Goal: Task Accomplishment & Management: Complete application form

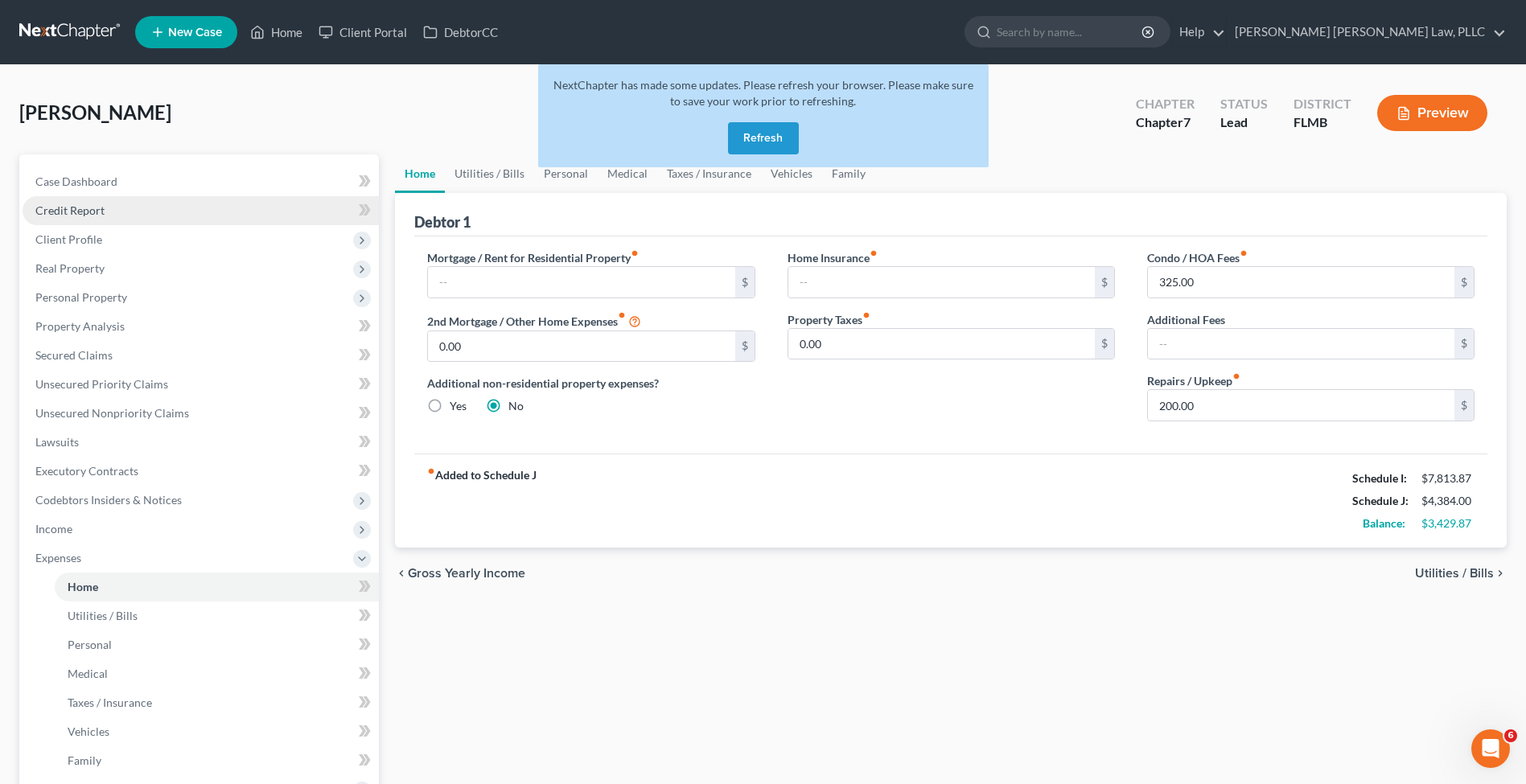
click at [204, 208] on link "Credit Report" at bounding box center [200, 210] width 356 height 29
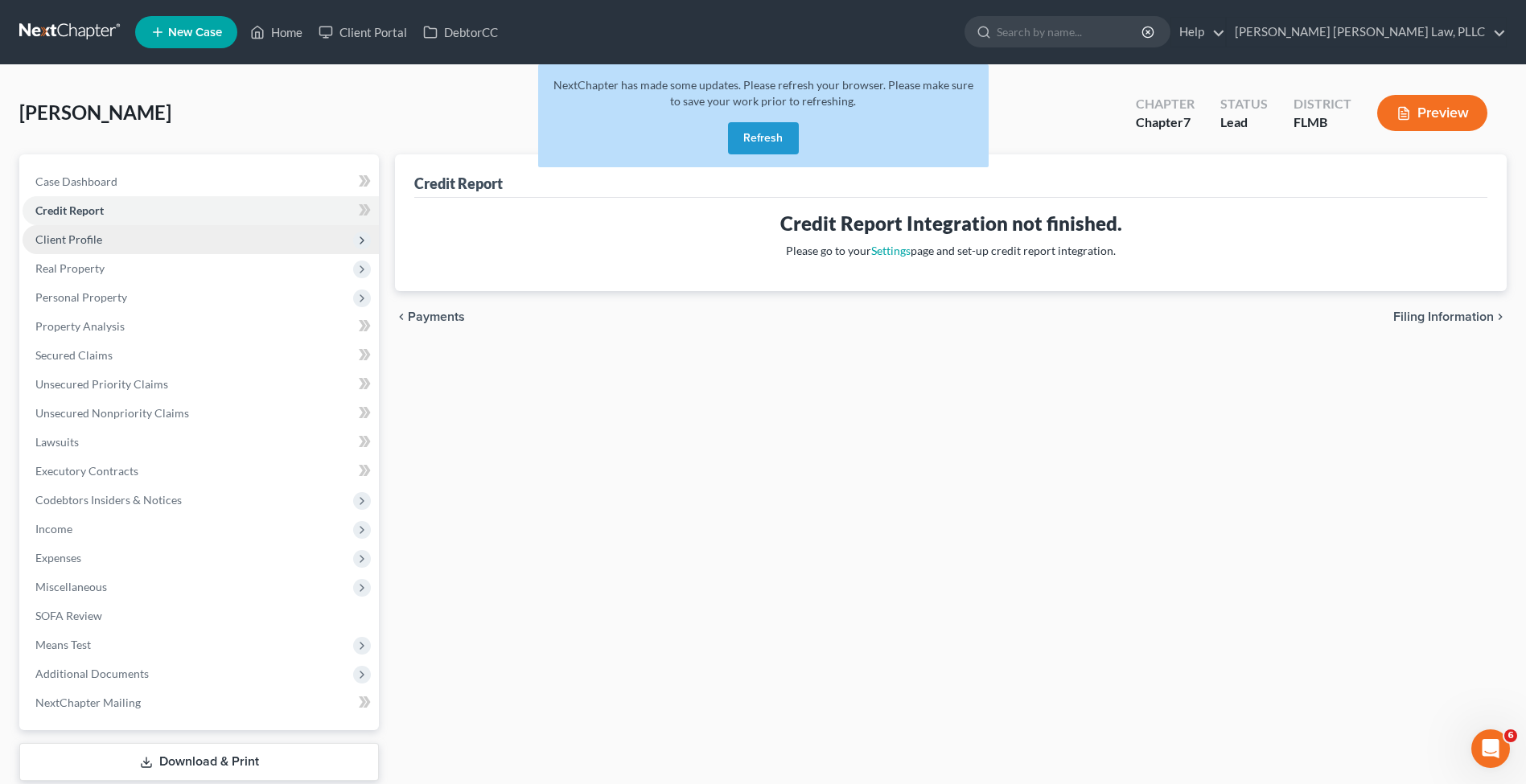
click at [194, 243] on span "Client Profile" at bounding box center [200, 239] width 356 height 29
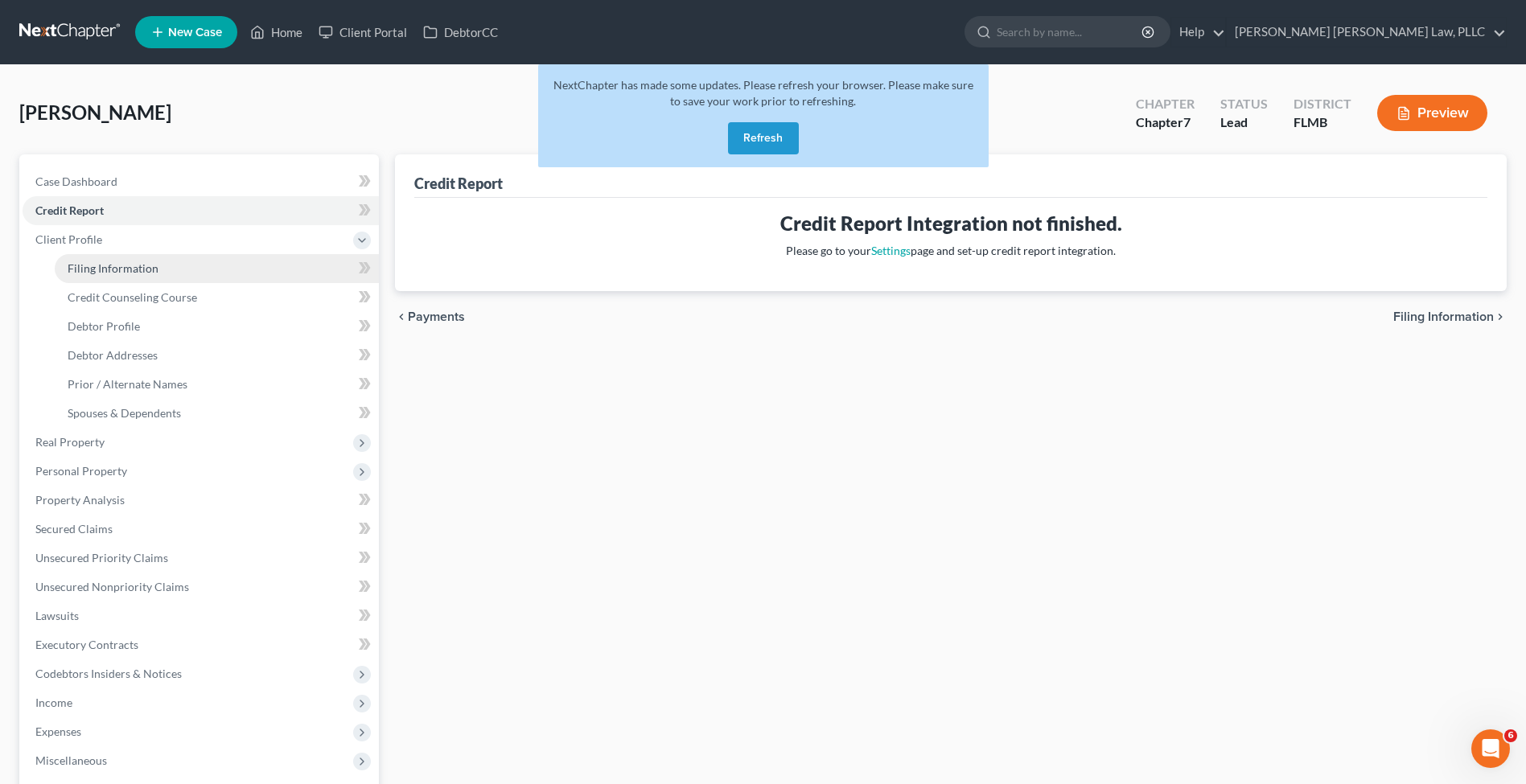
click at [197, 274] on link "Filing Information" at bounding box center [216, 268] width 324 height 29
select select "1"
select select "0"
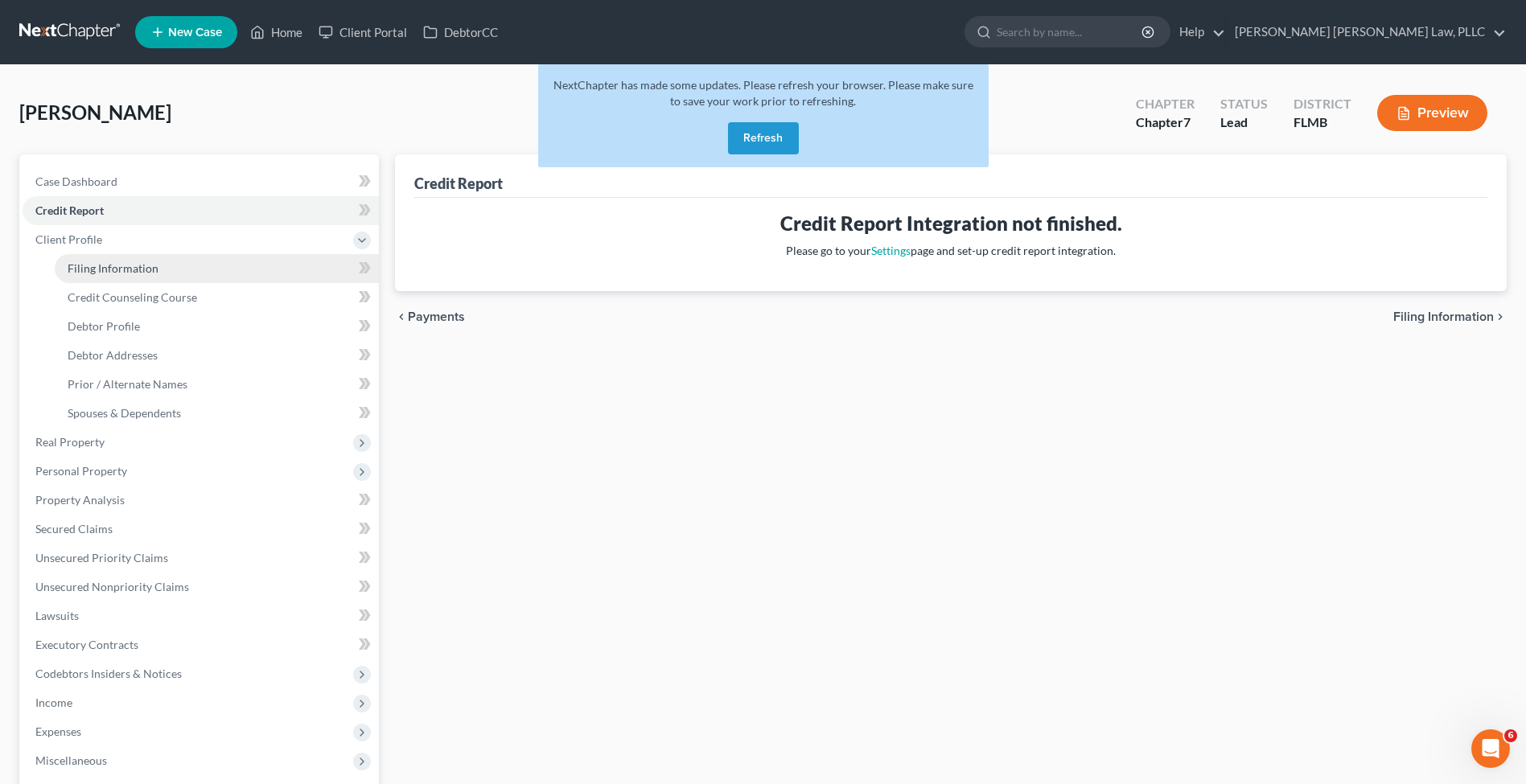
select select "9"
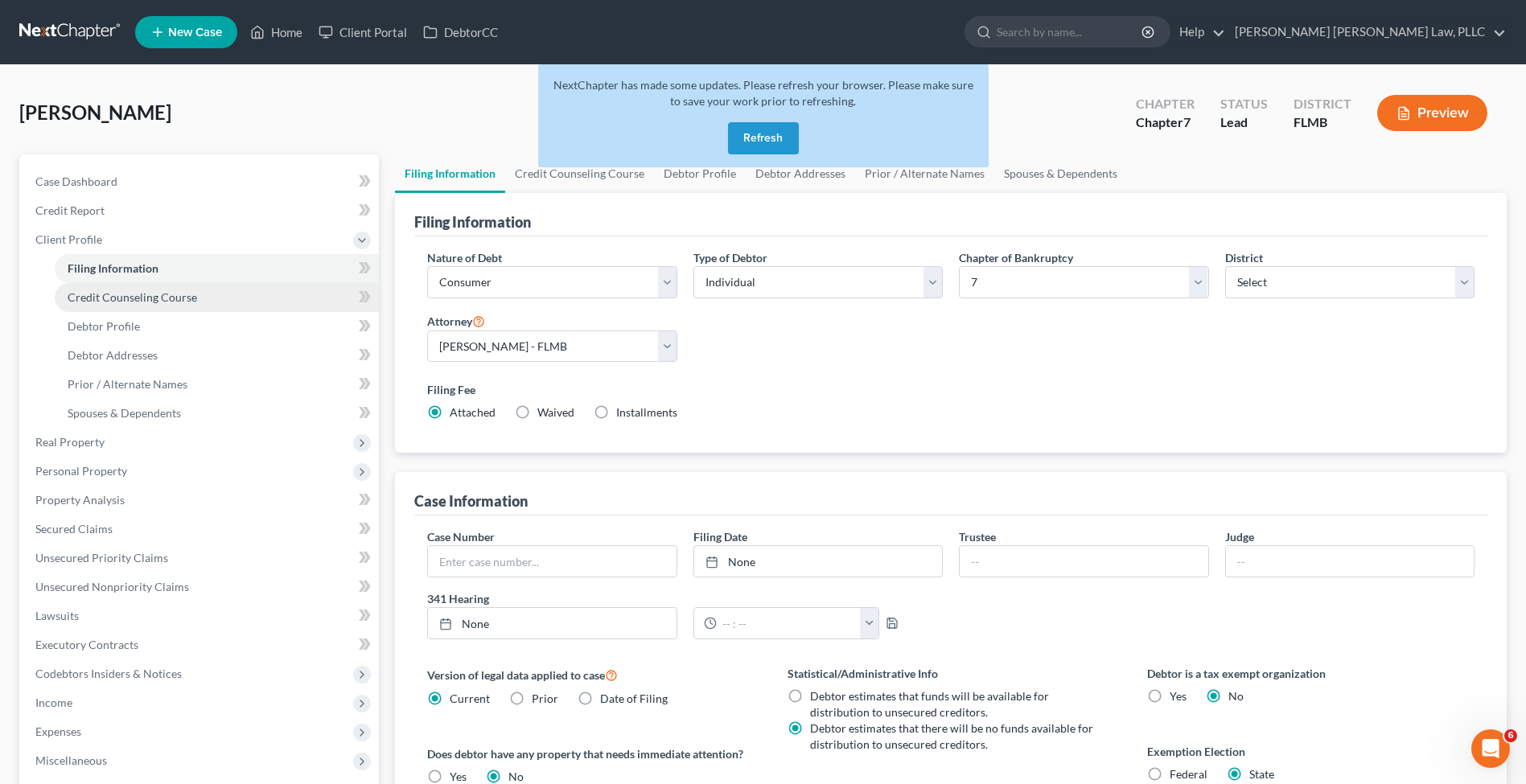
click at [188, 306] on link "Credit Counseling Course" at bounding box center [216, 298] width 324 height 29
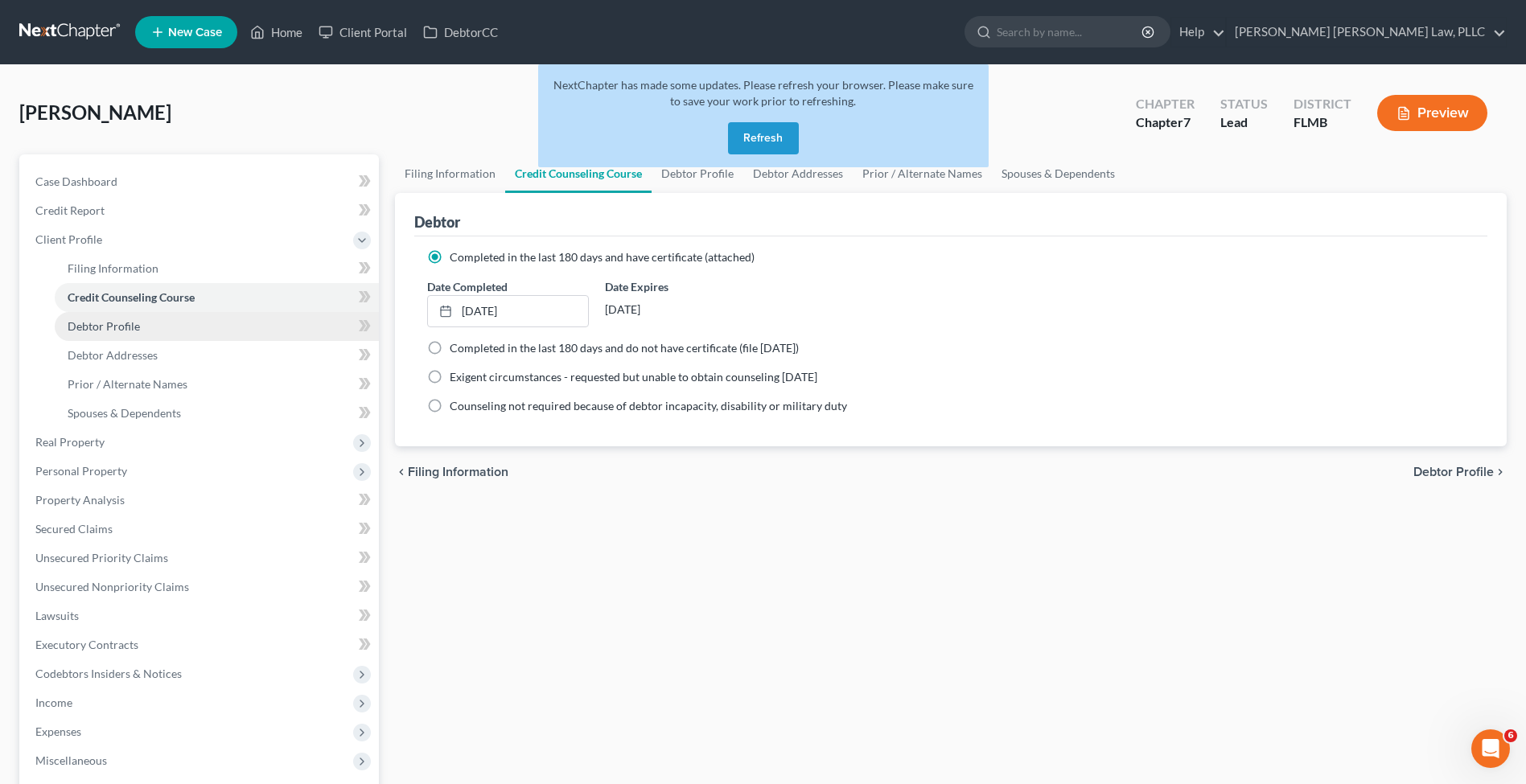
click at [181, 321] on link "Debtor Profile" at bounding box center [216, 326] width 324 height 29
select select "1"
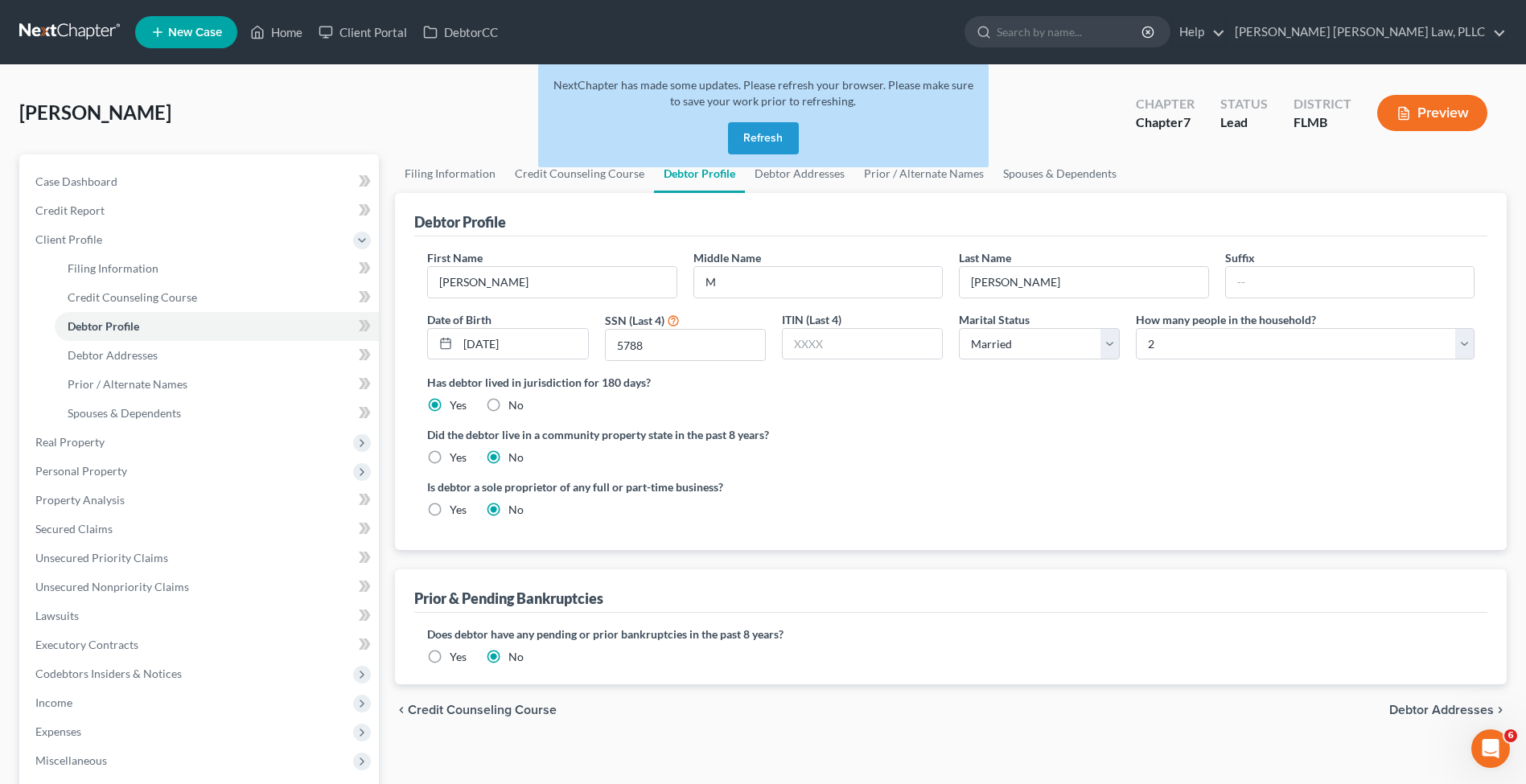
scroll to position [4, 0]
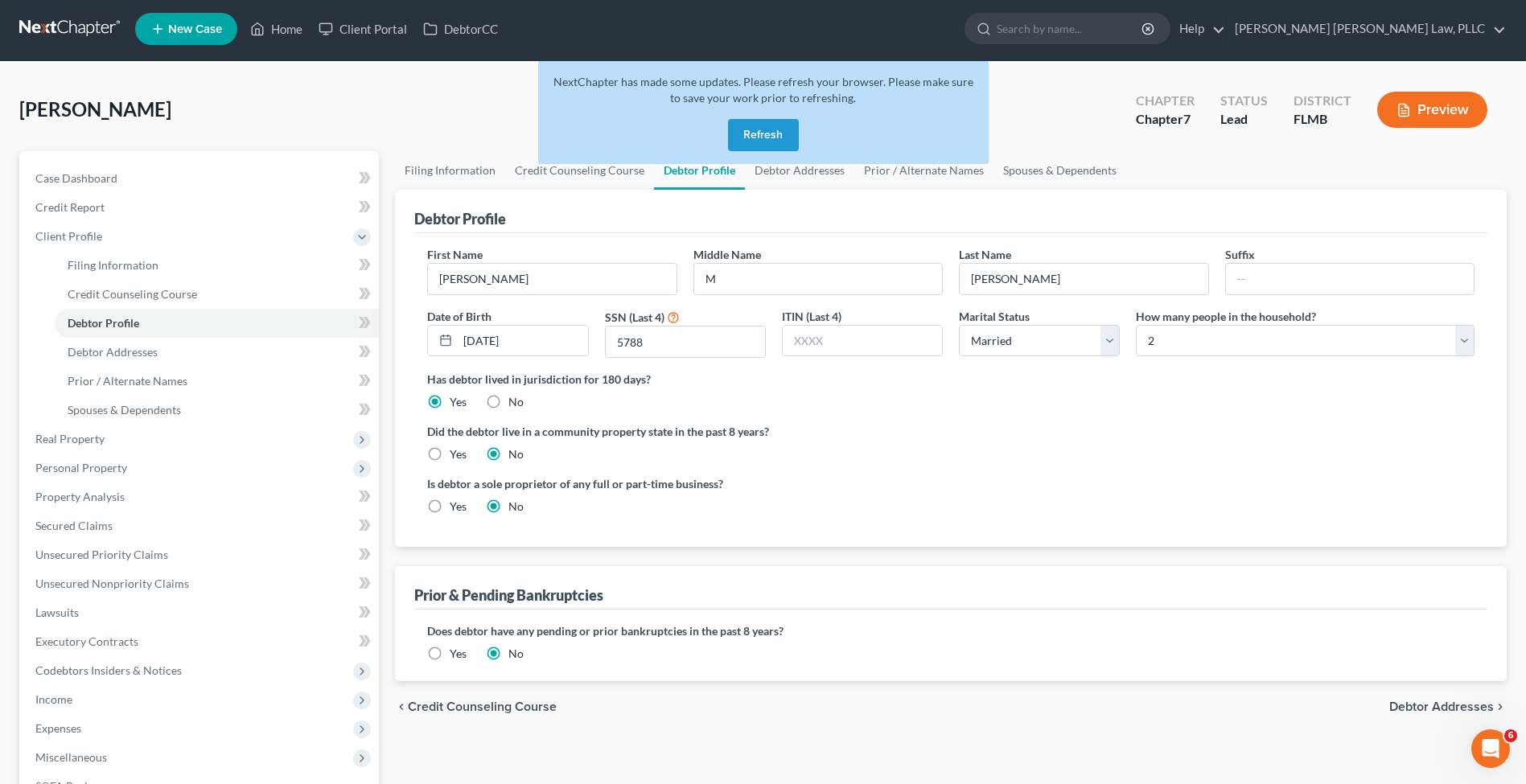
click at [752, 144] on button "Refresh" at bounding box center [763, 135] width 71 height 32
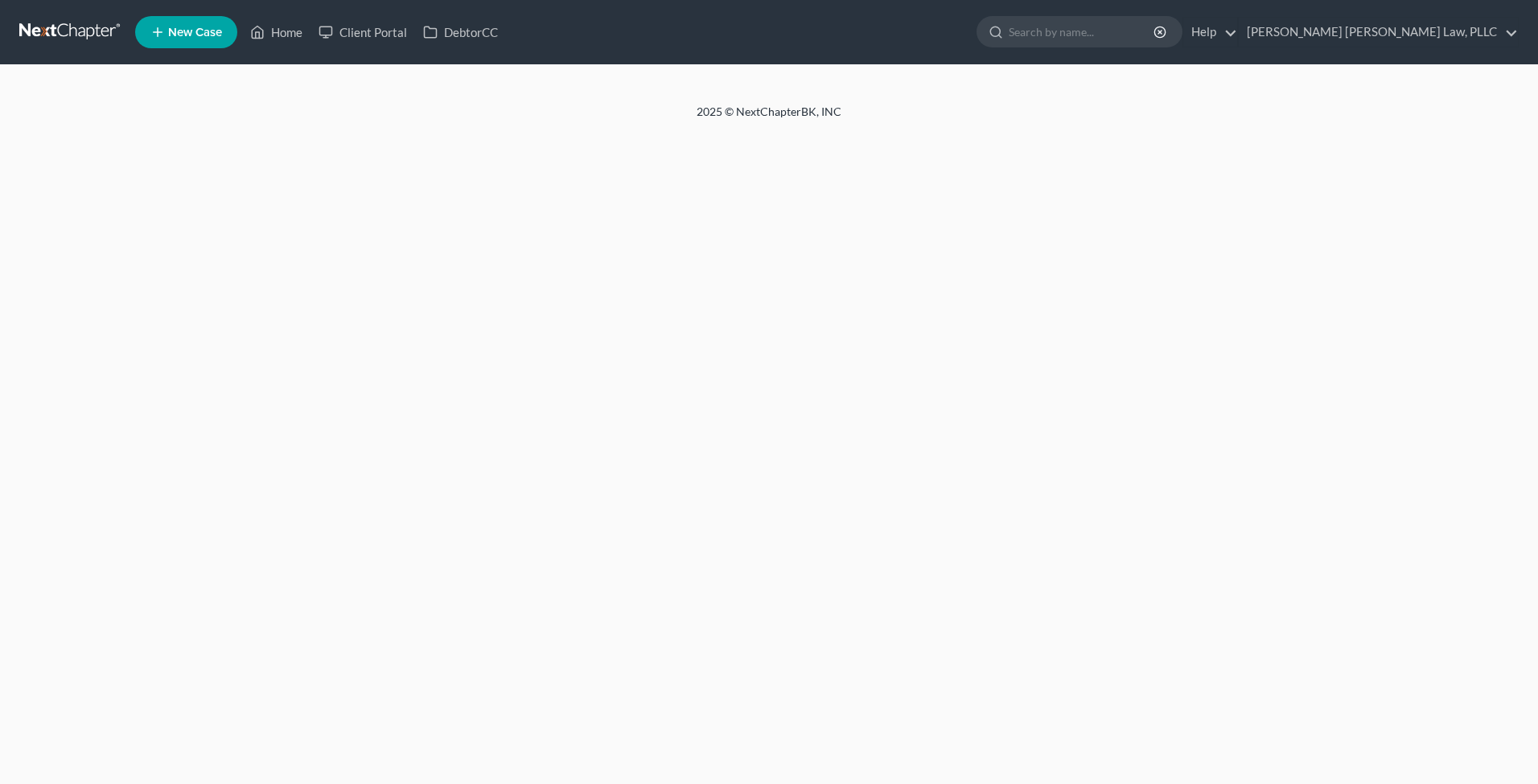
select select "1"
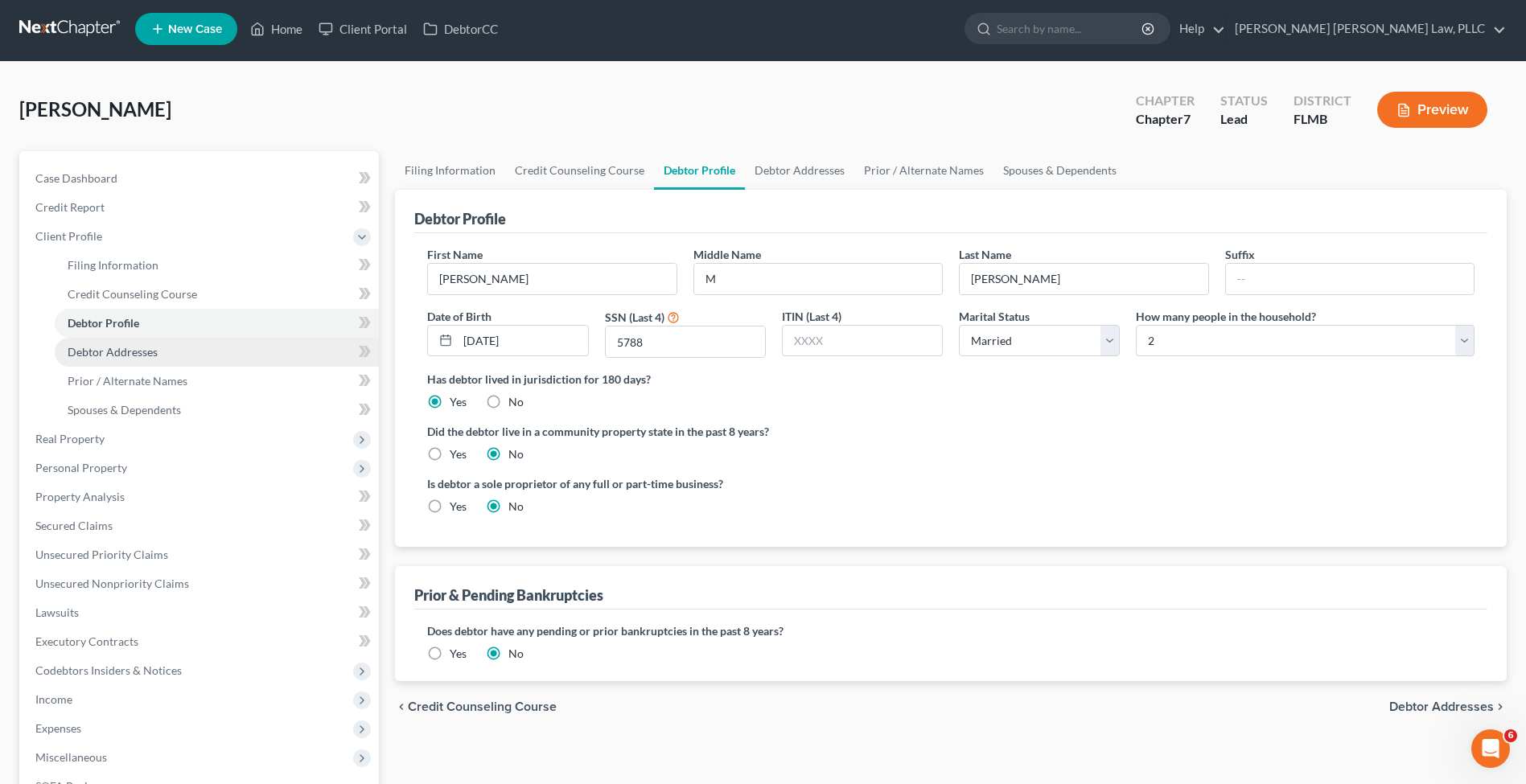
click at [128, 340] on link "Debtor Addresses" at bounding box center [216, 352] width 324 height 29
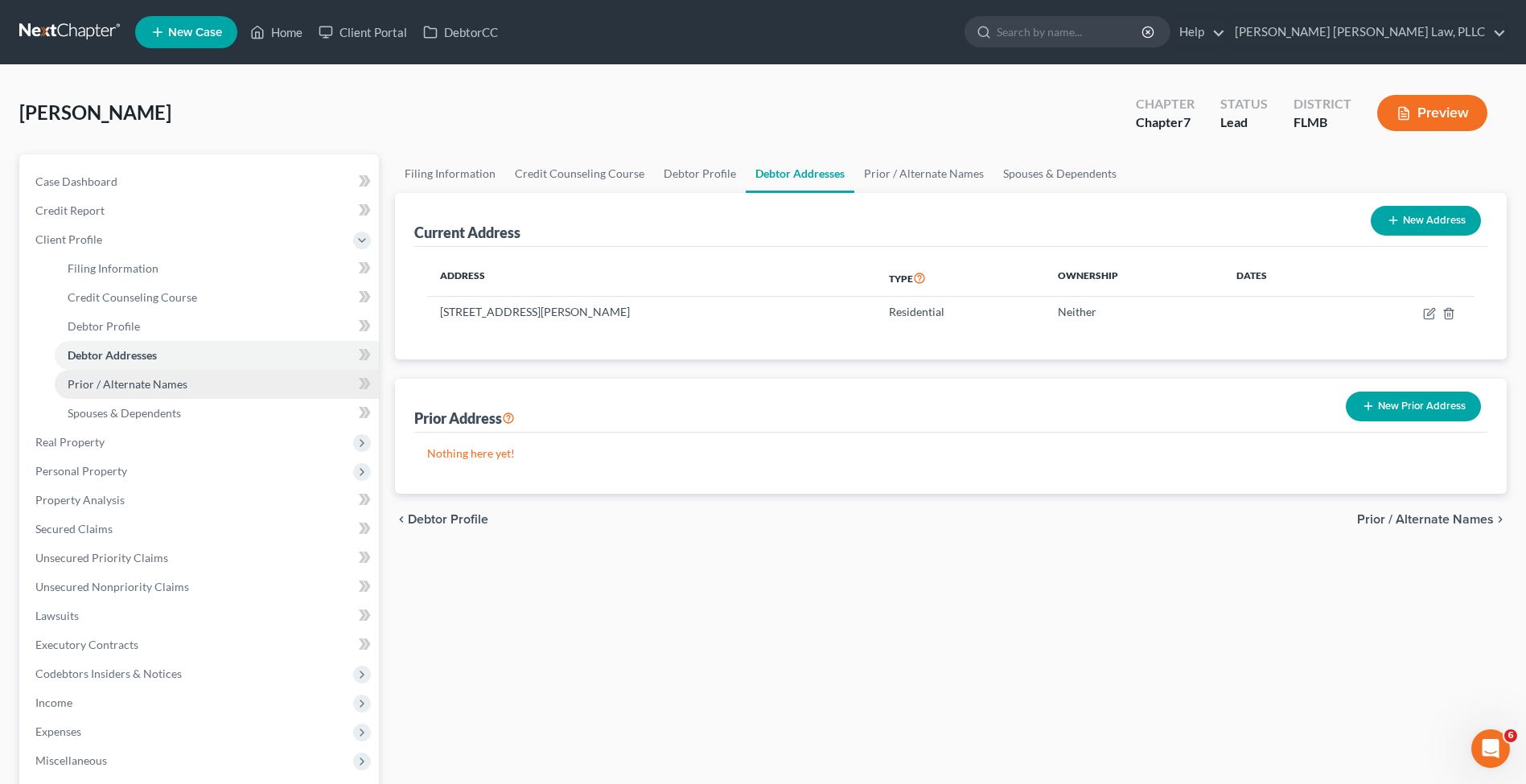
click at [131, 375] on link "Prior / Alternate Names" at bounding box center [216, 384] width 324 height 29
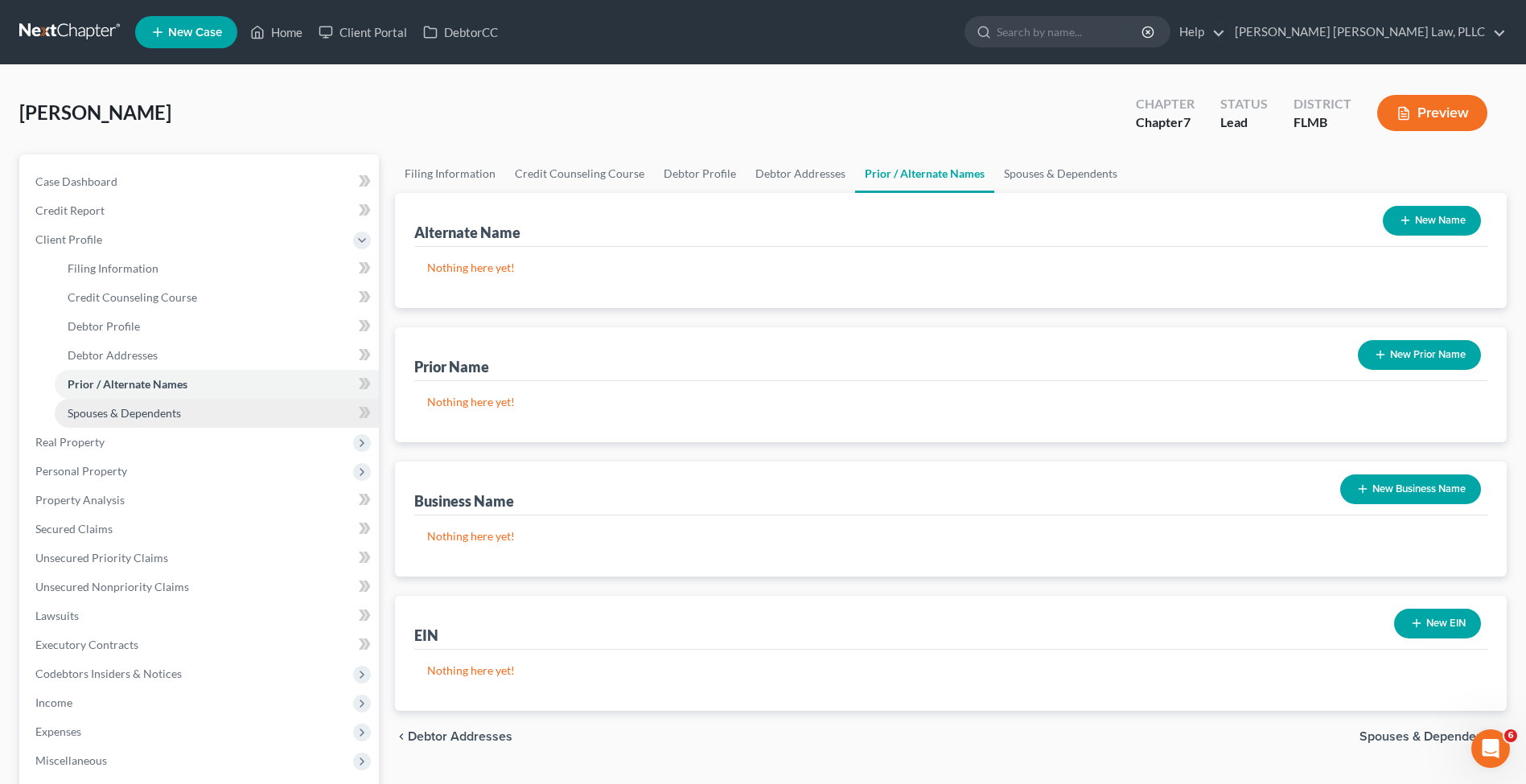
click at [134, 412] on span "Spouses & Dependents" at bounding box center [124, 413] width 114 height 14
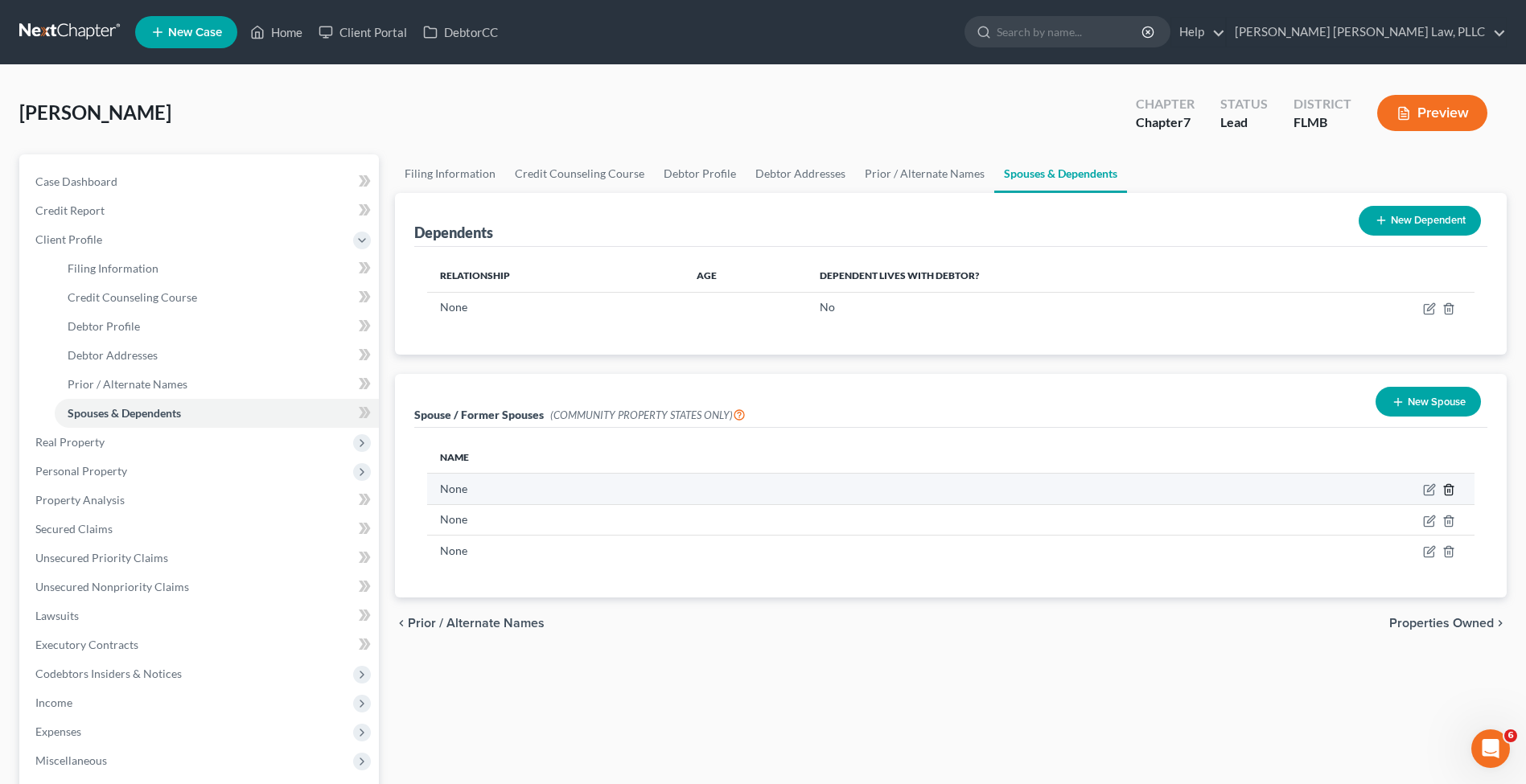
click at [1444, 486] on icon "button" at bounding box center [1448, 489] width 13 height 13
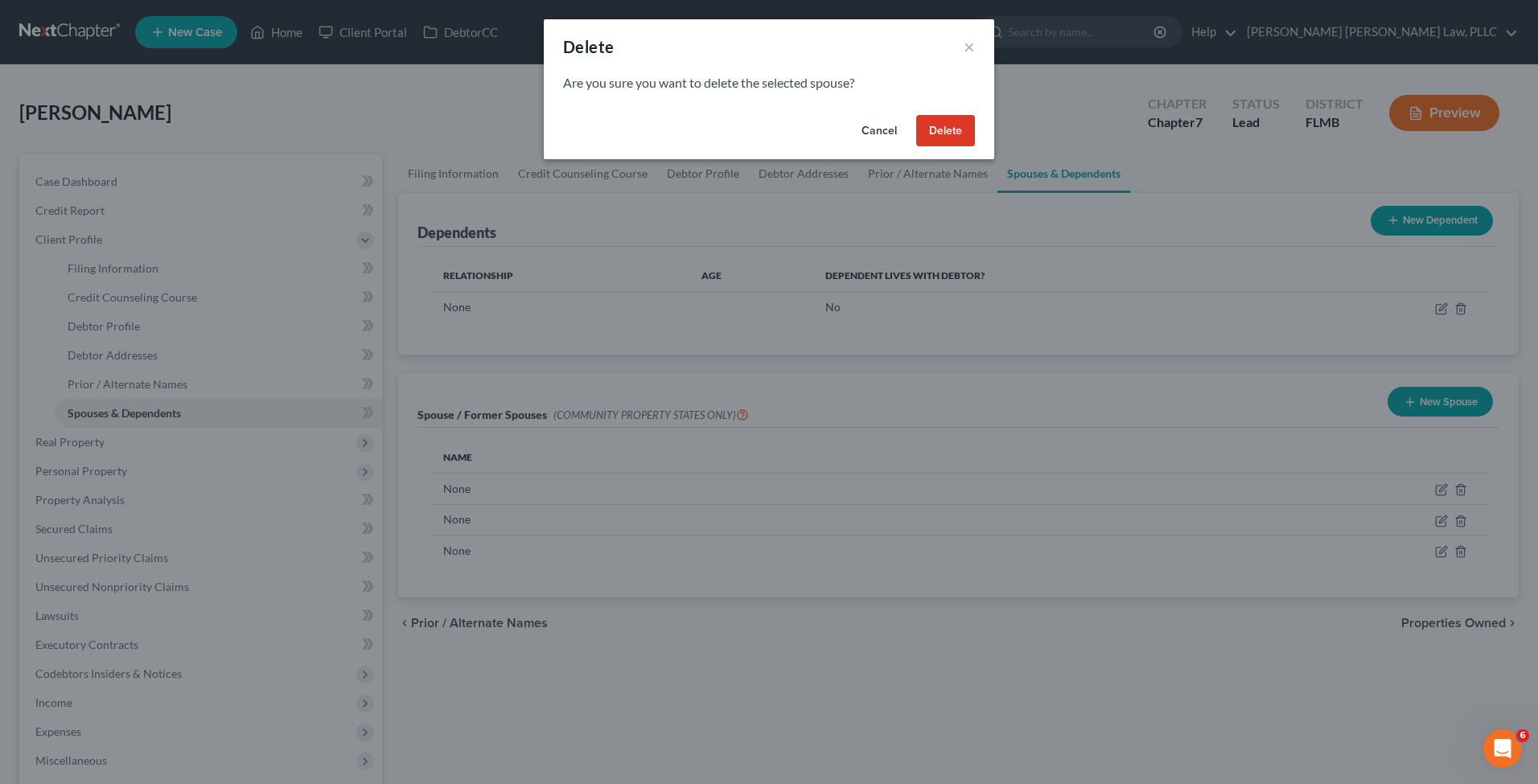
click at [925, 131] on button "Delete" at bounding box center [945, 130] width 59 height 32
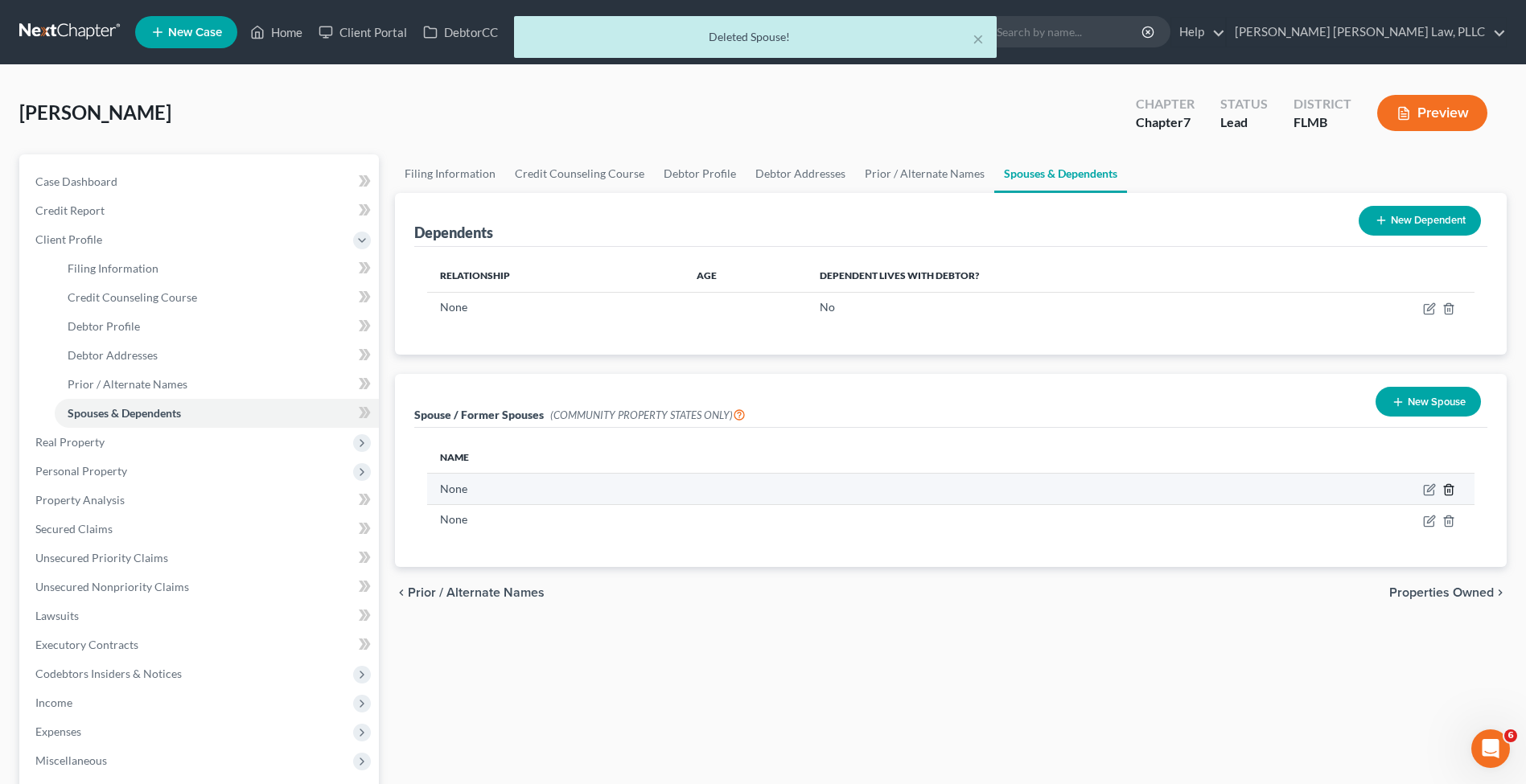
click at [1449, 488] on icon "button" at bounding box center [1448, 489] width 13 height 13
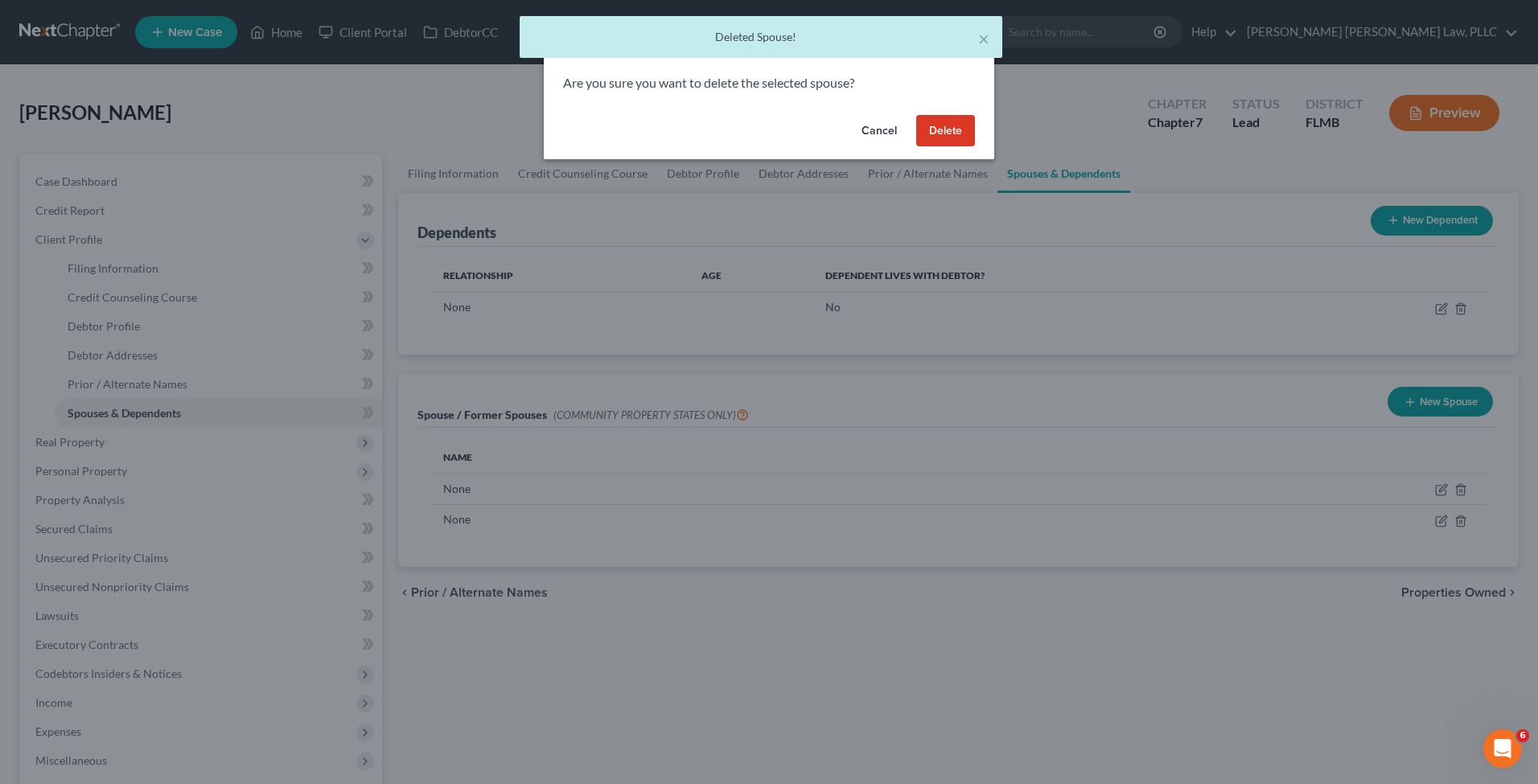
click at [953, 141] on button "Delete" at bounding box center [945, 130] width 59 height 32
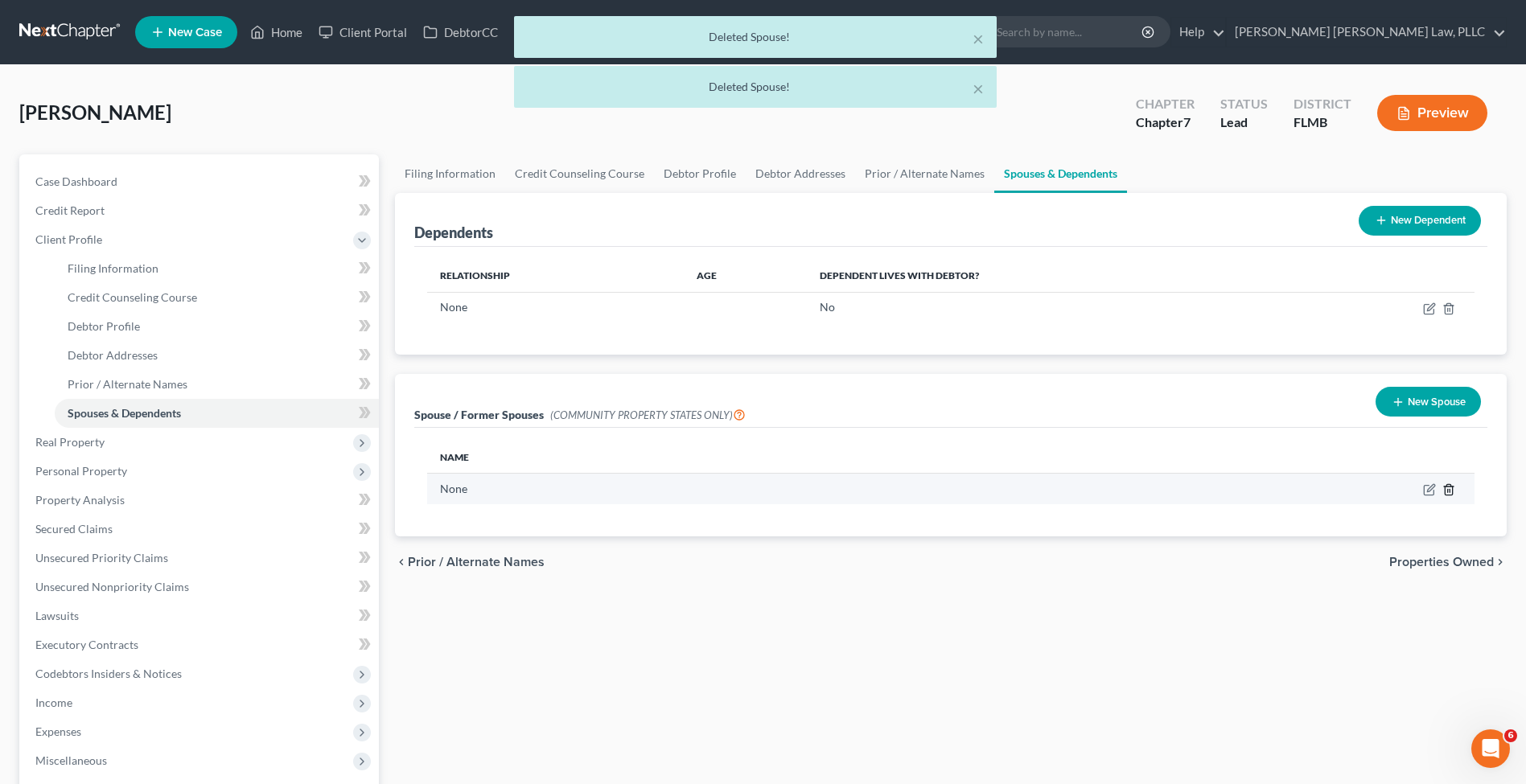
click at [1445, 486] on icon "button" at bounding box center [1448, 490] width 7 height 10
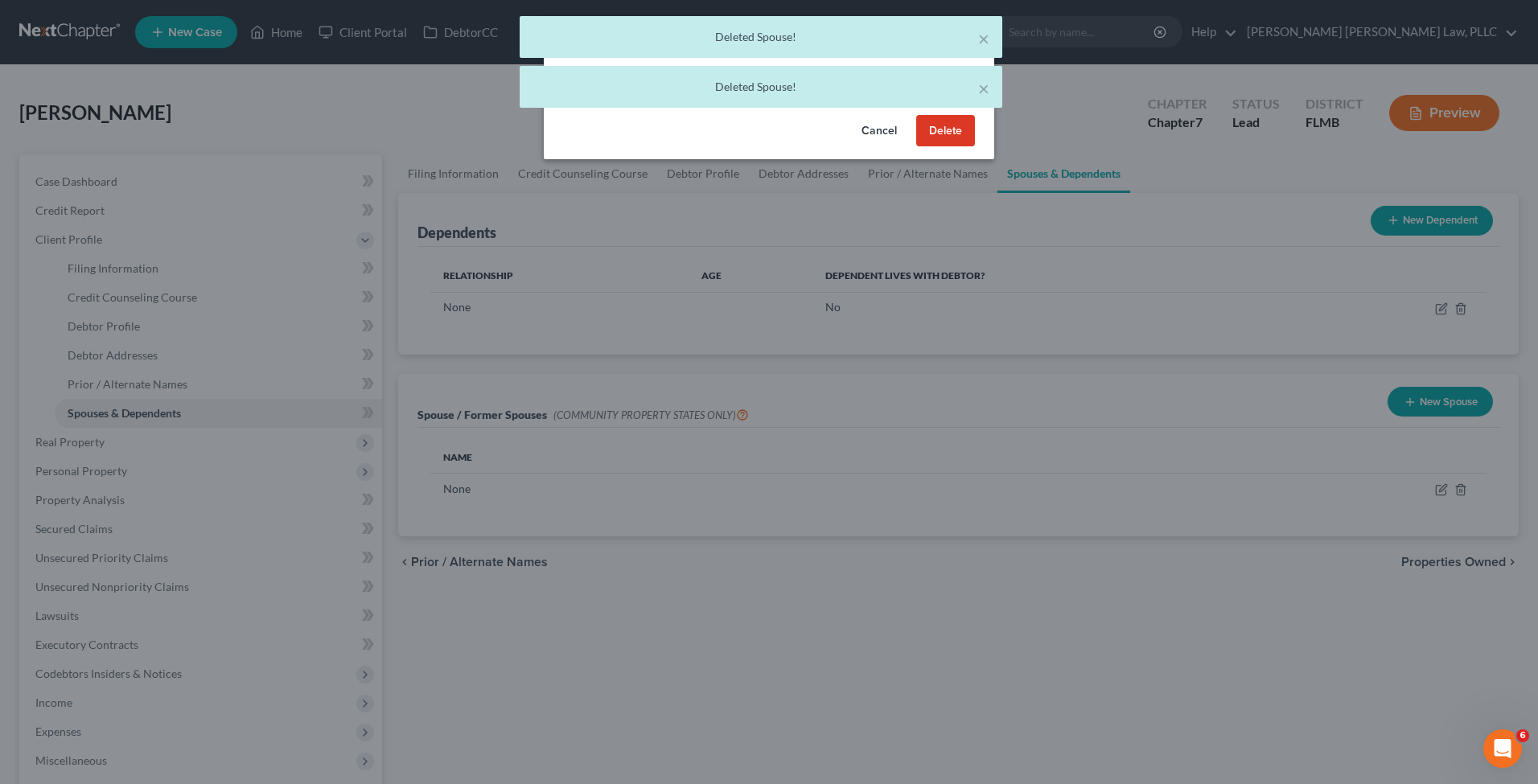
click at [927, 128] on button "Delete" at bounding box center [945, 130] width 59 height 32
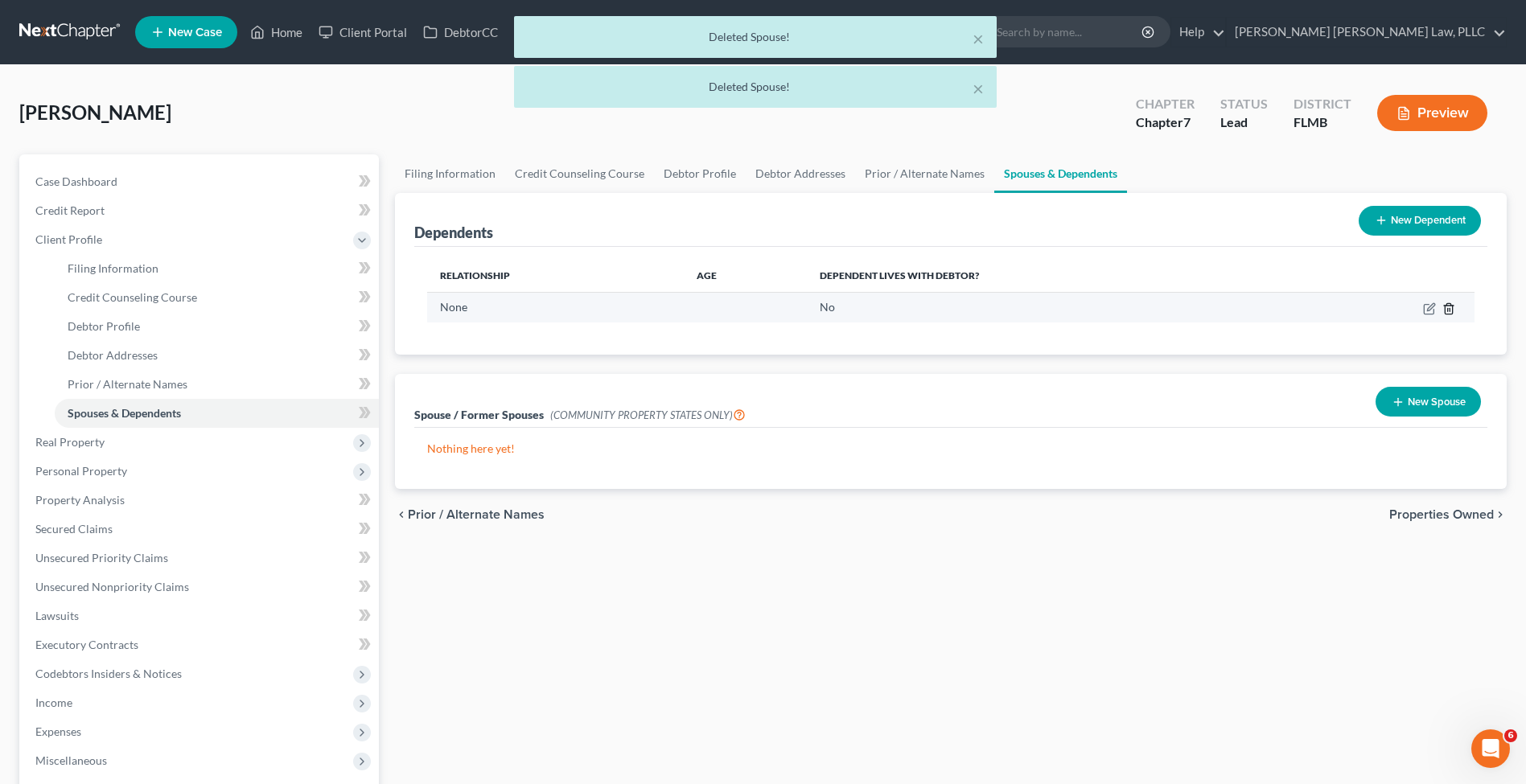
click at [1447, 309] on icon "button" at bounding box center [1448, 309] width 13 height 13
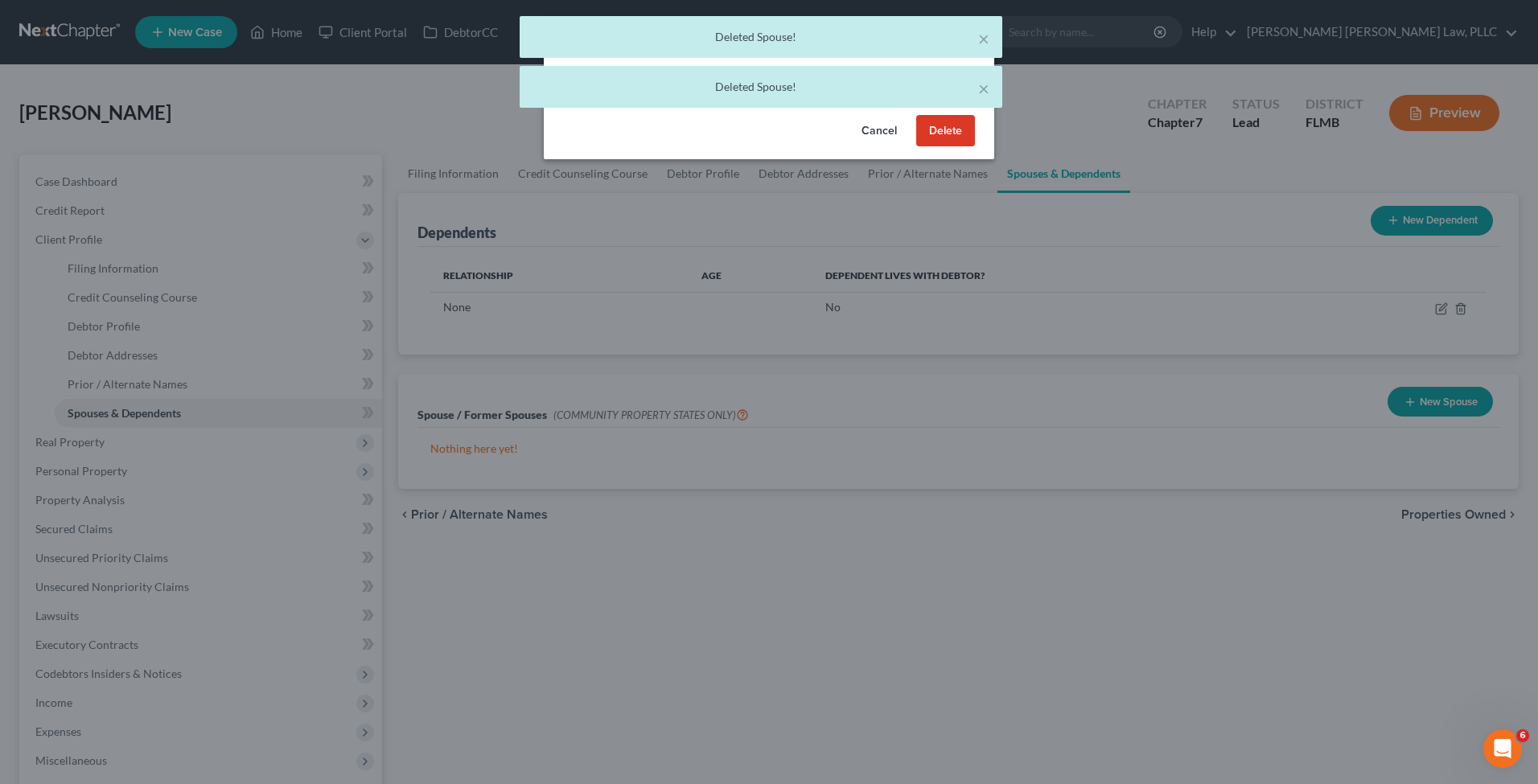
click at [933, 140] on button "Delete" at bounding box center [945, 130] width 59 height 32
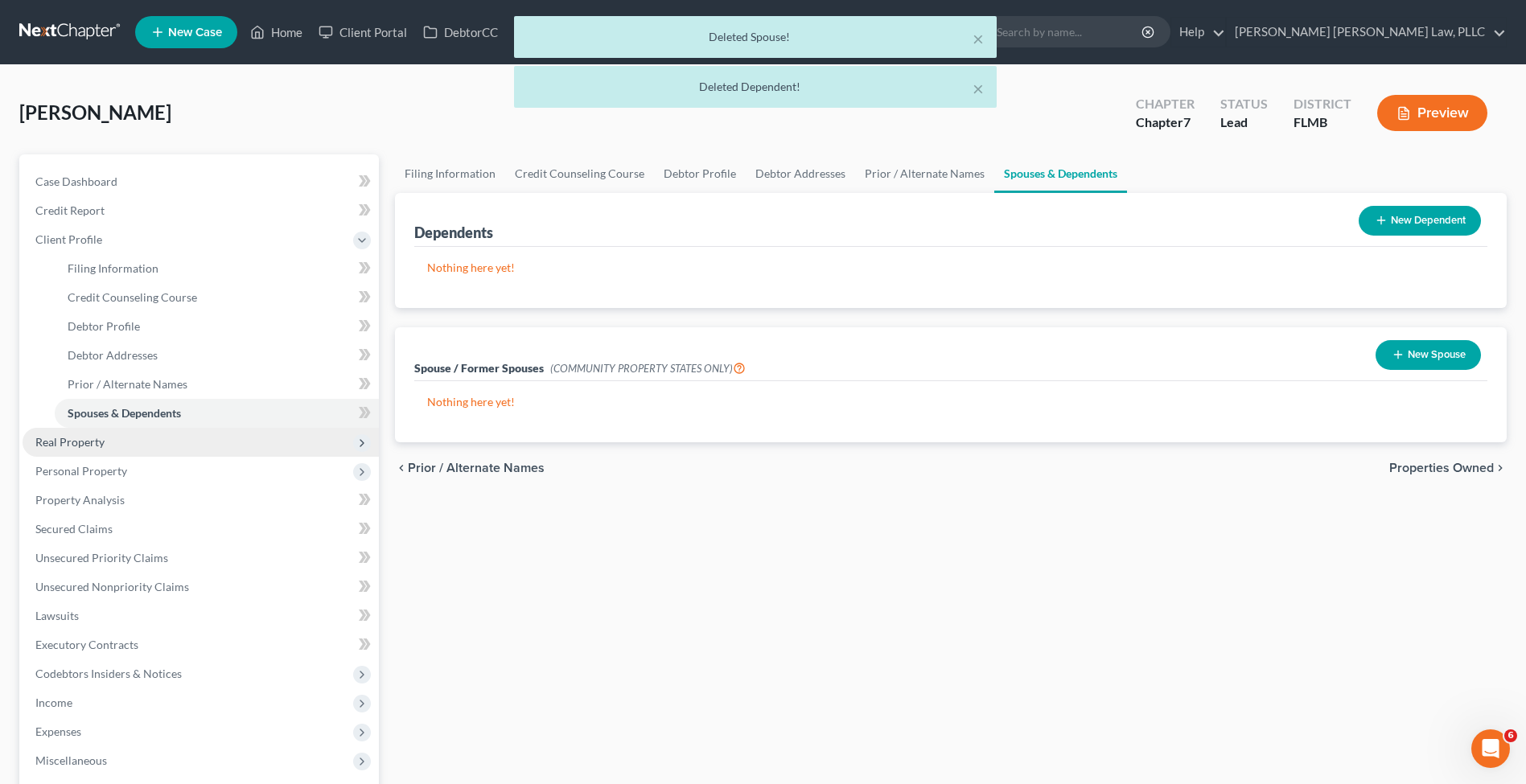
click at [56, 446] on span "Real Property" at bounding box center [69, 442] width 69 height 14
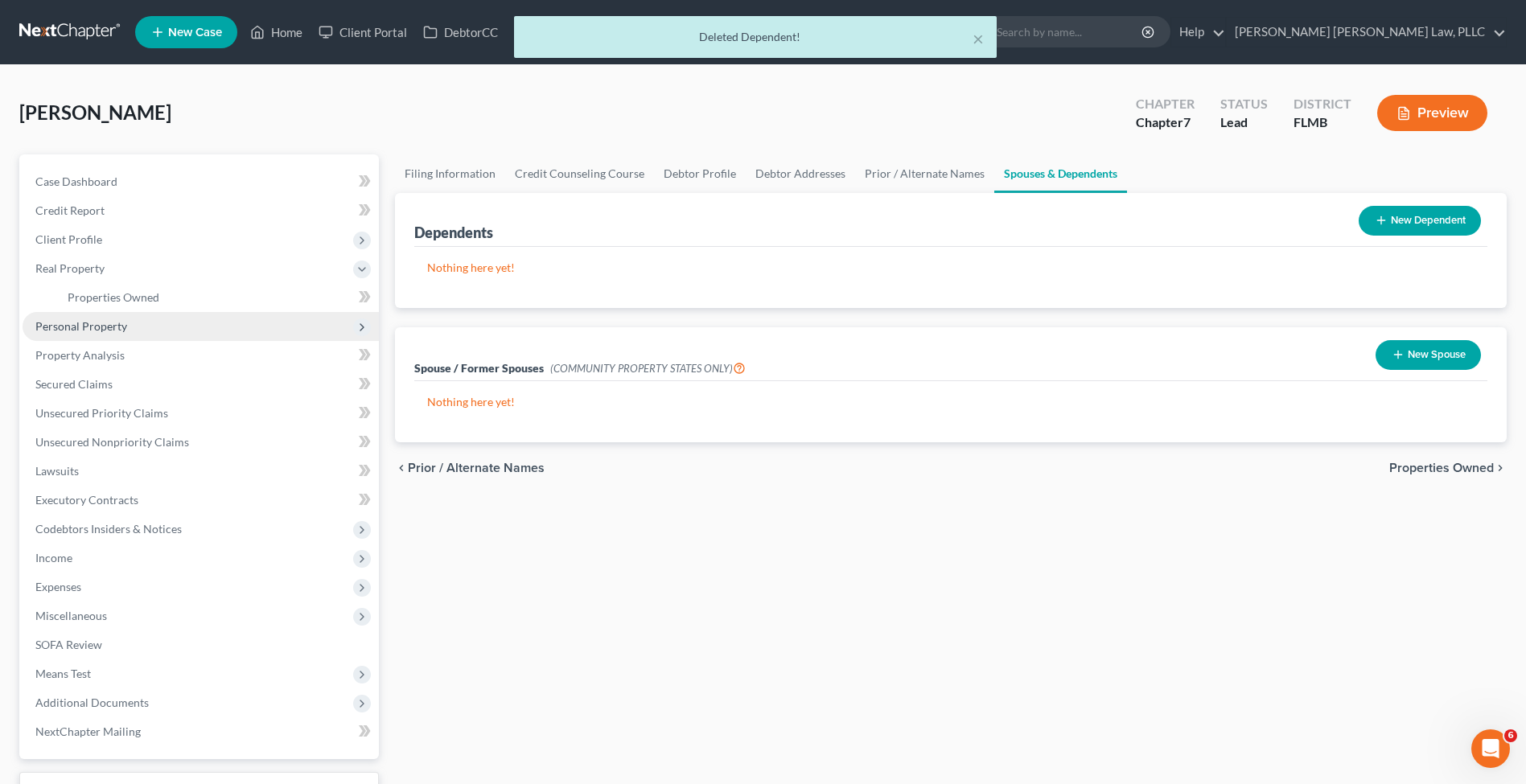
click at [70, 322] on span "Personal Property" at bounding box center [80, 326] width 92 height 14
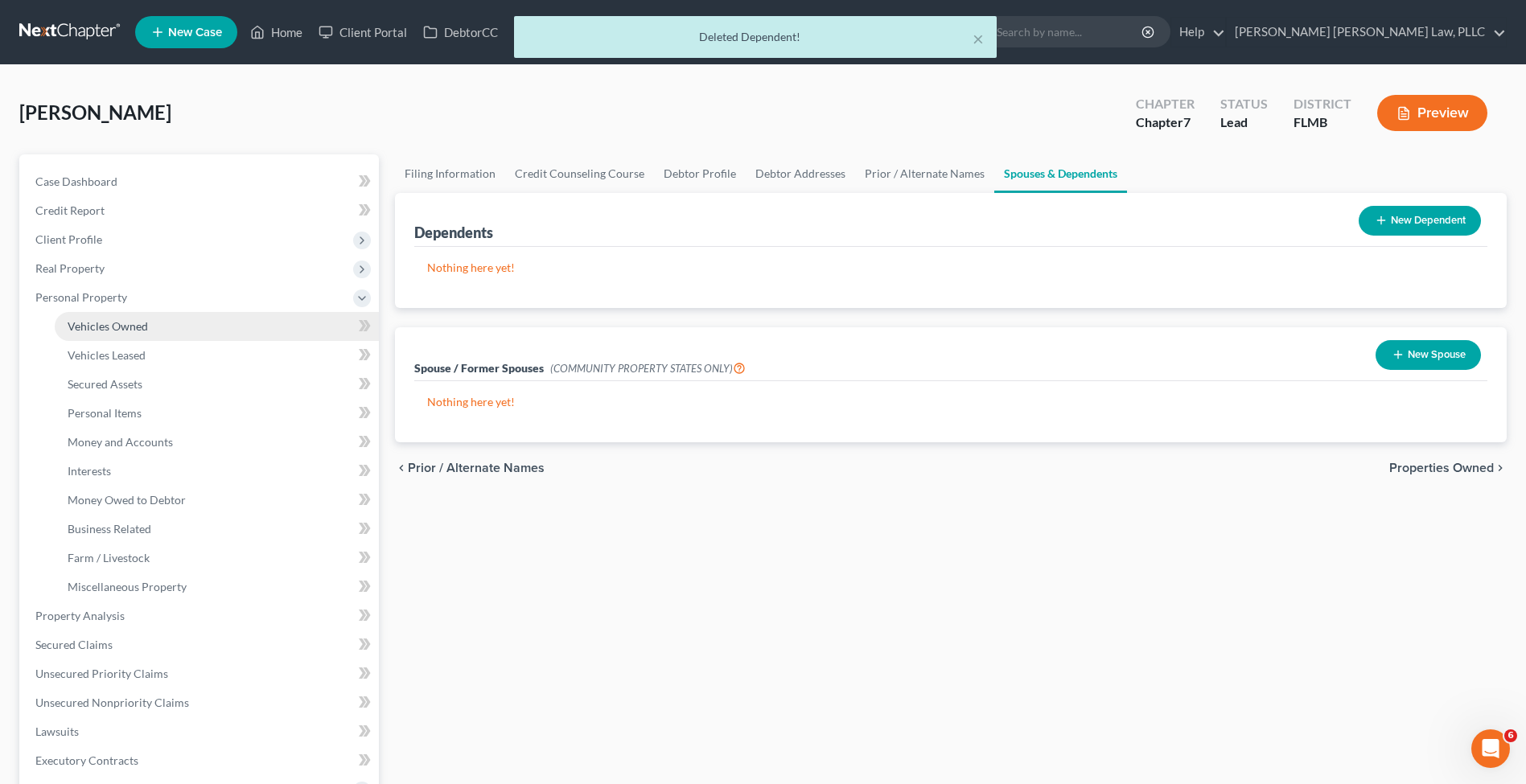
click at [80, 329] on span "Vehicles Owned" at bounding box center [108, 326] width 80 height 14
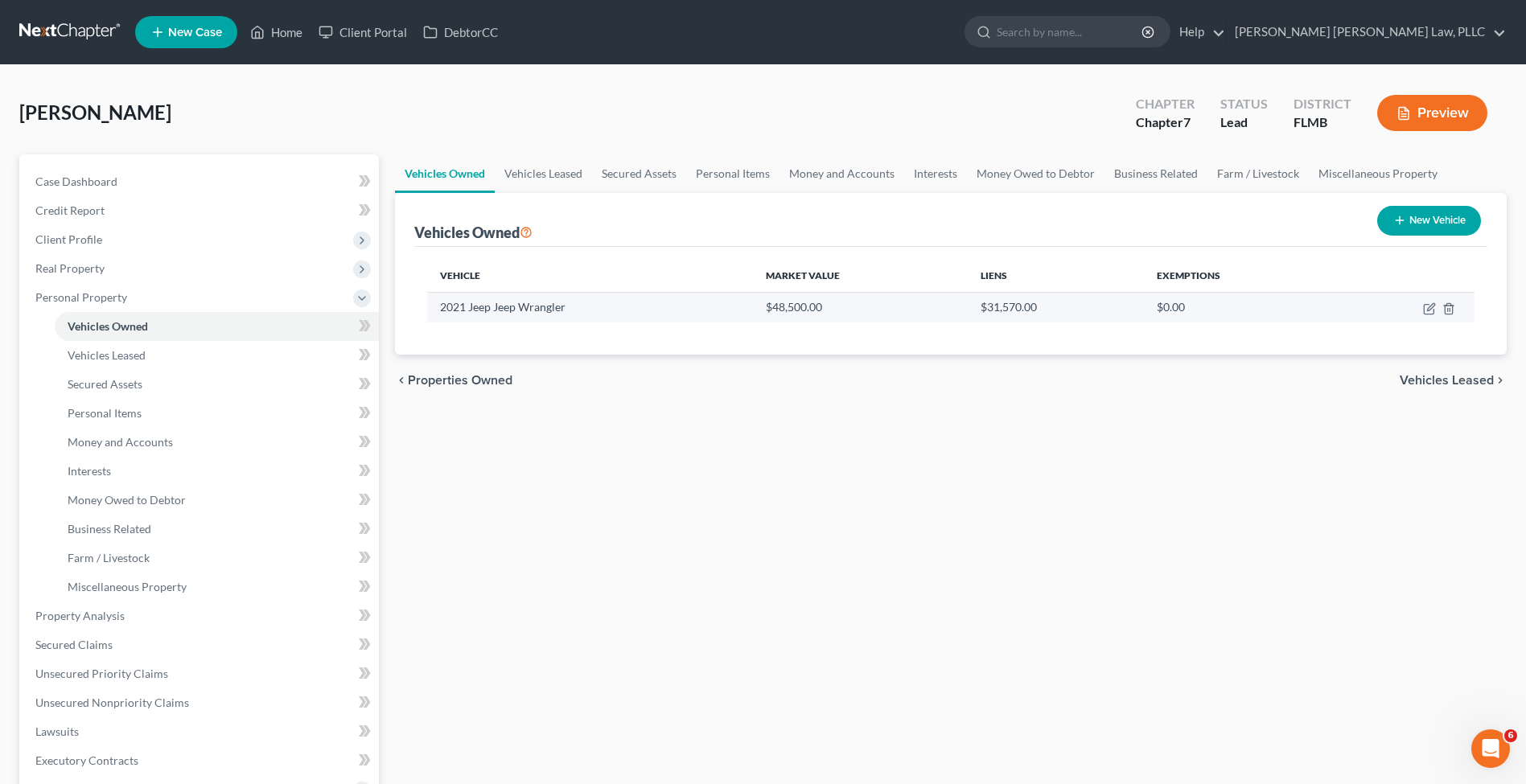
click at [970, 321] on td "$31,570.00" at bounding box center [1055, 307] width 176 height 31
click at [1430, 312] on icon "button" at bounding box center [1429, 309] width 13 height 13
select select "0"
select select "5"
select select "2"
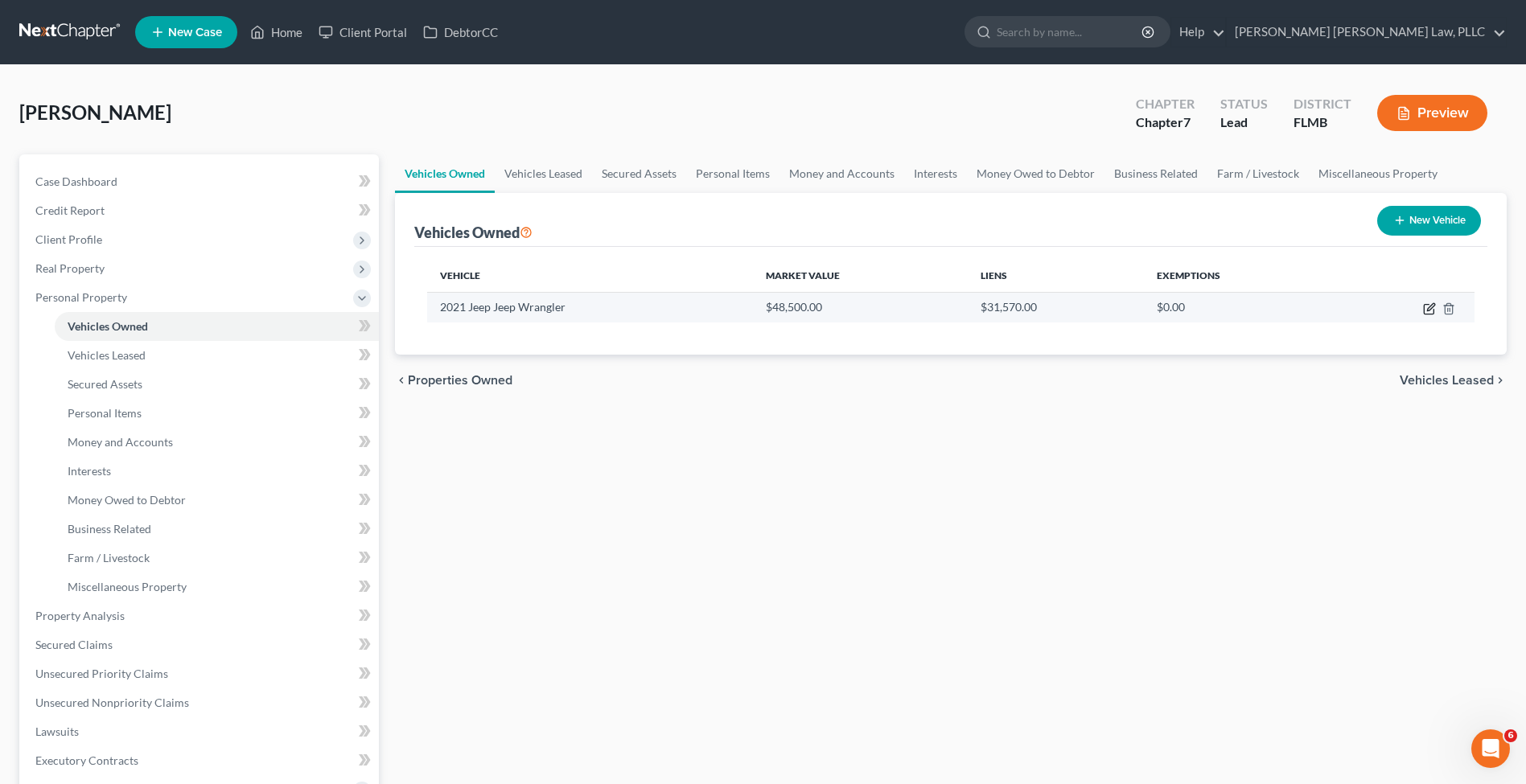
select select "3"
select select "9"
select select "0"
select select "1"
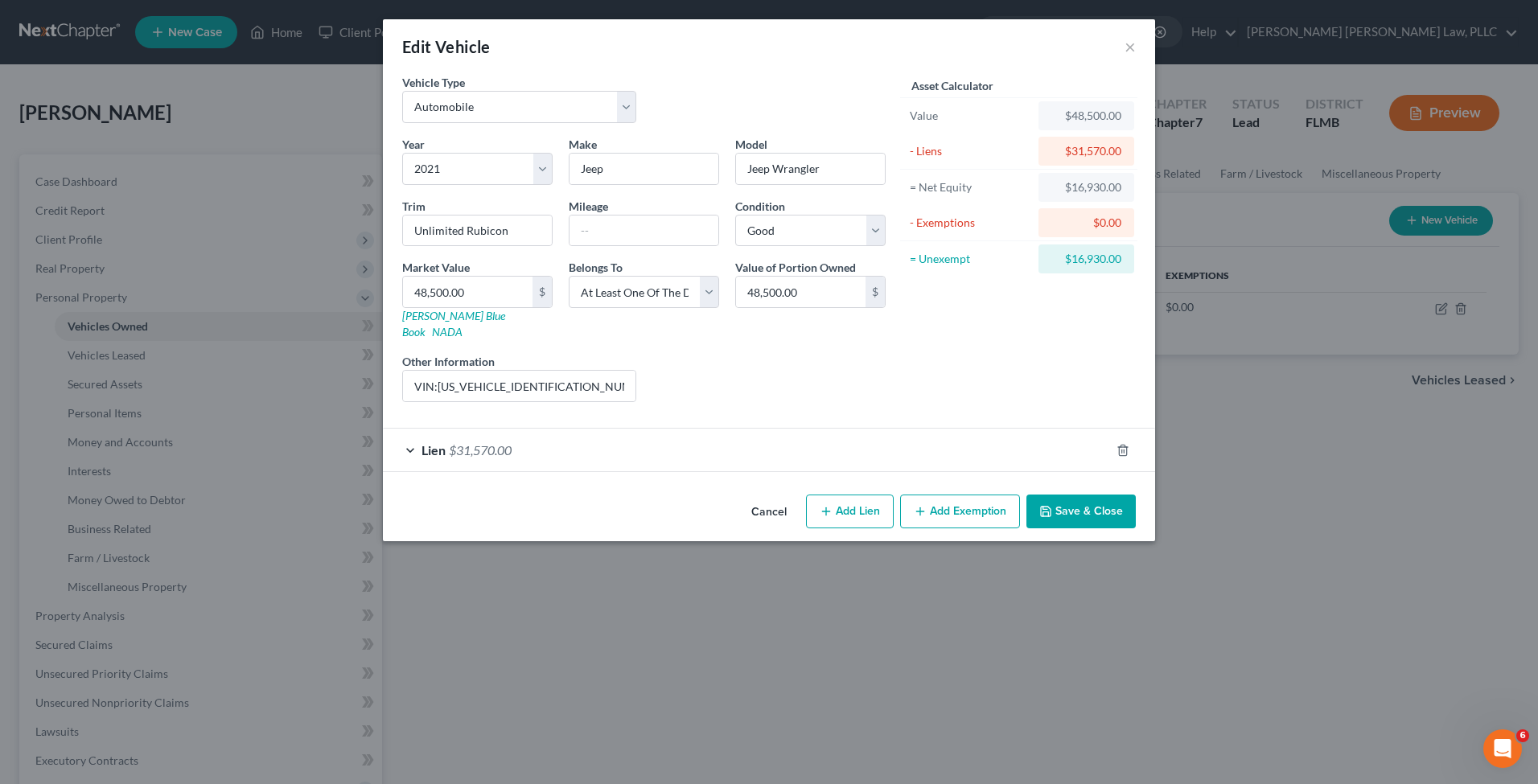
click at [512, 442] on span "$31,570.00" at bounding box center [481, 449] width 63 height 15
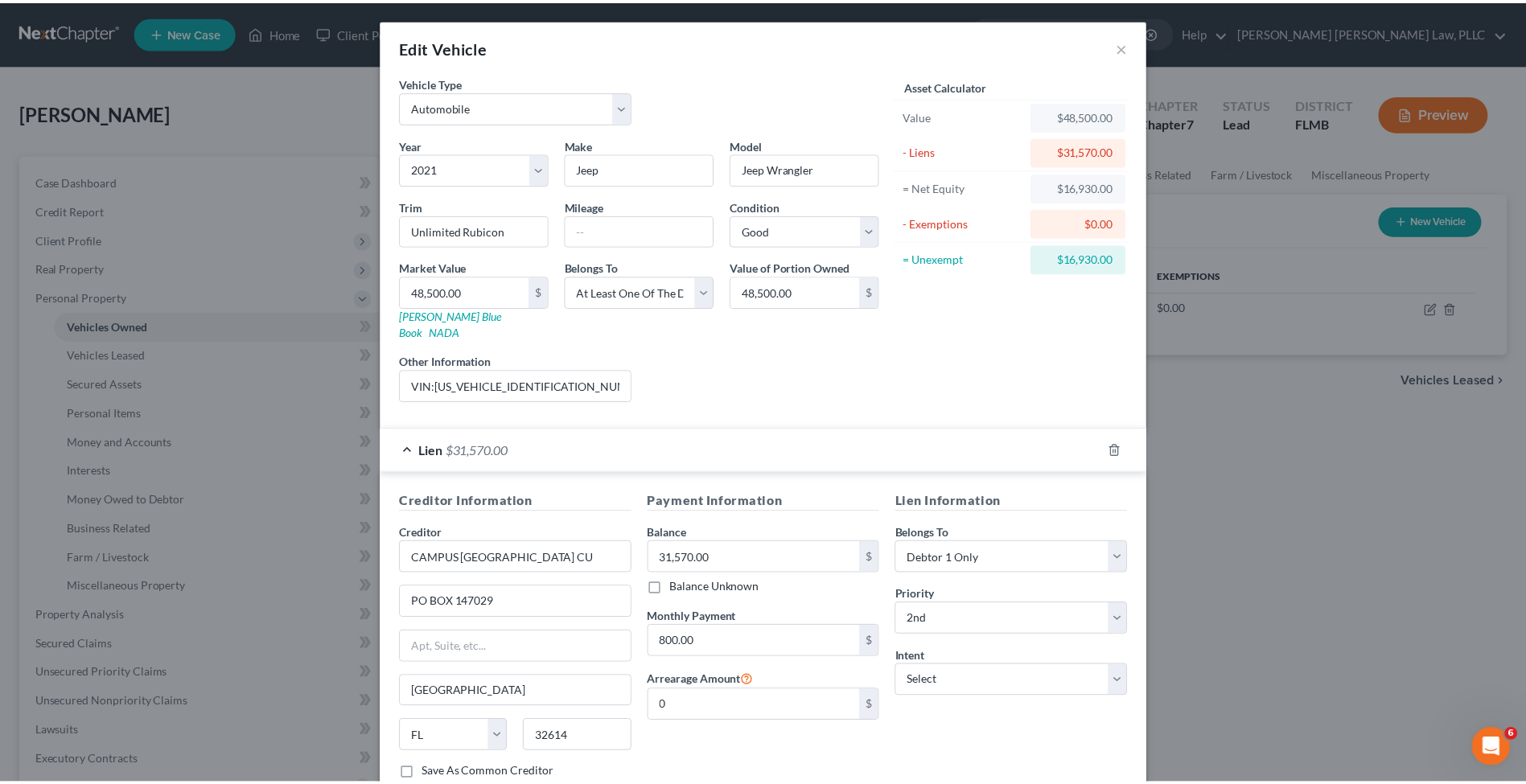
scroll to position [94, 0]
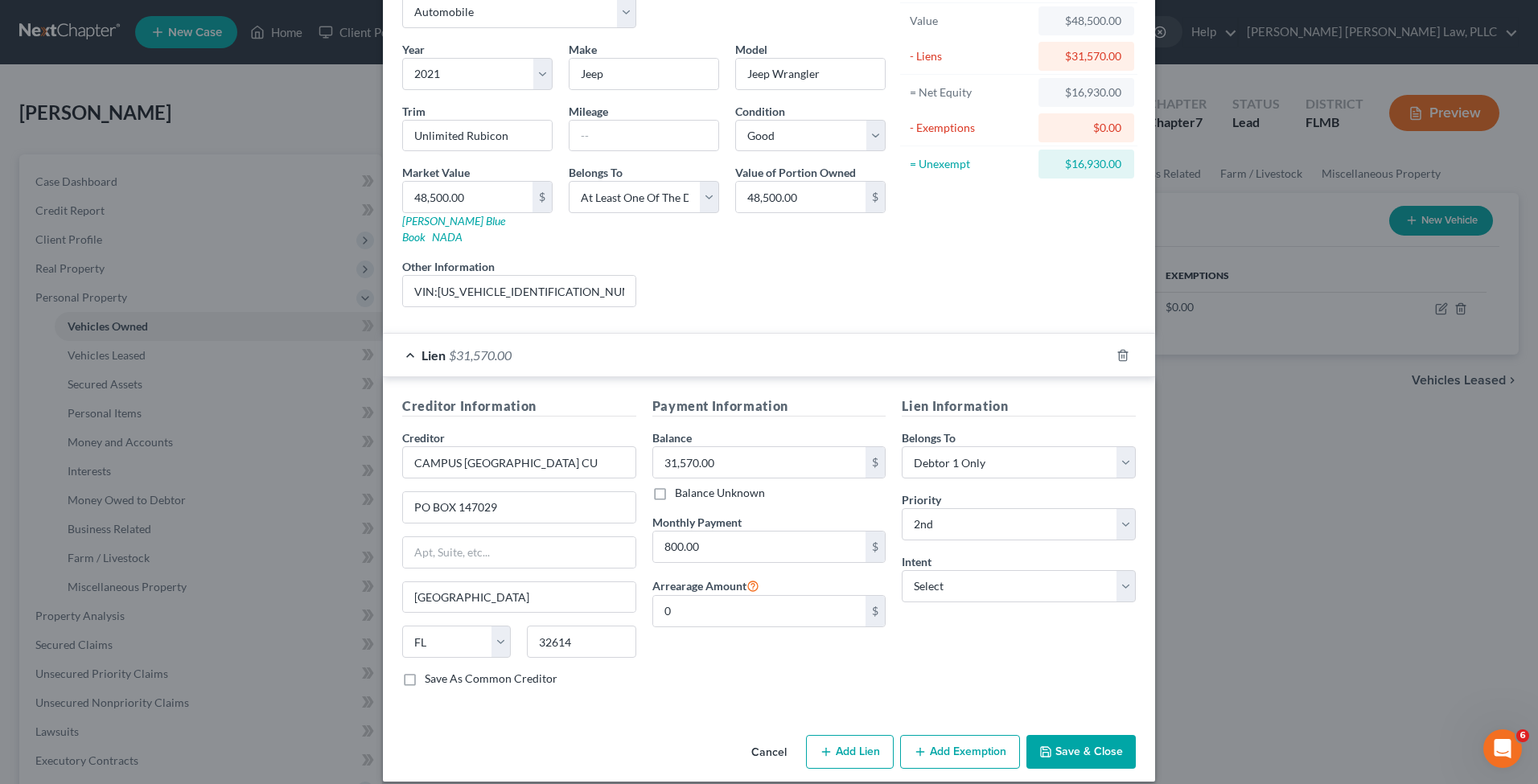
click at [765, 737] on button "Cancel" at bounding box center [769, 752] width 61 height 32
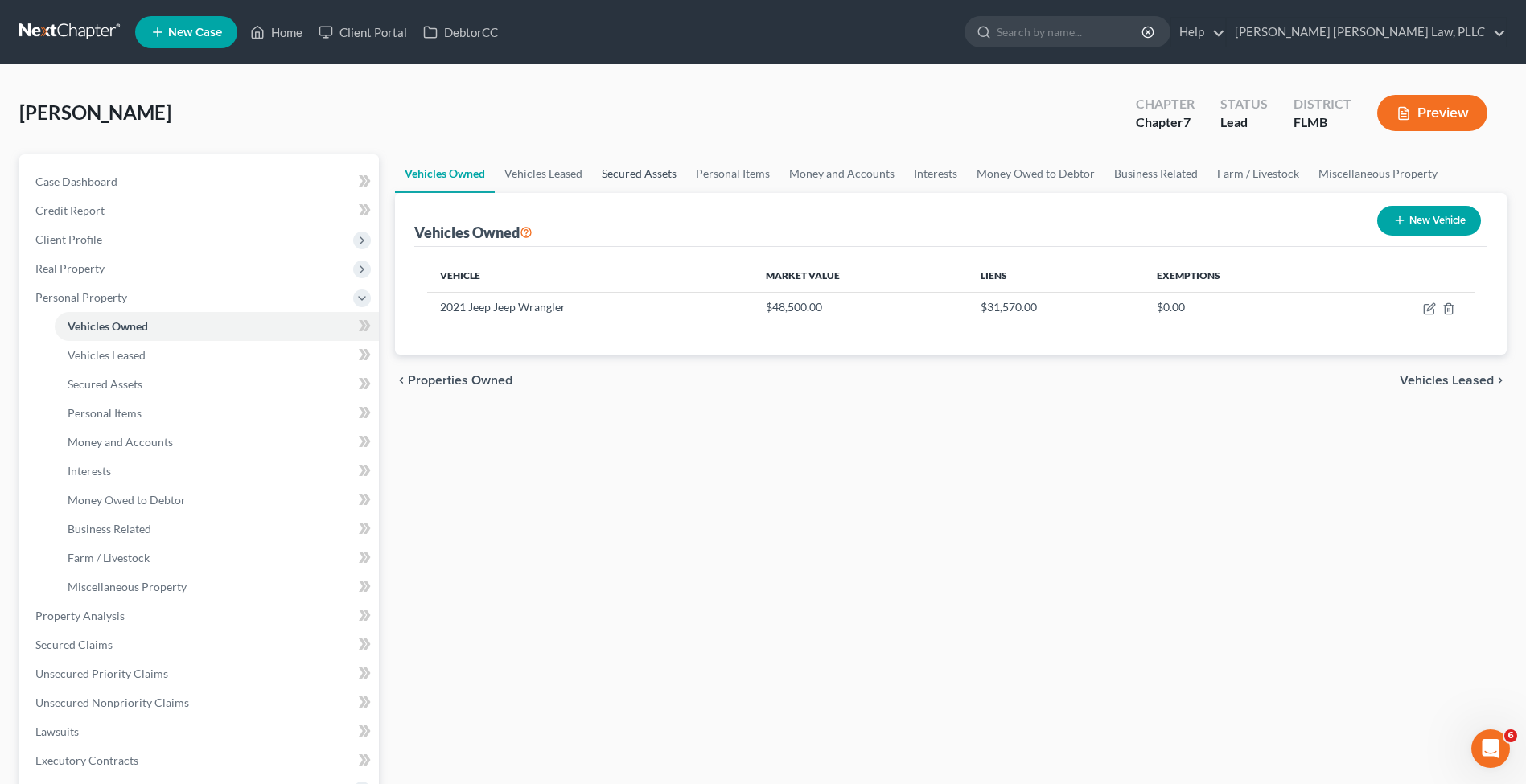
click at [652, 178] on link "Secured Assets" at bounding box center [639, 173] width 94 height 38
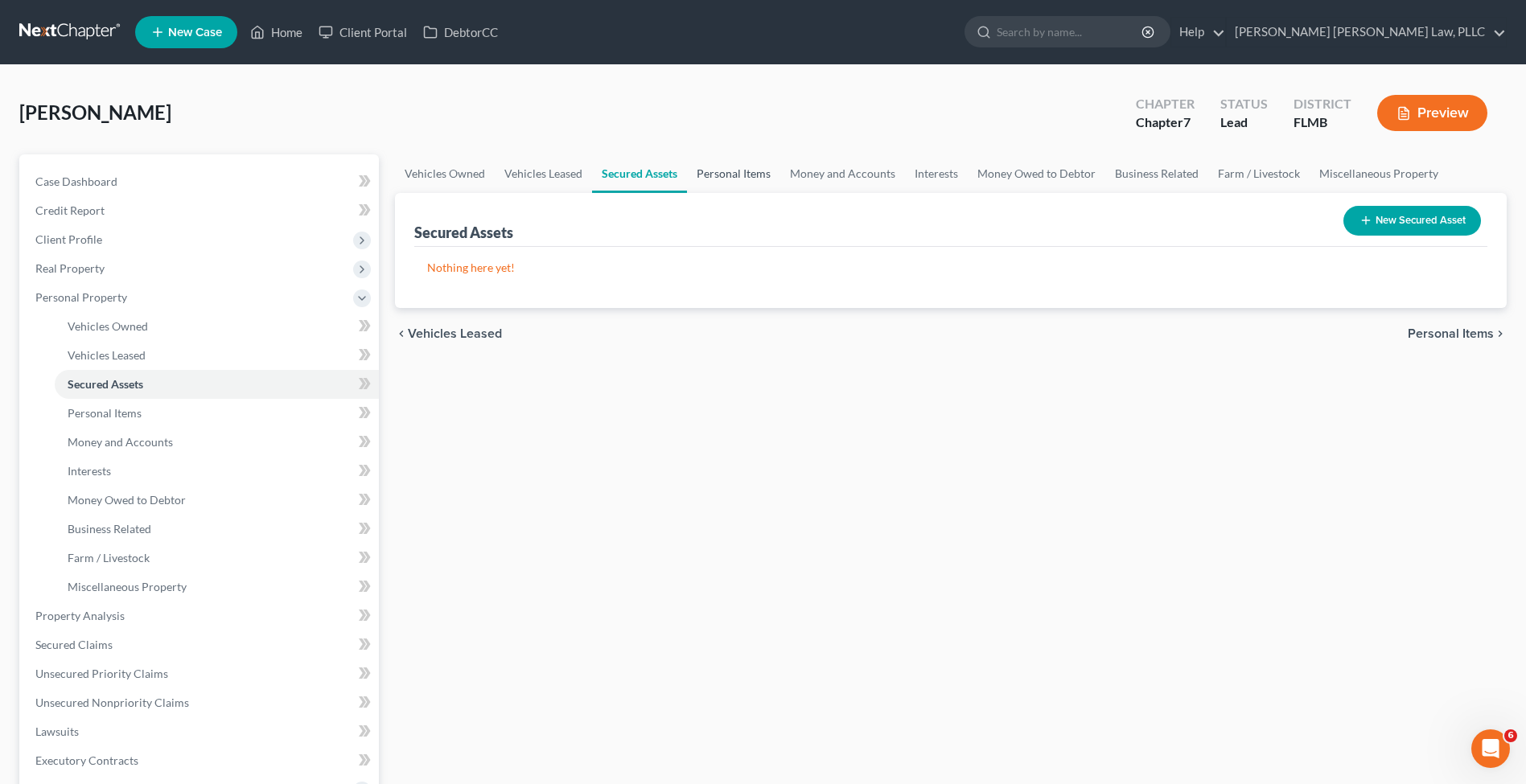
click at [709, 167] on link "Personal Items" at bounding box center [733, 173] width 94 height 38
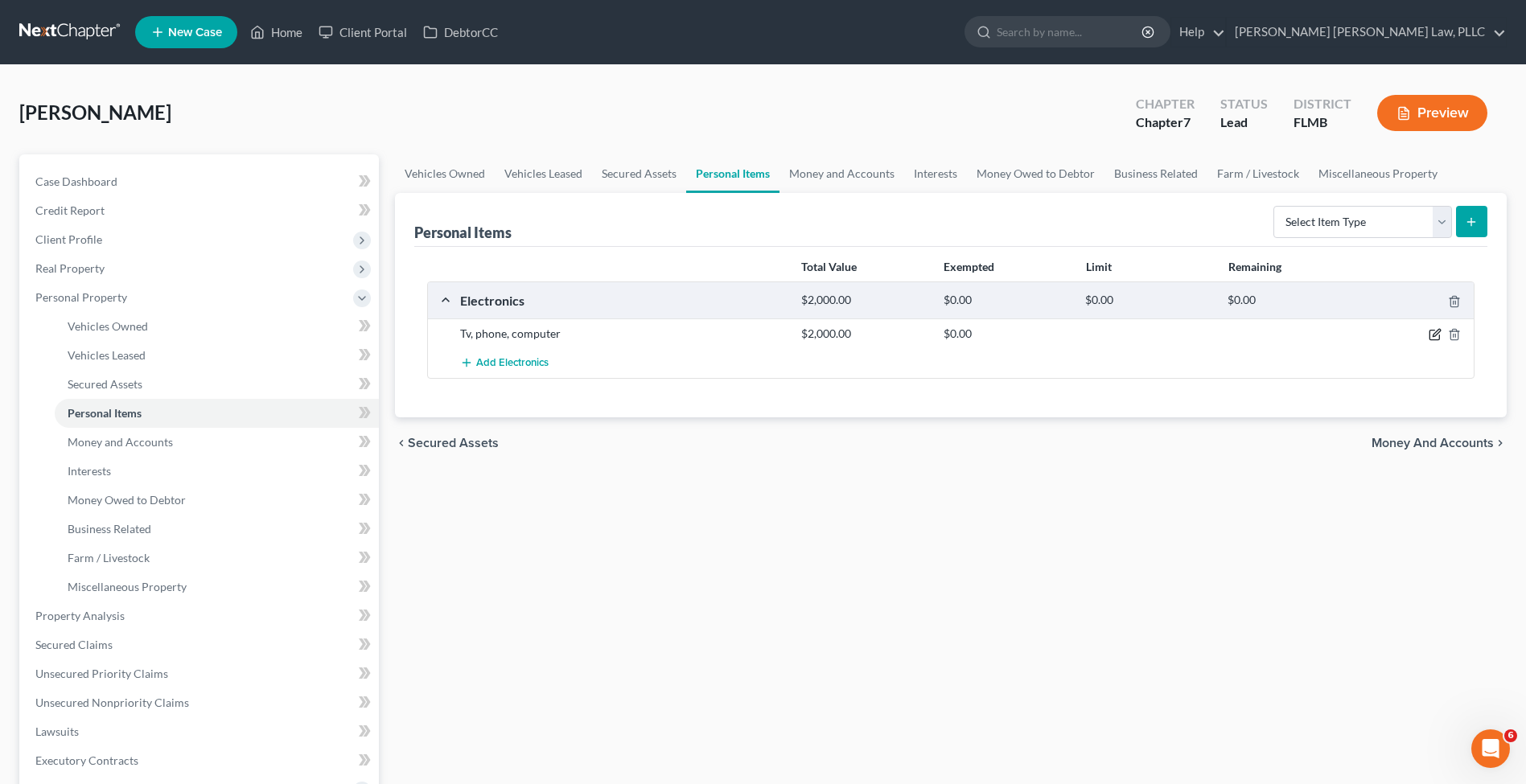
click at [1431, 331] on icon "button" at bounding box center [1433, 335] width 10 height 10
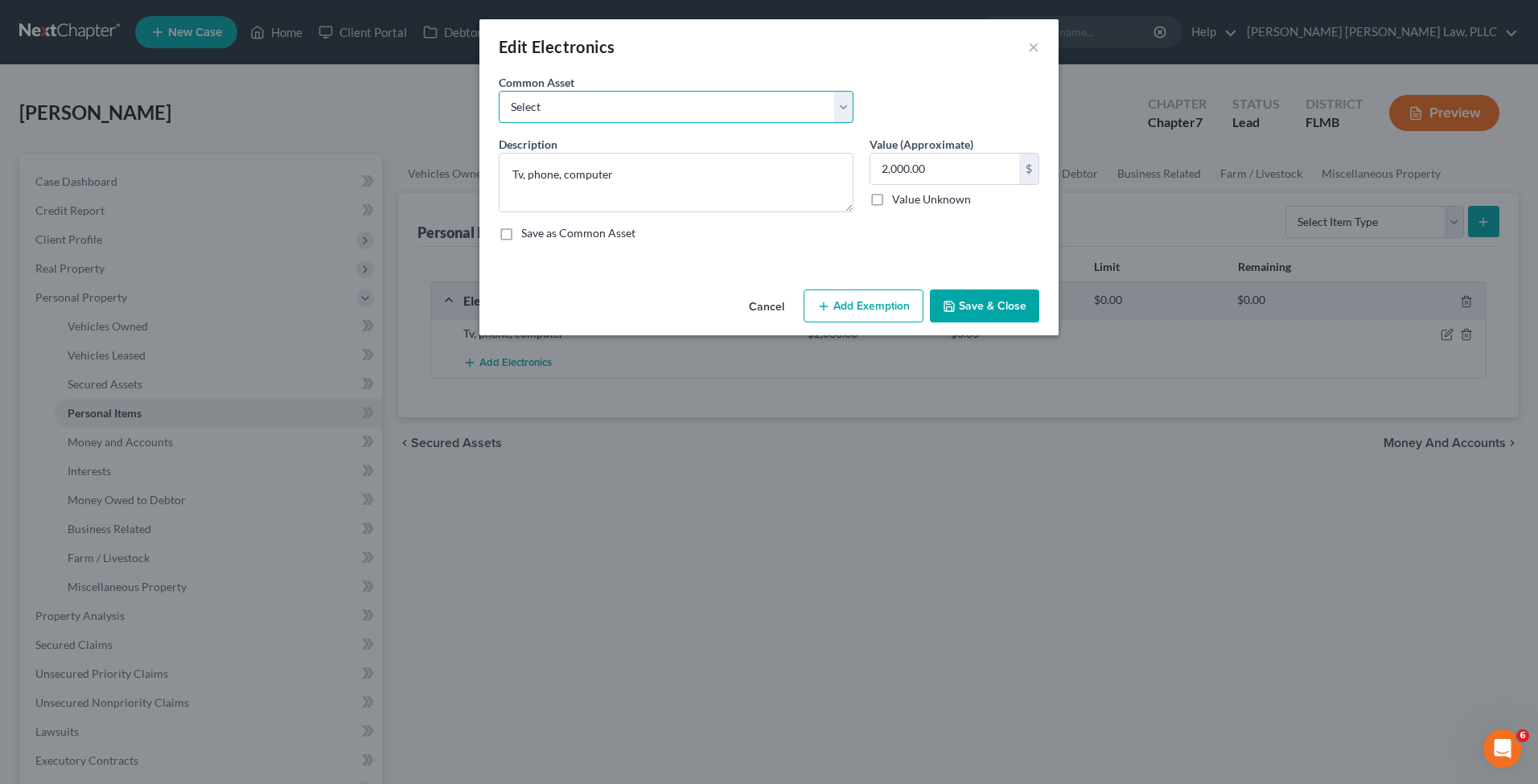
select select "0"
type textarea "(4 - $75) TV's, (1 - $100) Video Game System, (1 - $150) Laptop, (2 - $50) Kids…"
type input "650.00"
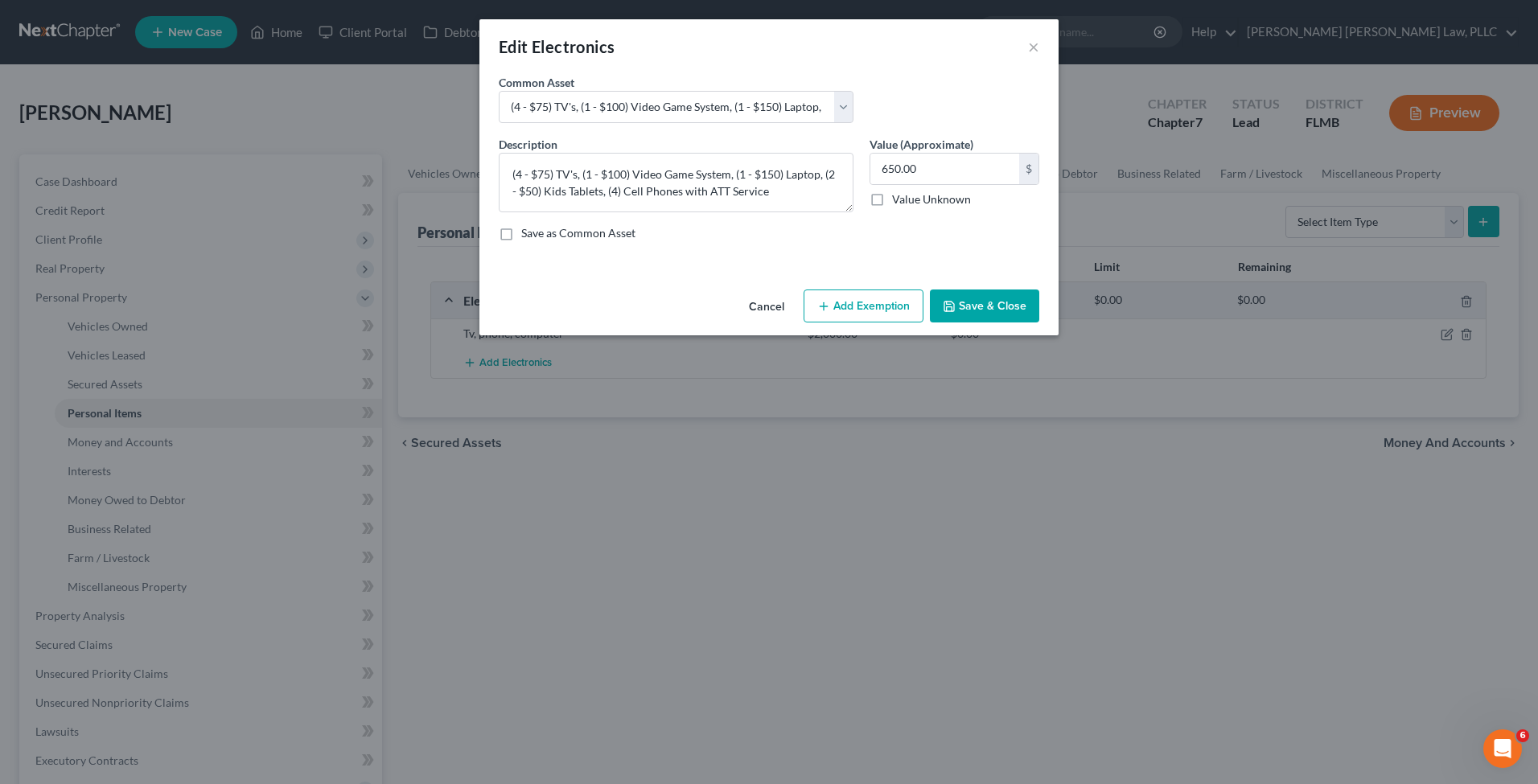
click at [1016, 304] on button "Save & Close" at bounding box center [984, 306] width 109 height 34
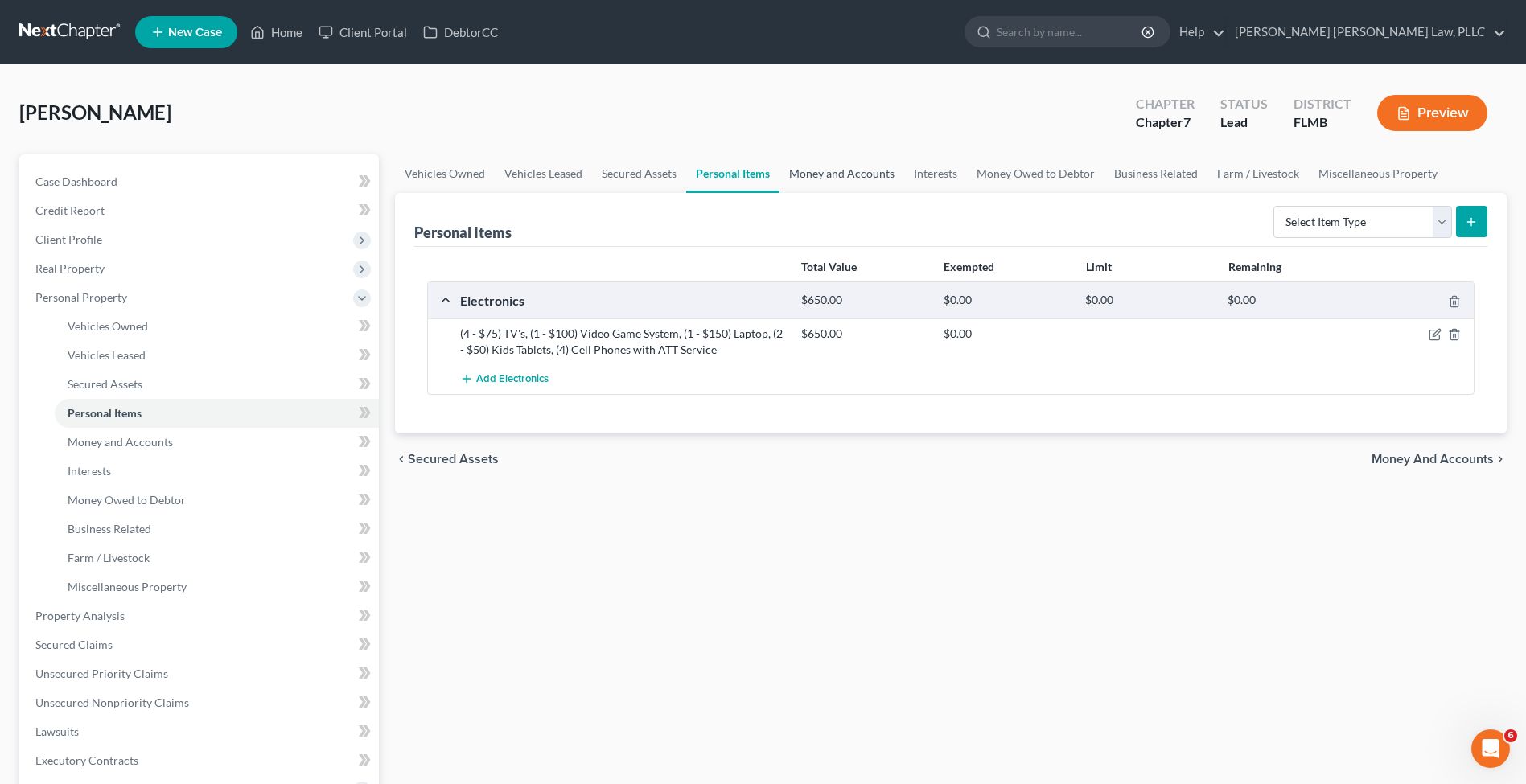
click at [840, 176] on link "Money and Accounts" at bounding box center [842, 173] width 124 height 38
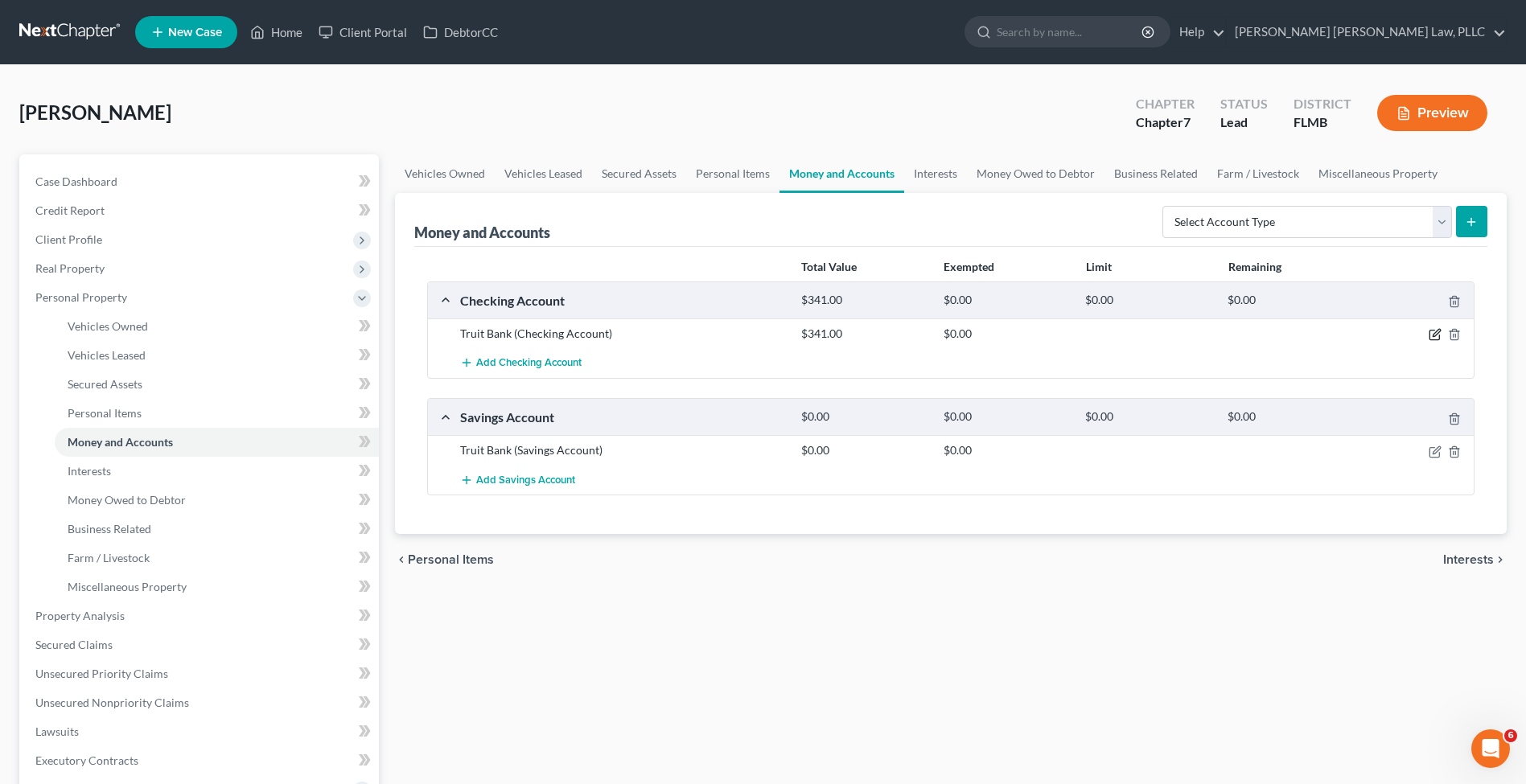
click at [1431, 334] on icon "button" at bounding box center [1434, 334] width 13 height 13
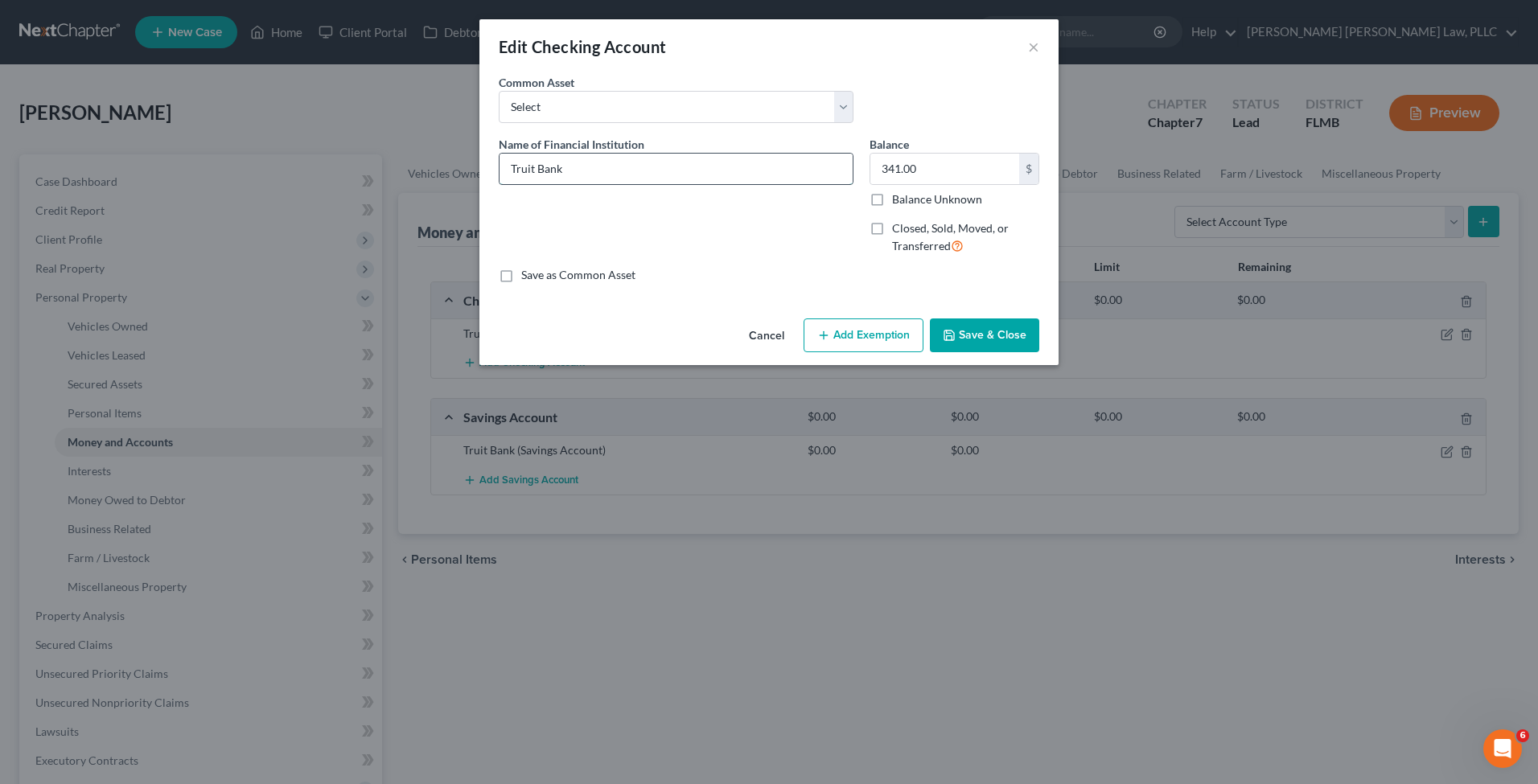
click at [530, 169] on input "Truit Bank" at bounding box center [676, 169] width 353 height 31
type input "Truist Bank"
click at [1000, 320] on button "Save & Close" at bounding box center [984, 335] width 109 height 34
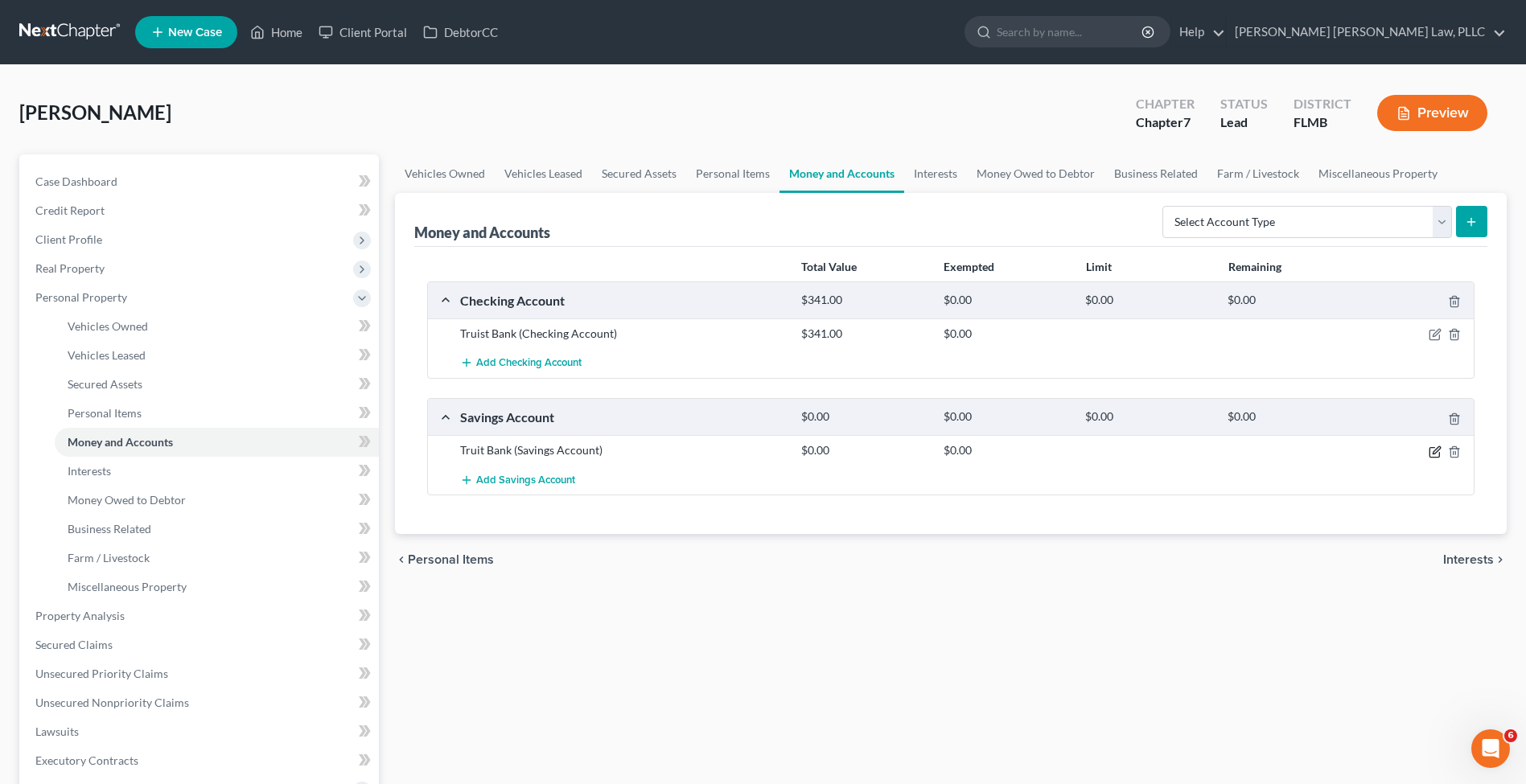
click at [1436, 451] on icon "button" at bounding box center [1434, 452] width 13 height 13
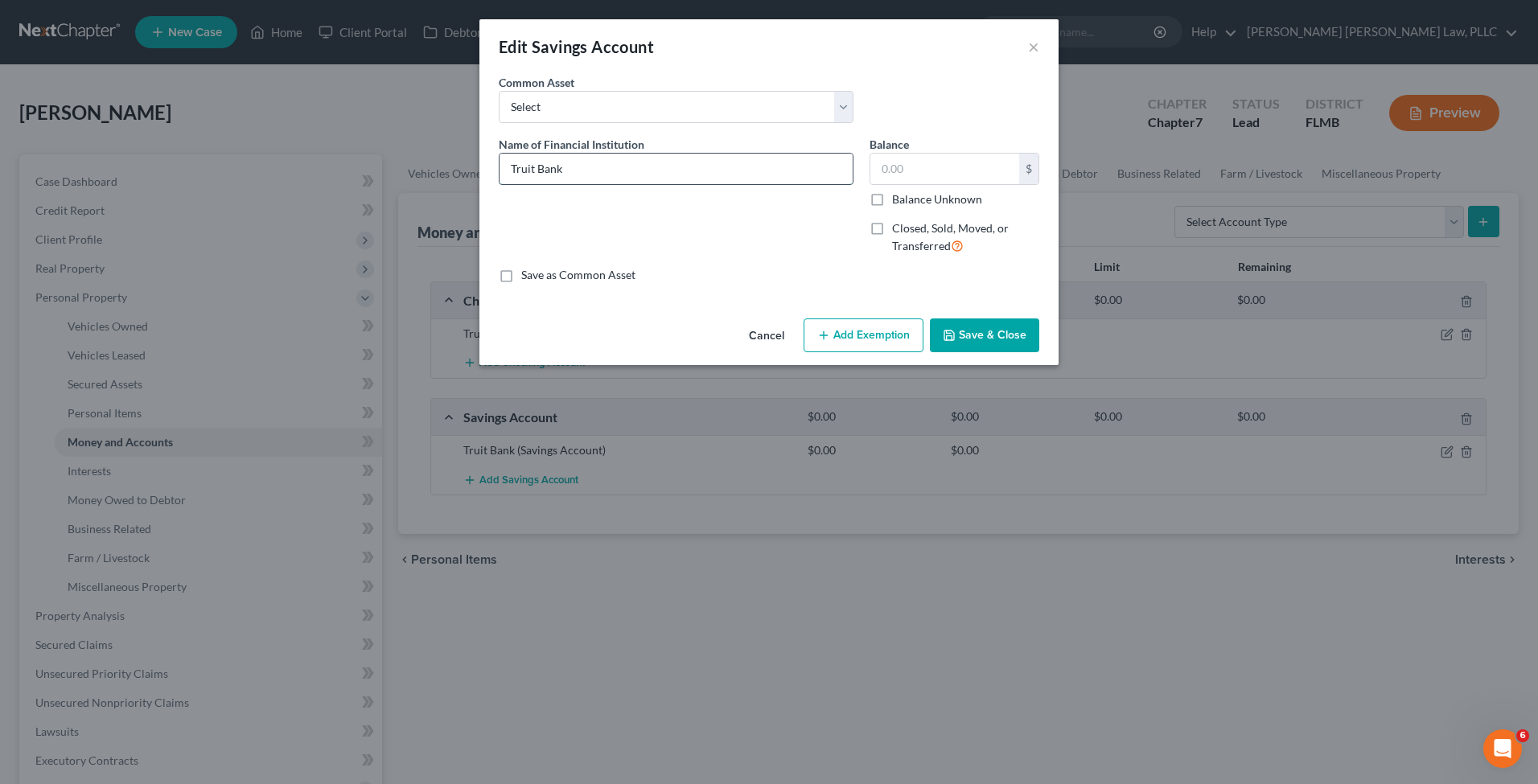
click at [532, 169] on input "Truit Bank" at bounding box center [676, 169] width 353 height 31
type input "Truist Bank"
drag, startPoint x: 987, startPoint y: 328, endPoint x: 968, endPoint y: 315, distance: 23.0
click at [985, 327] on button "Save & Close" at bounding box center [984, 335] width 109 height 34
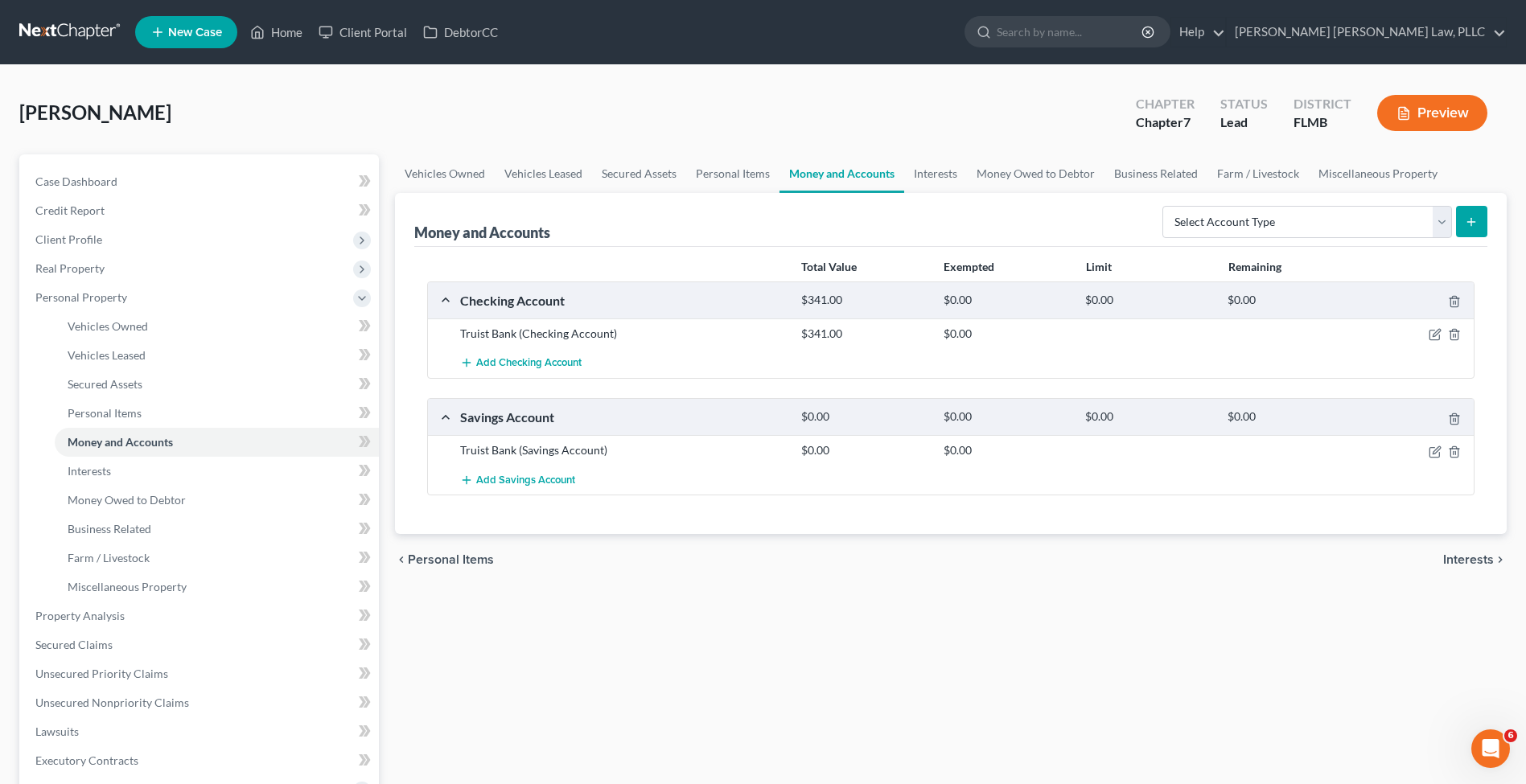
click at [1466, 227] on icon "submit" at bounding box center [1471, 221] width 13 height 13
select select "checking"
click at [1464, 229] on button "submit" at bounding box center [1472, 221] width 32 height 32
click at [1466, 219] on button "submit" at bounding box center [1472, 221] width 32 height 32
click at [1474, 233] on button "submit" at bounding box center [1472, 221] width 32 height 32
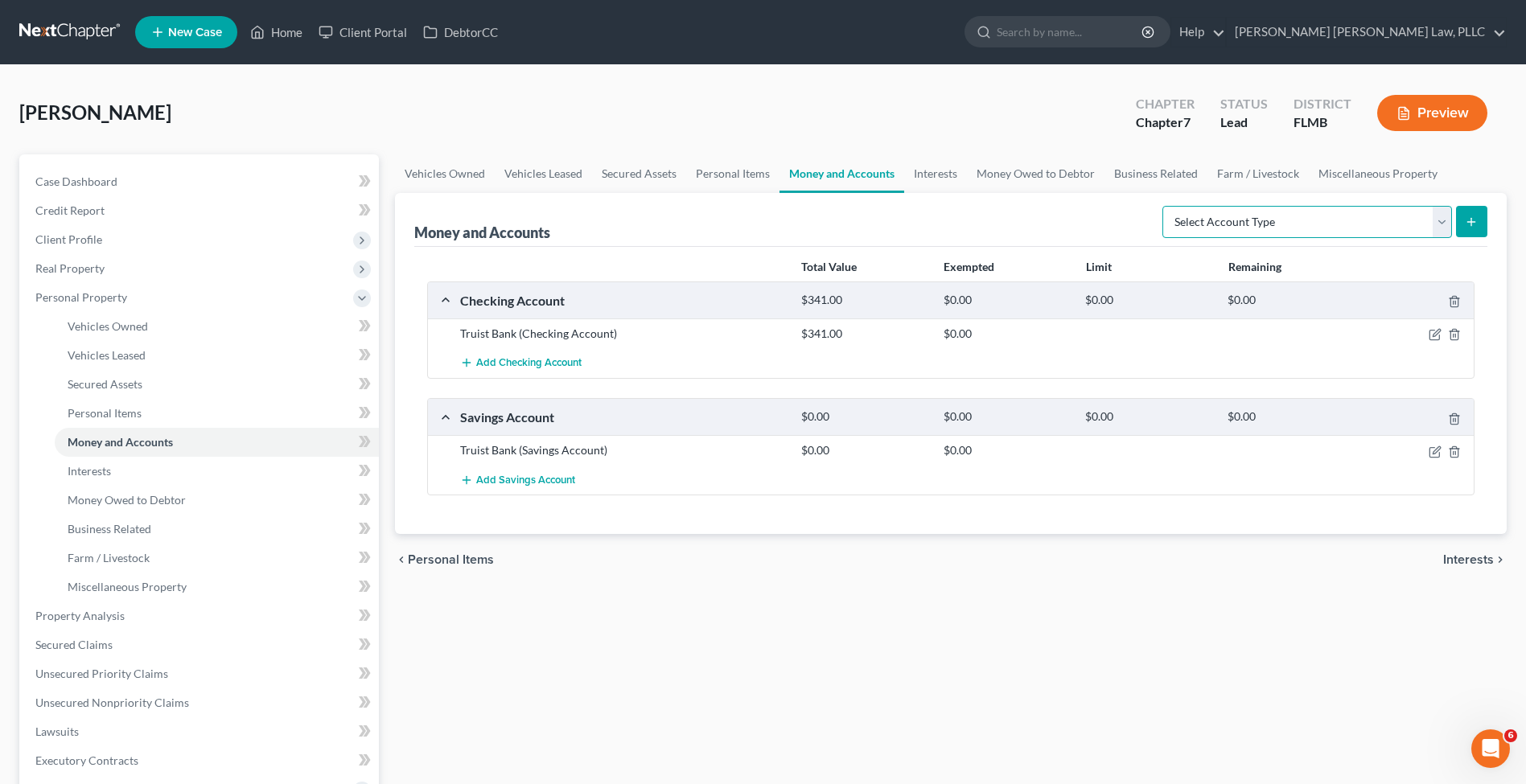
select select "checking"
click at [1479, 218] on button "submit" at bounding box center [1472, 221] width 32 height 32
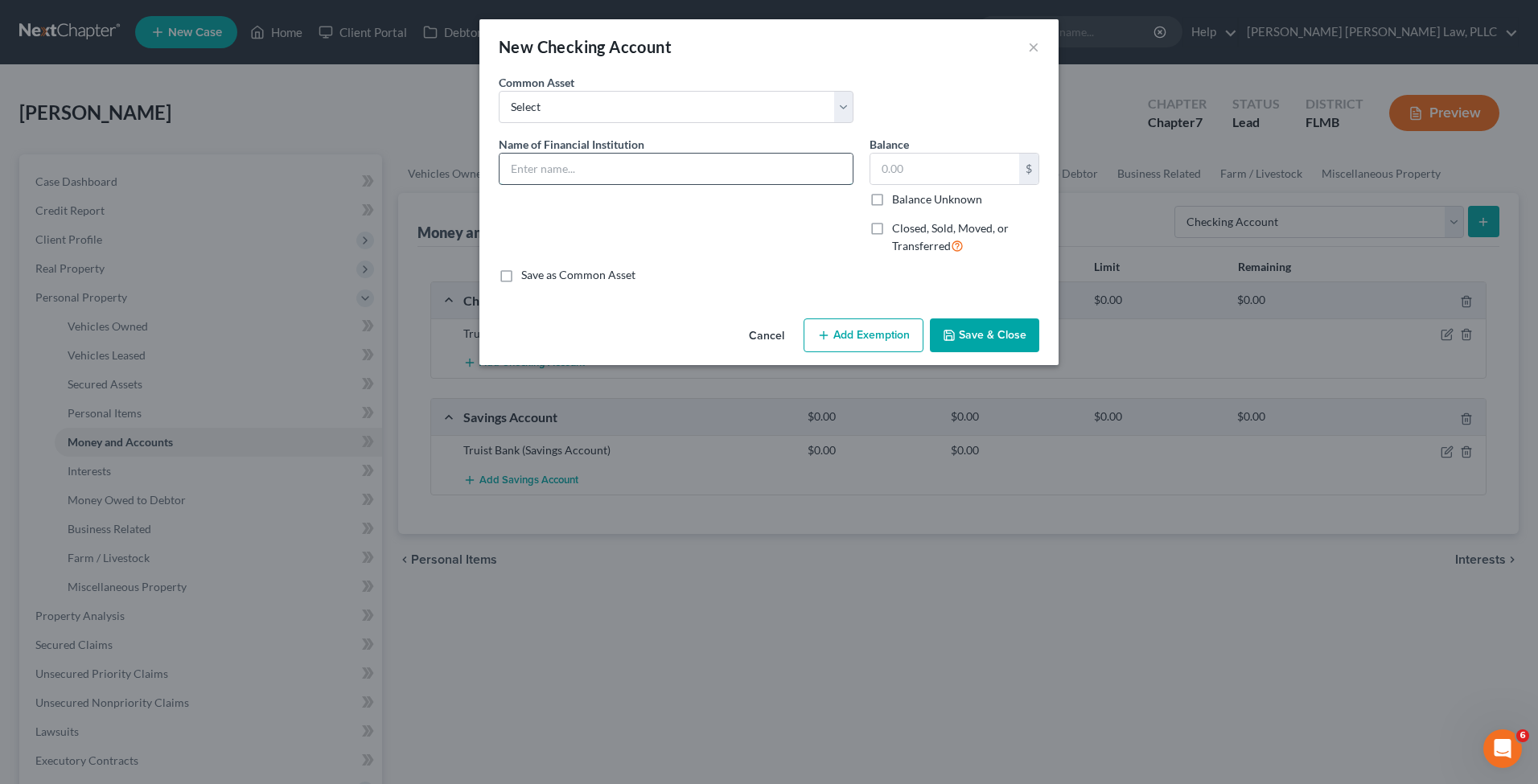
click at [584, 164] on input "text" at bounding box center [676, 169] width 353 height 31
type input "Wells Fargo Bank, N.A."
click at [987, 346] on button "Save & Close" at bounding box center [984, 335] width 109 height 34
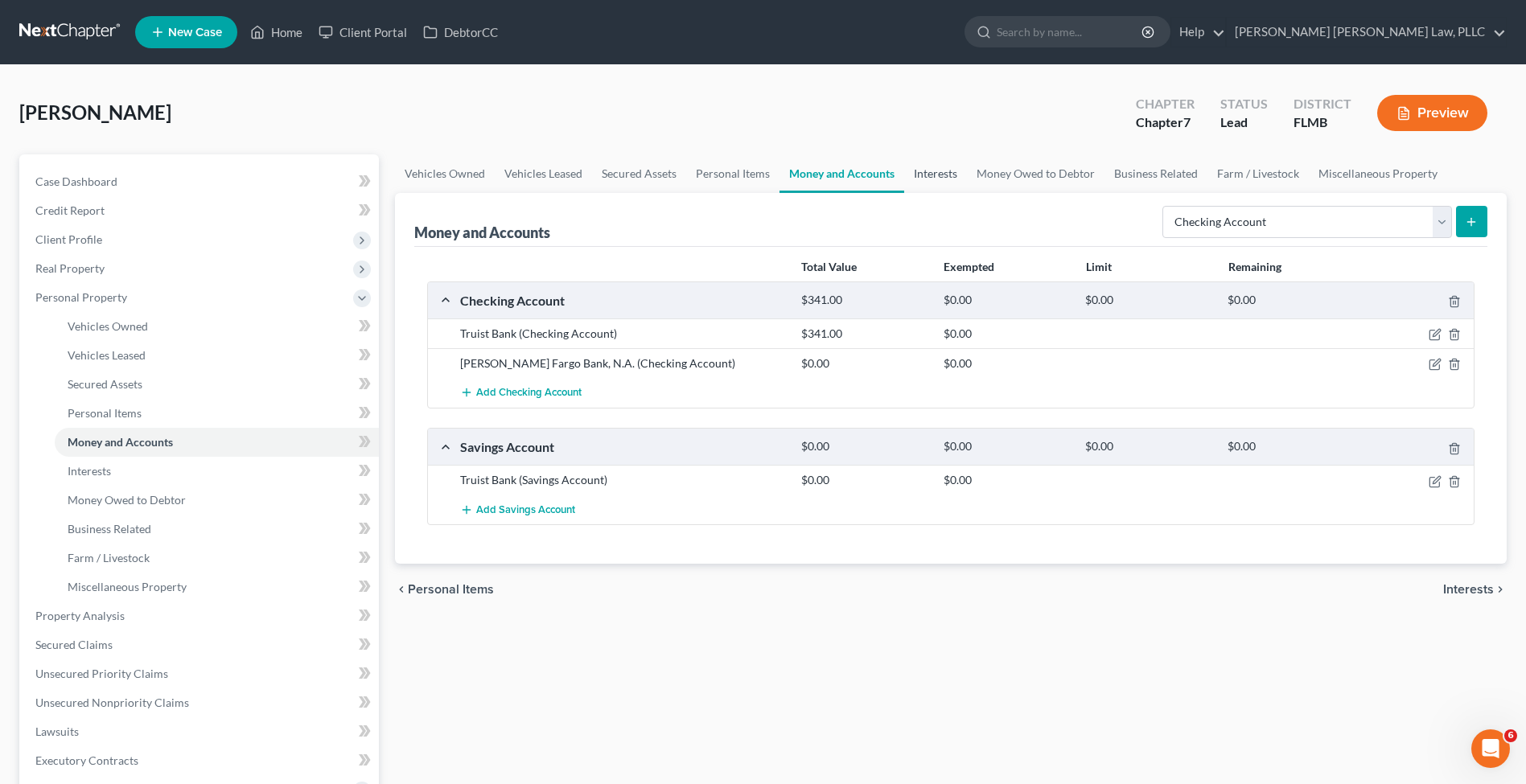
click at [949, 172] on link "Interests" at bounding box center [935, 173] width 63 height 38
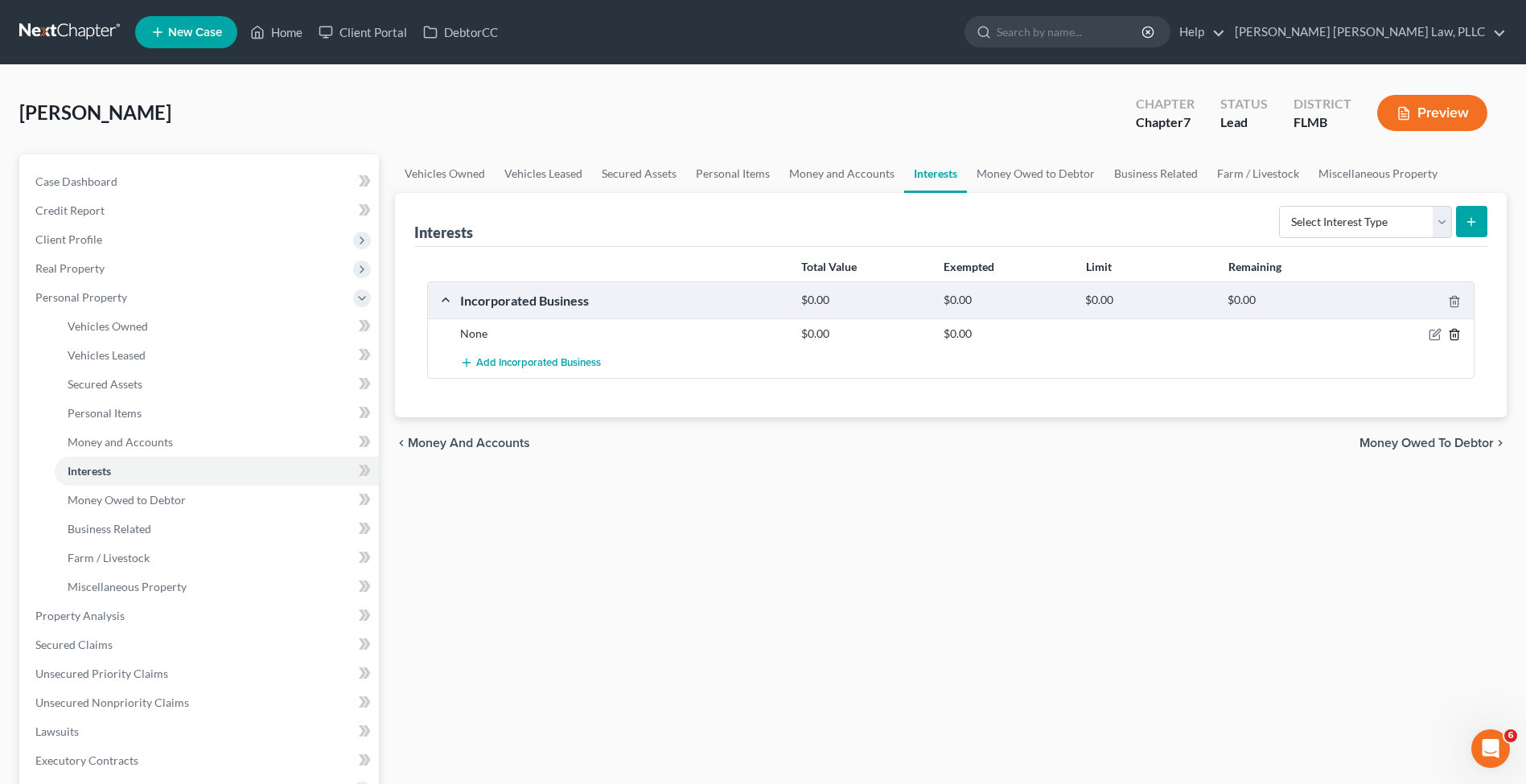
click at [1451, 338] on icon "button" at bounding box center [1453, 334] width 13 height 13
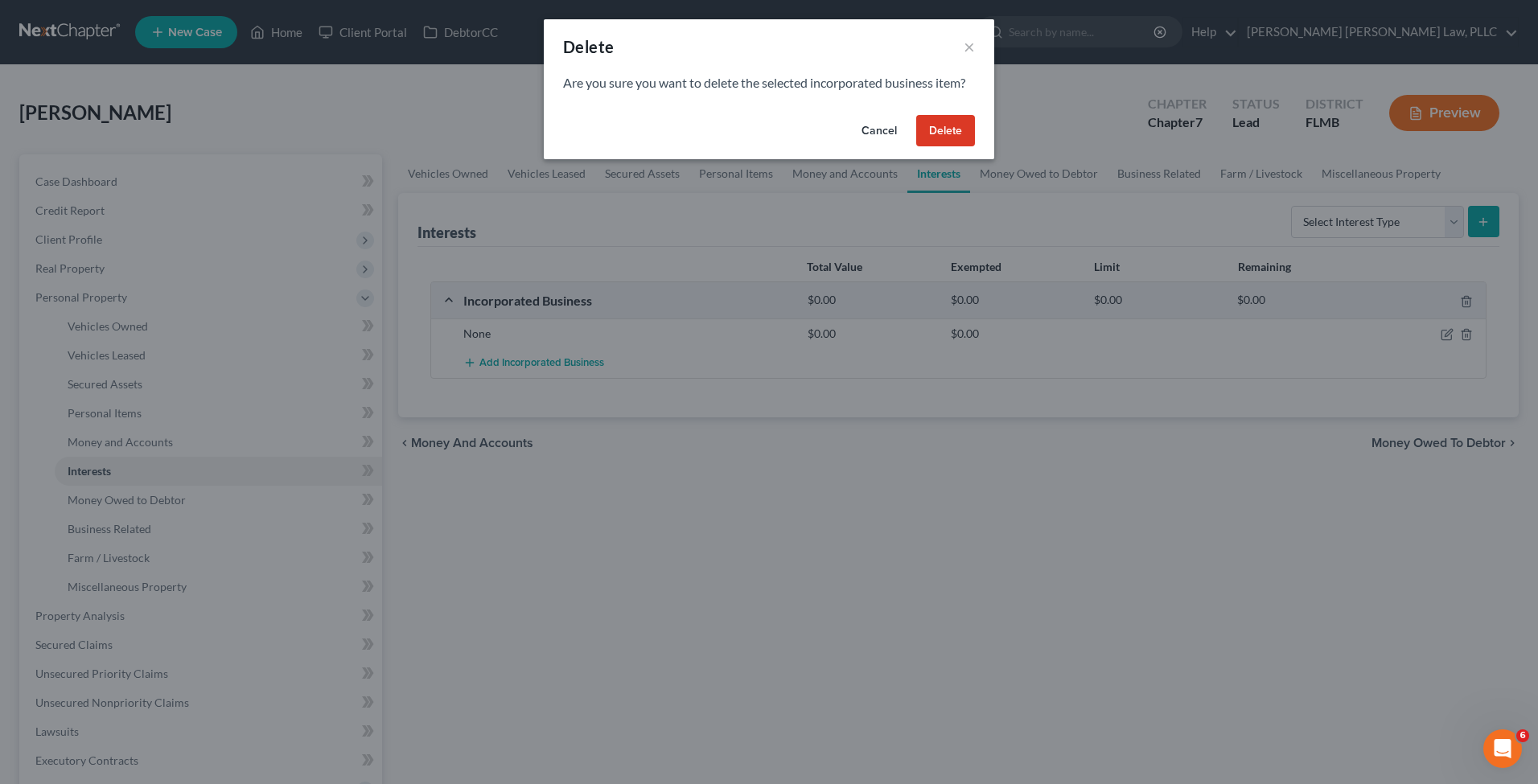
click at [932, 135] on button "Delete" at bounding box center [945, 130] width 59 height 32
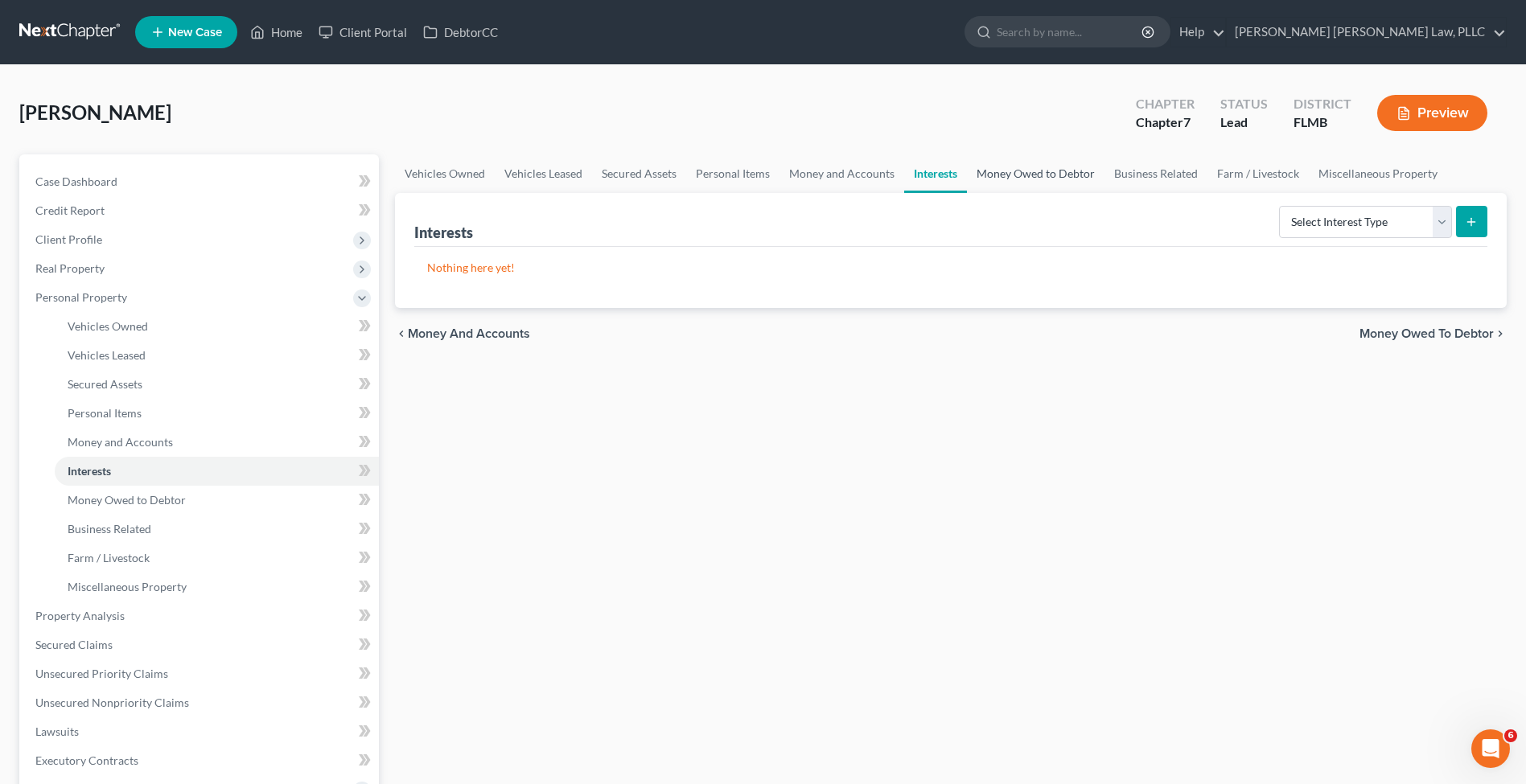
click at [1049, 173] on link "Money Owed to Debtor" at bounding box center [1035, 173] width 137 height 38
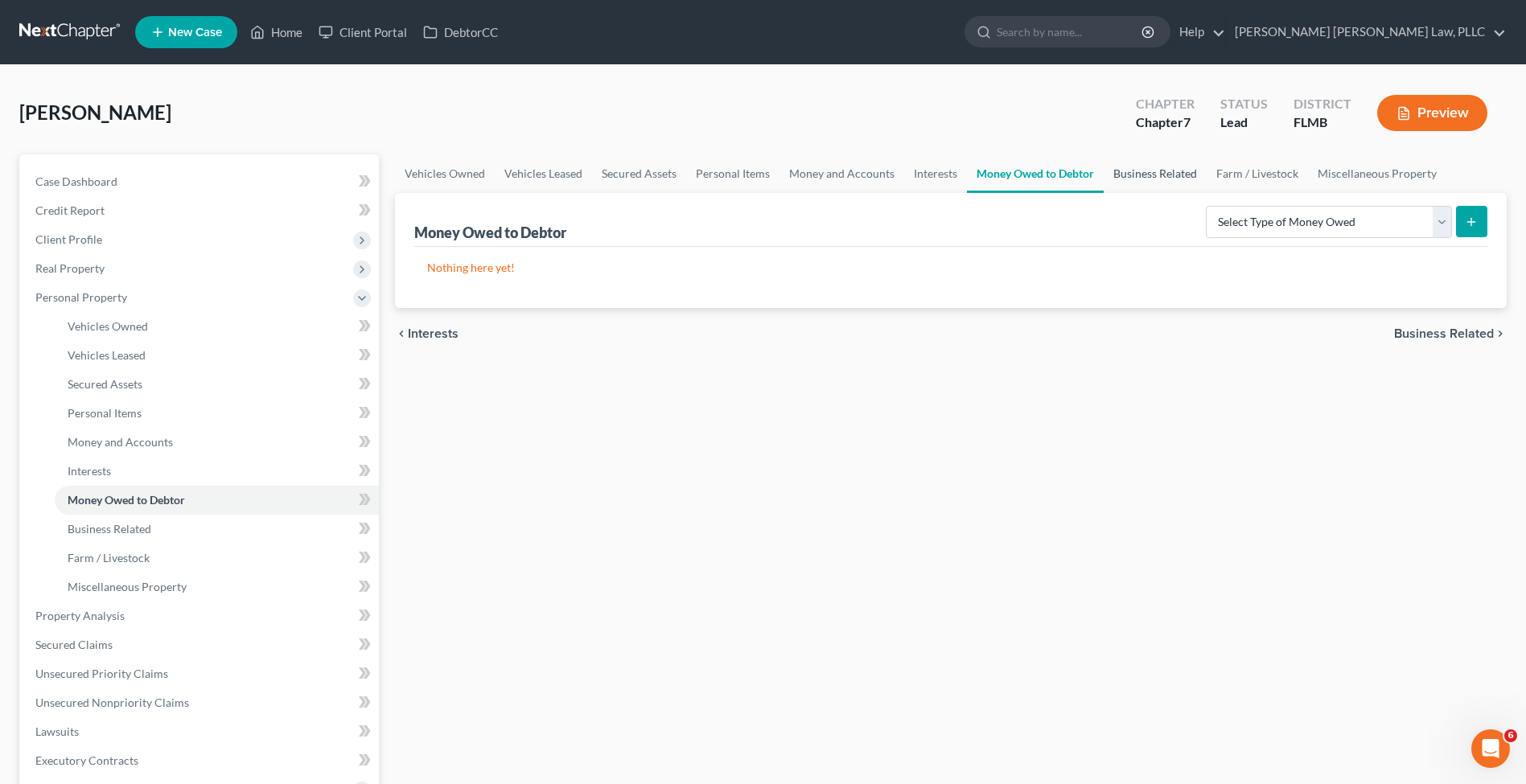
click at [1168, 181] on link "Business Related" at bounding box center [1155, 173] width 103 height 38
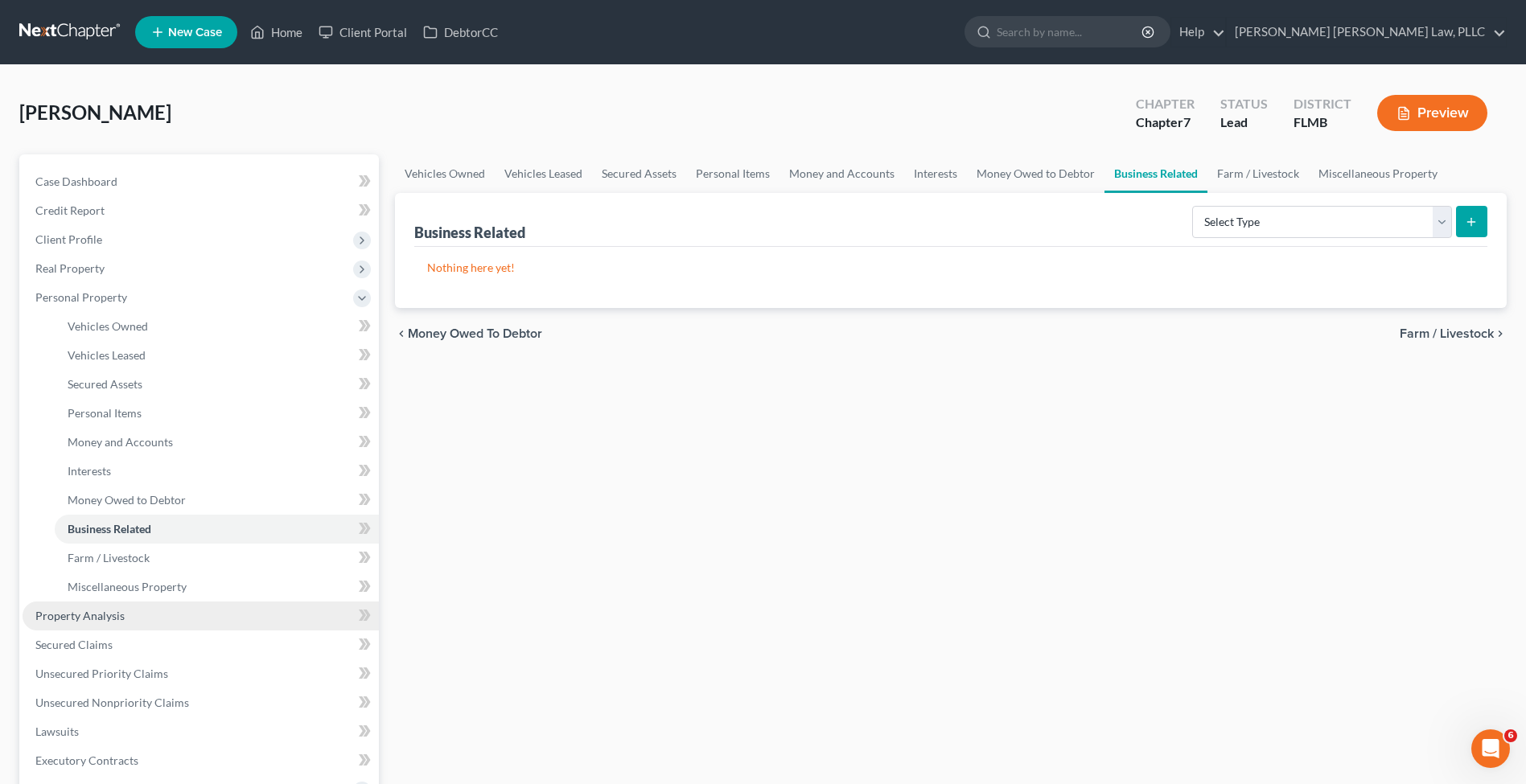
click at [142, 616] on link "Property Analysis" at bounding box center [200, 615] width 356 height 29
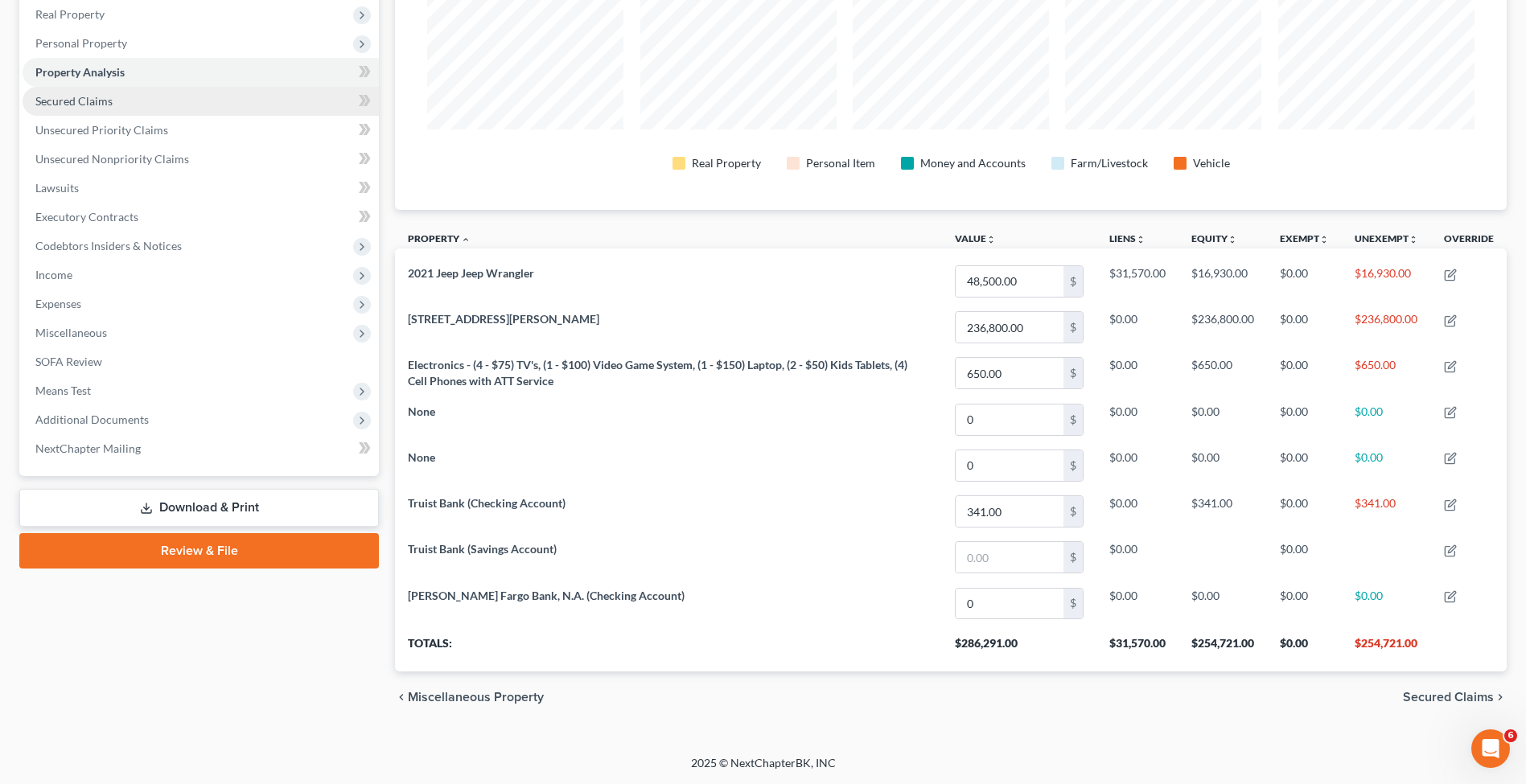
click at [221, 98] on link "Secured Claims" at bounding box center [200, 101] width 356 height 29
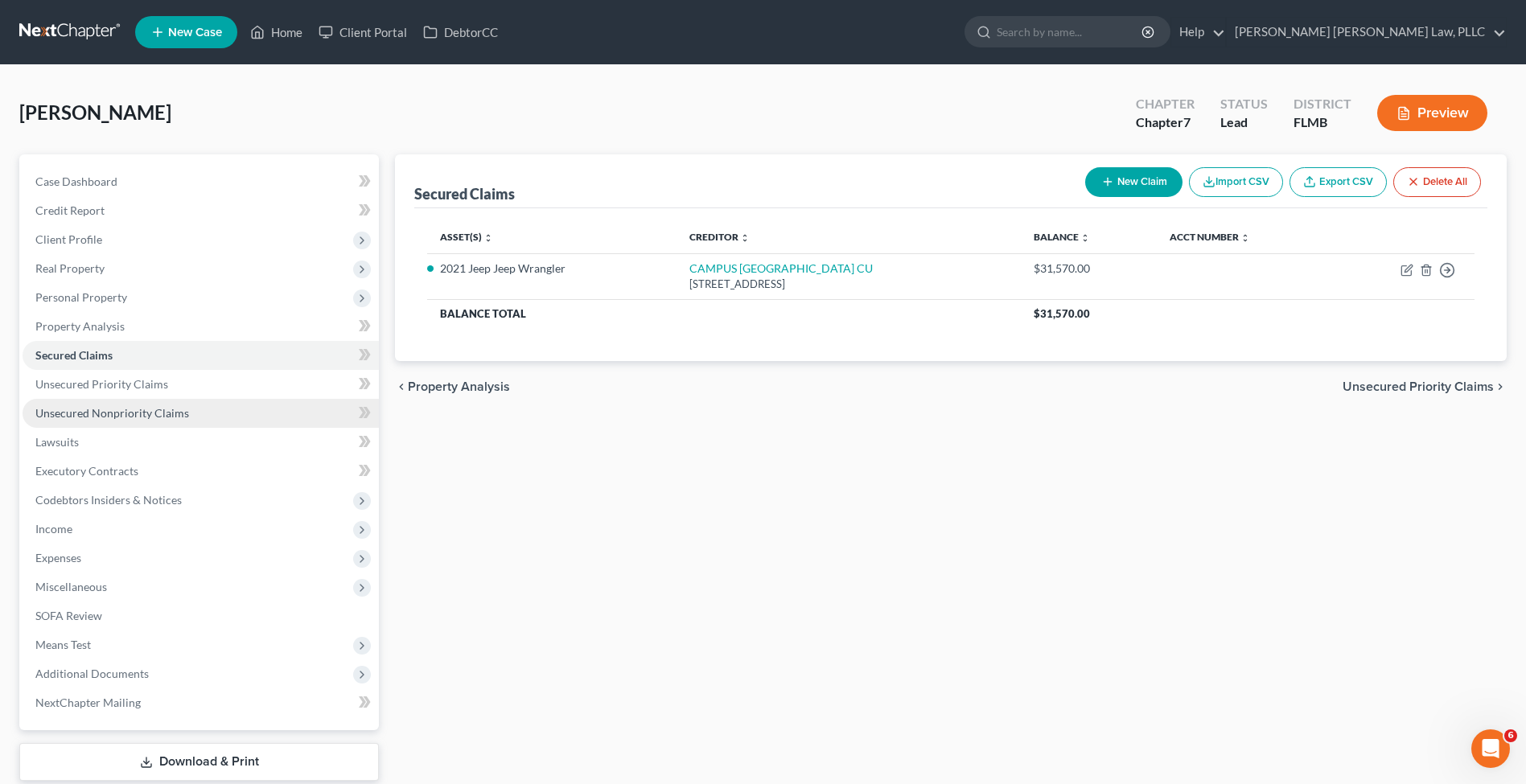
click at [214, 402] on link "Unsecured Nonpriority Claims" at bounding box center [200, 413] width 356 height 29
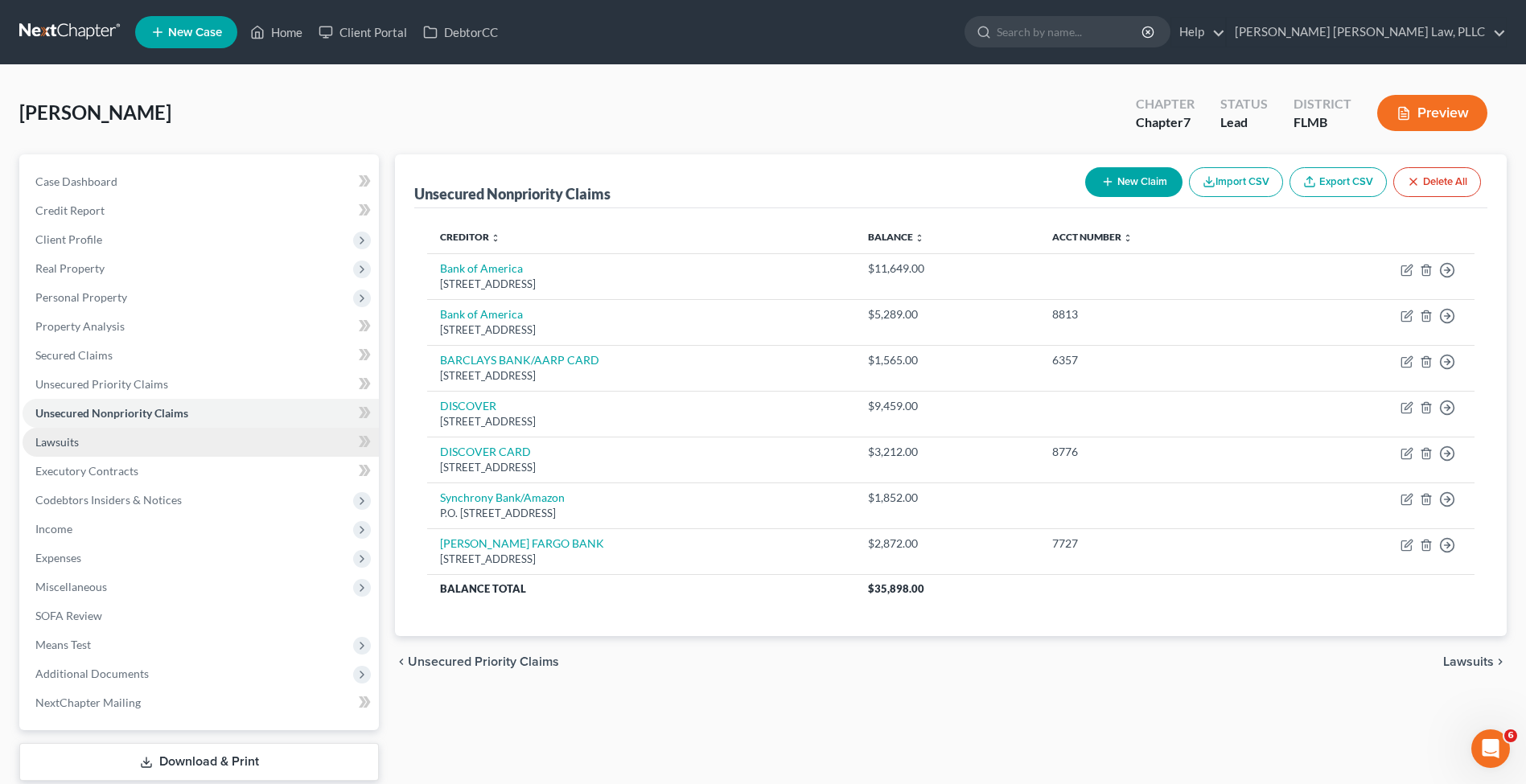
click at [221, 444] on link "Lawsuits" at bounding box center [200, 442] width 356 height 29
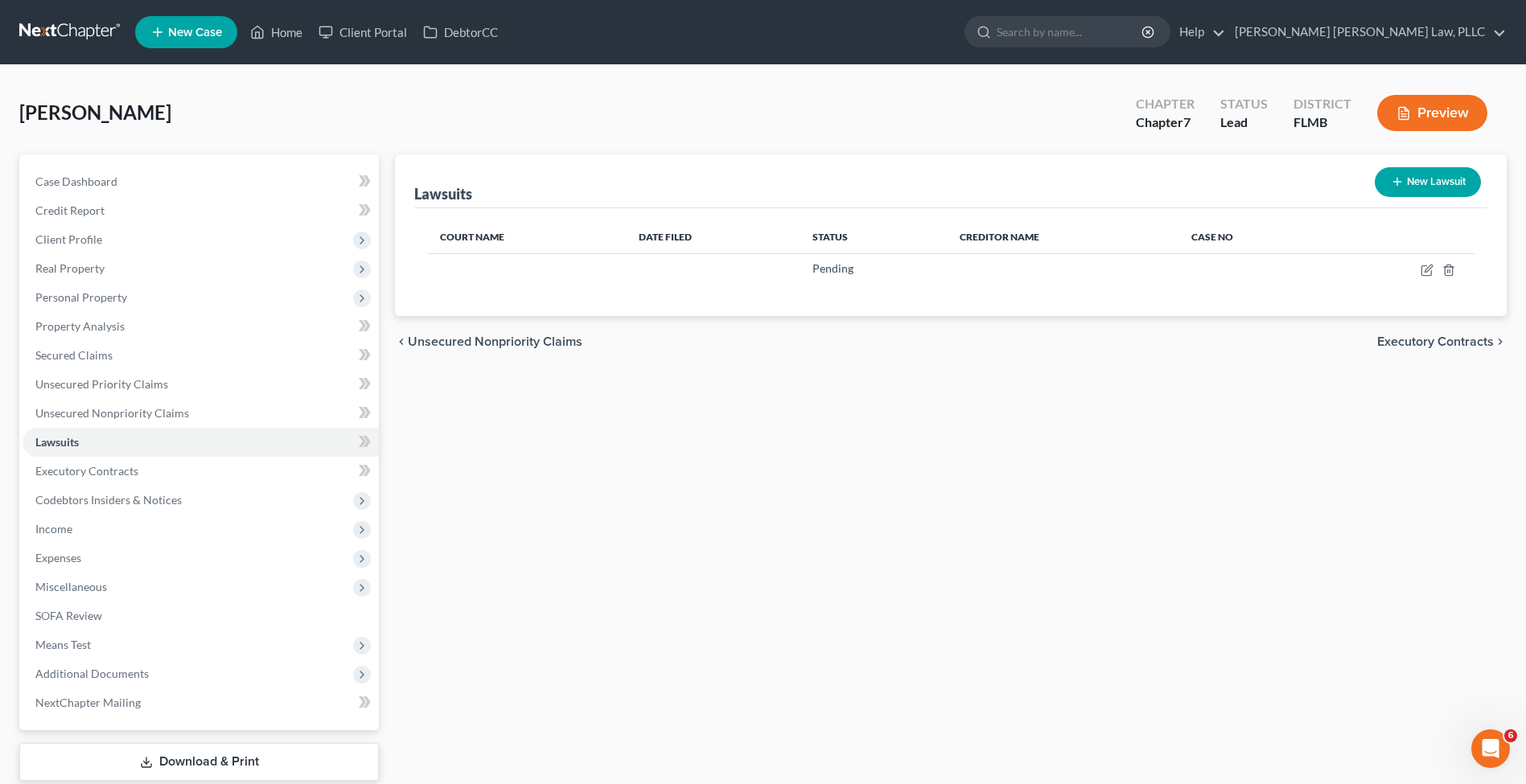
click at [1390, 187] on icon "button" at bounding box center [1396, 181] width 13 height 13
select select "0"
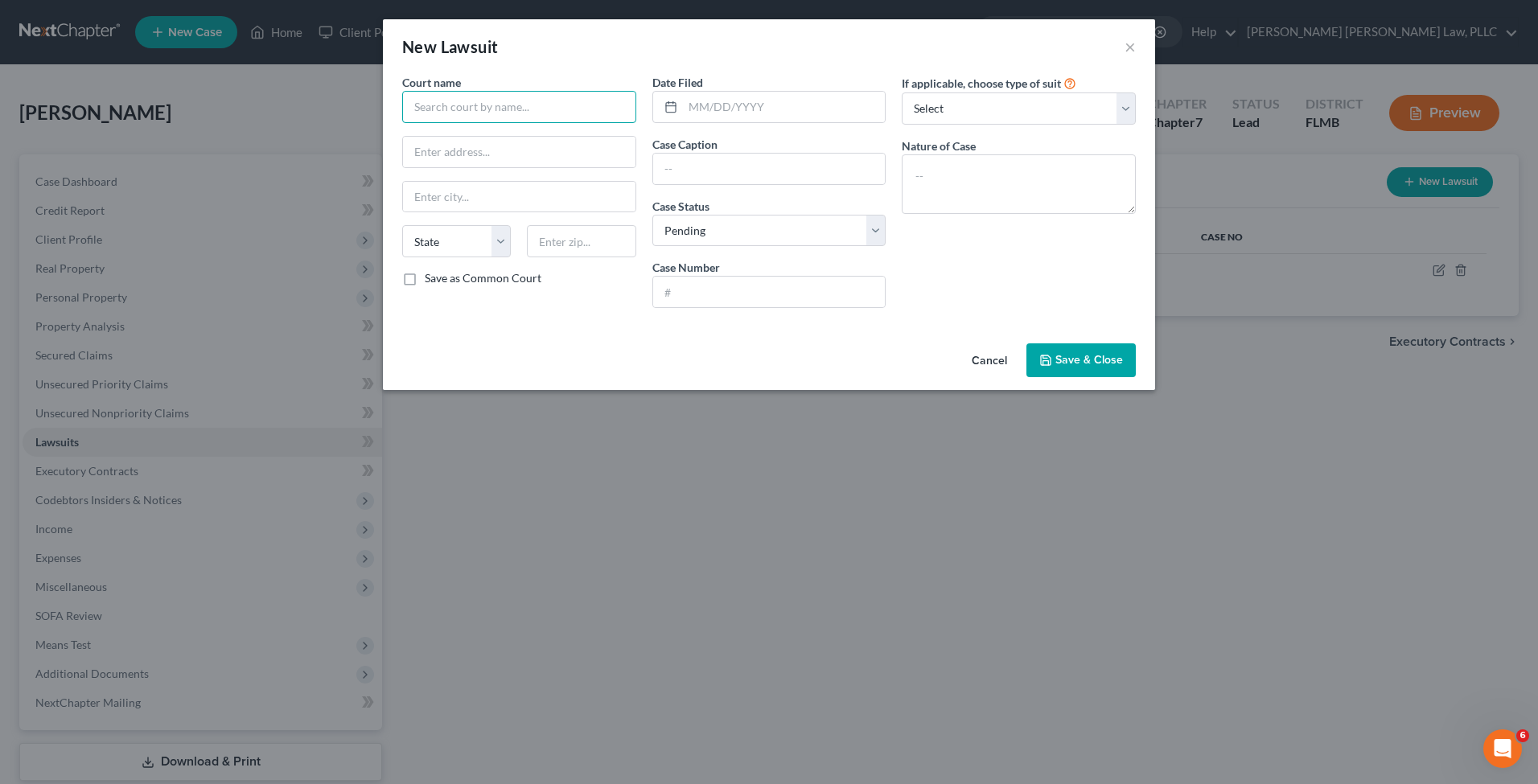
click at [451, 108] on input "text" at bounding box center [519, 107] width 234 height 32
type input "Lake County Clerk of Court"
click at [544, 159] on input "text" at bounding box center [519, 151] width 233 height 31
paste input "550 W Main St"
type input "550 W Main St"
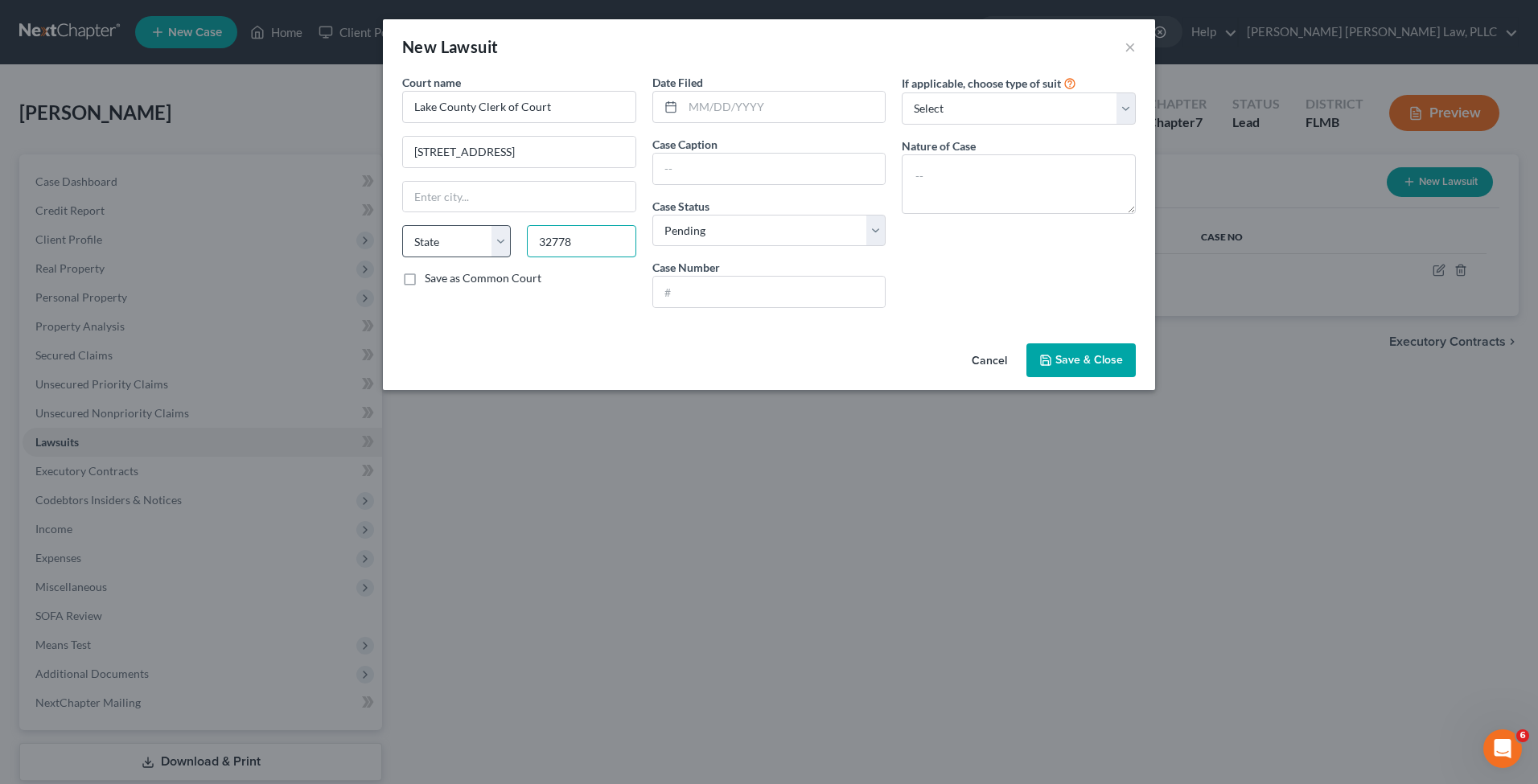
type input "32778"
type input "Tavares"
select select "9"
click at [744, 114] on input "text" at bounding box center [784, 107] width 203 height 31
click at [711, 300] on input "text" at bounding box center [769, 291] width 233 height 31
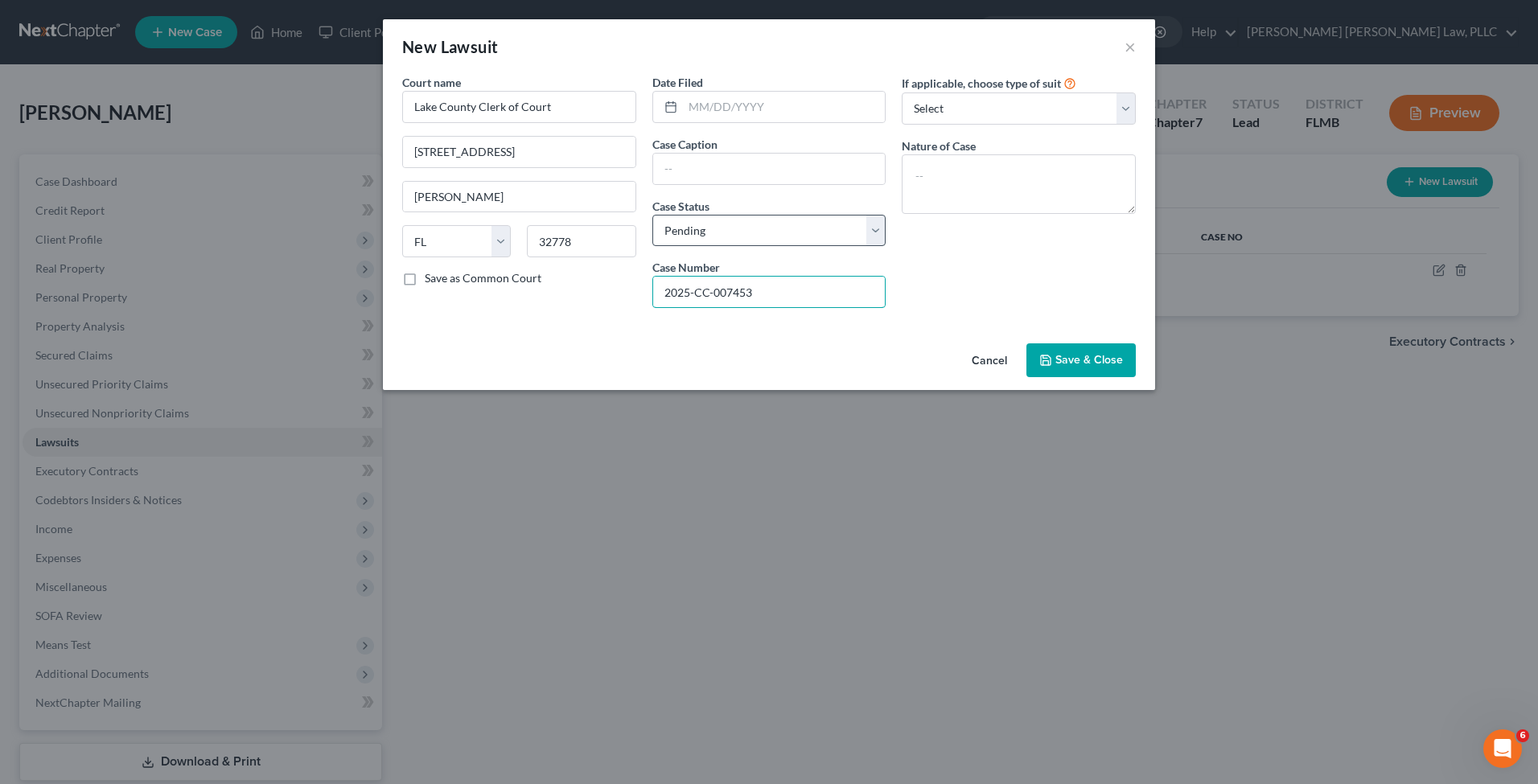
type input "2025-CC-007453"
click at [716, 174] on input "text" at bounding box center [769, 169] width 233 height 31
click at [706, 107] on input "text" at bounding box center [784, 107] width 203 height 31
type input "09/08/2025"
click at [742, 158] on input "text" at bounding box center [769, 169] width 233 height 31
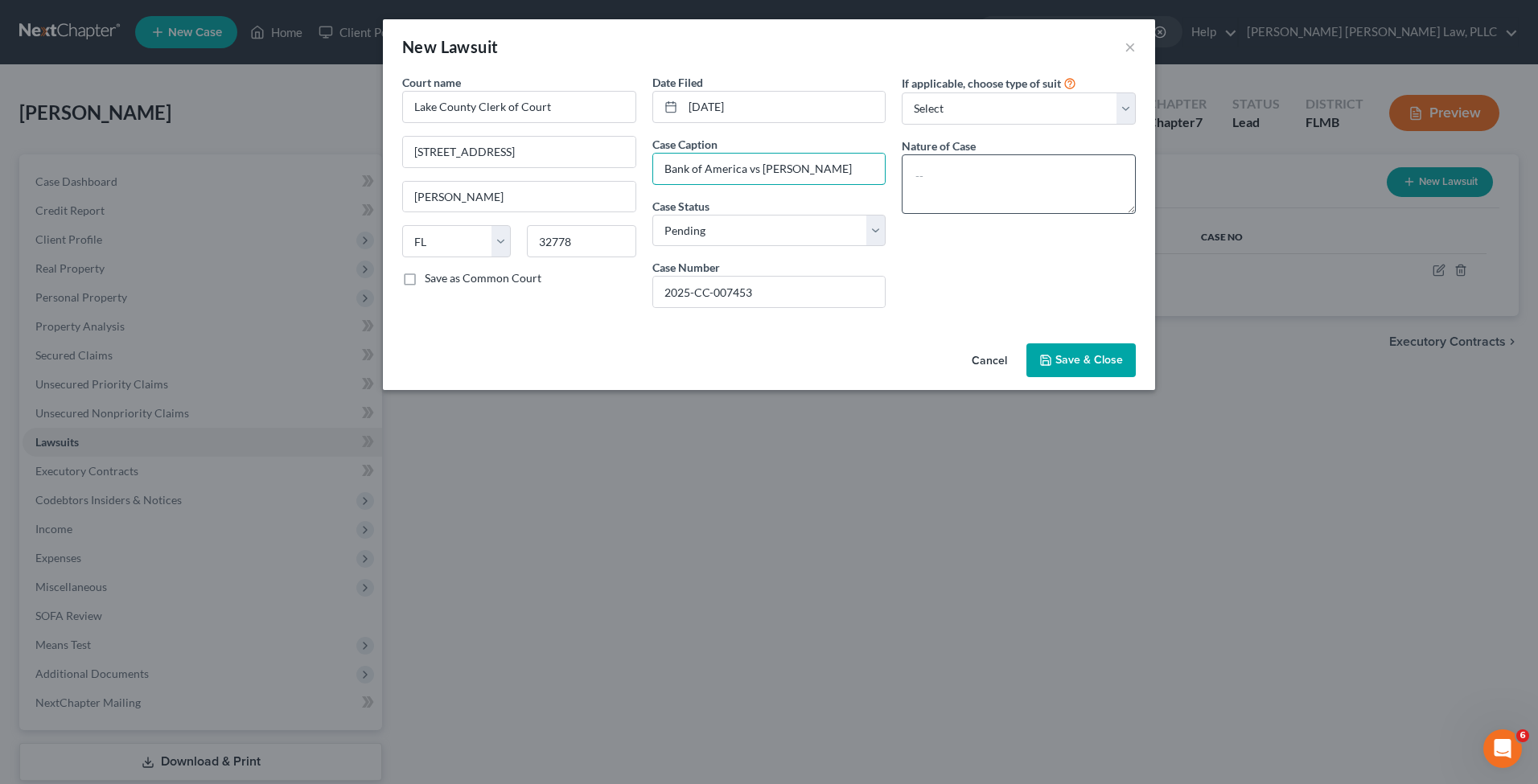
type input "Bank of America vs Pat M Richardson"
click at [950, 171] on textarea at bounding box center [1018, 184] width 234 height 60
type textarea "V"
type textarea "Civil"
select select "4"
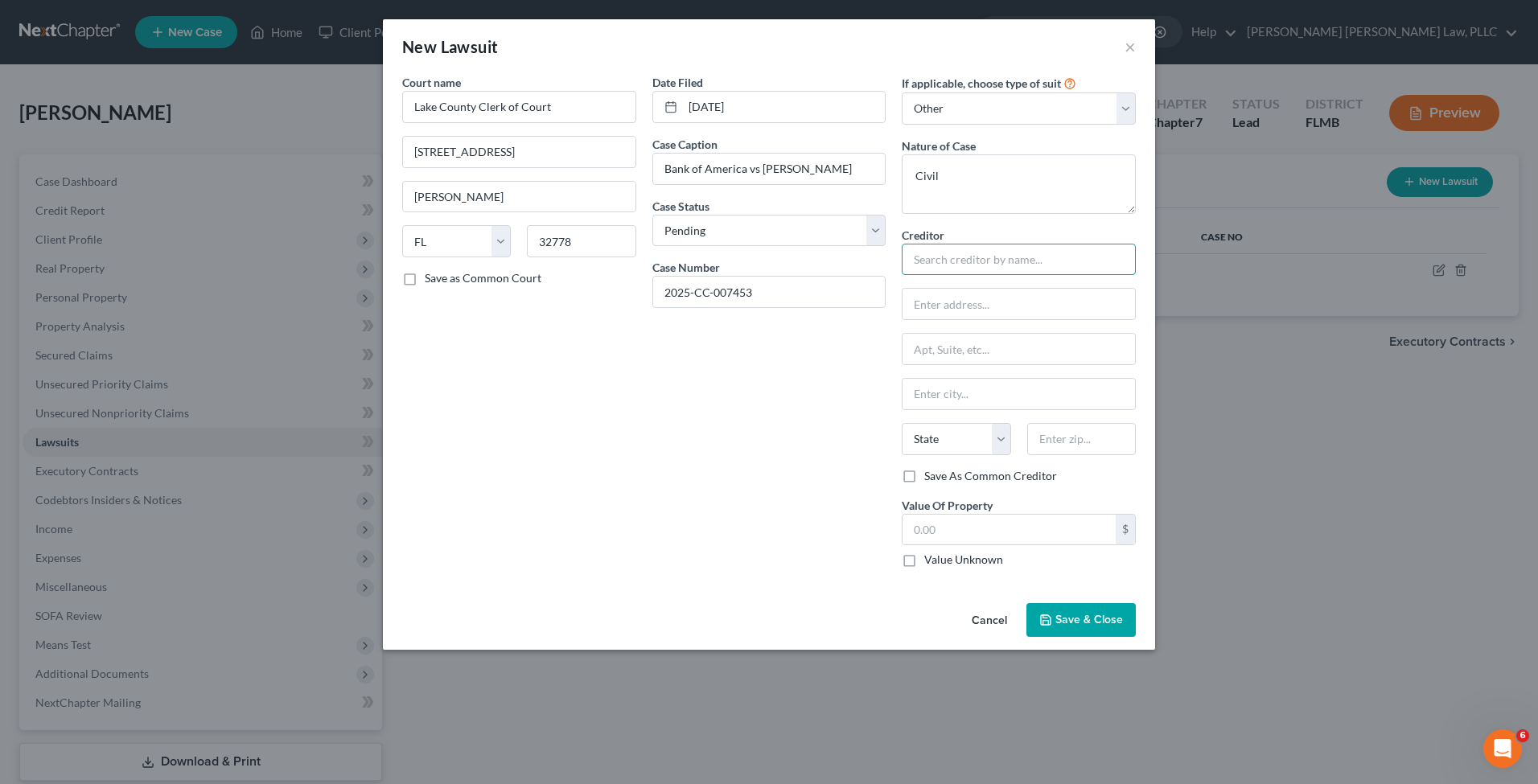
click at [964, 270] on input "text" at bounding box center [1018, 259] width 234 height 32
type input "Bank of America"
click at [962, 288] on div "Bank of America" at bounding box center [998, 287] width 167 height 16
type input "PO Box 982238"
type input "El Paso"
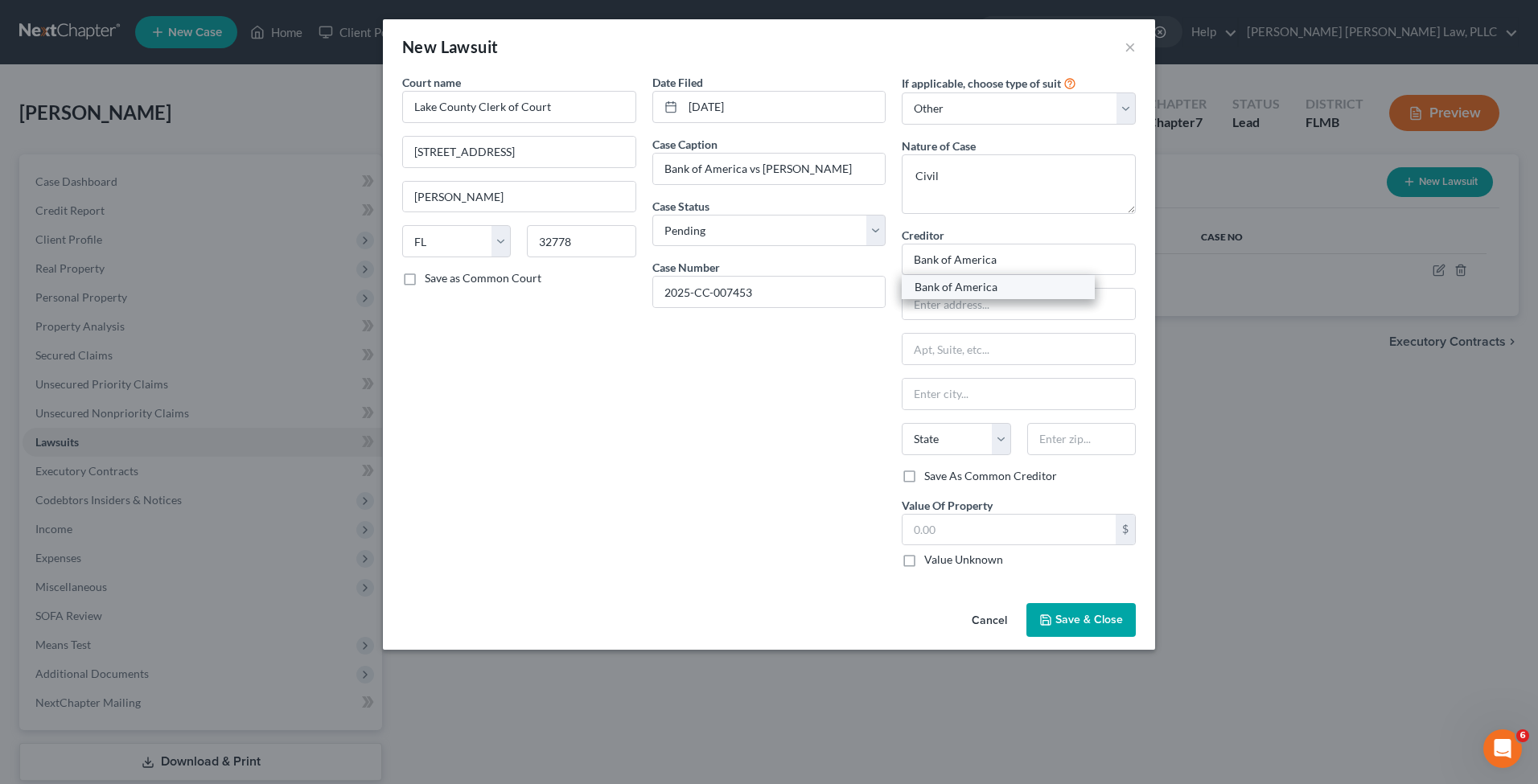
select select "45"
type input "79998-2238"
click at [1002, 526] on input "text" at bounding box center [1009, 529] width 214 height 31
type input "5,289.63"
click at [1069, 620] on span "Save & Close" at bounding box center [1089, 620] width 67 height 14
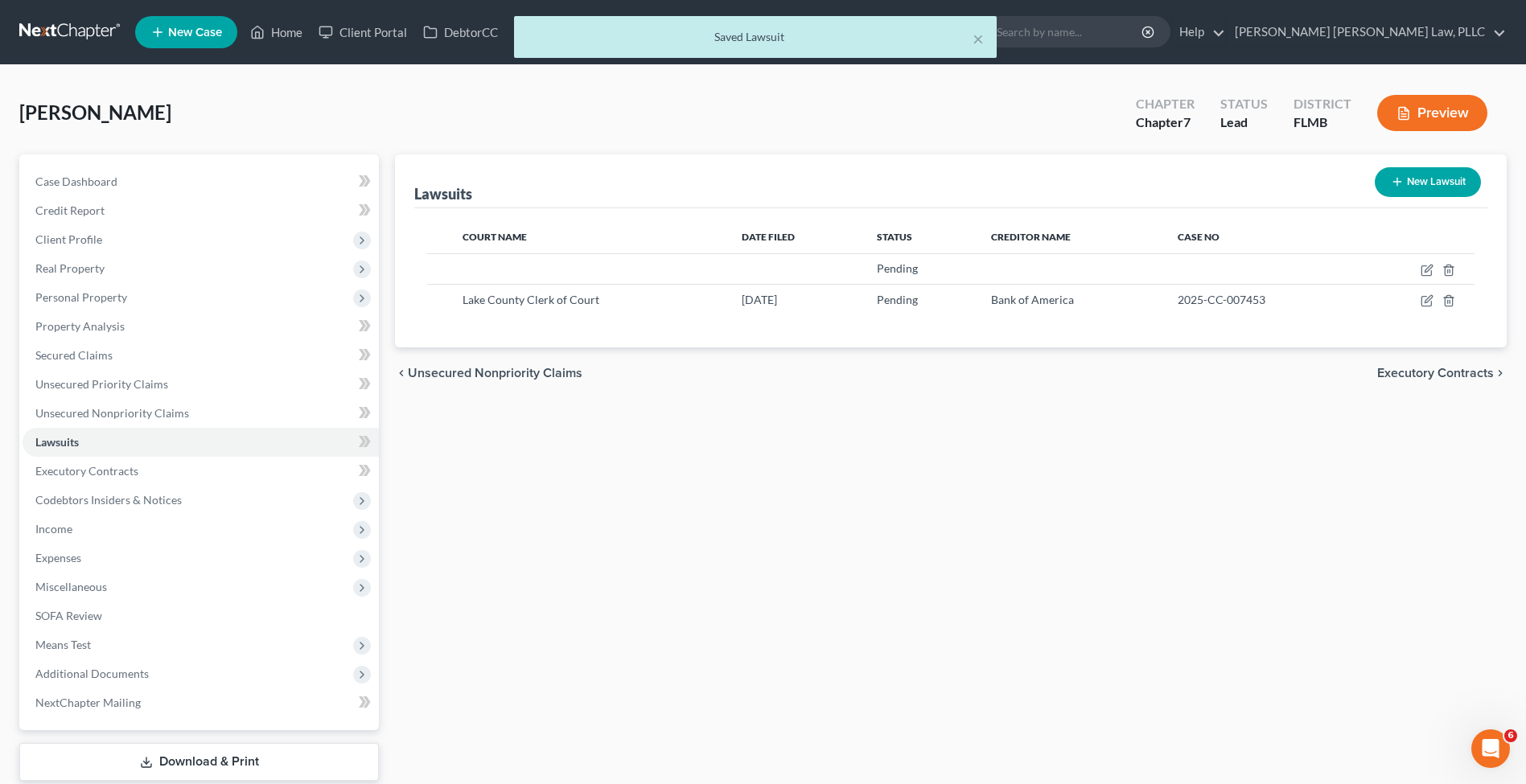
click at [830, 516] on div "Lawsuits New Lawsuit Court Name Date Filed Status Creditor Name Case No Pending…" at bounding box center [950, 488] width 1128 height 668
click at [1426, 265] on icon "button" at bounding box center [1426, 270] width 13 height 13
select select "1"
select select "0"
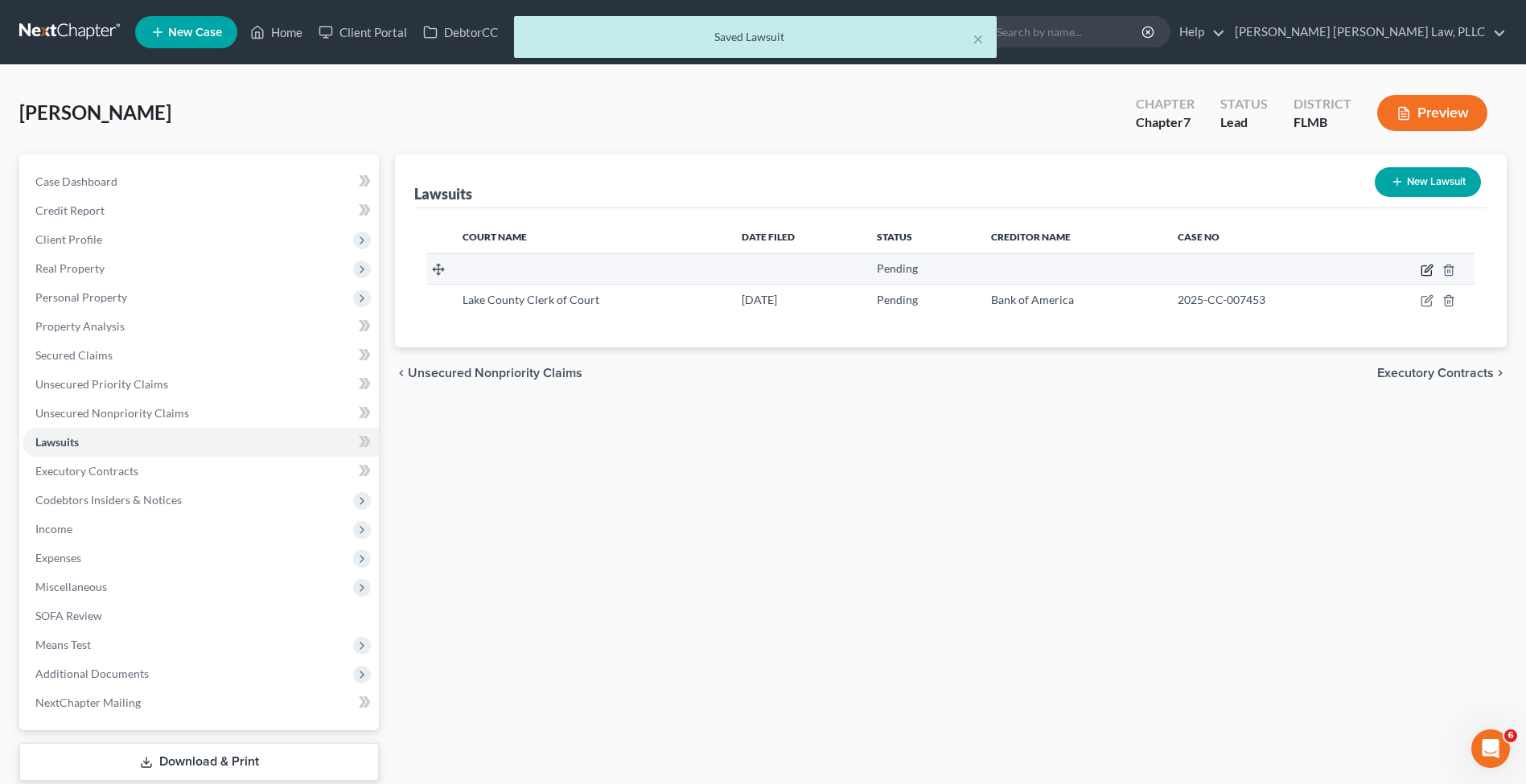
select select "1"
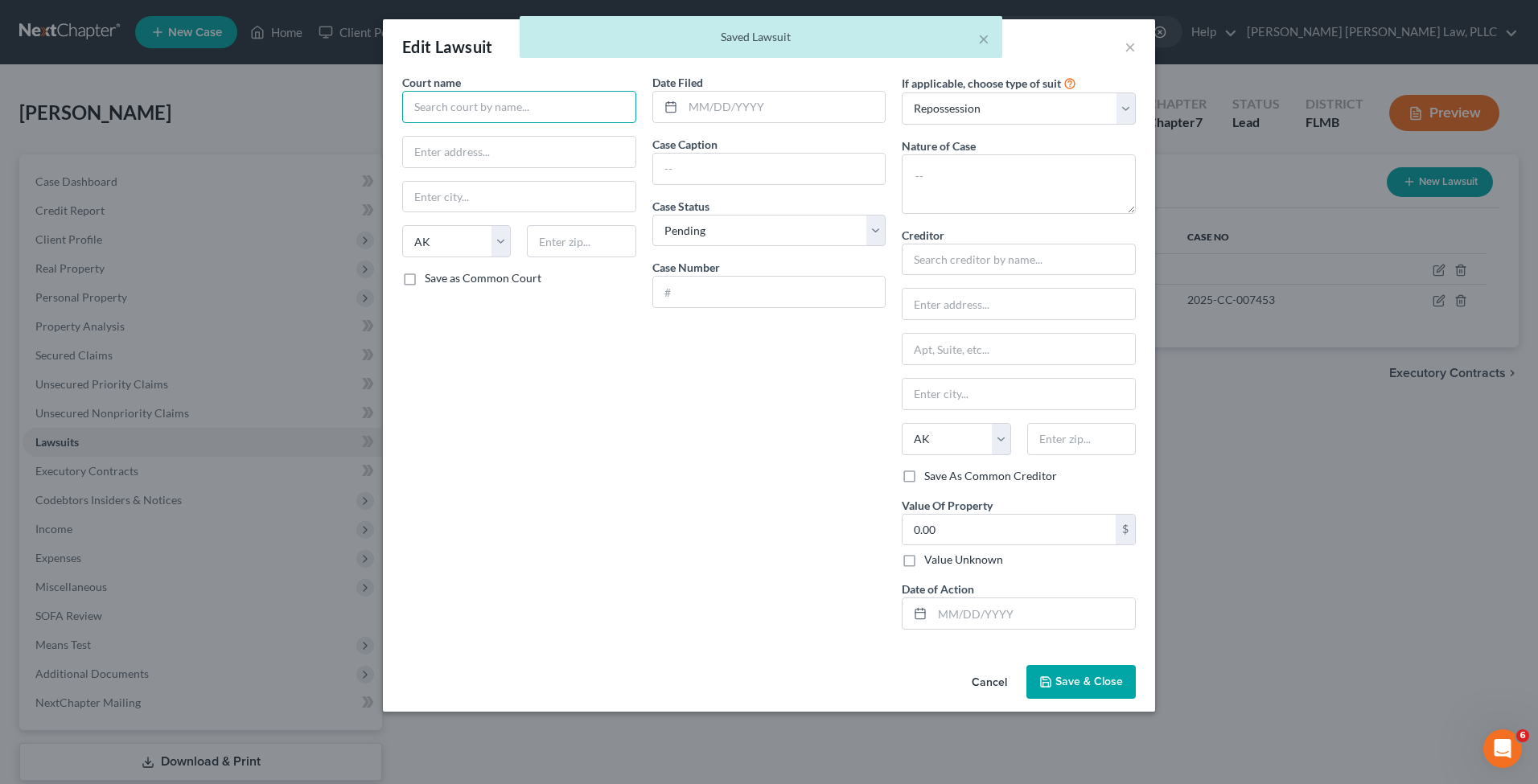
click at [471, 106] on input "text" at bounding box center [519, 107] width 234 height 32
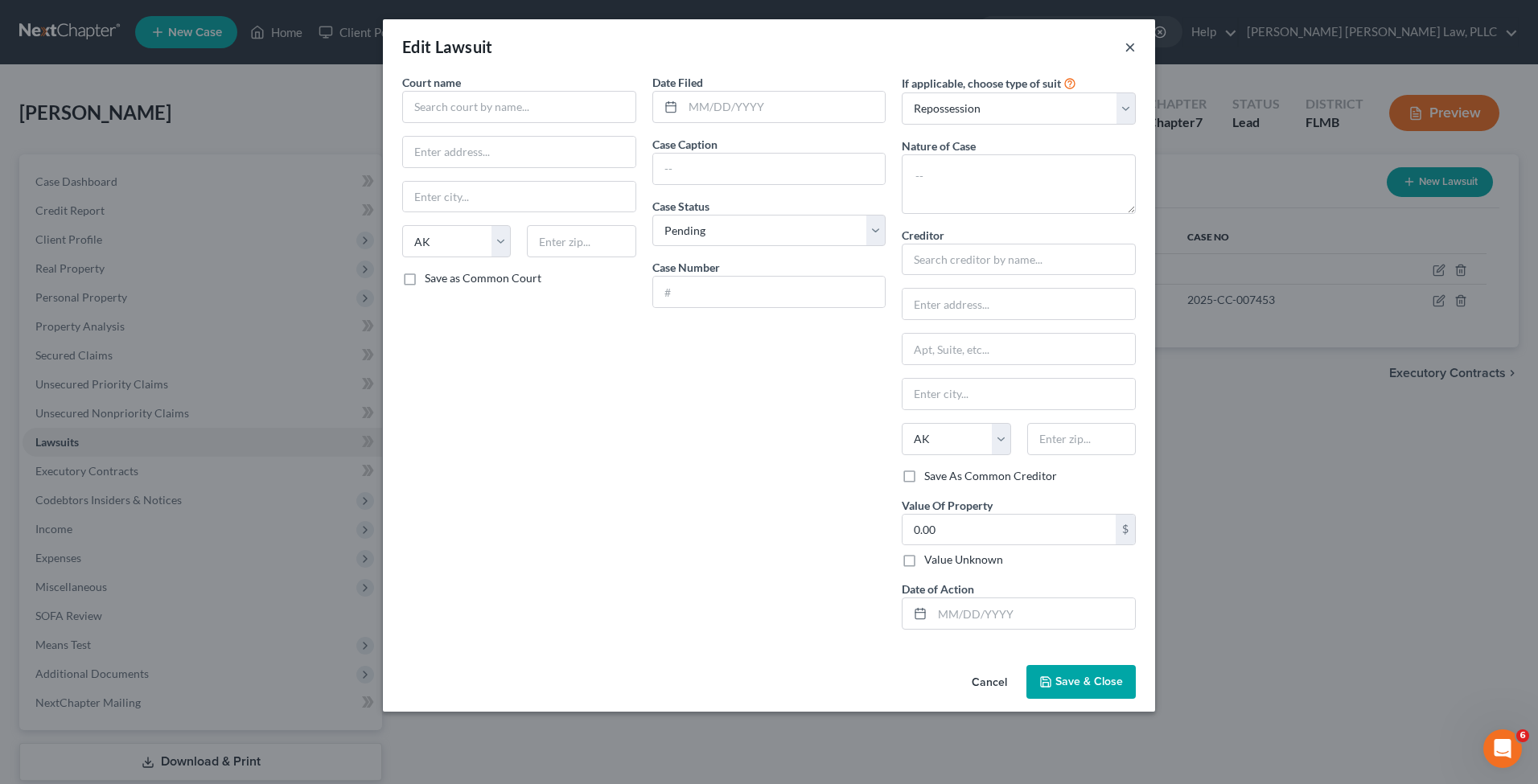
click at [1128, 45] on button "×" at bounding box center [1130, 46] width 11 height 19
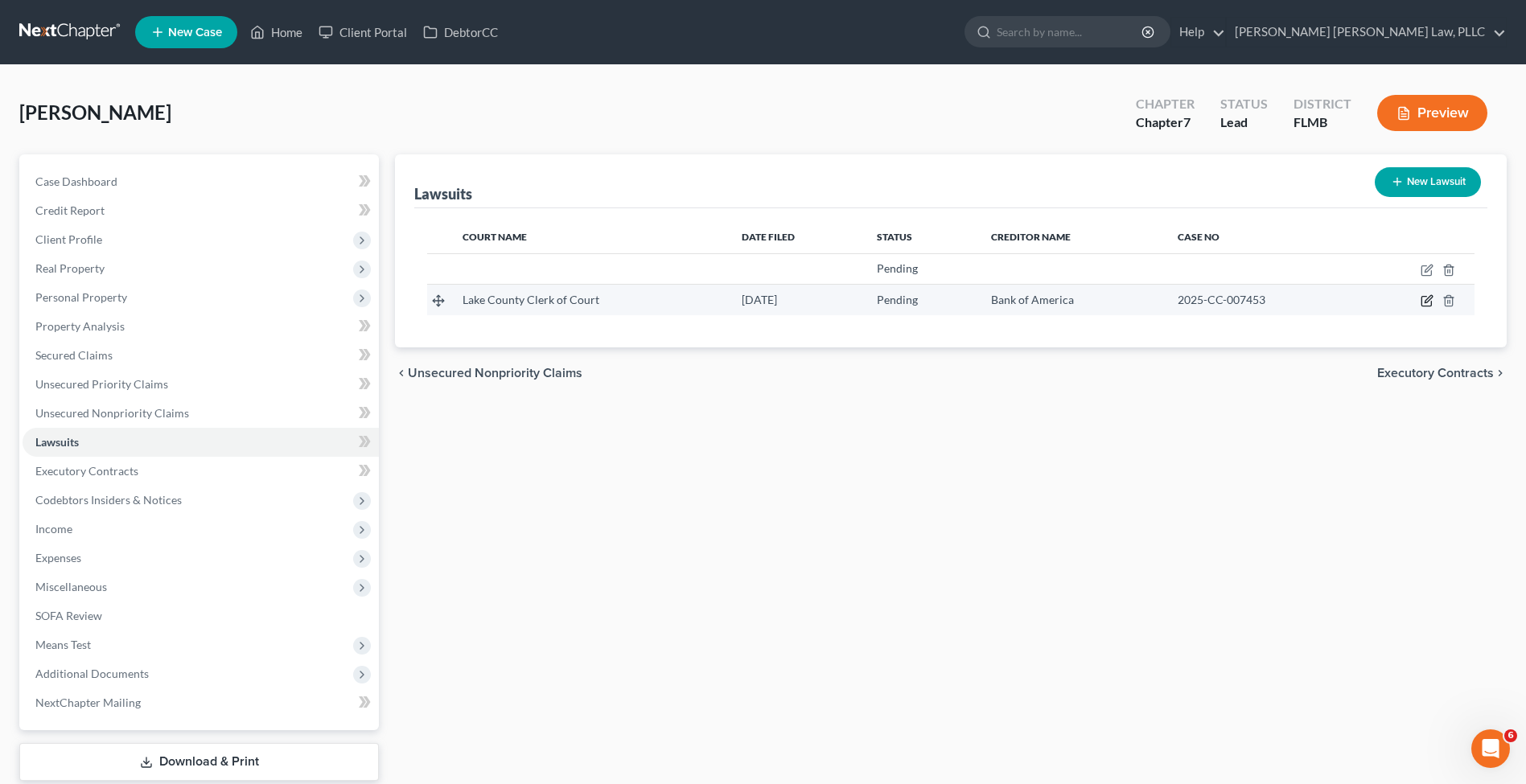
click at [1422, 303] on icon "button" at bounding box center [1425, 301] width 10 height 10
select select "9"
select select "0"
select select "4"
select select "45"
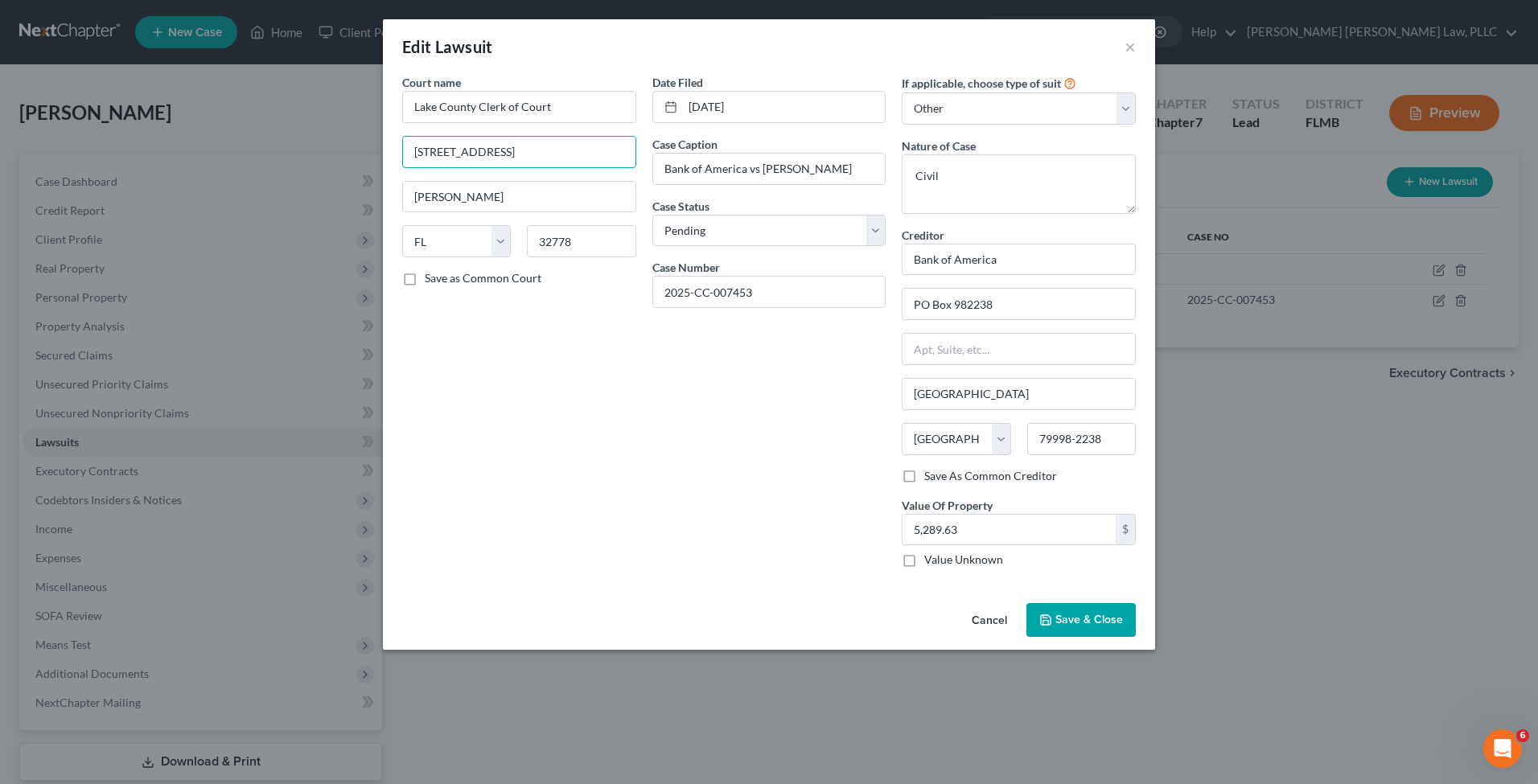
drag, startPoint x: 528, startPoint y: 161, endPoint x: 258, endPoint y: 158, distance: 270.0
click at [425, 274] on label "Save as Common Court" at bounding box center [482, 278] width 116 height 16
click at [432, 274] on input "Save as Common Court" at bounding box center [437, 276] width 11 height 10
checkbox input "true"
click at [1071, 612] on span "Save & Close" at bounding box center [1089, 620] width 67 height 14
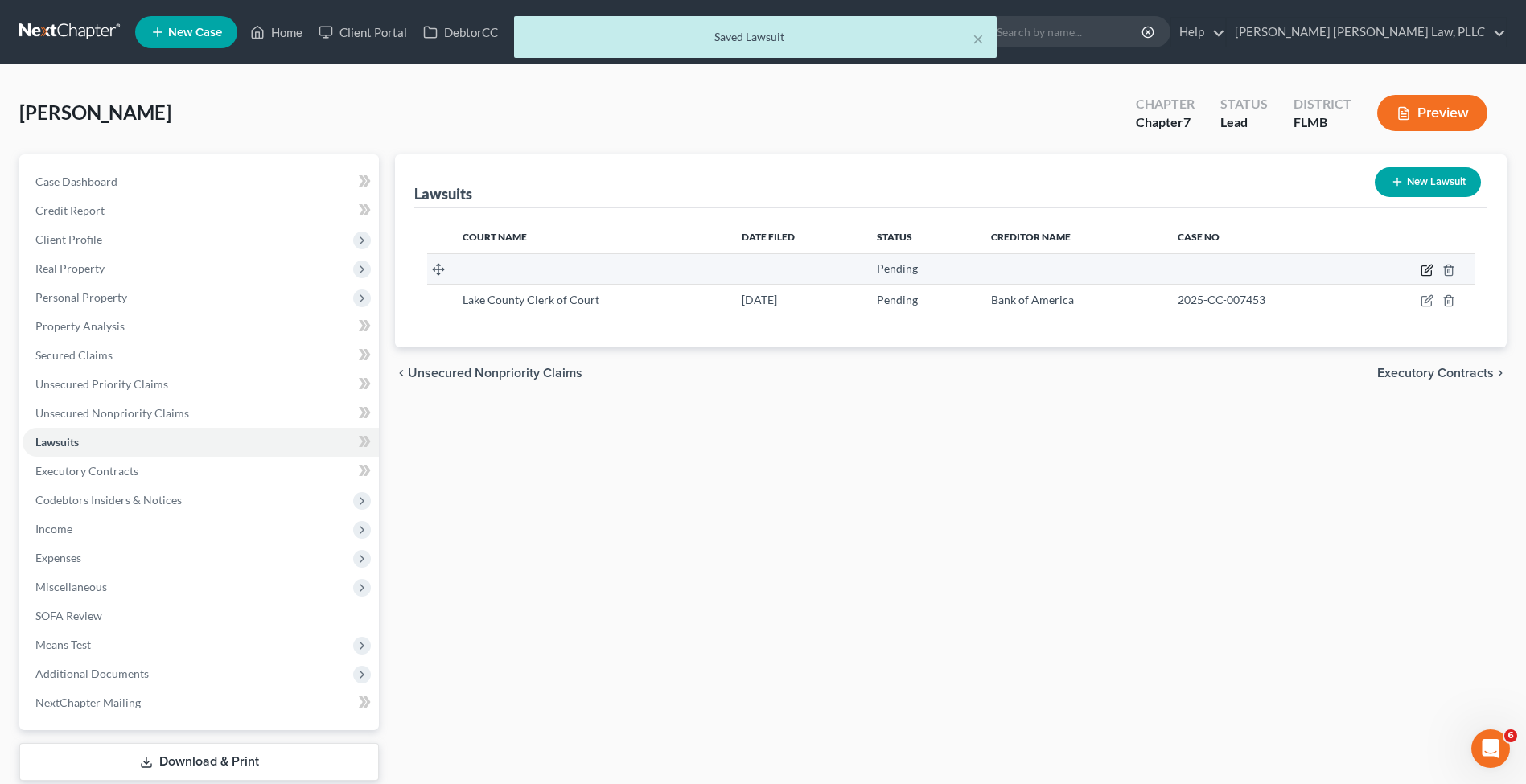
click at [1431, 265] on icon "button" at bounding box center [1428, 268] width 7 height 7
select select "1"
select select "0"
select select "1"
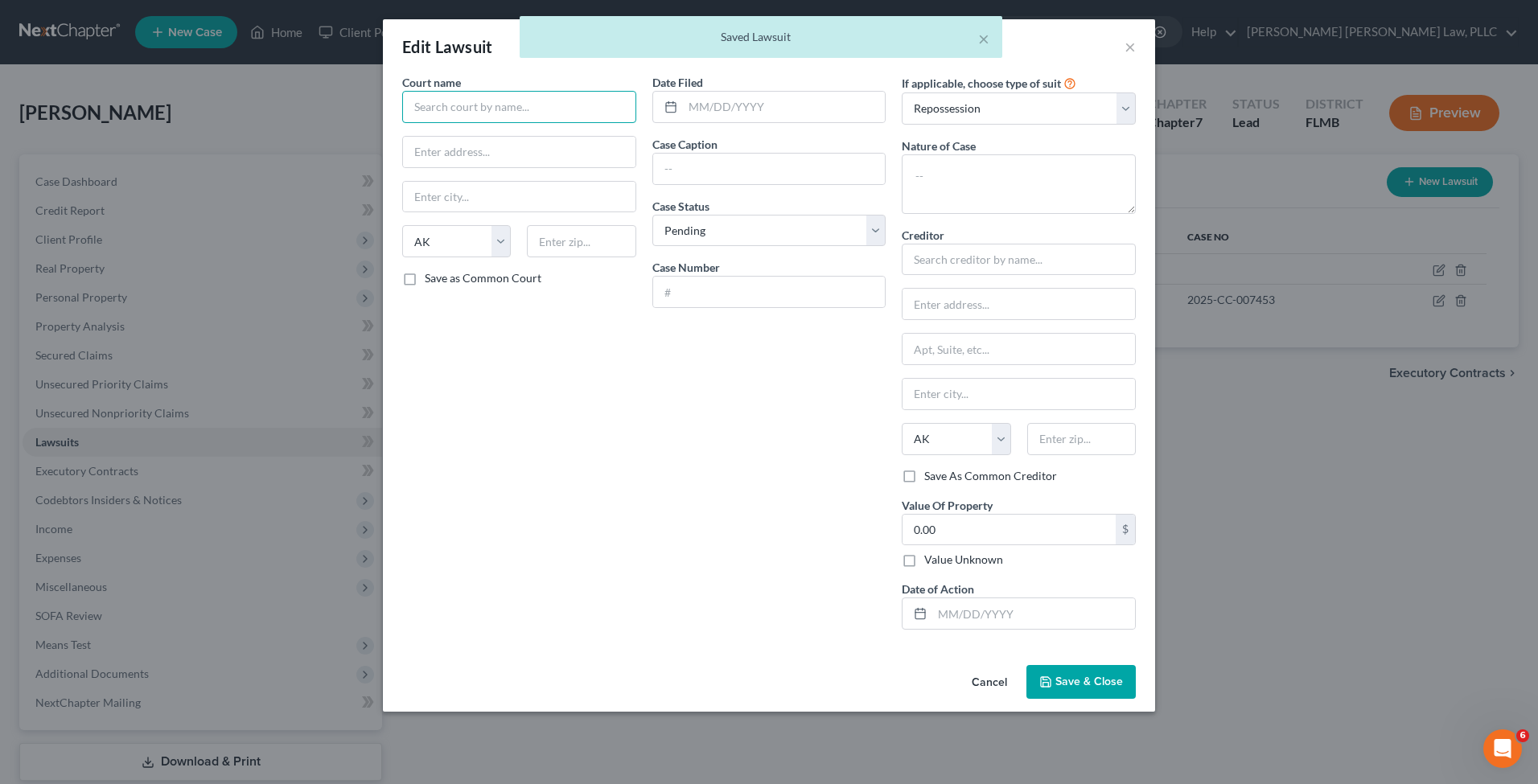
click at [418, 113] on input "text" at bounding box center [519, 107] width 234 height 32
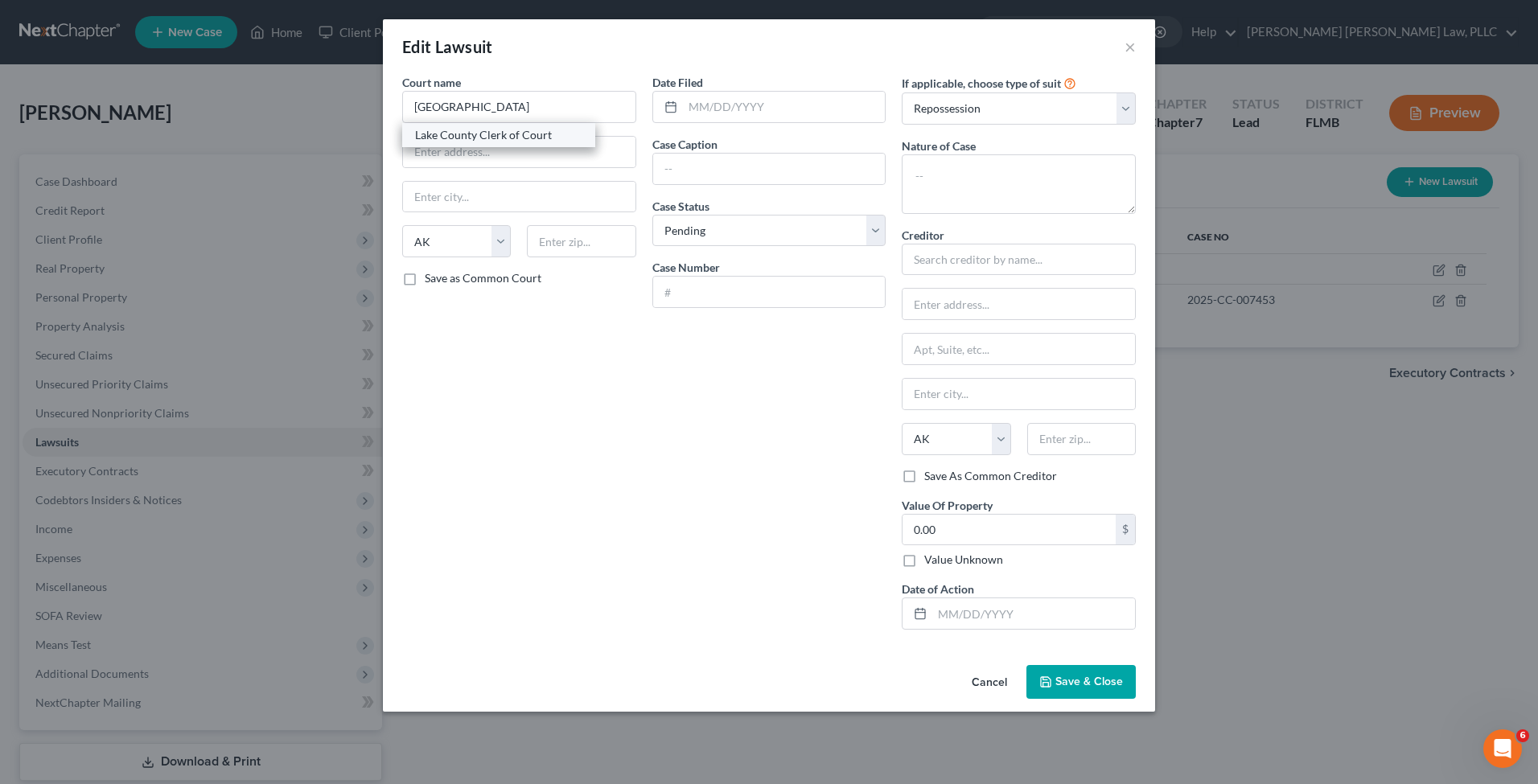
click at [456, 132] on div "Lake County Clerk of Court" at bounding box center [498, 135] width 167 height 16
type input "Lake County Clerk of Court"
type input "550 W Main St"
type input "Tavares"
select select "9"
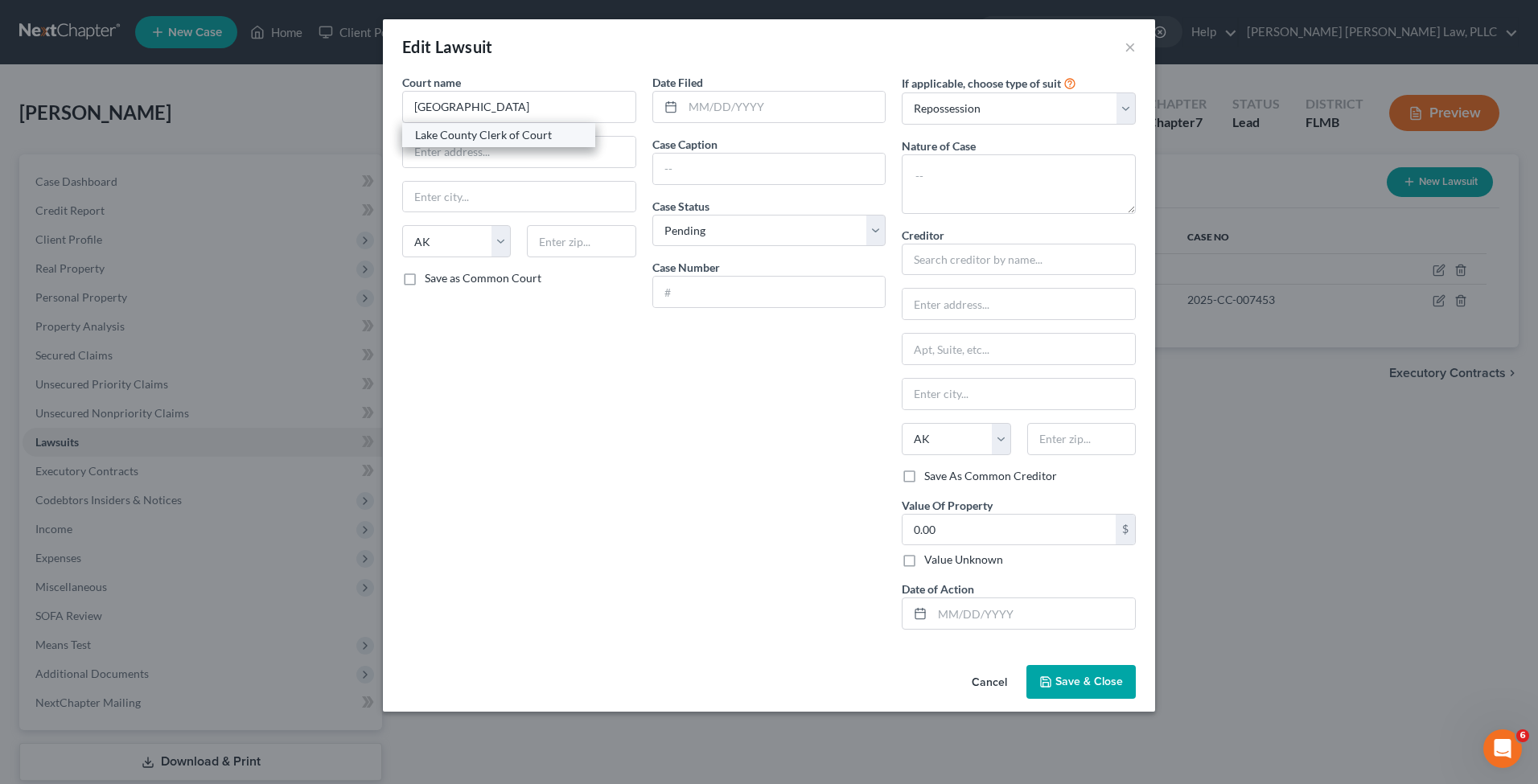
type input "32778"
click at [715, 94] on input "text" at bounding box center [784, 107] width 203 height 31
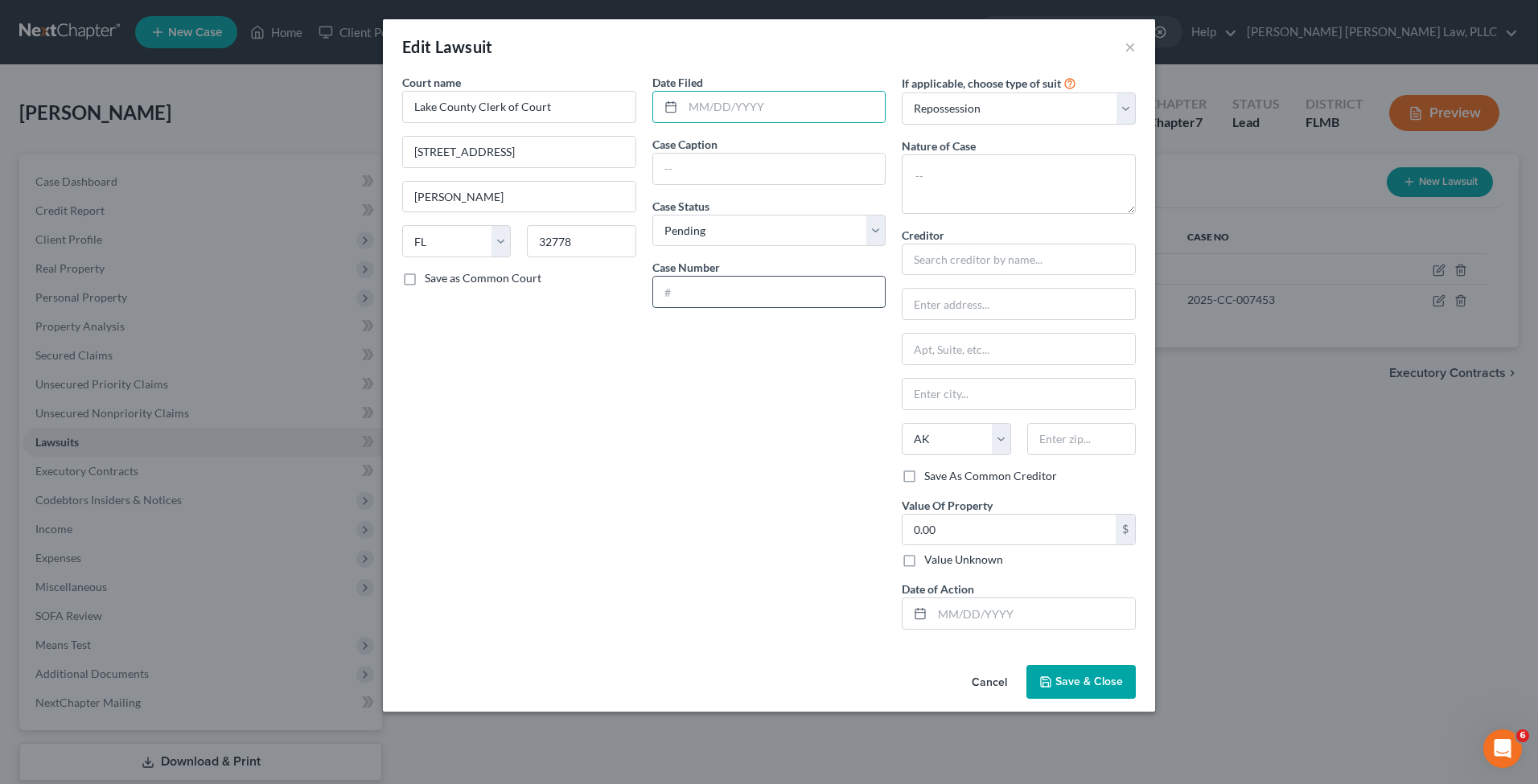
click at [751, 292] on input "text" at bounding box center [769, 291] width 233 height 31
paste input "2025-CC-007980"
type input "2025-CC-007980"
click at [709, 107] on input "text" at bounding box center [784, 107] width 203 height 31
type input "08/21/2025"
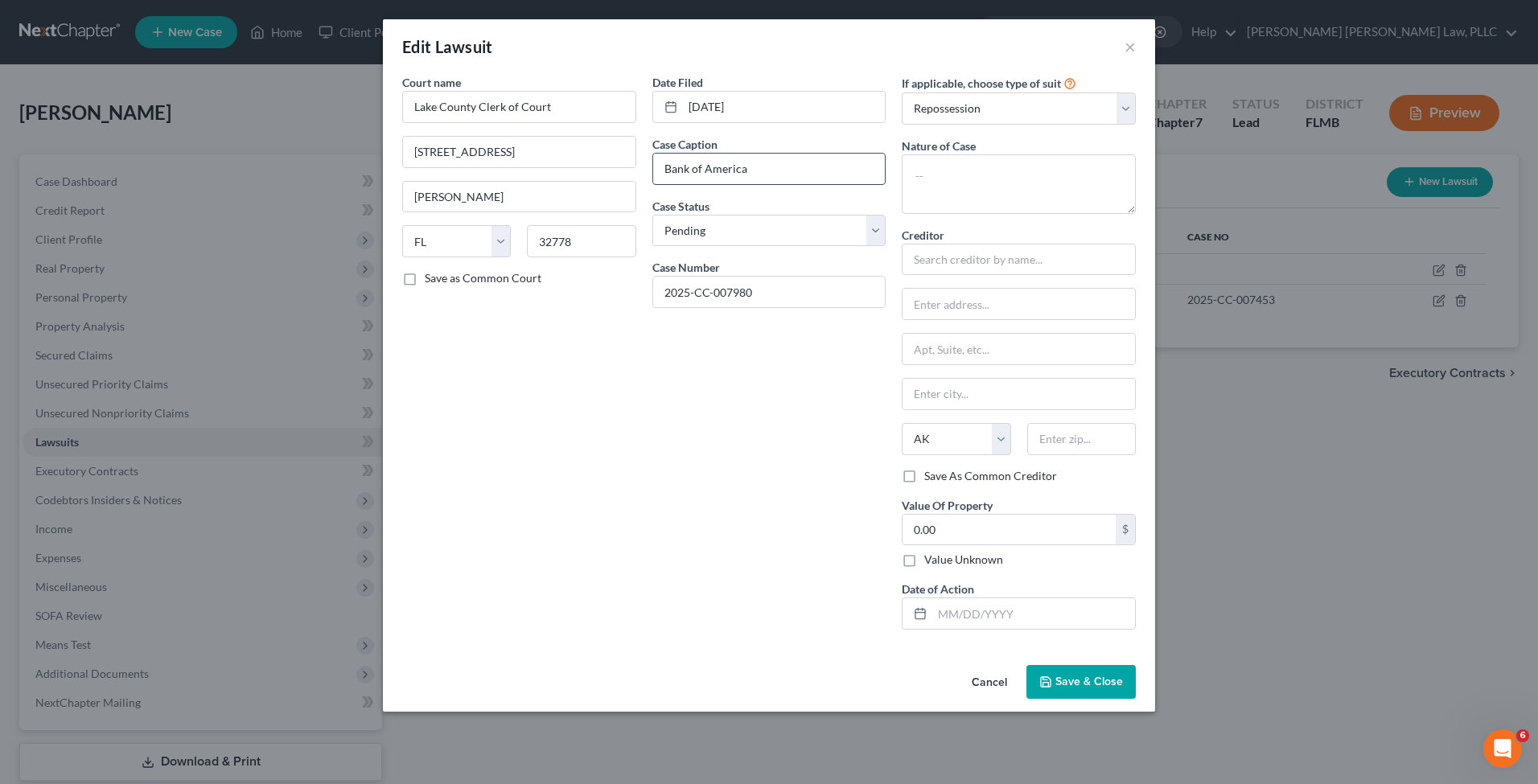
click at [779, 176] on input "Bank of America" at bounding box center [769, 169] width 233 height 31
type input "Bank of America vs Pat M Richardson"
click at [1009, 192] on textarea at bounding box center [1018, 184] width 234 height 60
type textarea "Civil"
click at [1066, 246] on input "text" at bounding box center [1018, 259] width 234 height 32
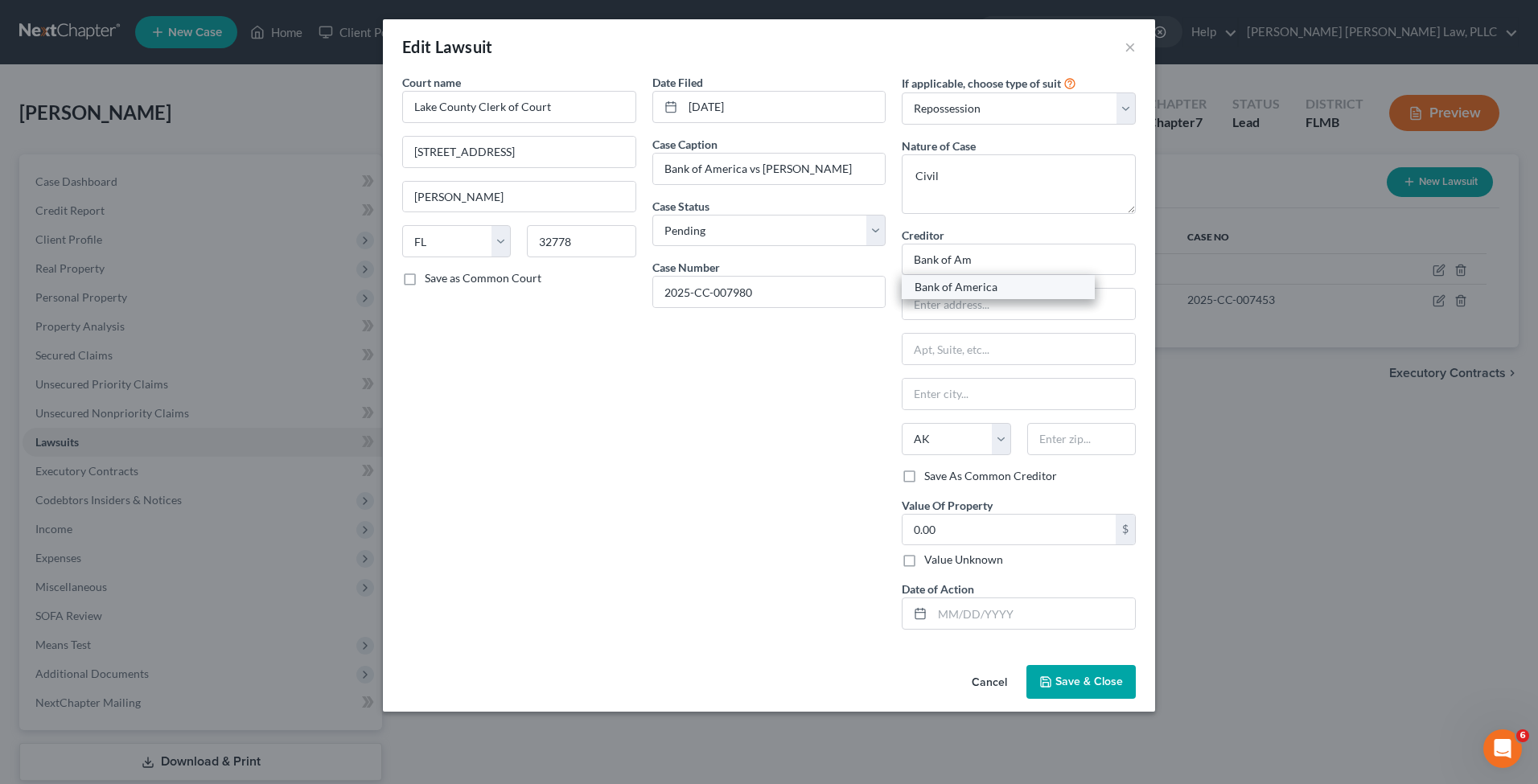
click at [1059, 285] on div "Bank of America" at bounding box center [998, 287] width 167 height 16
type input "Bank of America"
type input "PO Box 982238"
type input "El Paso"
select select "45"
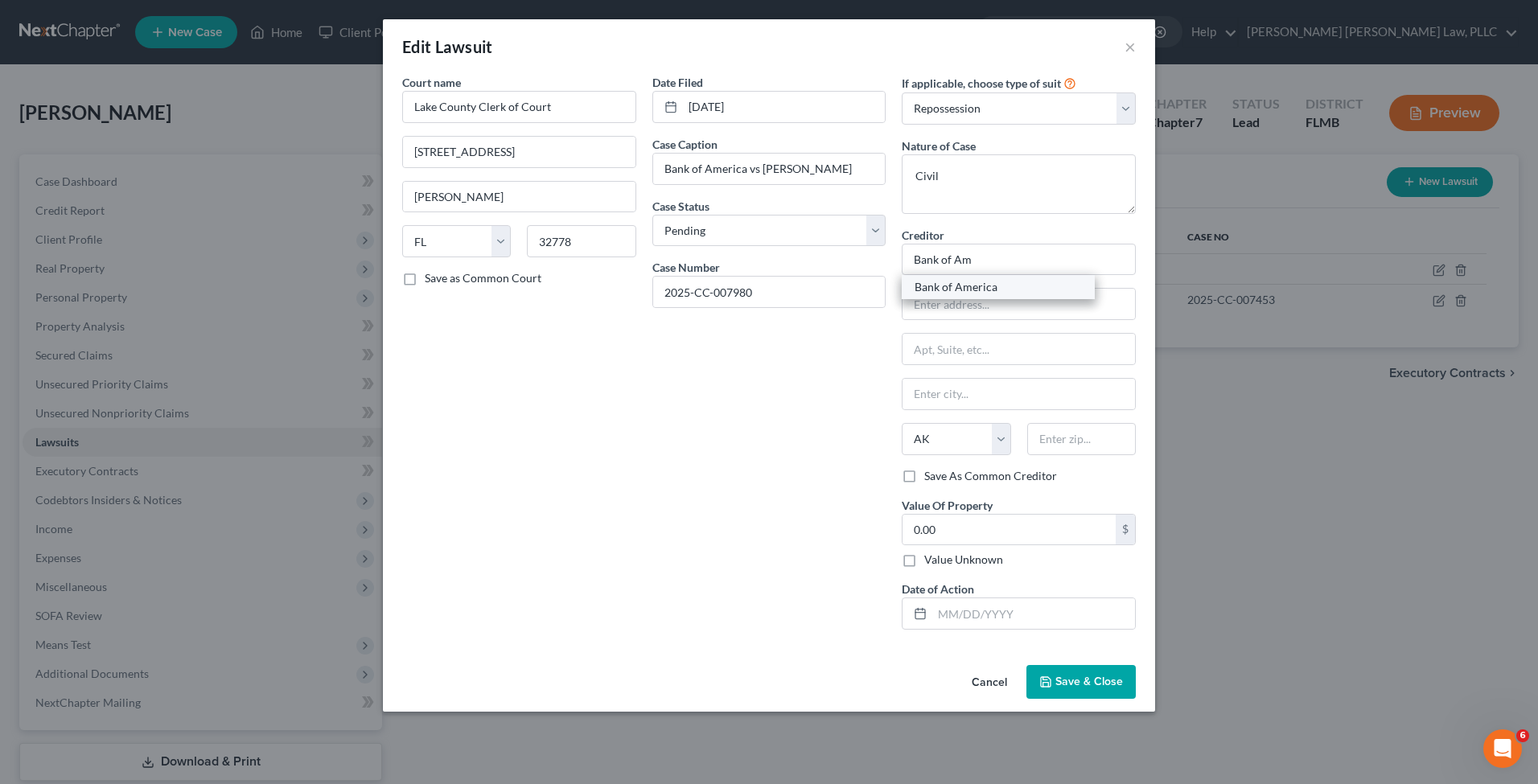
type input "79998-2238"
click at [994, 536] on input "0.00" at bounding box center [1009, 529] width 214 height 31
click at [994, 535] on input "0.00" at bounding box center [1009, 529] width 214 height 31
drag, startPoint x: 994, startPoint y: 535, endPoint x: 747, endPoint y: 532, distance: 247.0
click at [747, 532] on div "Court name * Lake County Clerk of Court 550 W Main St Tavares State AL AK AR AZ…" at bounding box center [769, 359] width 750 height 569
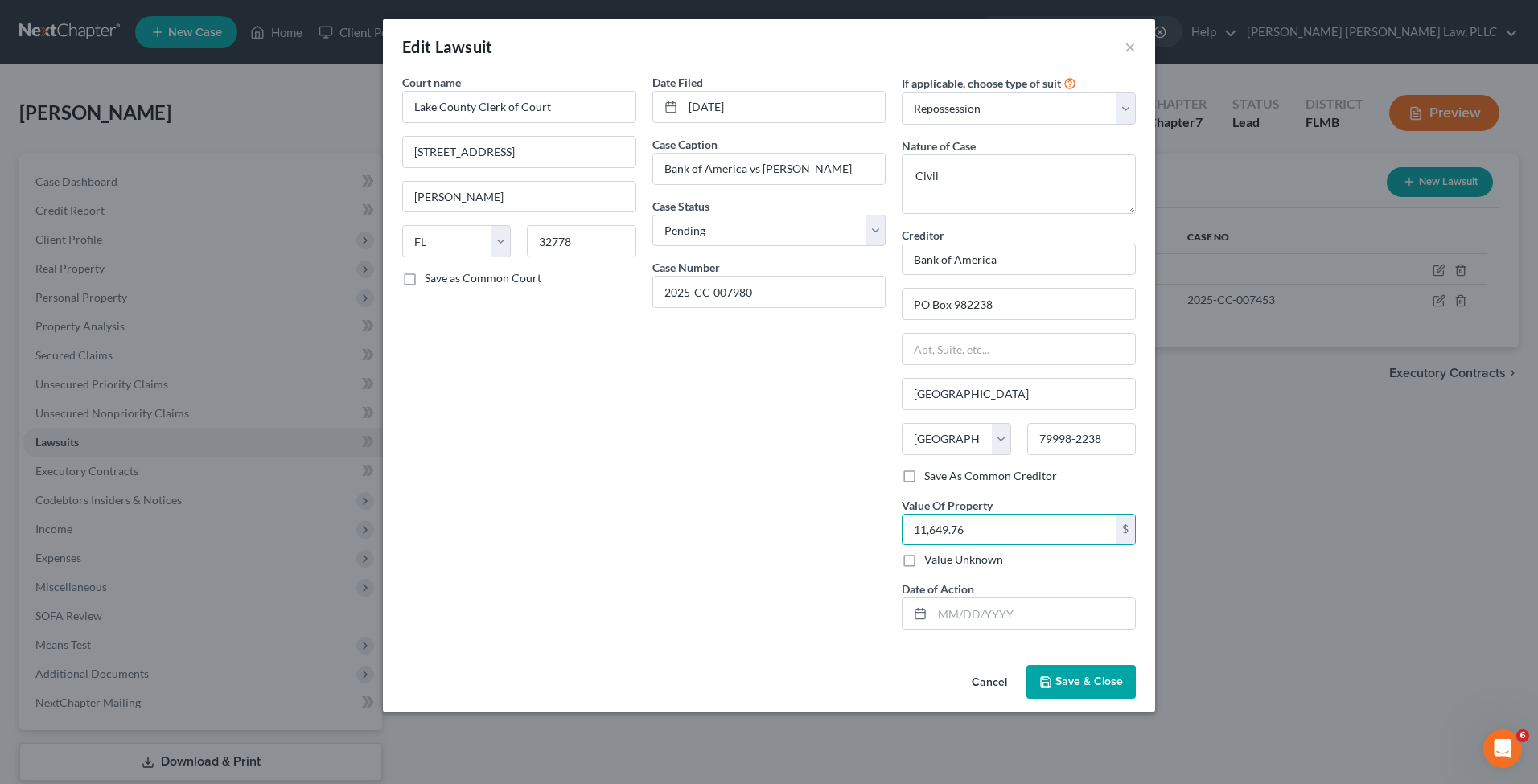
type input "11,649.76"
click at [1078, 676] on span "Save & Close" at bounding box center [1089, 682] width 67 height 14
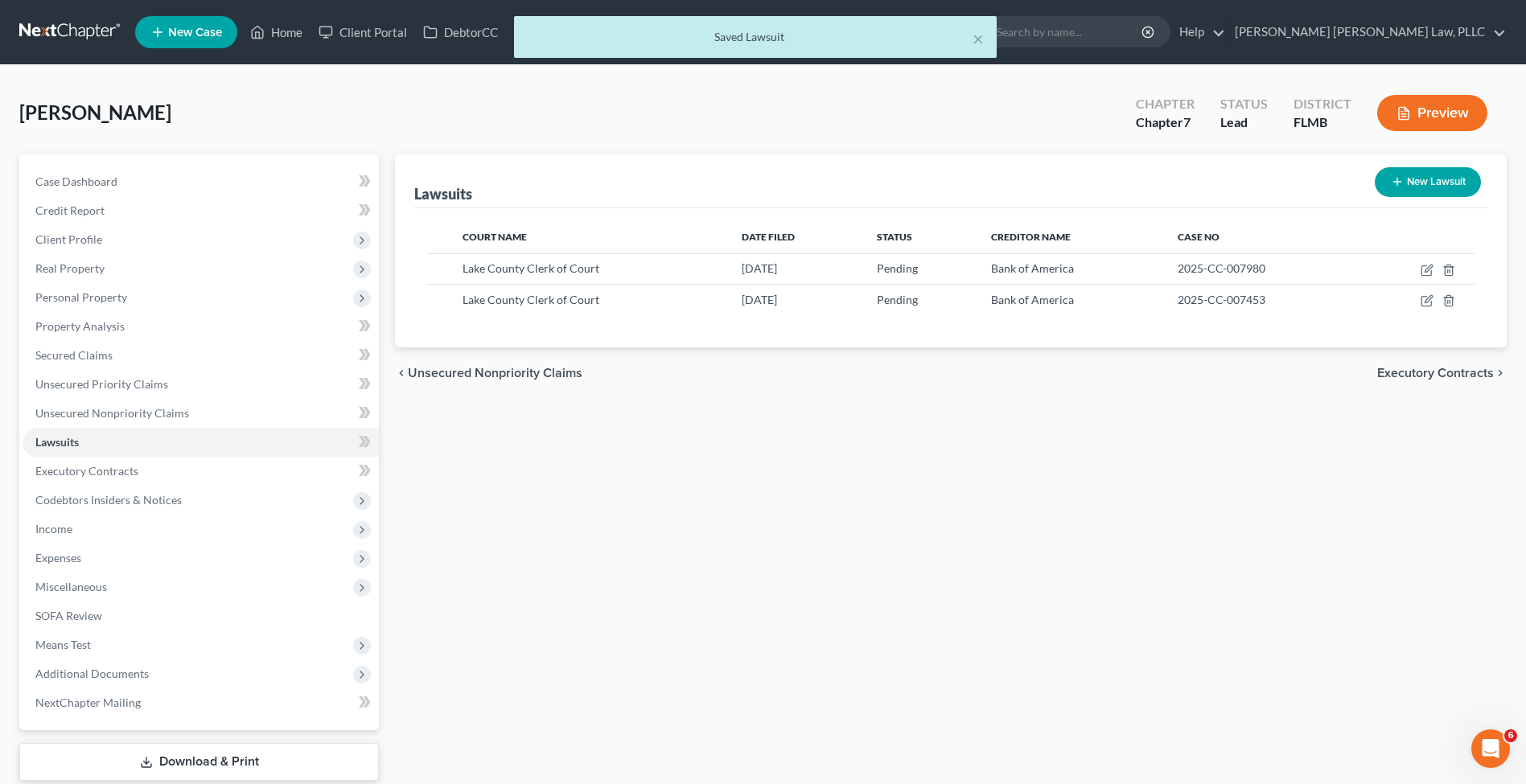
click at [1032, 458] on div "Lawsuits New Lawsuit Court Name Date Filed Status Creditor Name Case No Lake Co…" at bounding box center [950, 488] width 1128 height 668
click at [181, 475] on link "Executory Contracts" at bounding box center [200, 471] width 356 height 29
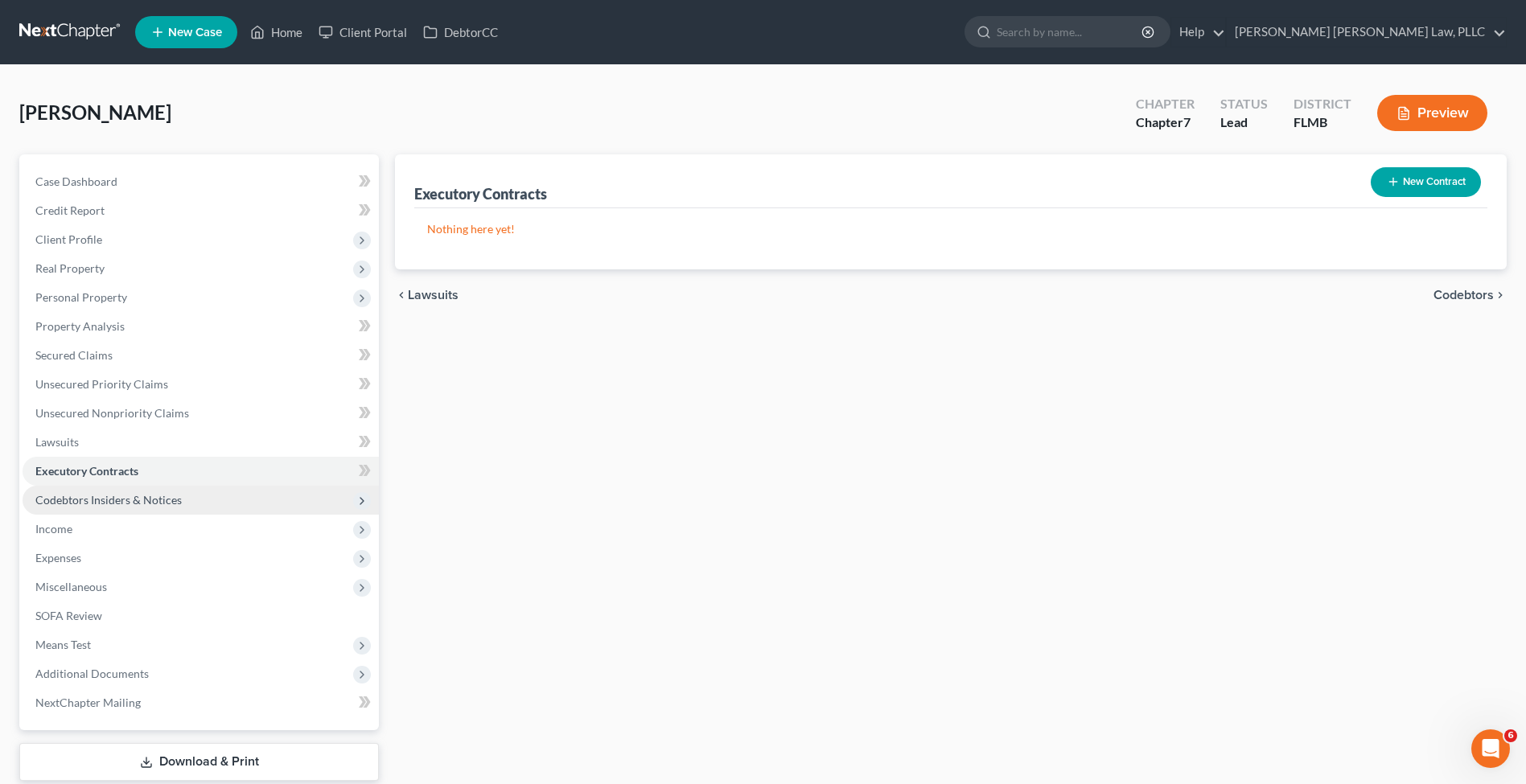
click at [186, 502] on span "Codebtors Insiders & Notices" at bounding box center [200, 500] width 356 height 29
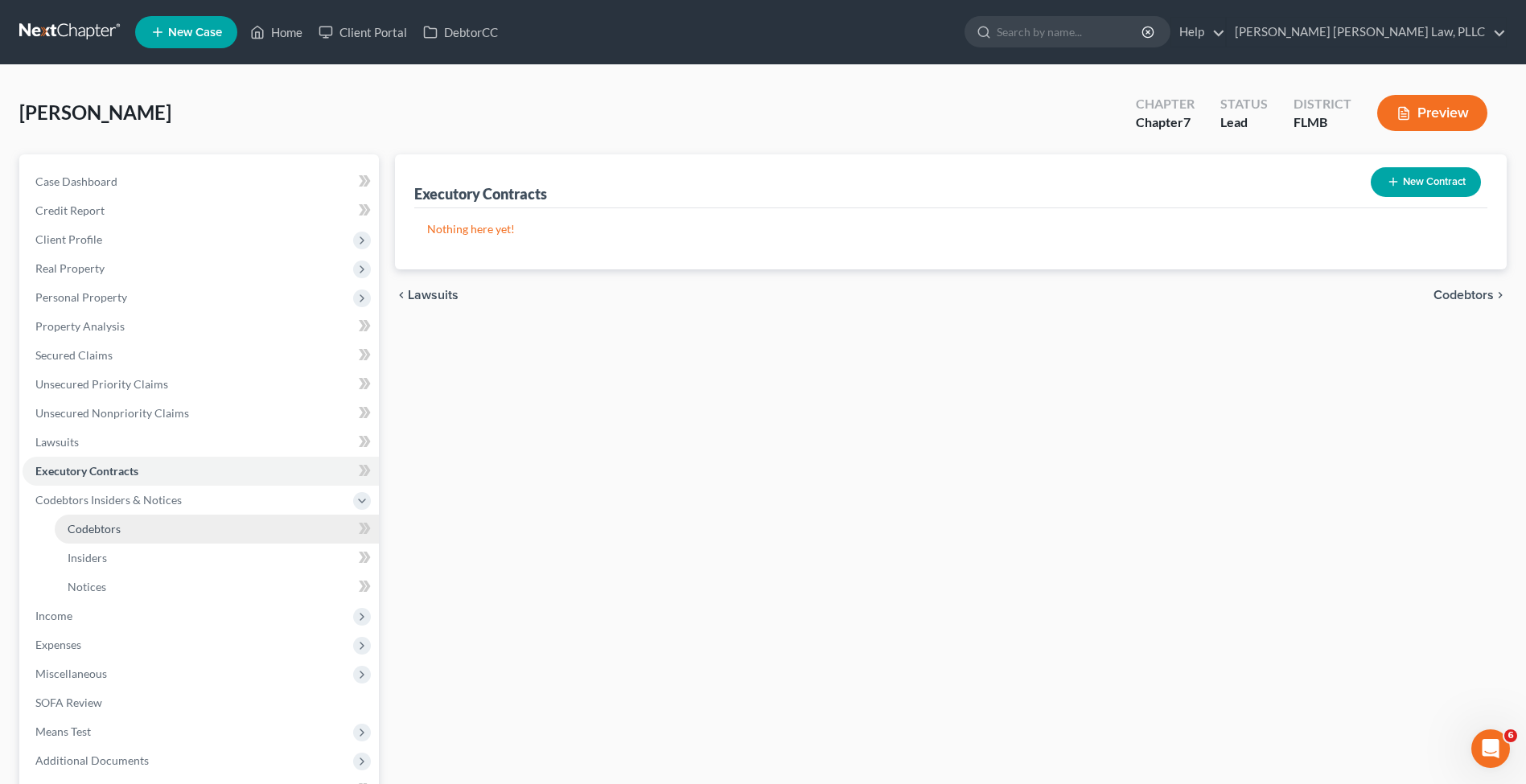
click at [184, 528] on link "Codebtors" at bounding box center [216, 528] width 324 height 29
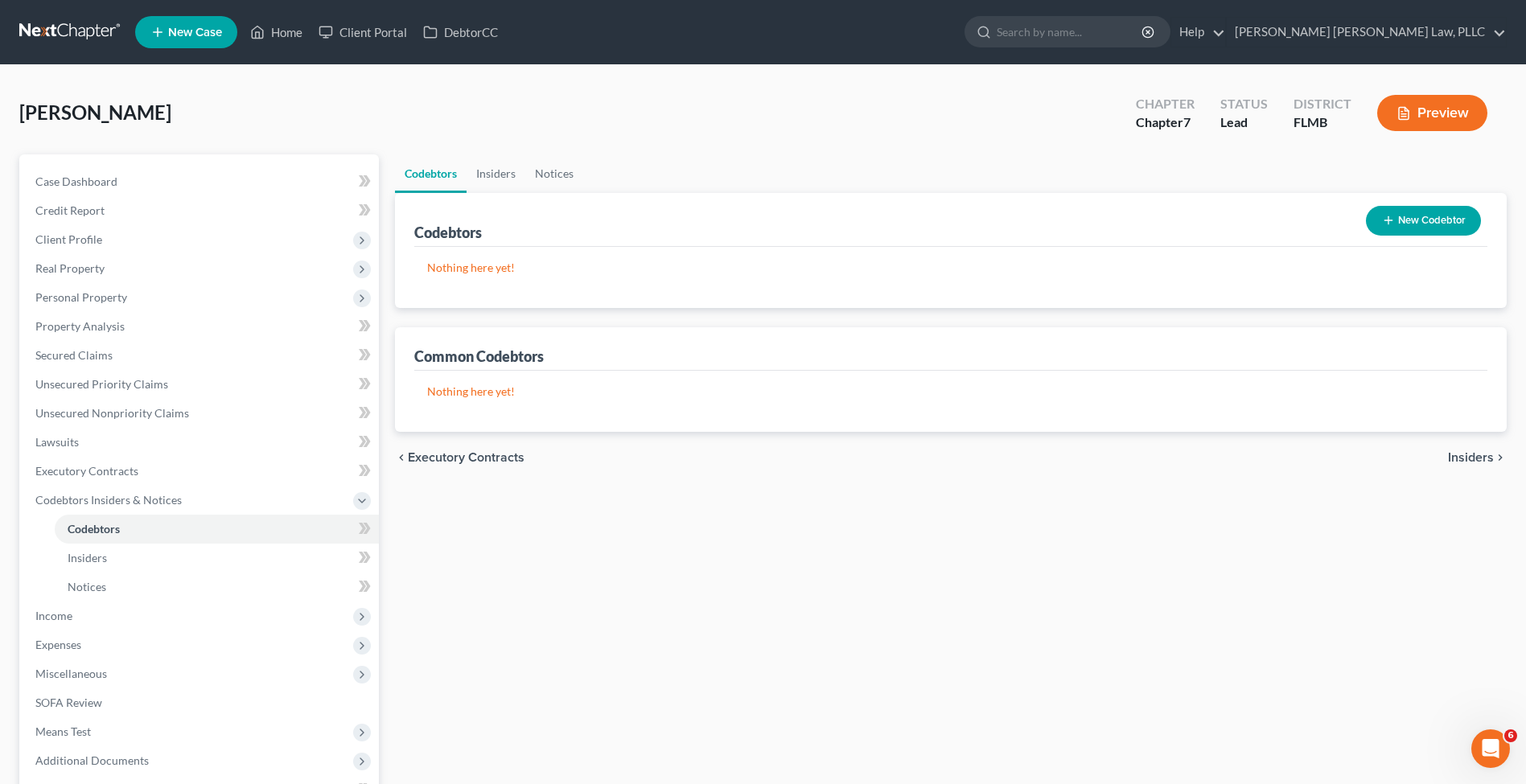
click at [1388, 225] on icon "button" at bounding box center [1388, 220] width 13 height 13
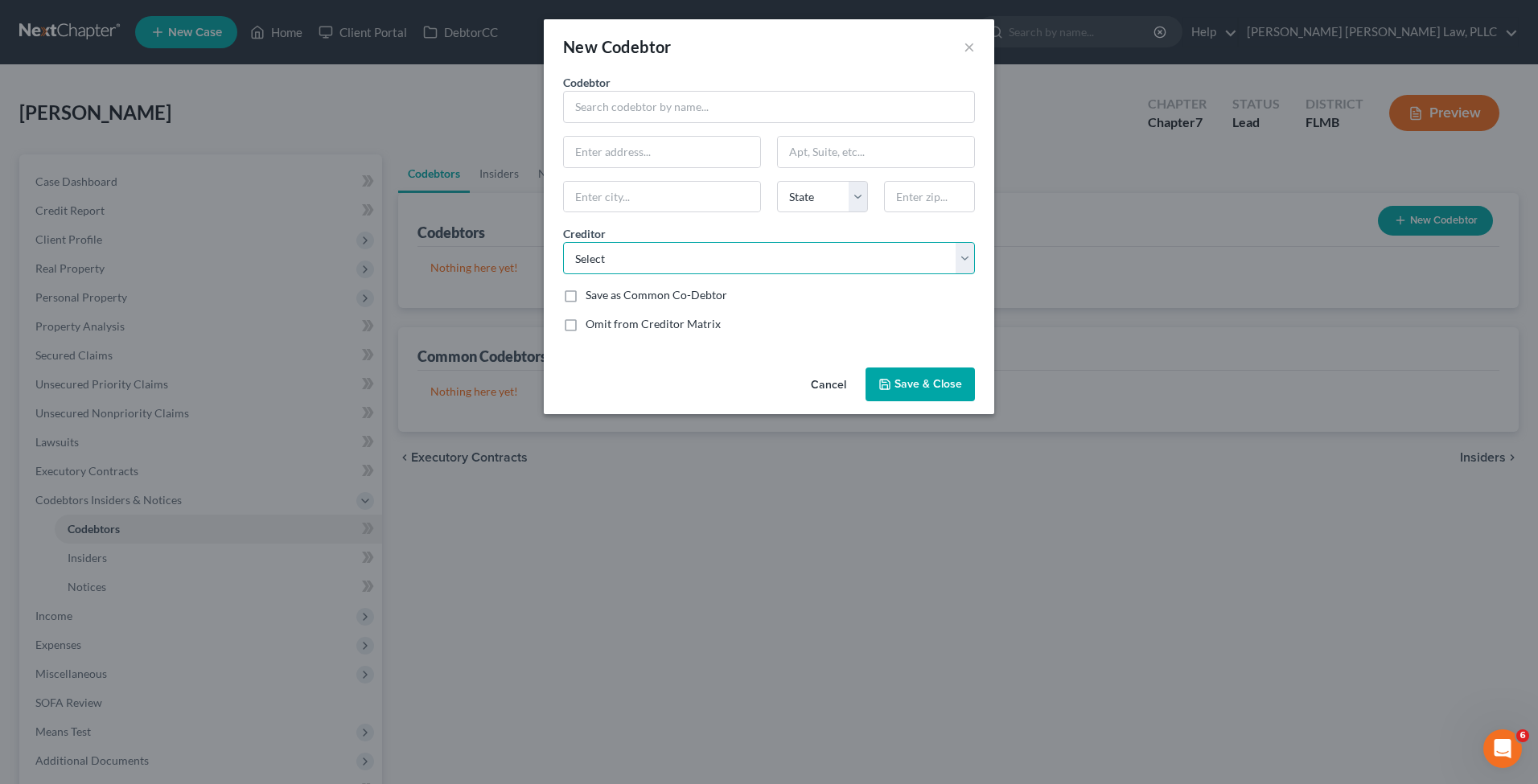
select select "8"
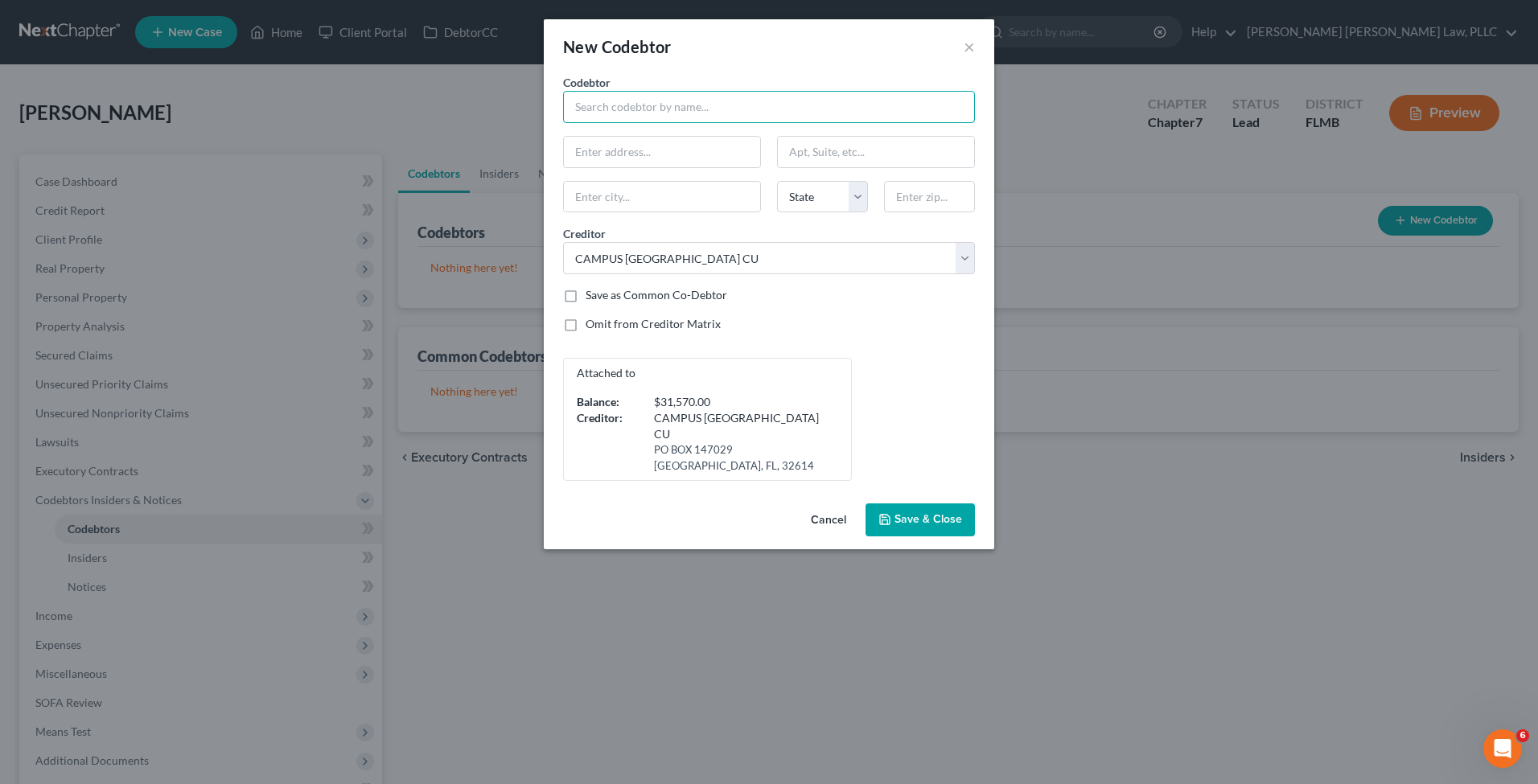
click at [667, 102] on input "text" at bounding box center [769, 107] width 412 height 32
type input "Calvin E Richardson"
type input "218 Tres Reyes LN"
type input "Groveland"
select select "9"
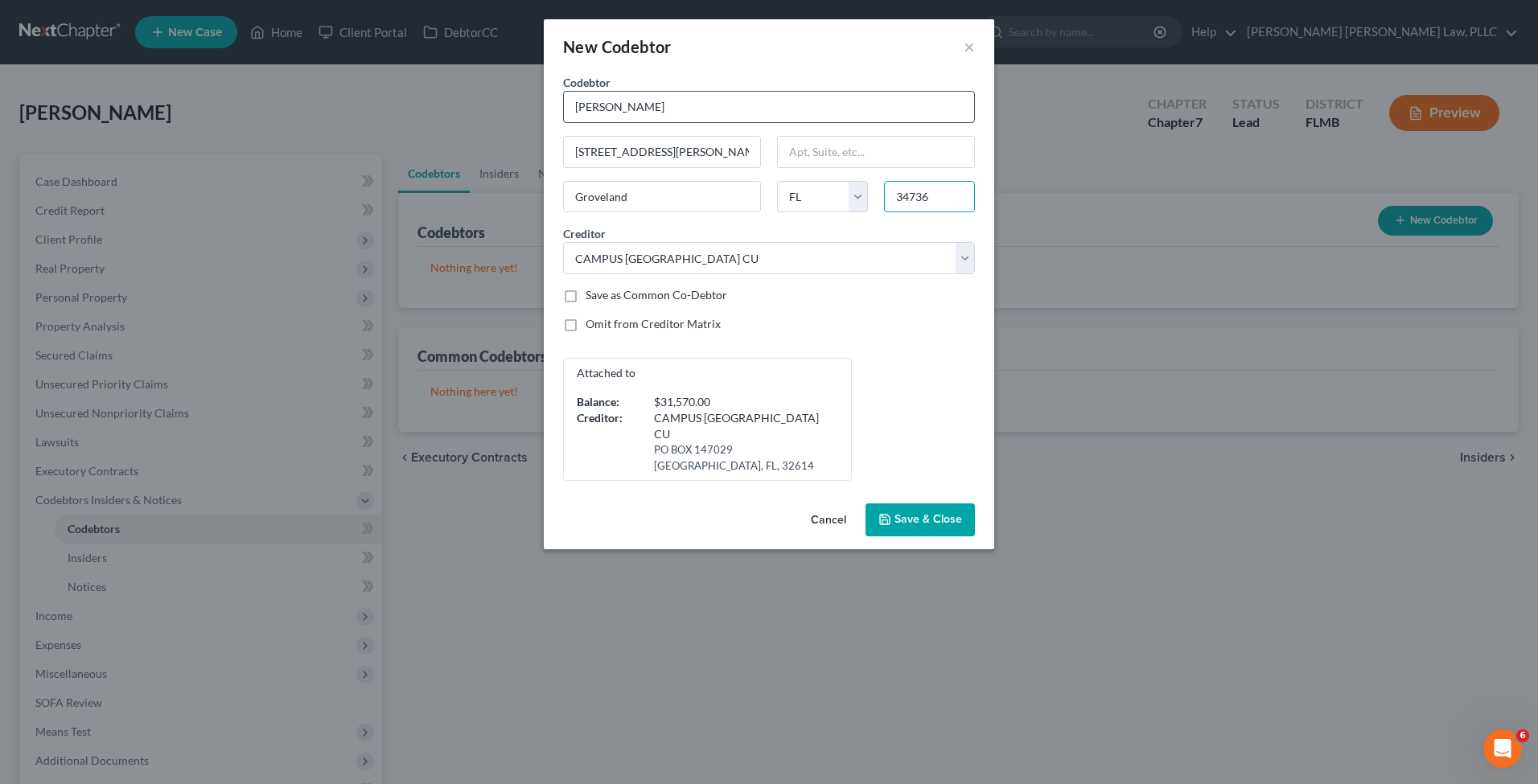
type input "34736"
click at [908, 503] on button "Save & Close" at bounding box center [920, 520] width 109 height 34
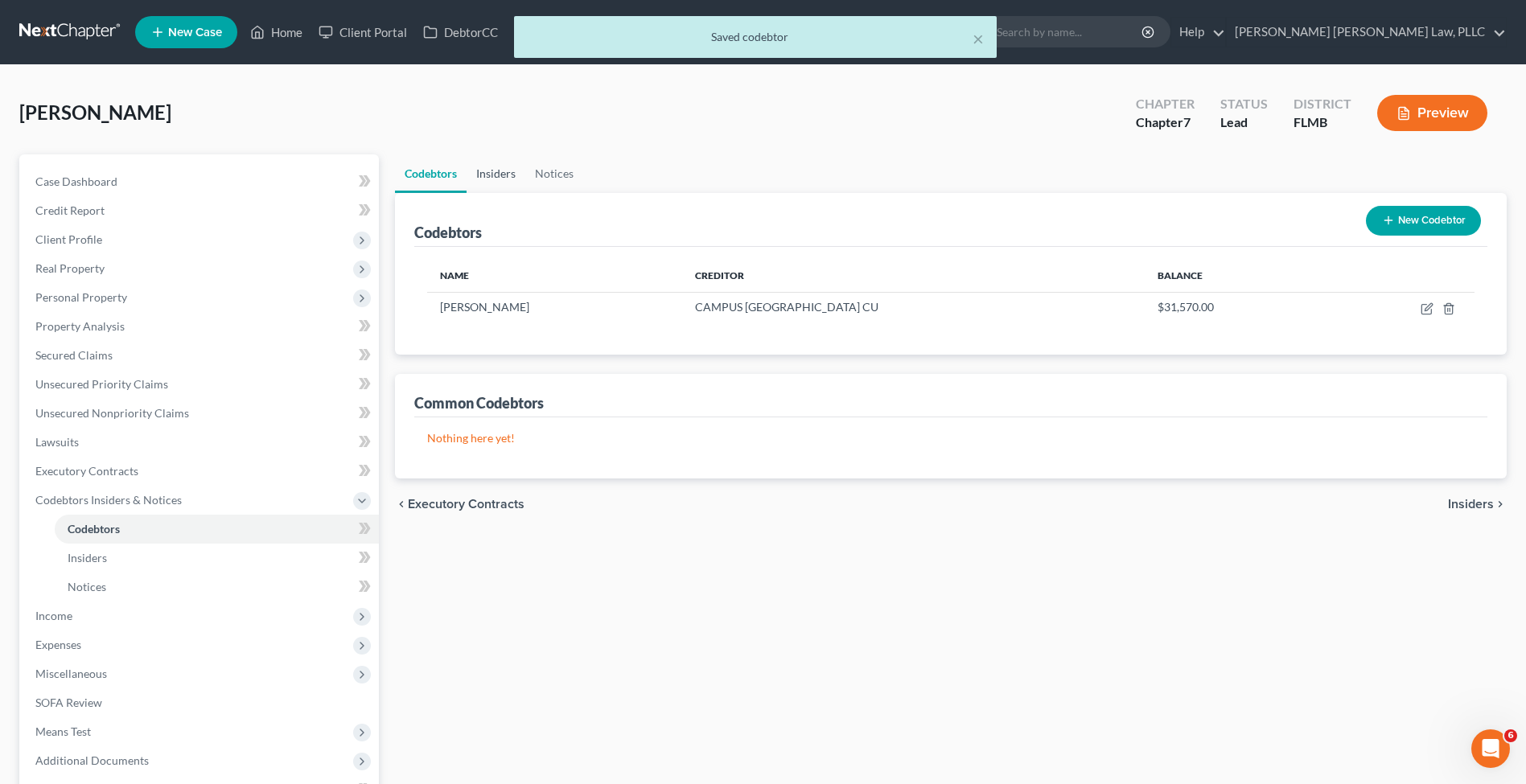
click at [508, 184] on link "Insiders" at bounding box center [495, 173] width 59 height 38
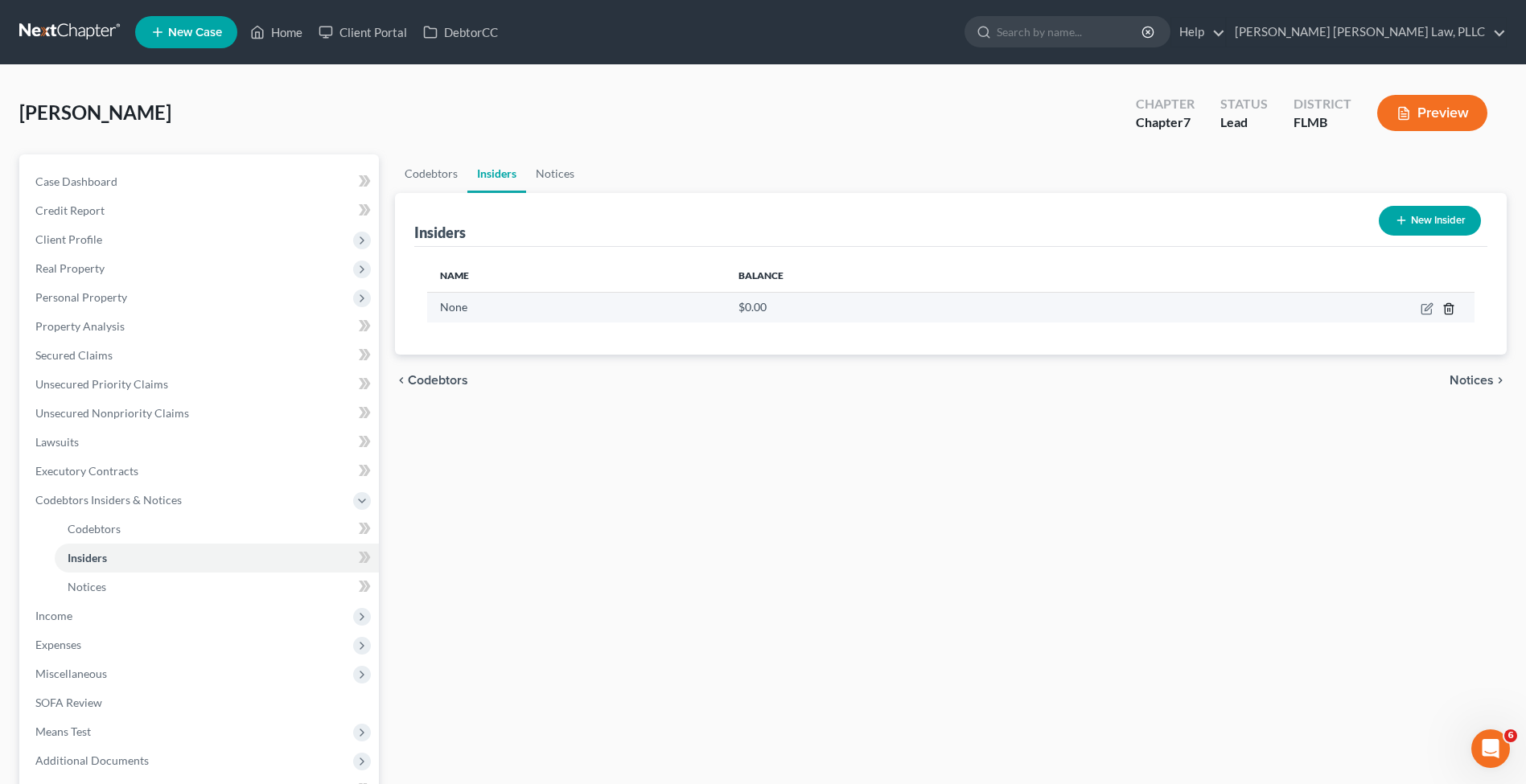
click at [1448, 308] on icon "button" at bounding box center [1448, 309] width 13 height 13
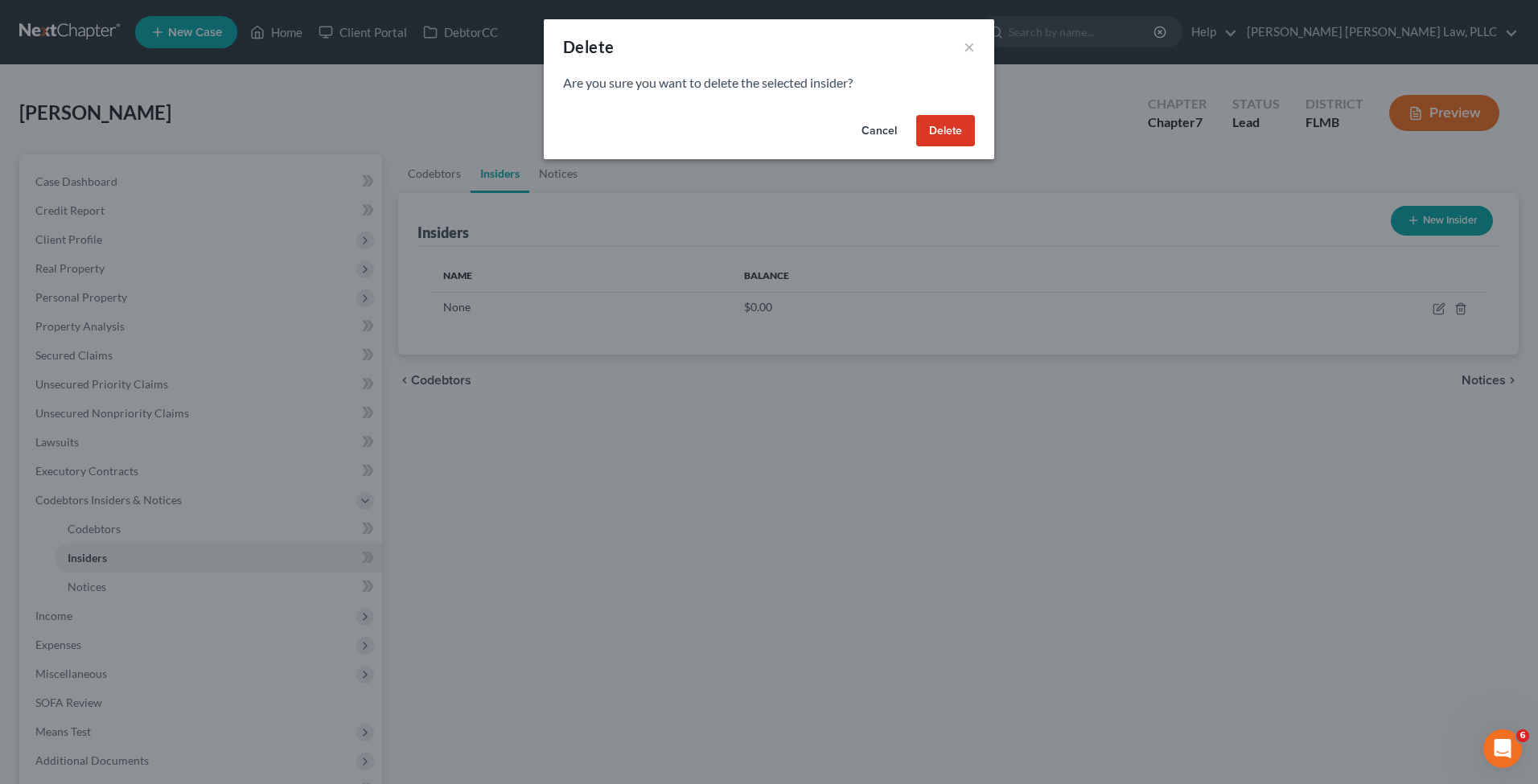
click at [960, 131] on button "Delete" at bounding box center [945, 130] width 59 height 32
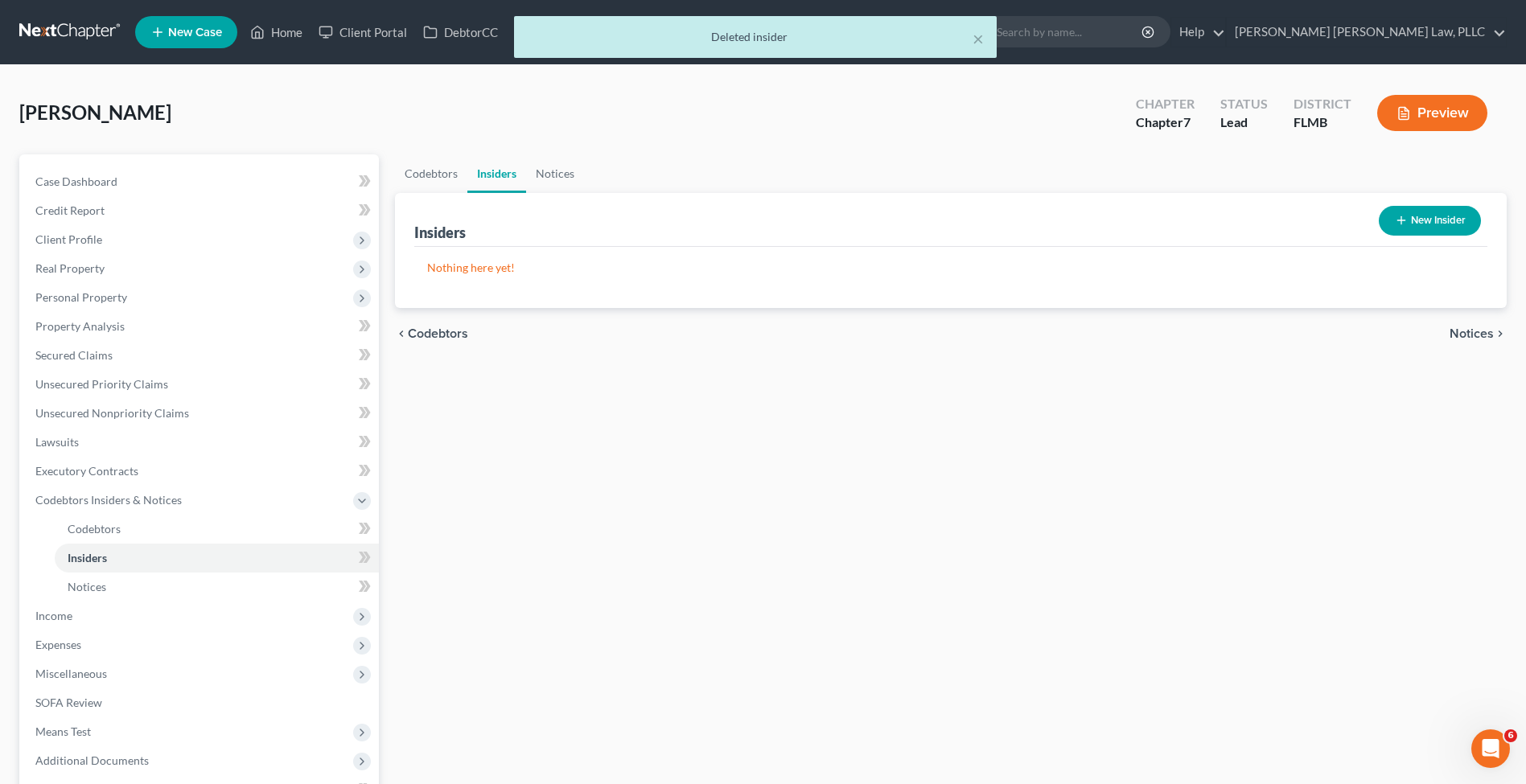
click at [1439, 217] on button "New Insider" at bounding box center [1429, 220] width 102 height 30
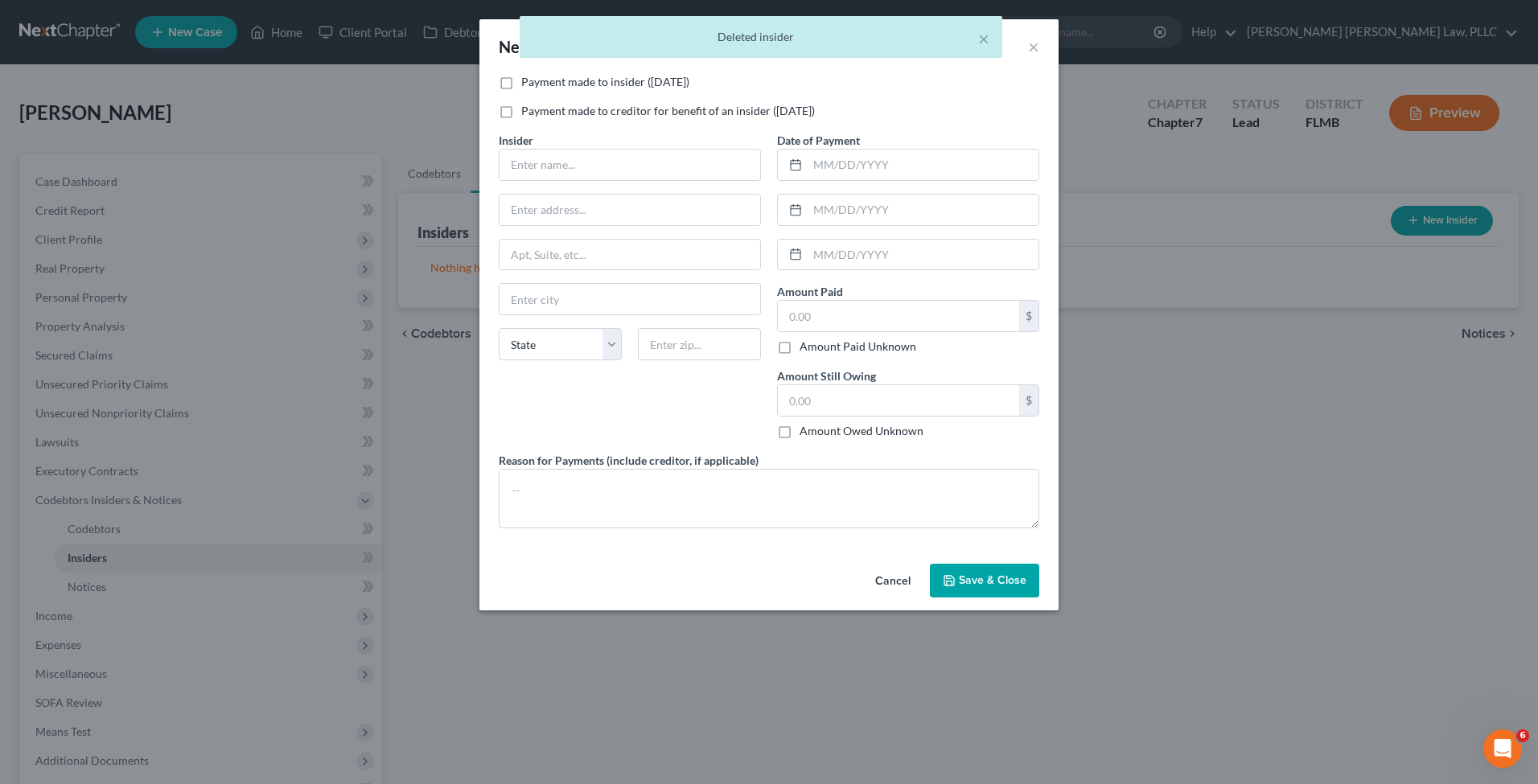
click at [1037, 46] on div "× Deleted insider" at bounding box center [761, 40] width 1538 height 50
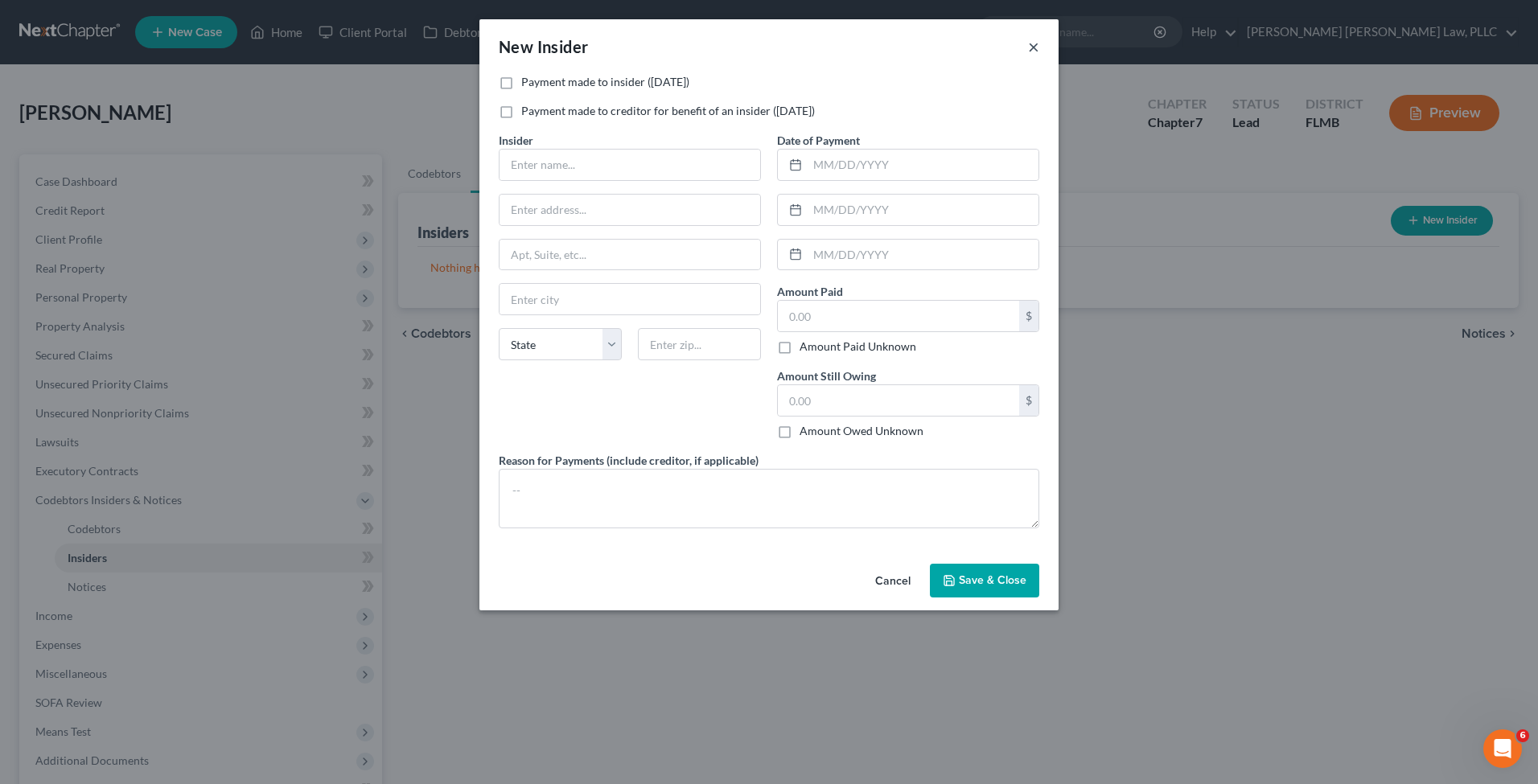
click at [1033, 48] on button "×" at bounding box center [1034, 46] width 11 height 19
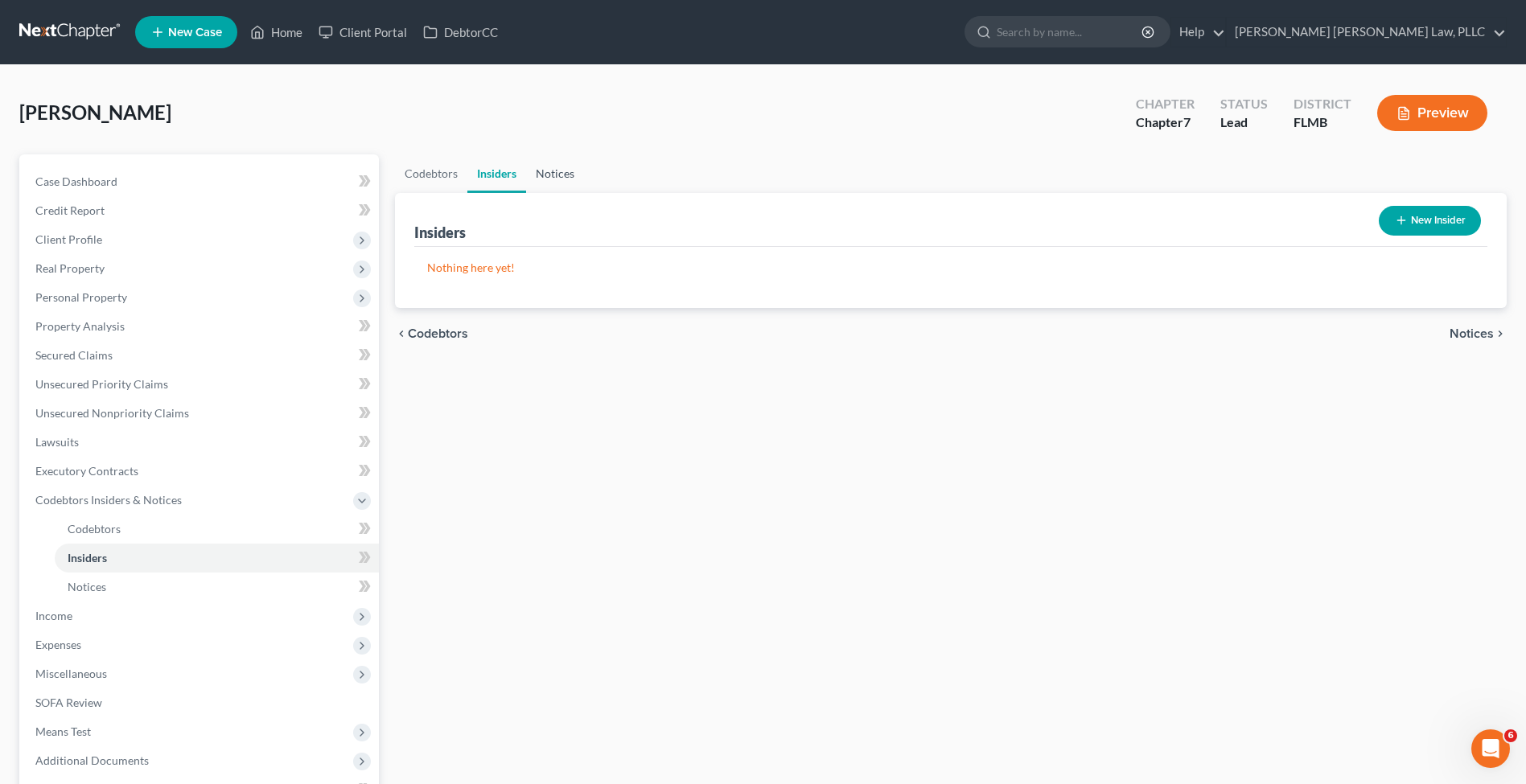
click at [536, 188] on link "Notices" at bounding box center [555, 173] width 58 height 38
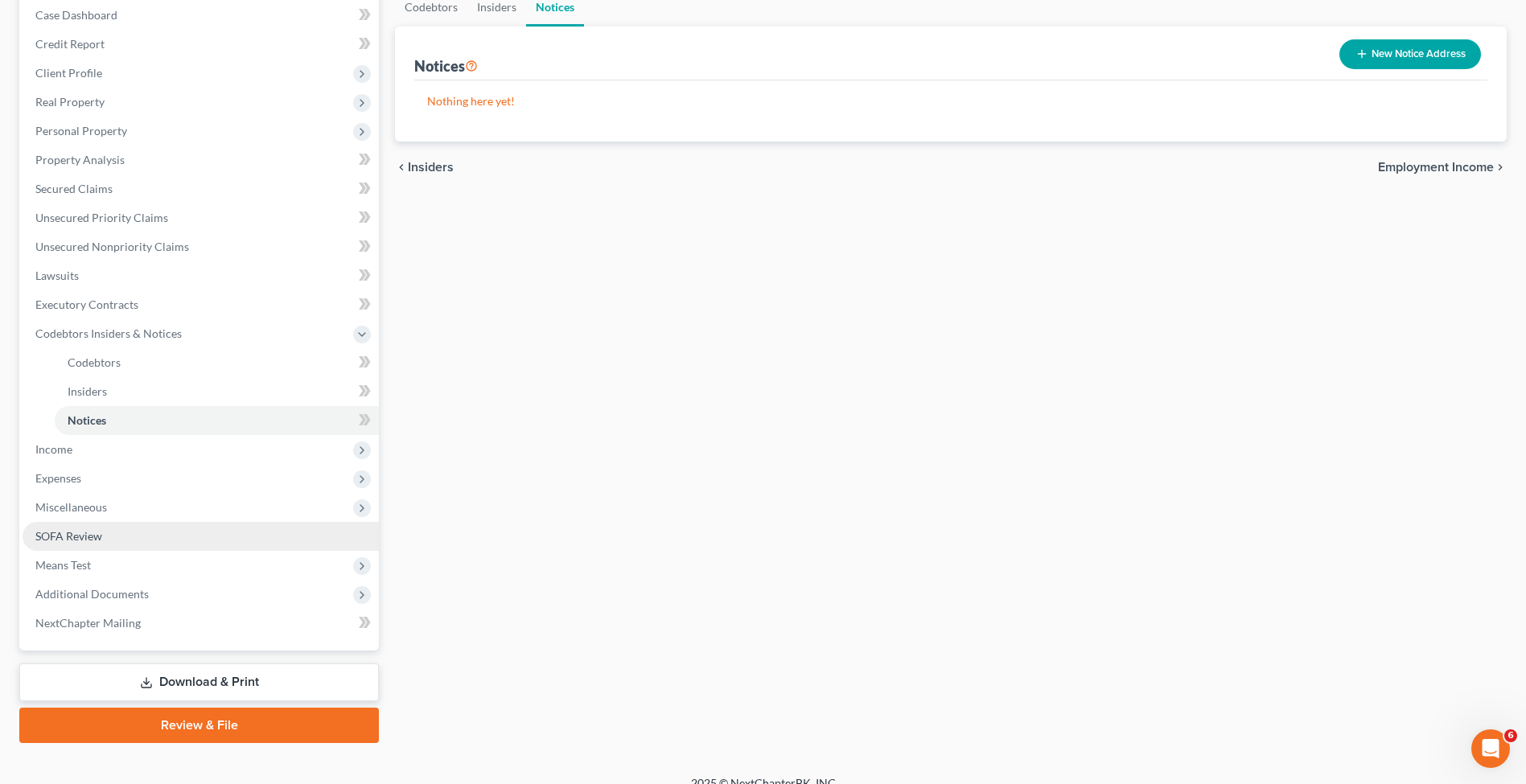
scroll to position [186, 0]
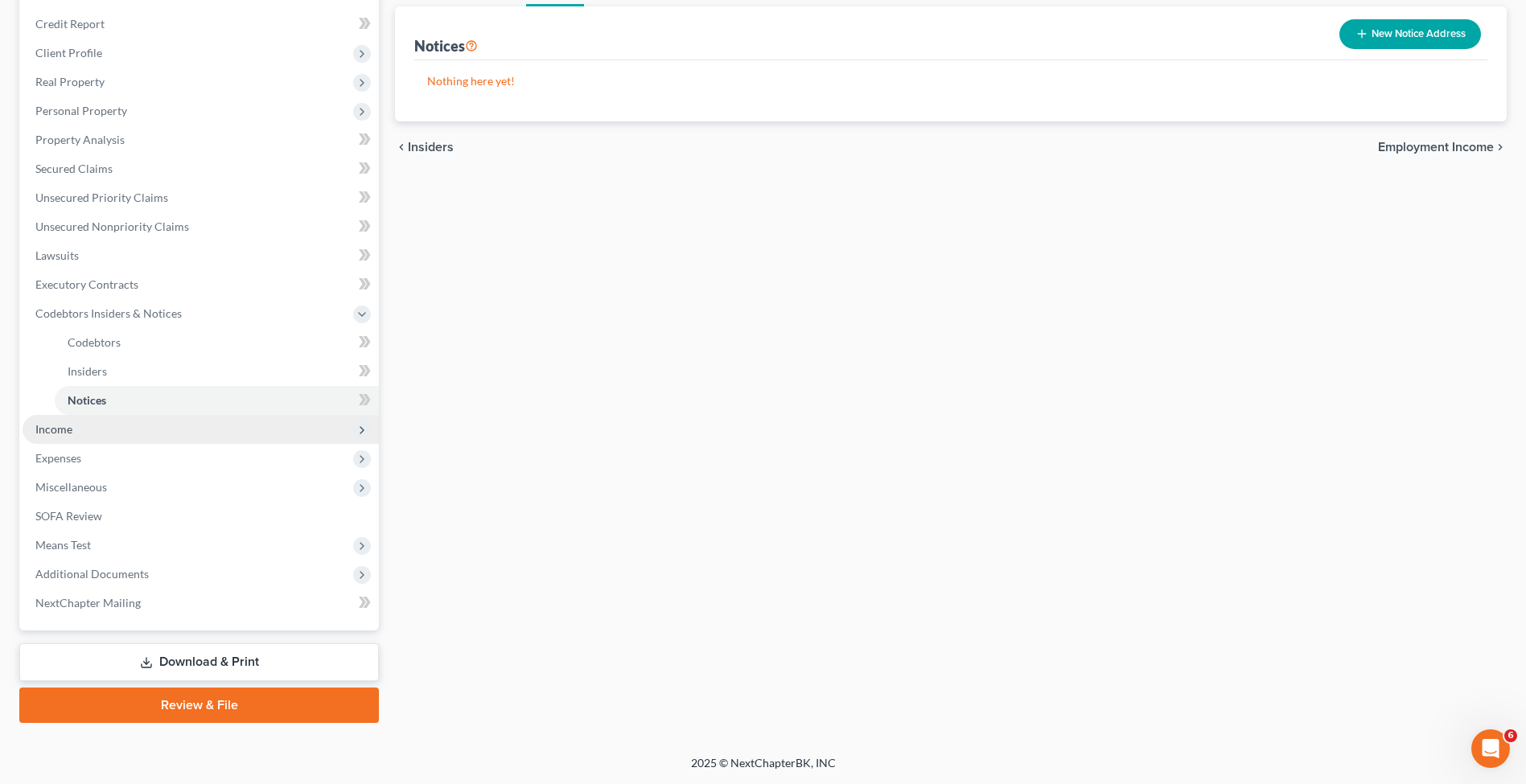
click at [122, 428] on span "Income" at bounding box center [200, 429] width 356 height 29
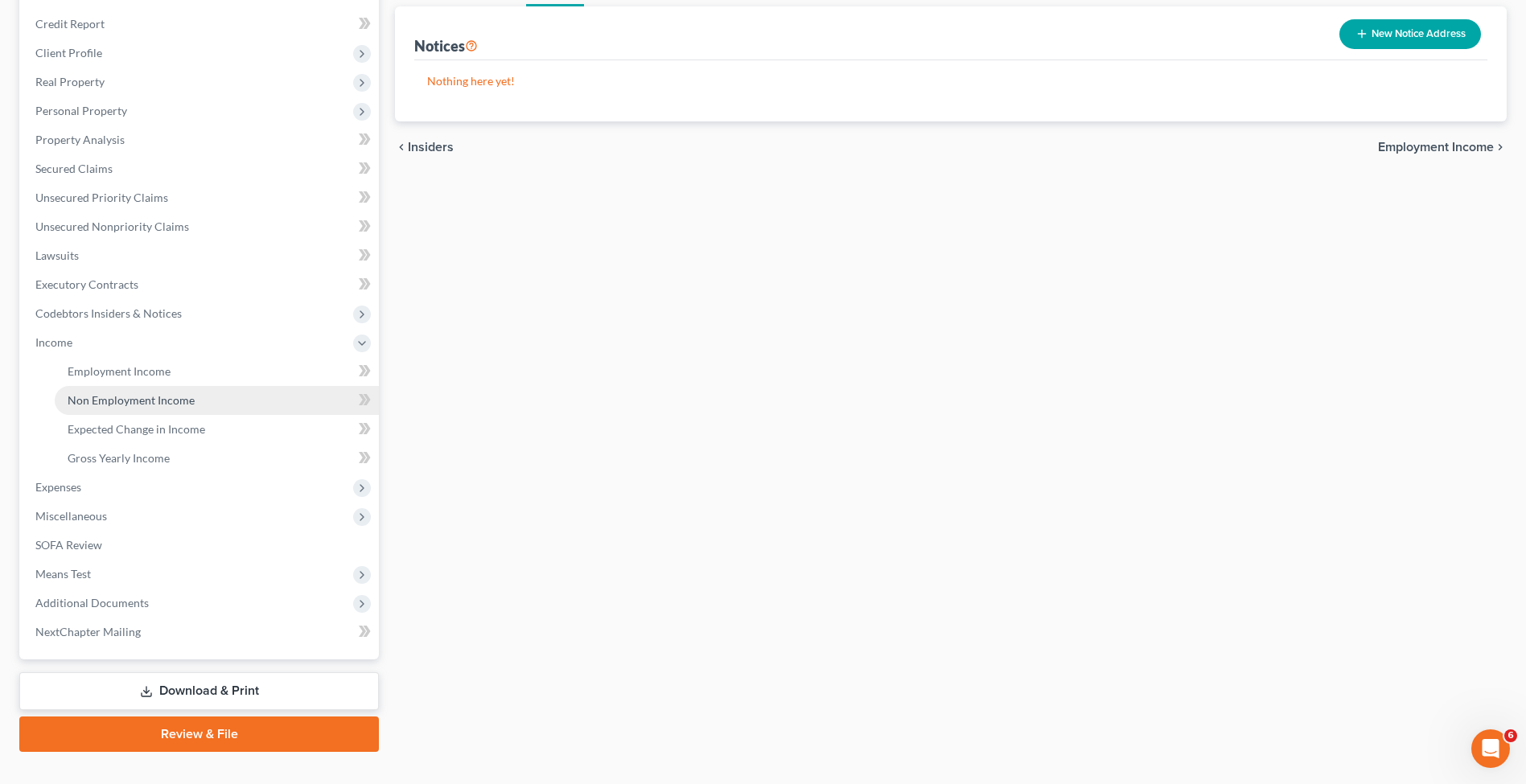
click at [126, 409] on link "Non Employment Income" at bounding box center [216, 400] width 324 height 29
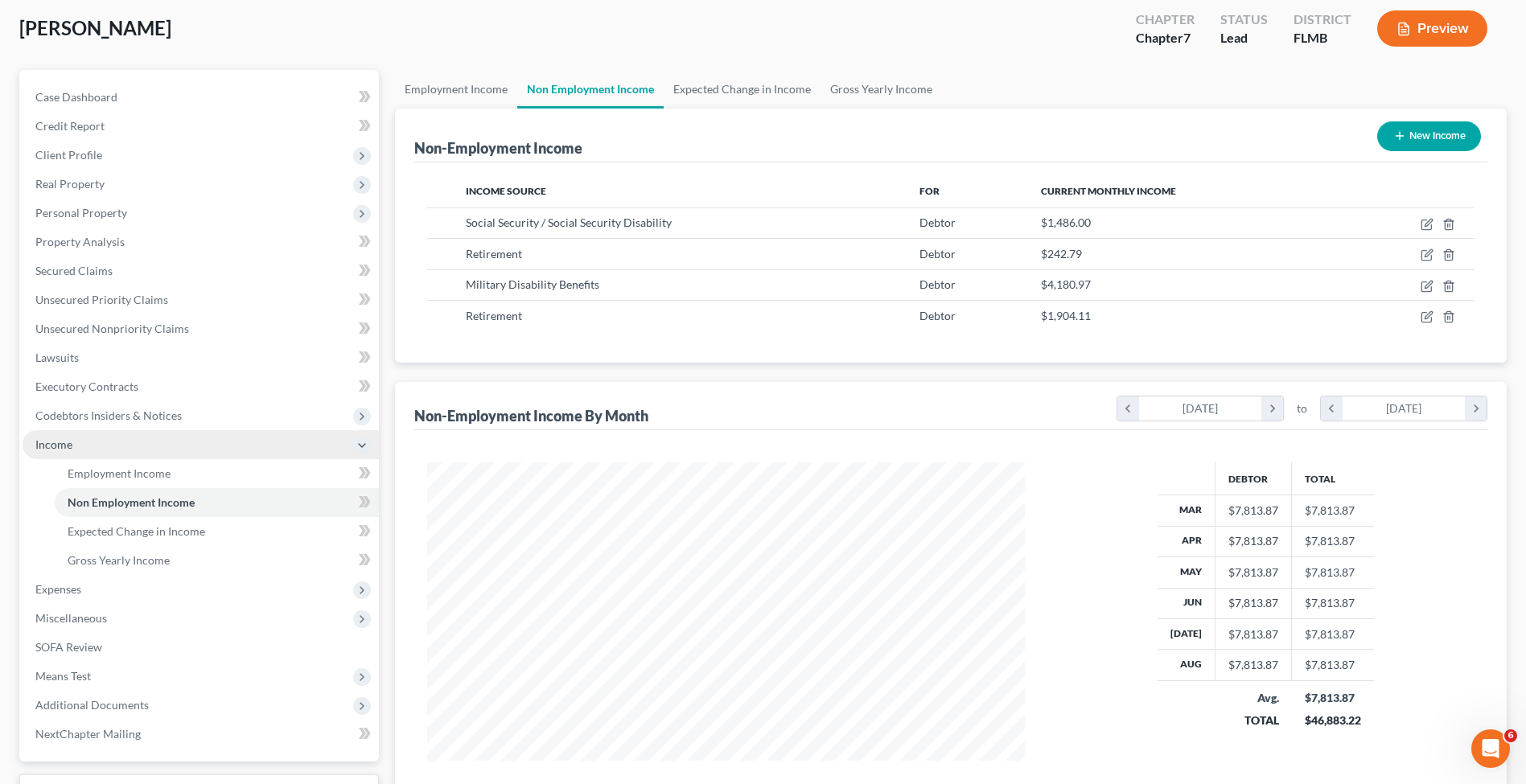
scroll to position [88, 0]
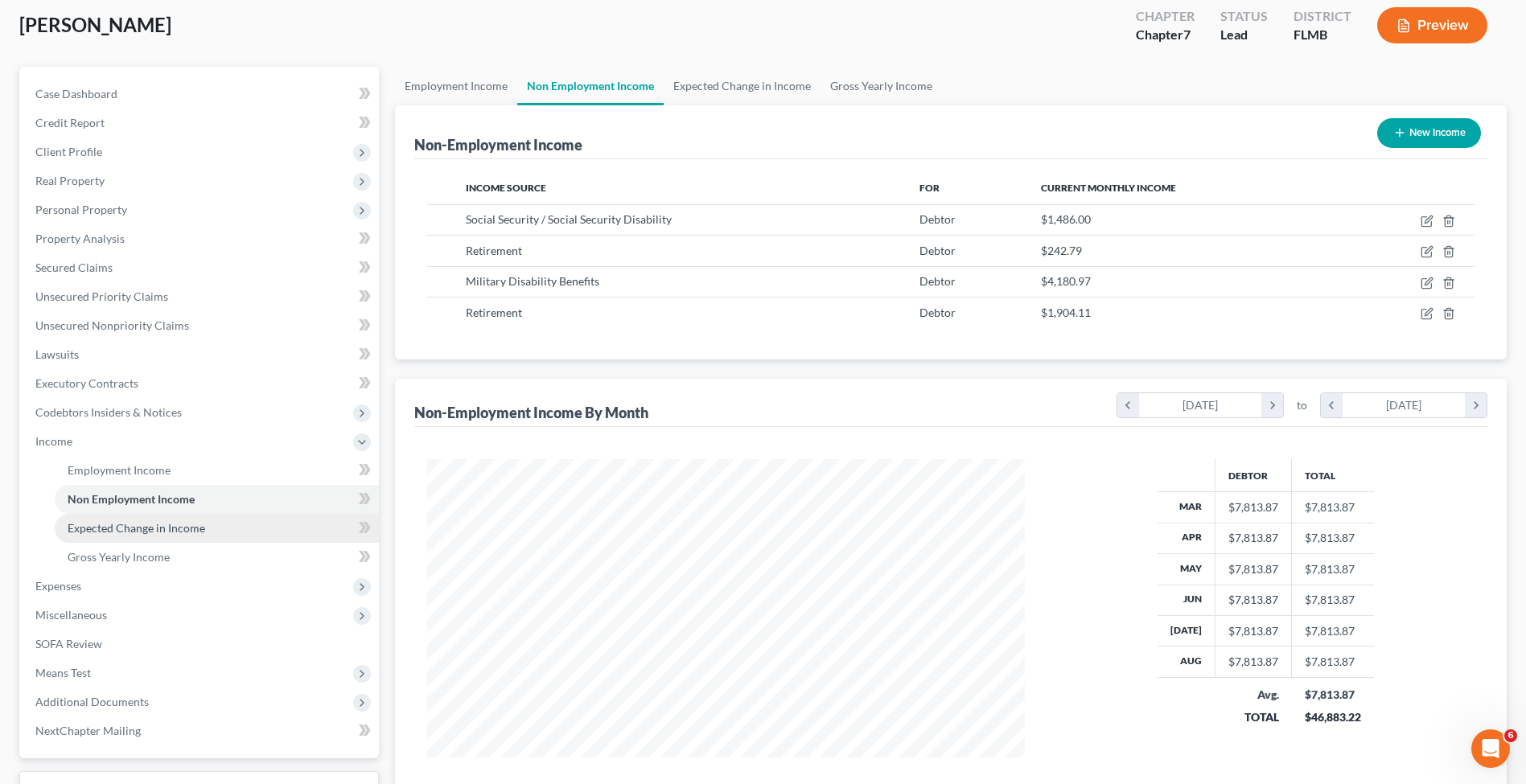
click at [111, 524] on span "Expected Change in Income" at bounding box center [136, 528] width 137 height 14
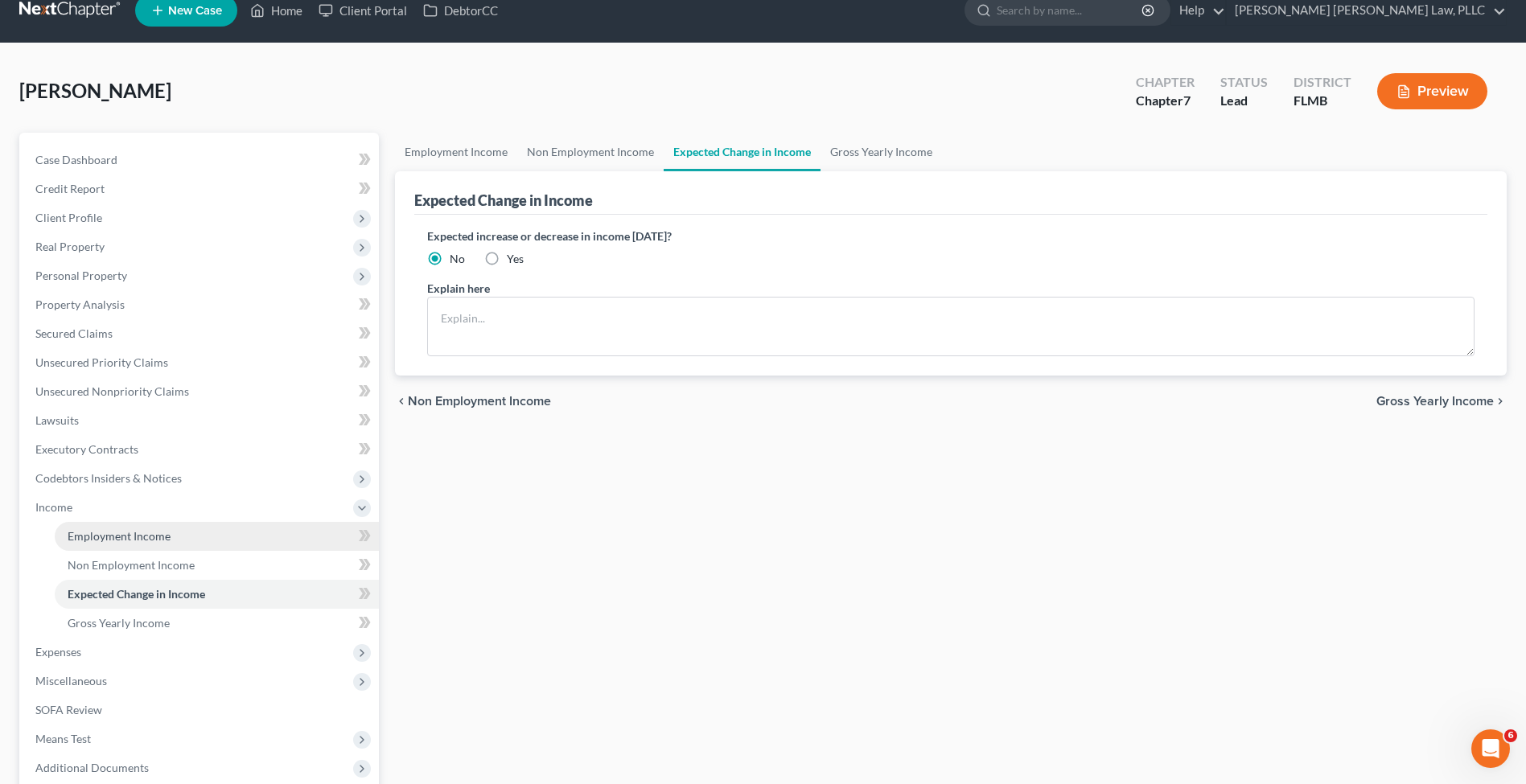
scroll to position [36, 0]
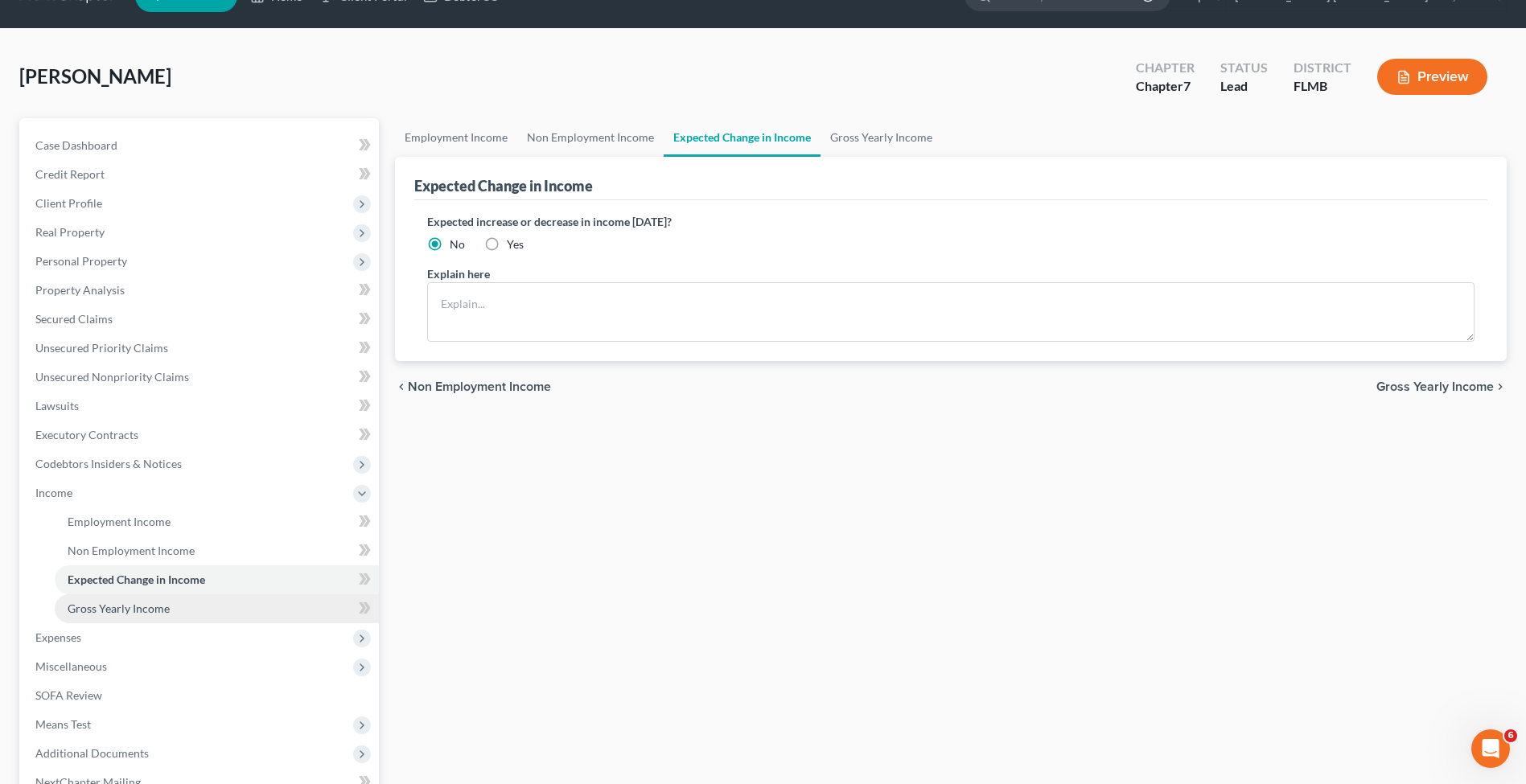
click at [136, 614] on span "Gross Yearly Income" at bounding box center [118, 608] width 102 height 14
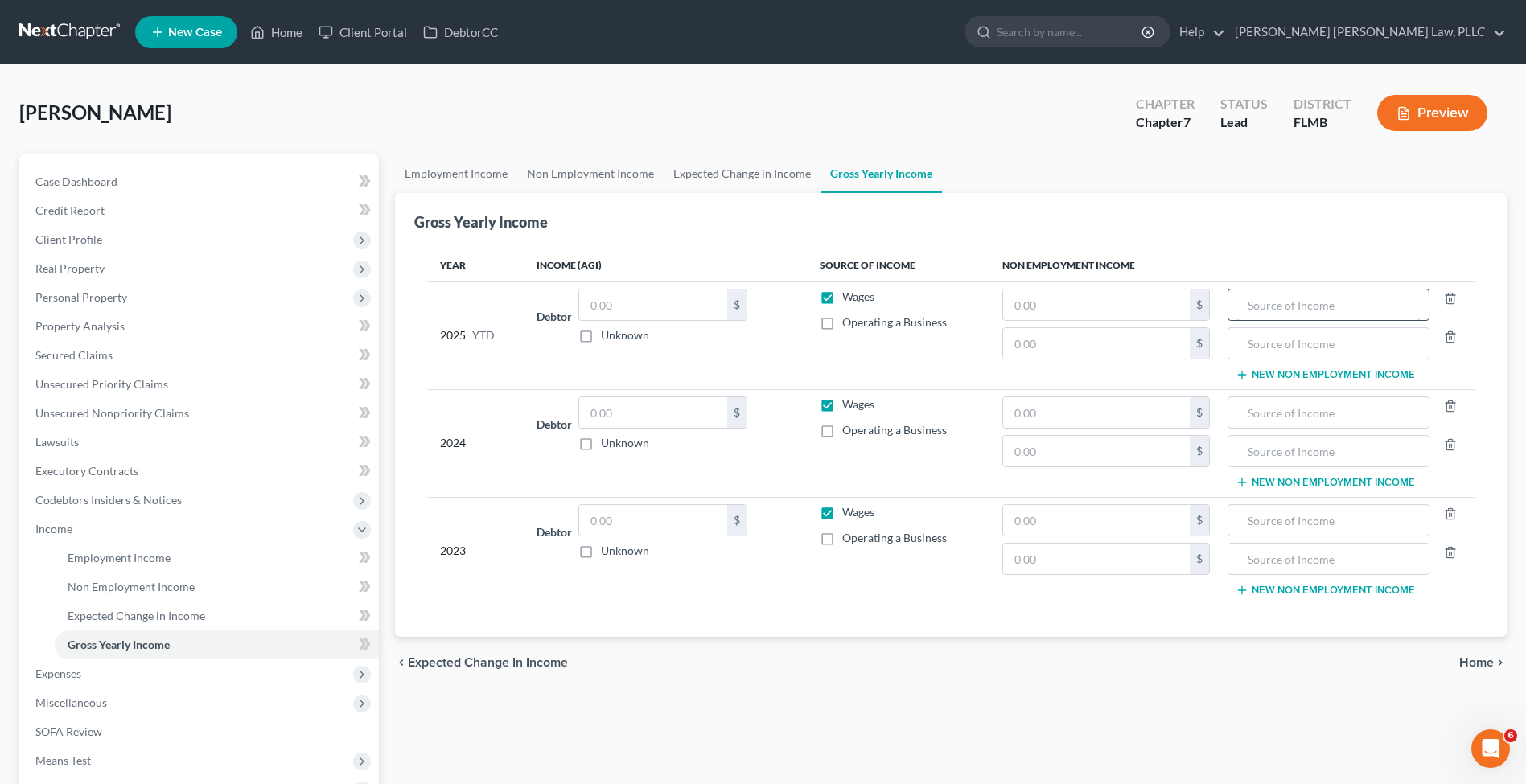
click at [1382, 294] on input "text" at bounding box center [1328, 304] width 184 height 31
click at [88, 676] on span "Expenses" at bounding box center [200, 674] width 356 height 29
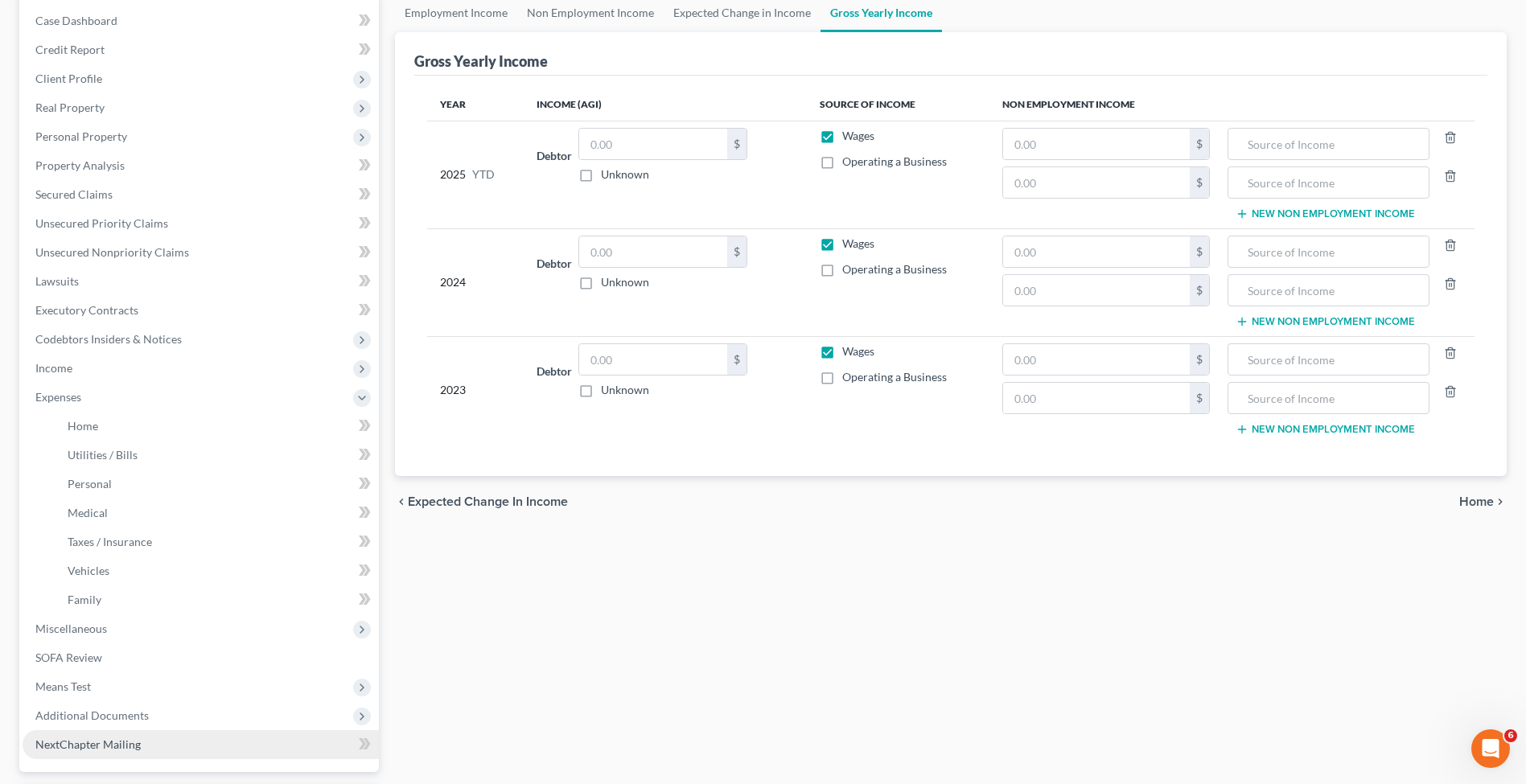
scroll to position [303, 0]
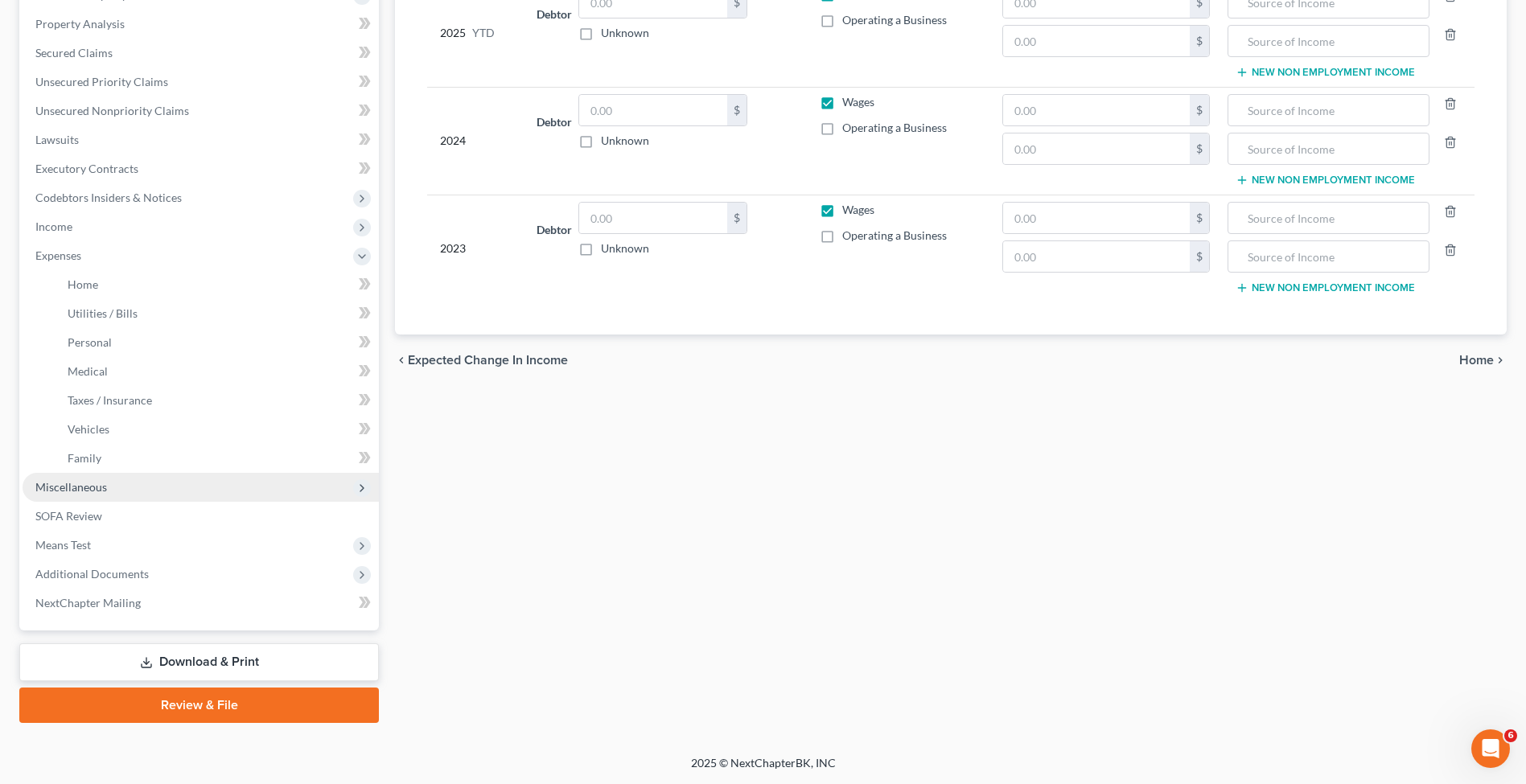
click at [139, 492] on span "Miscellaneous" at bounding box center [200, 486] width 356 height 29
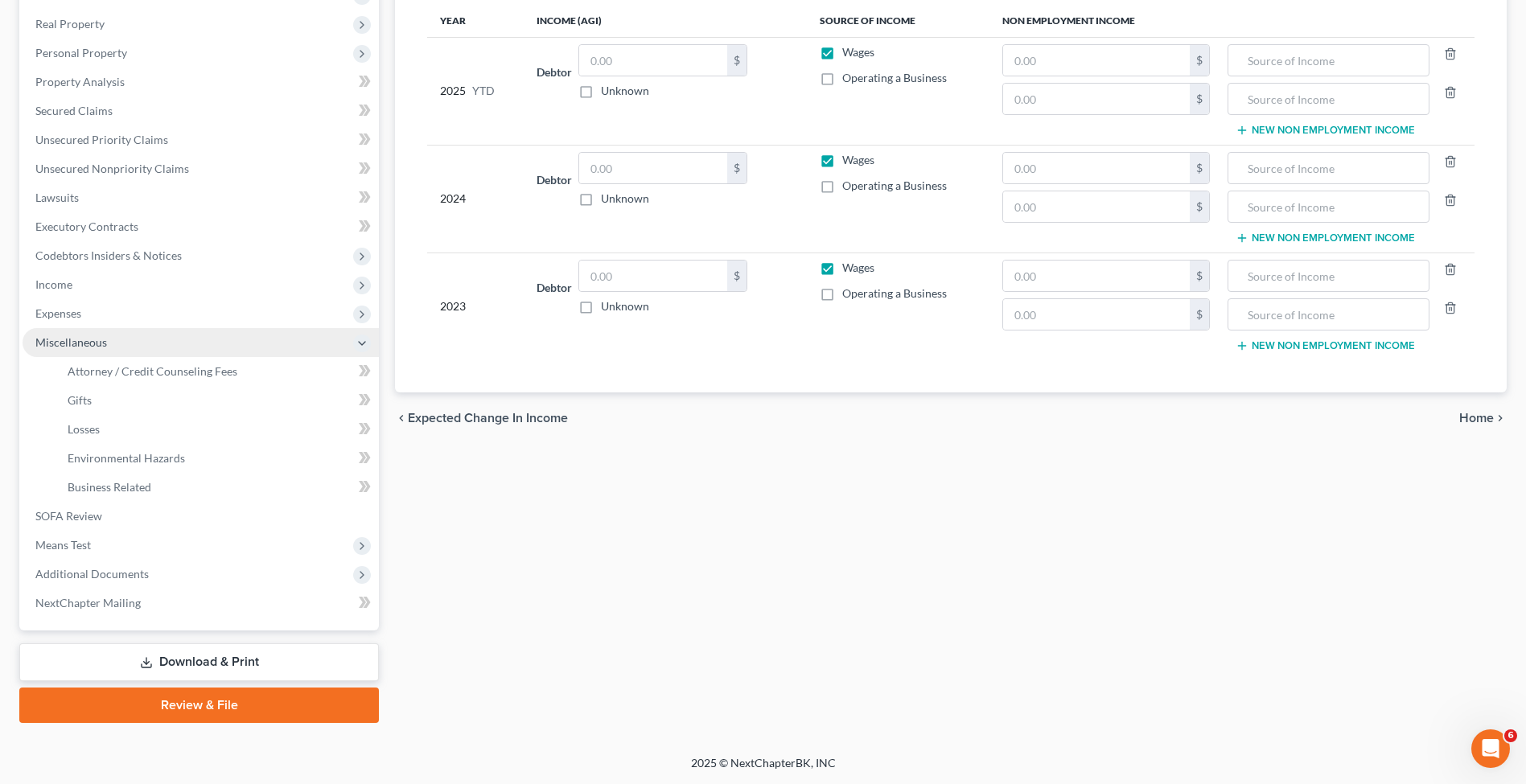
scroll to position [244, 0]
click at [140, 373] on span "Attorney / Credit Counseling Fees" at bounding box center [152, 371] width 170 height 14
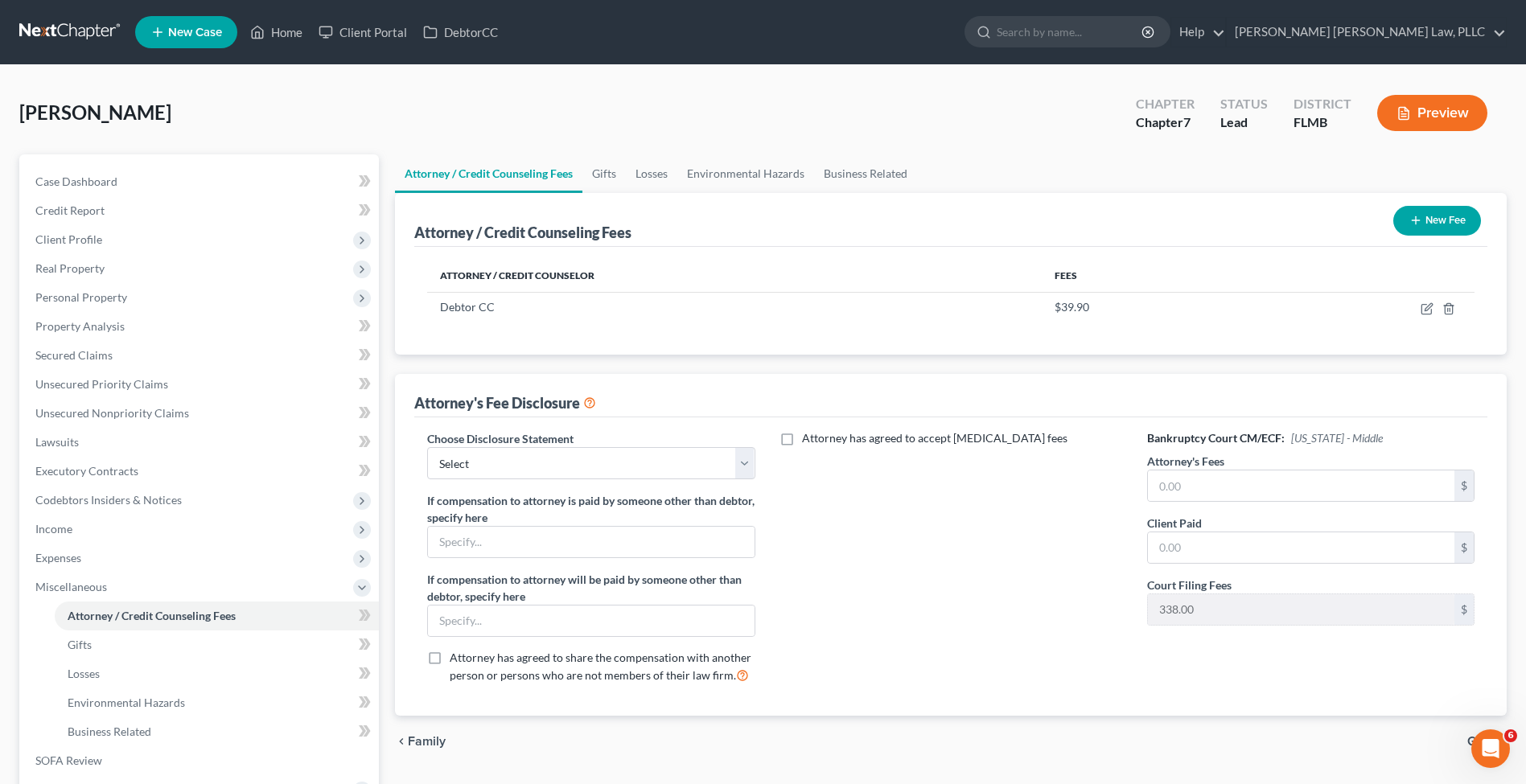
click at [500, 485] on div "Choose Disclosure Statement Select Chapter 7 Standard Chapter 7 Pro Bono If com…" at bounding box center [591, 564] width 360 height 266
select select "0"
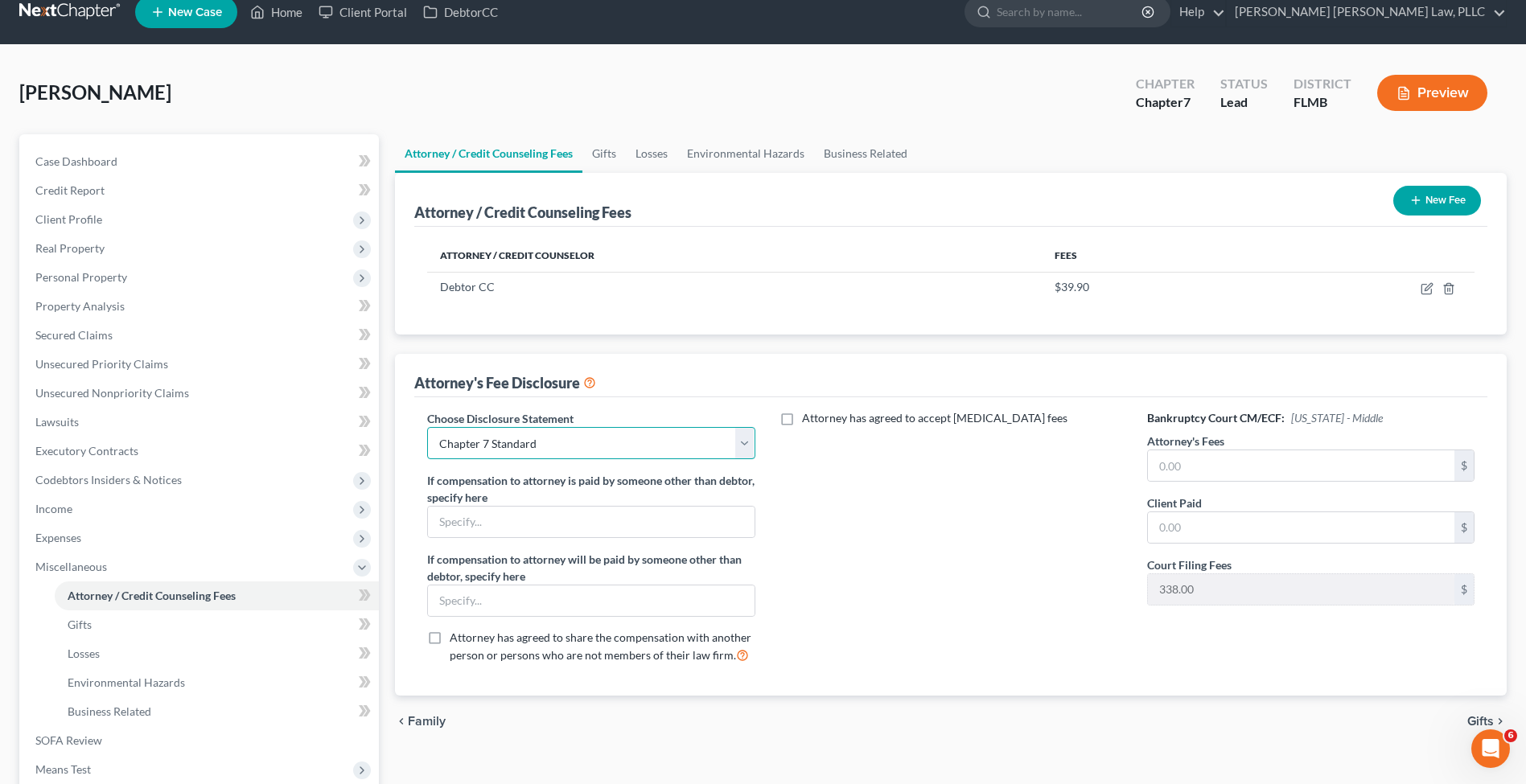
scroll to position [87, 0]
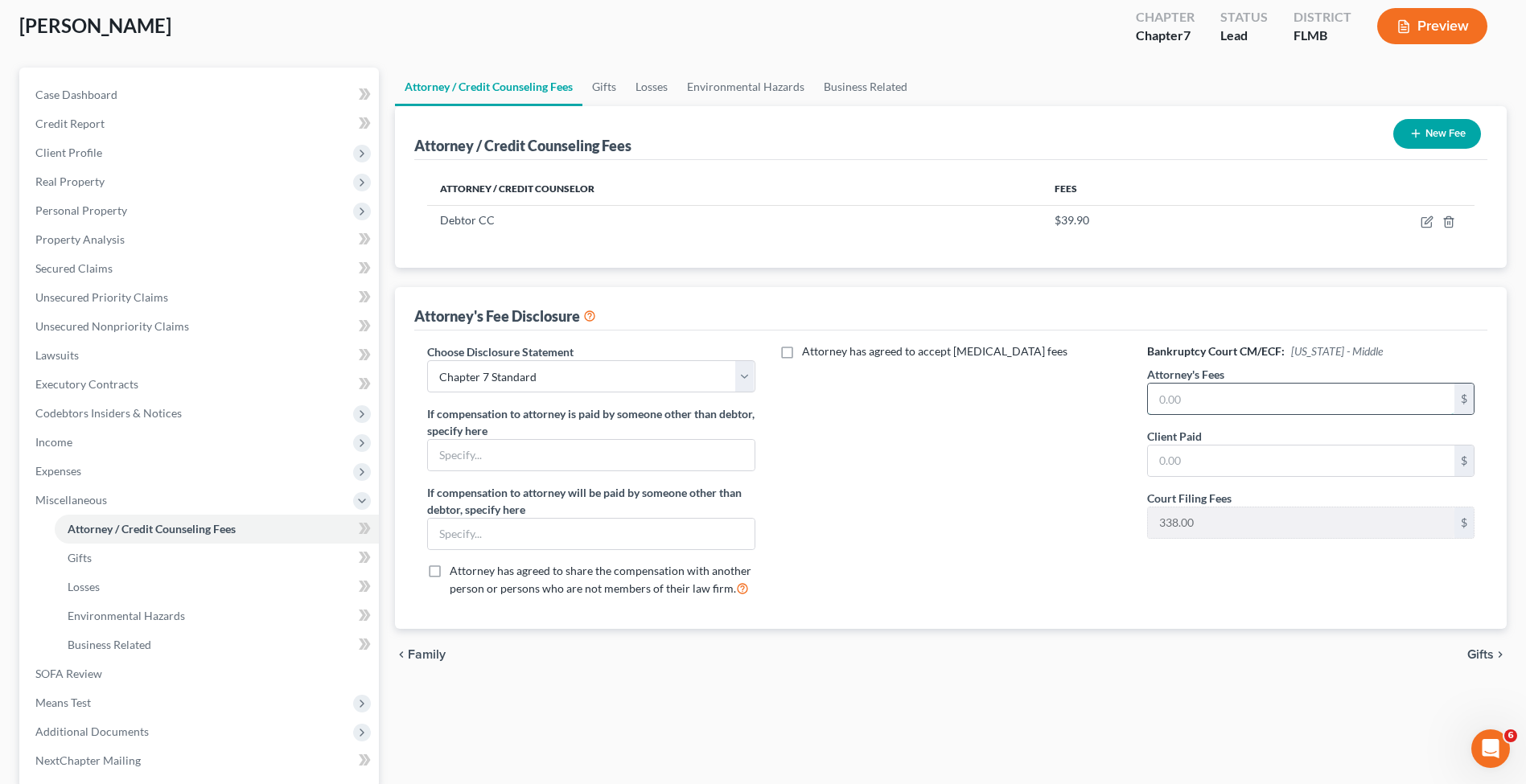
click at [1260, 384] on input "text" at bounding box center [1301, 398] width 306 height 31
type input "2,000"
click at [1364, 453] on input "text" at bounding box center [1301, 460] width 306 height 31
type input "2,000"
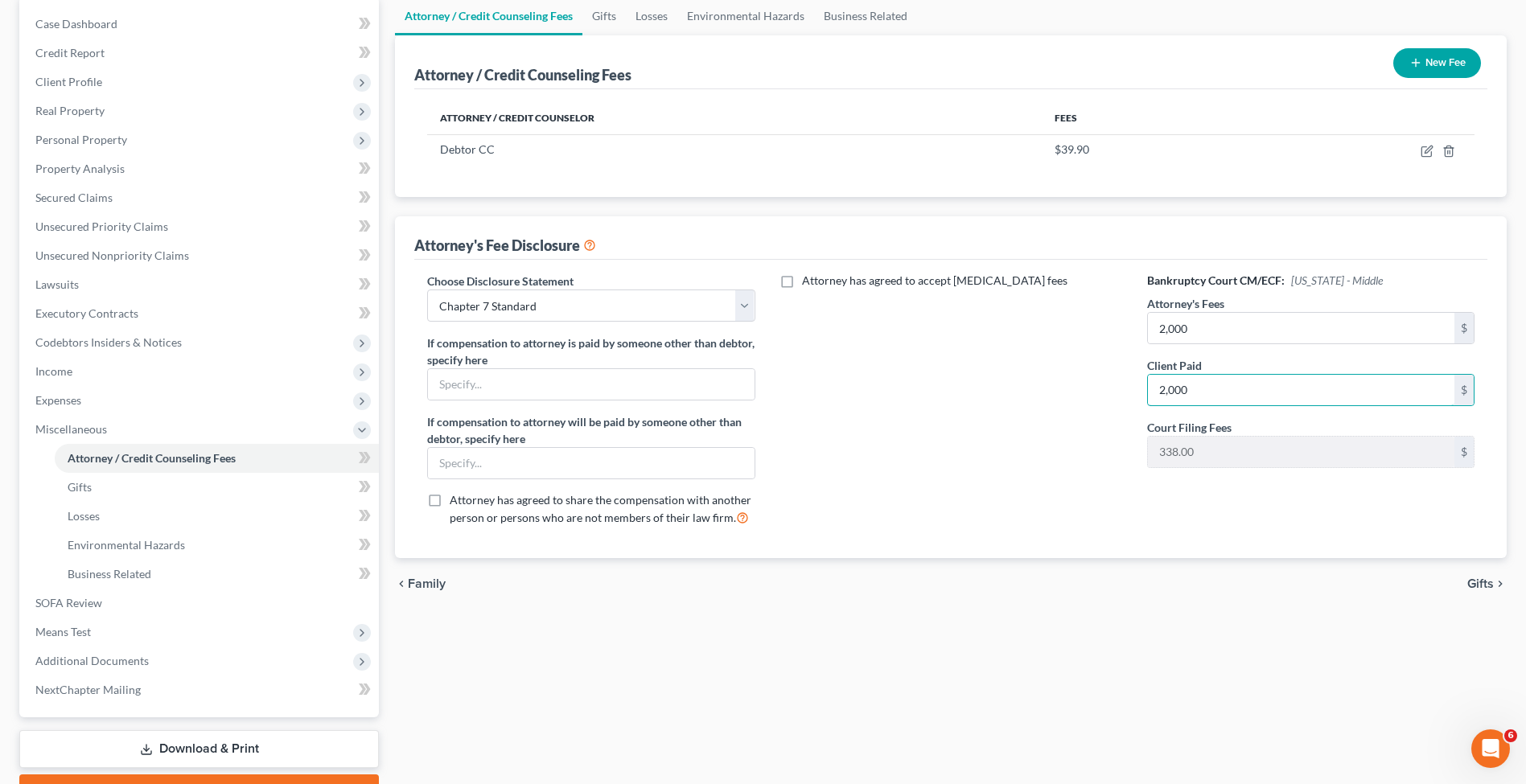
scroll to position [169, 0]
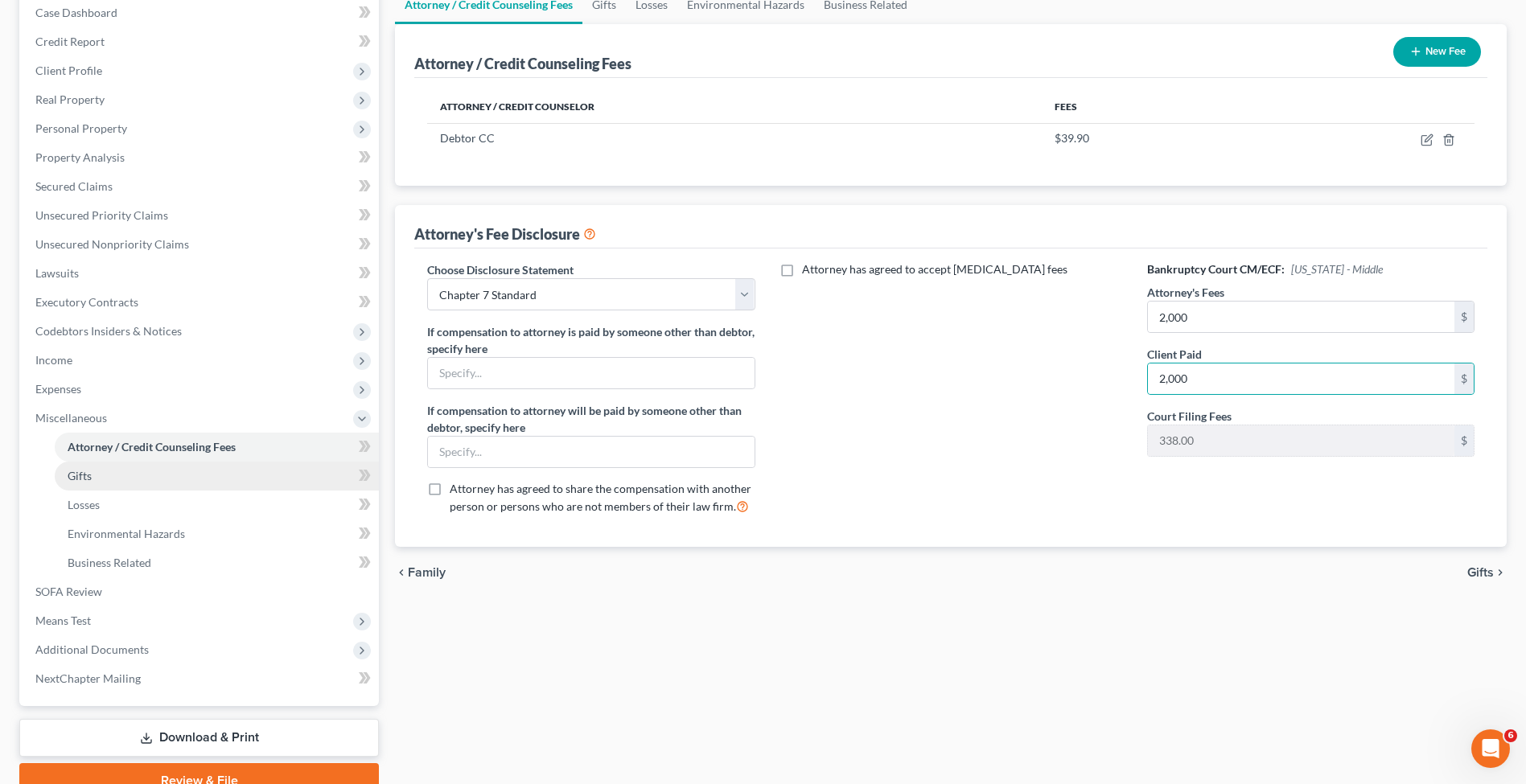
click at [89, 479] on span "Gifts" at bounding box center [80, 476] width 24 height 14
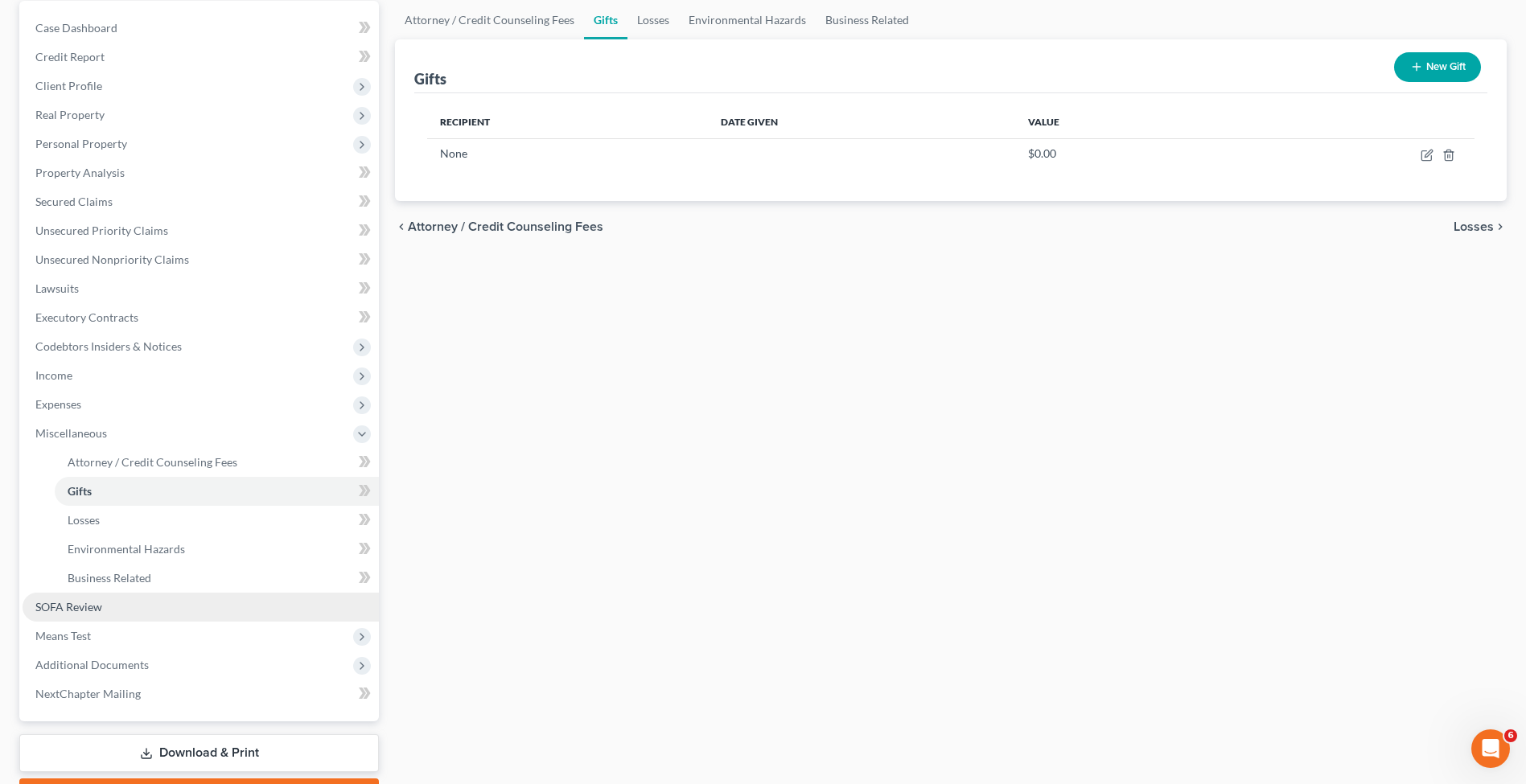
click at [148, 617] on link "SOFA Review" at bounding box center [200, 606] width 356 height 29
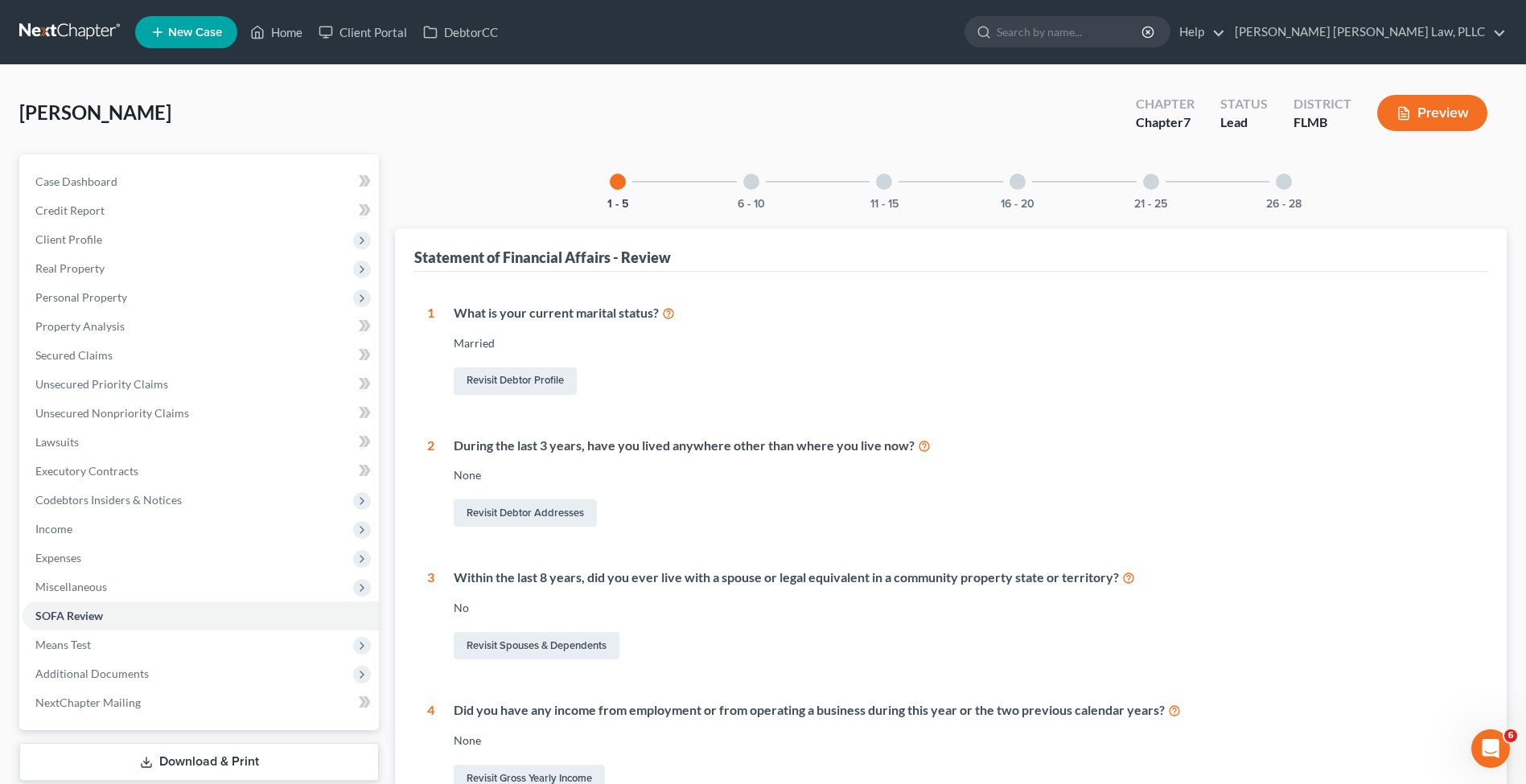
click at [737, 178] on div "6 - 10" at bounding box center [751, 181] width 54 height 54
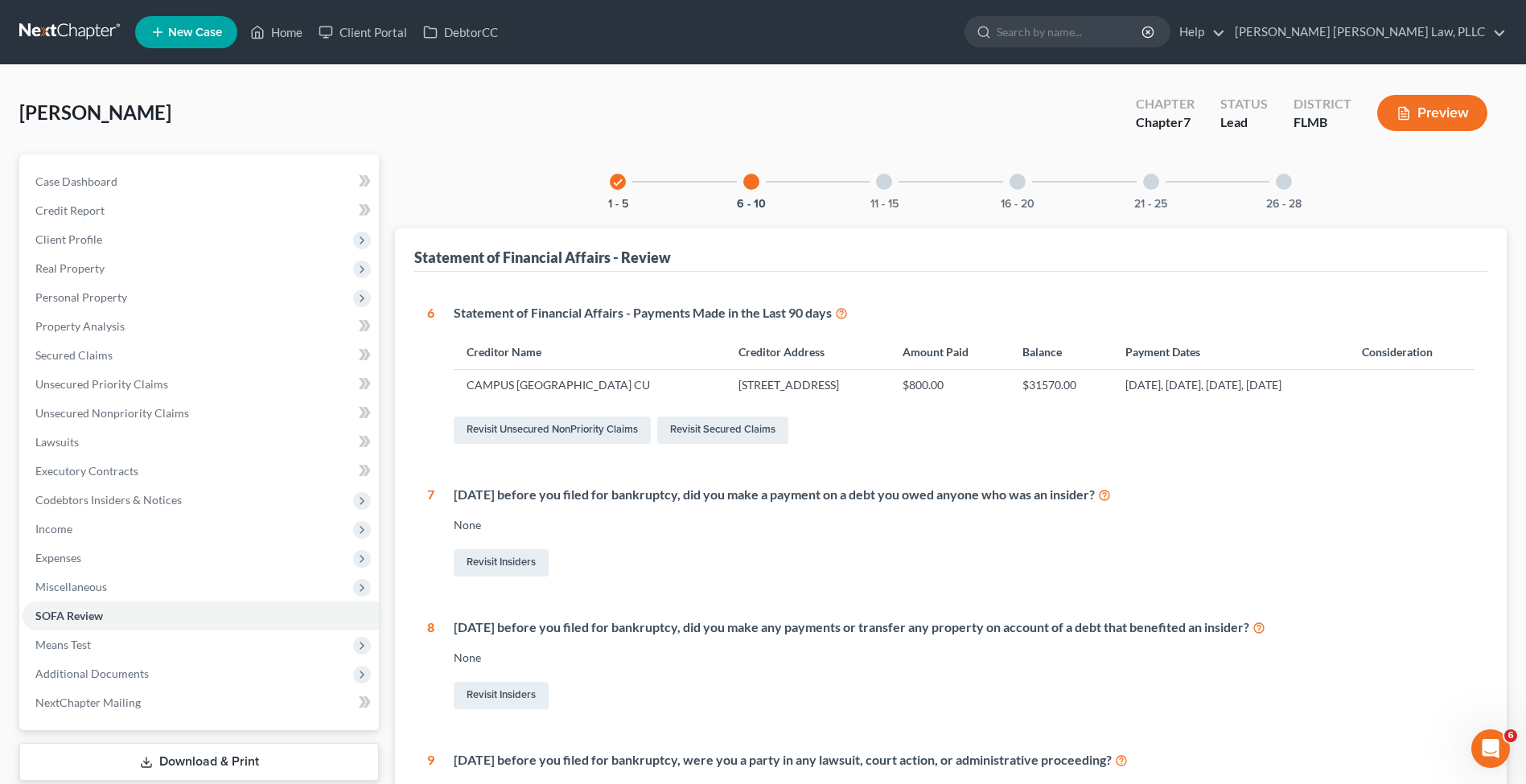
click at [890, 189] on div "11 - 15" at bounding box center [884, 181] width 54 height 54
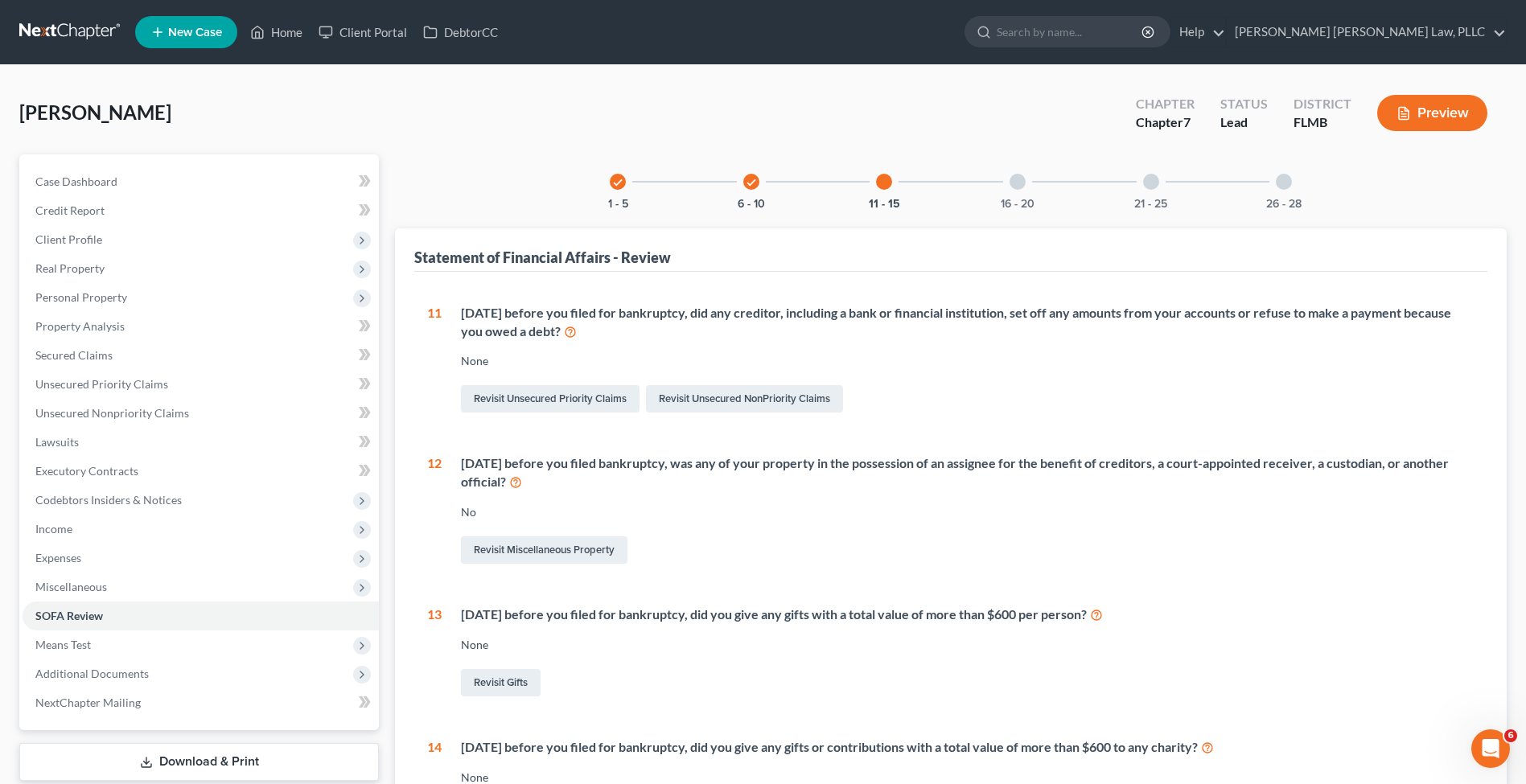
click at [1001, 175] on div "16 - 20" at bounding box center [1017, 181] width 54 height 54
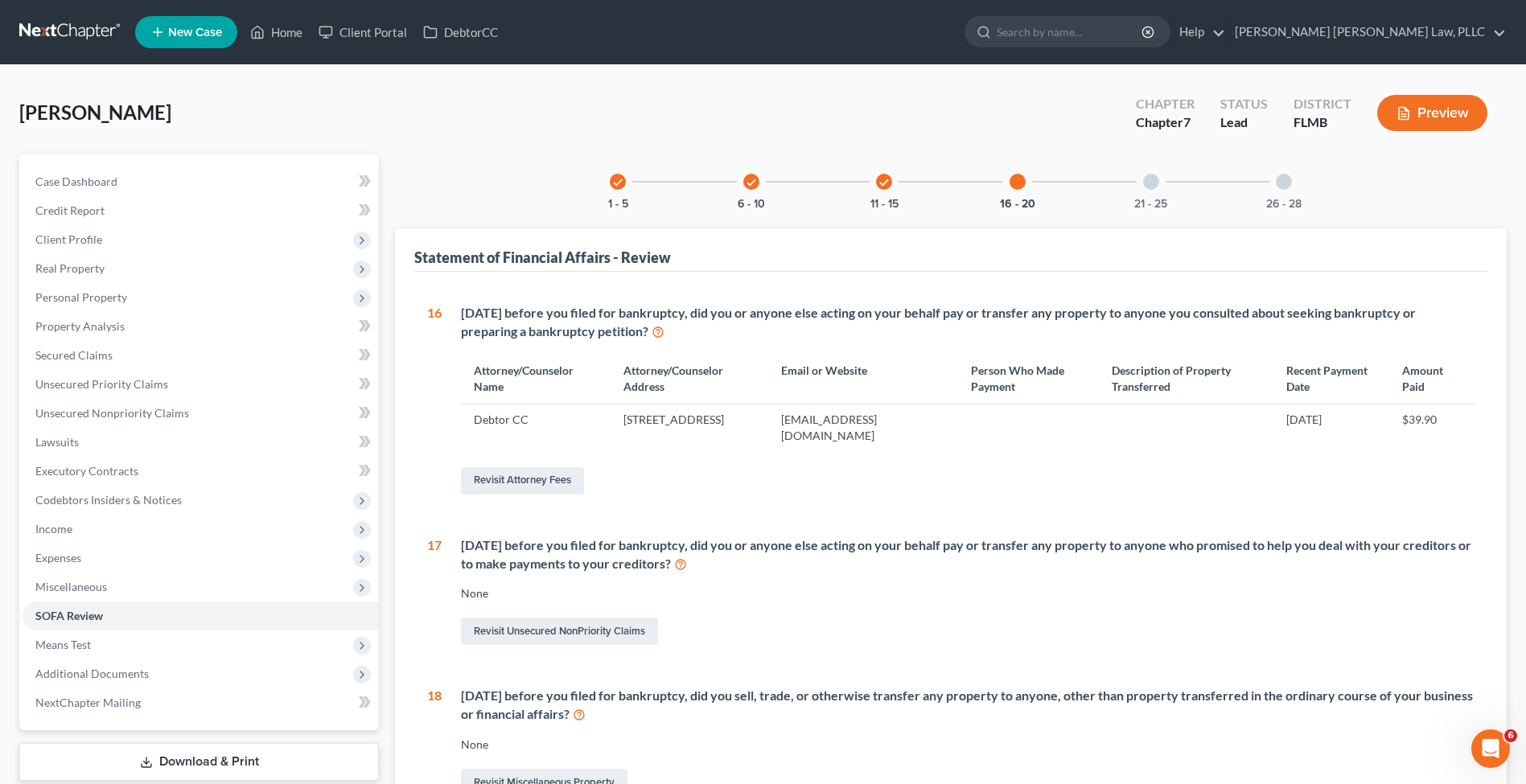
click at [1152, 178] on div at bounding box center [1151, 182] width 16 height 16
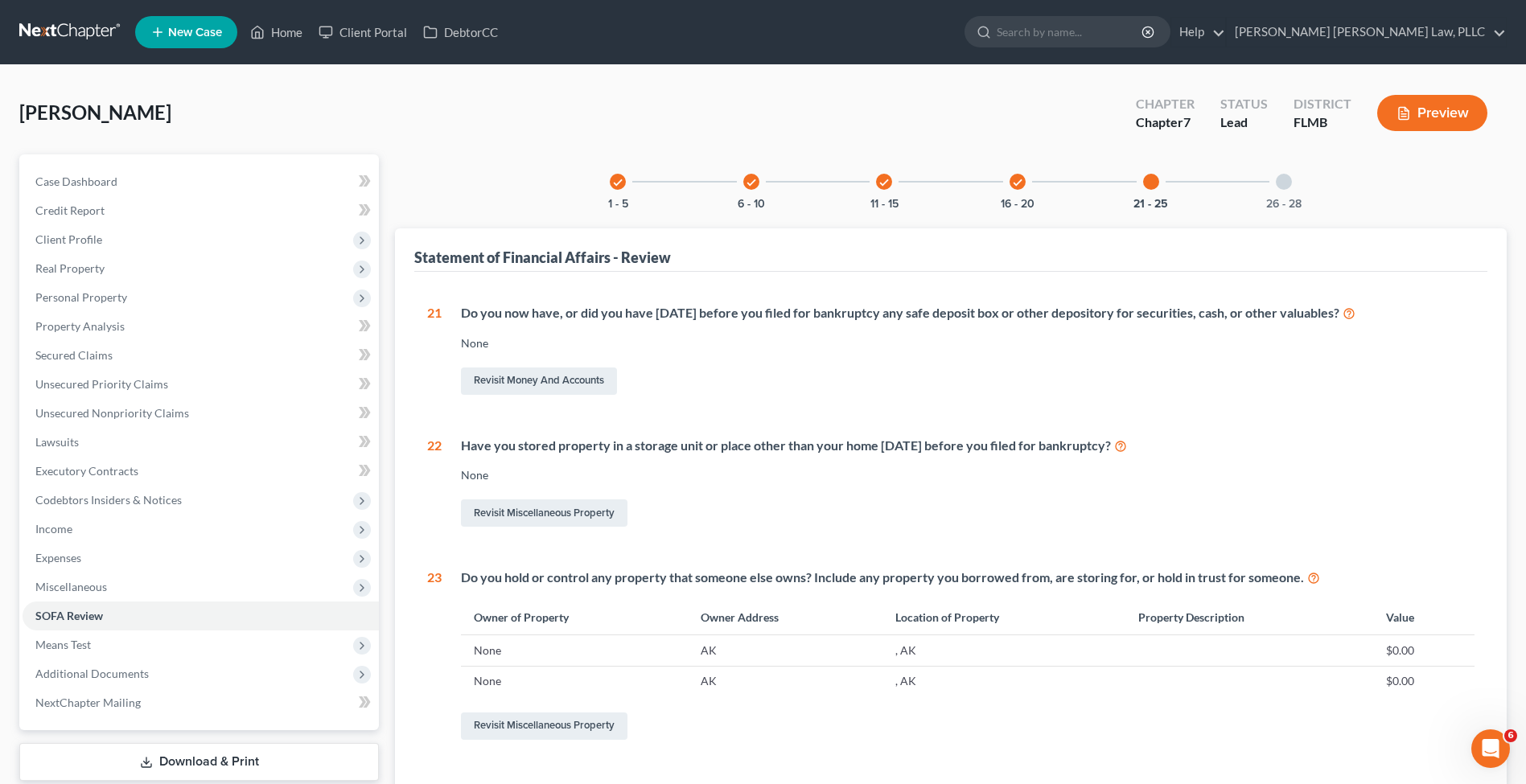
click at [1266, 183] on div "26 - 28" at bounding box center [1284, 181] width 54 height 54
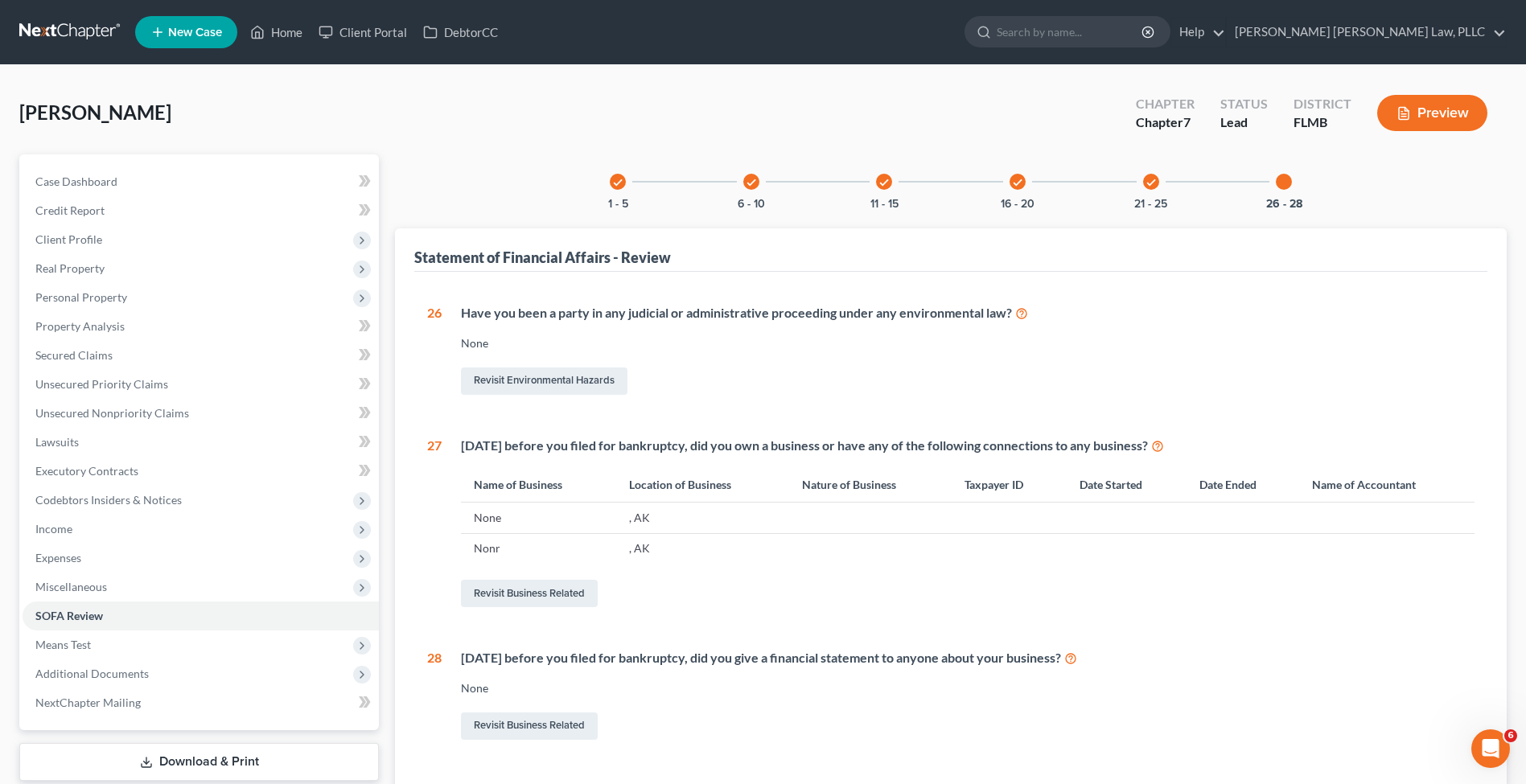
scroll to position [127, 0]
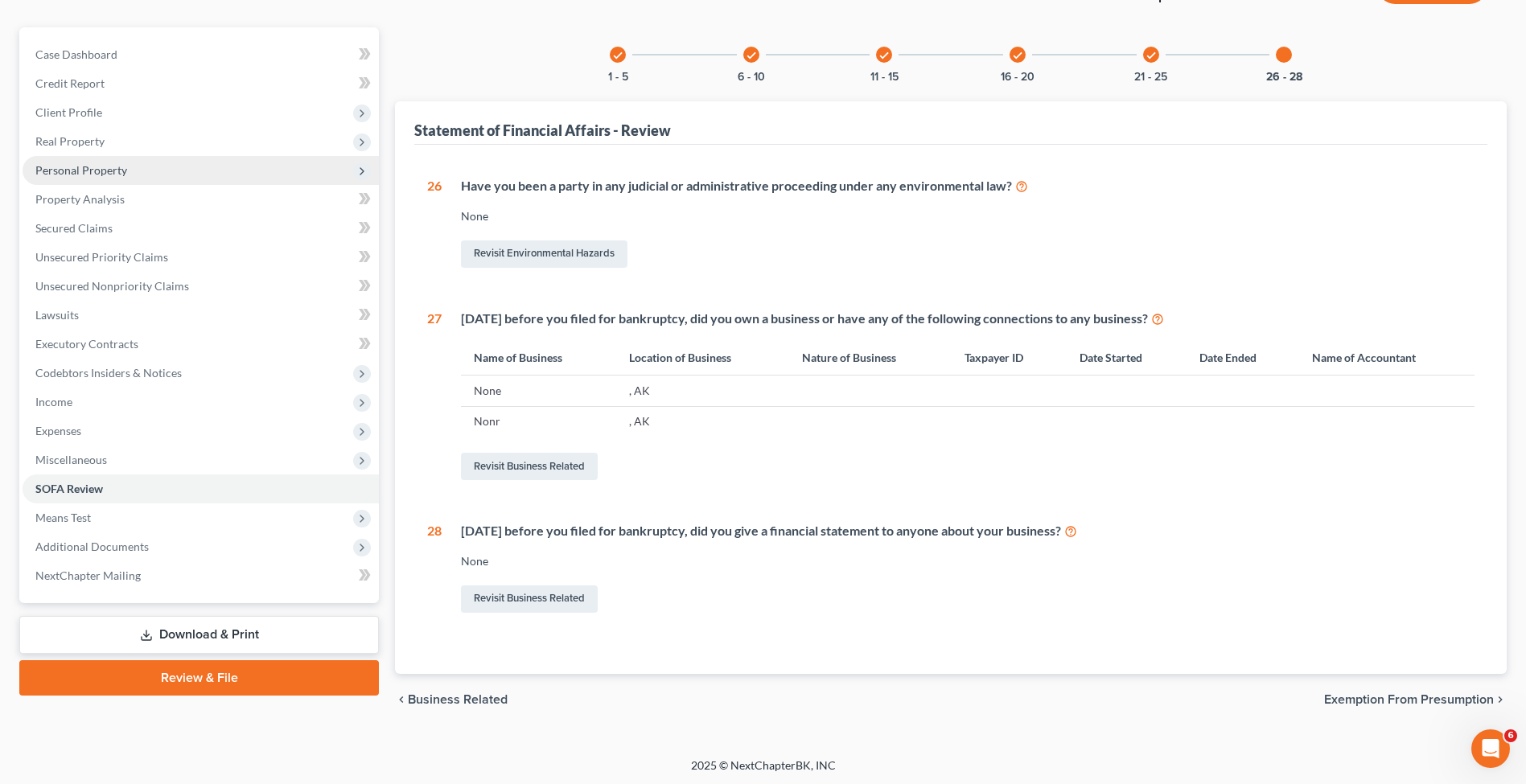
click at [112, 176] on span "Personal Property" at bounding box center [80, 171] width 92 height 14
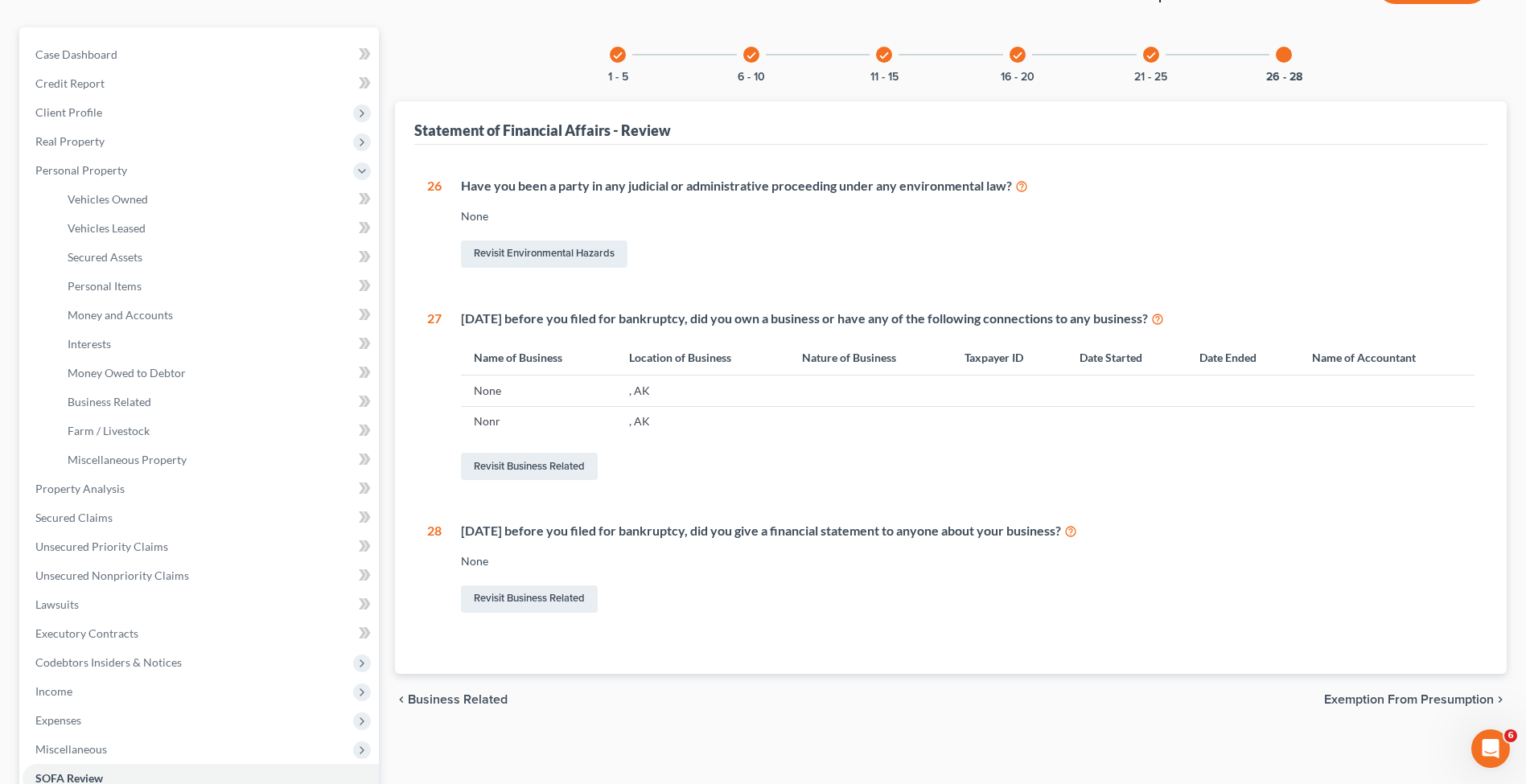
scroll to position [0, 0]
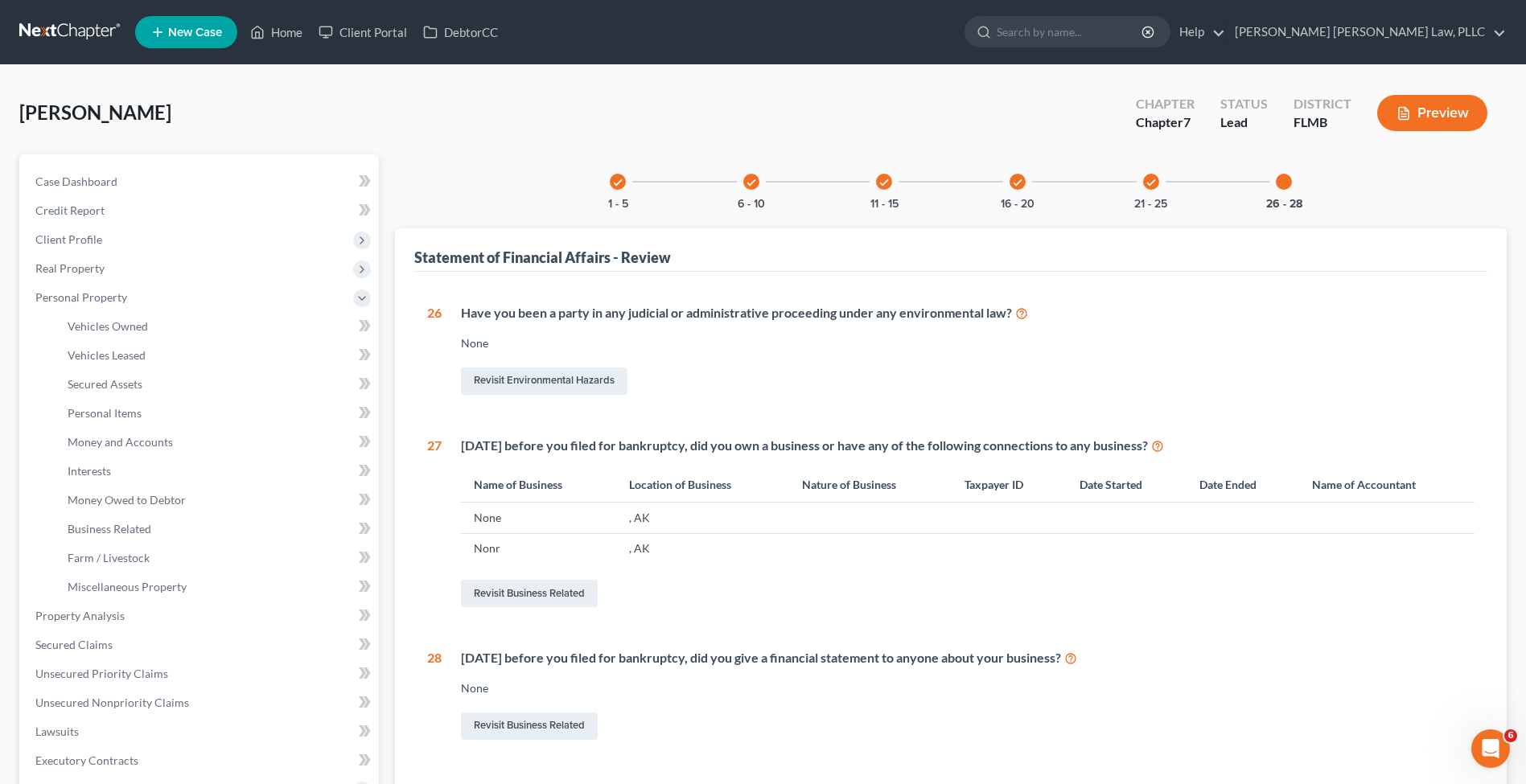
click at [88, 43] on link at bounding box center [71, 32] width 103 height 29
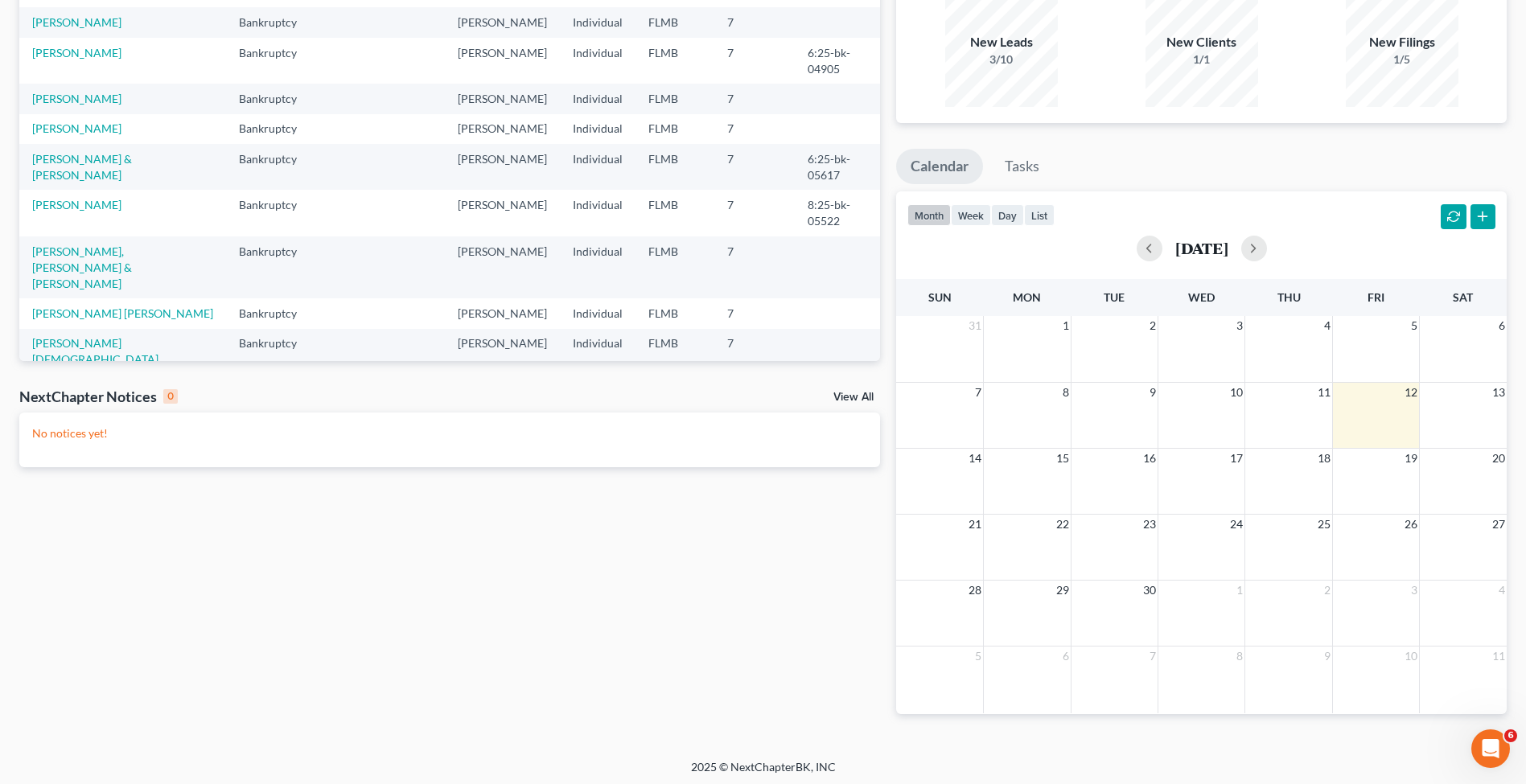
scroll to position [100, 0]
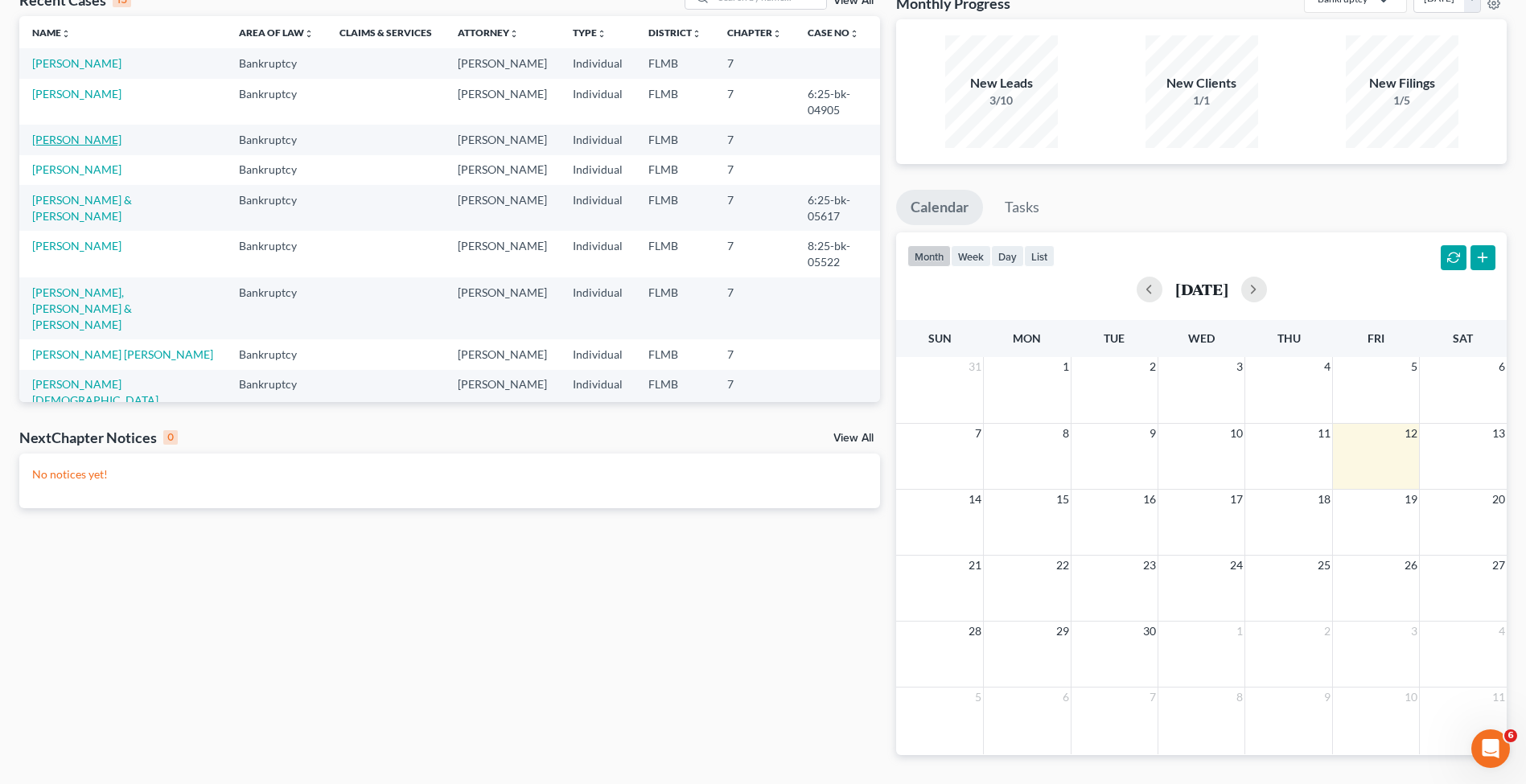
click at [77, 144] on link "Hodge, Morgan" at bounding box center [77, 140] width 89 height 14
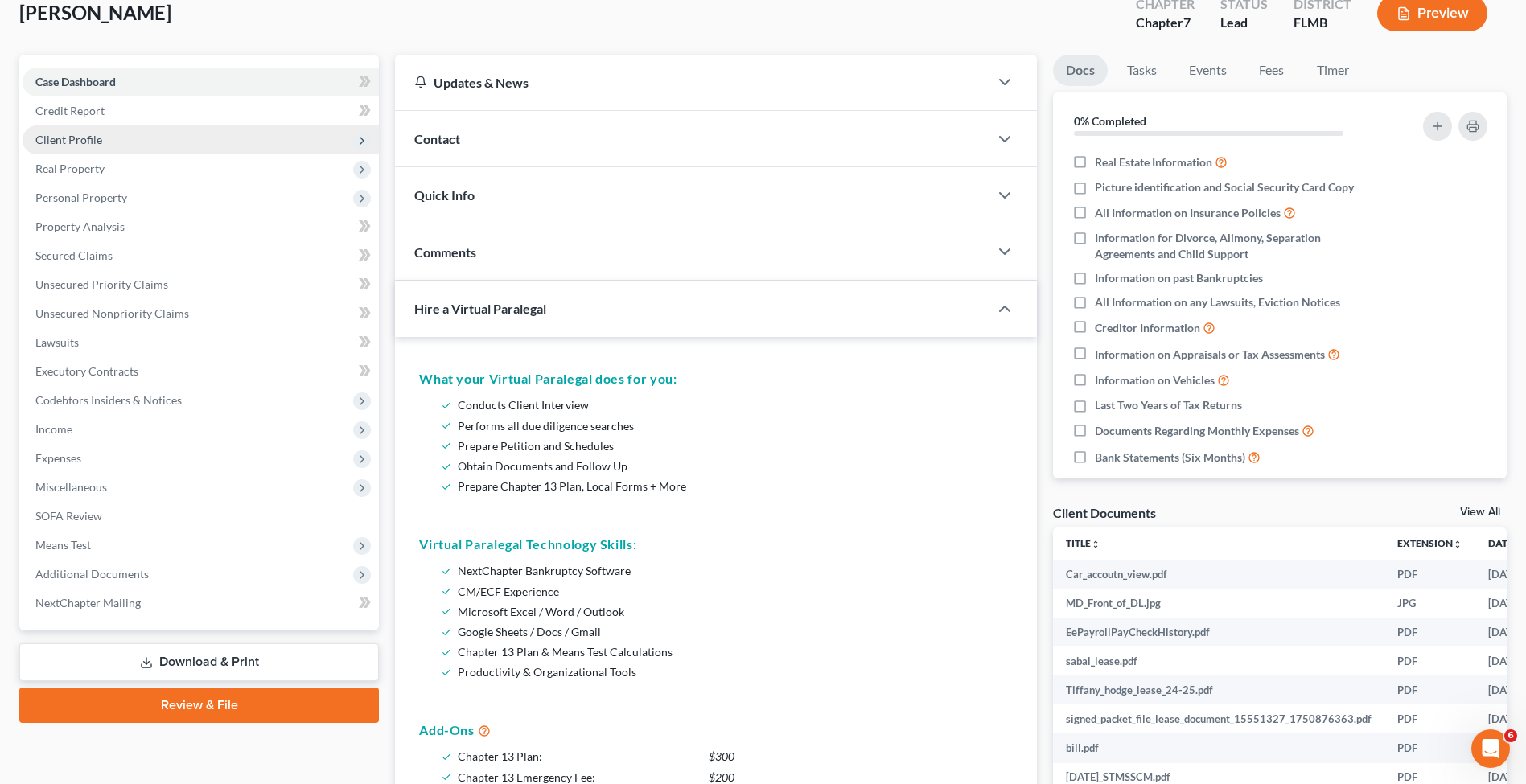
click at [197, 139] on span "Client Profile" at bounding box center [200, 139] width 356 height 29
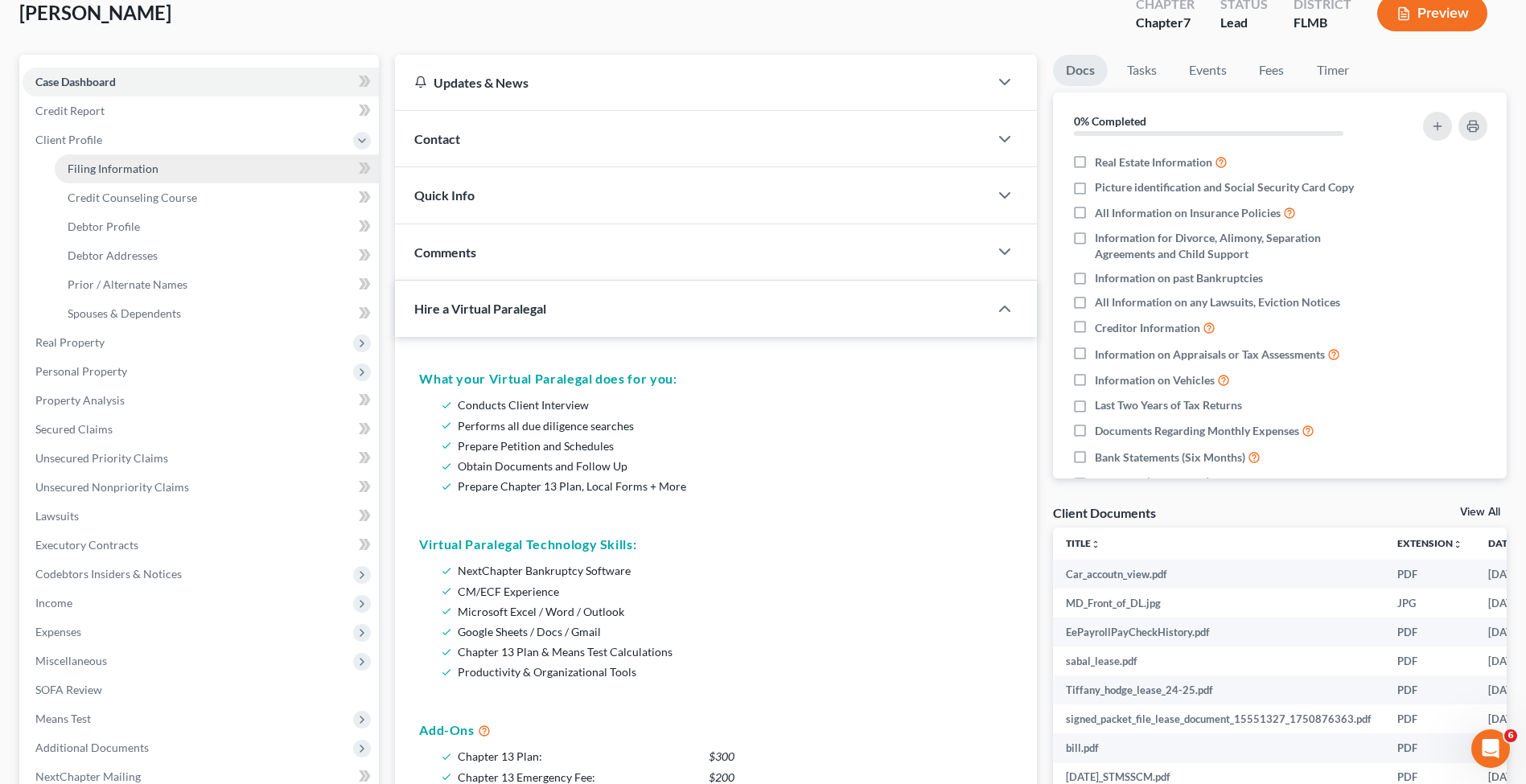
click at [183, 174] on link "Filing Information" at bounding box center [216, 168] width 324 height 29
select select "1"
select select "0"
select select "15"
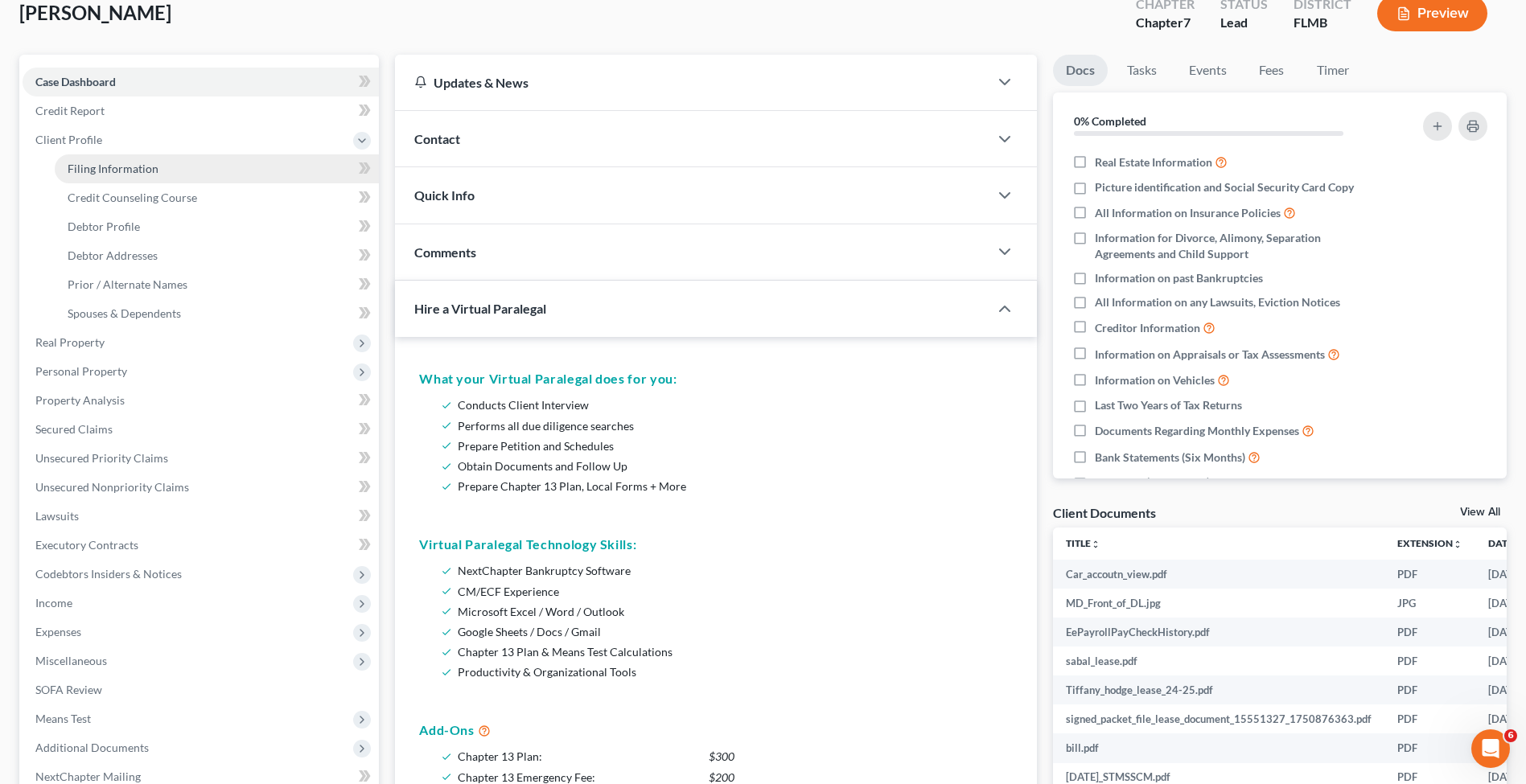
select select "0"
select select "9"
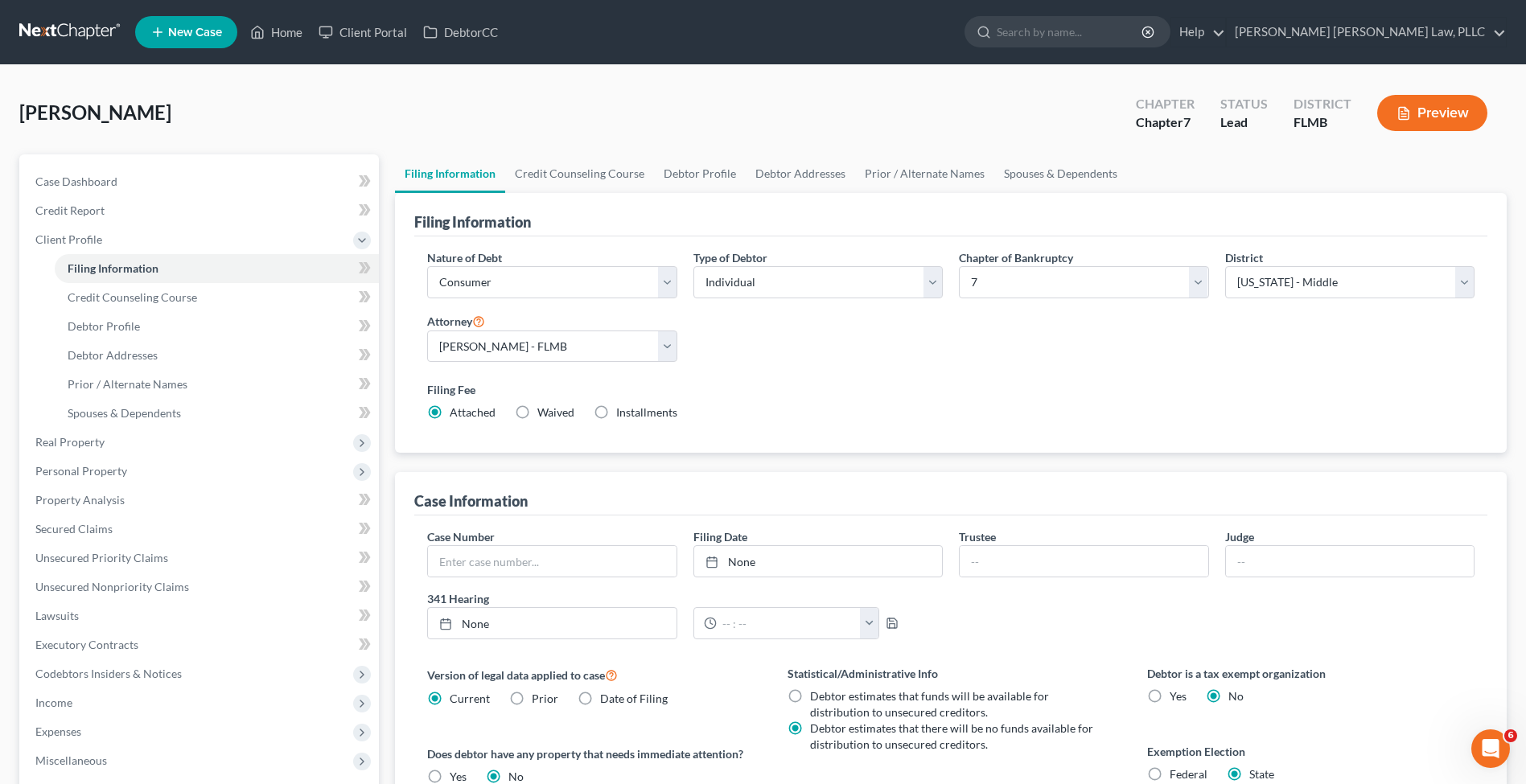
click at [59, 18] on link at bounding box center [71, 32] width 103 height 29
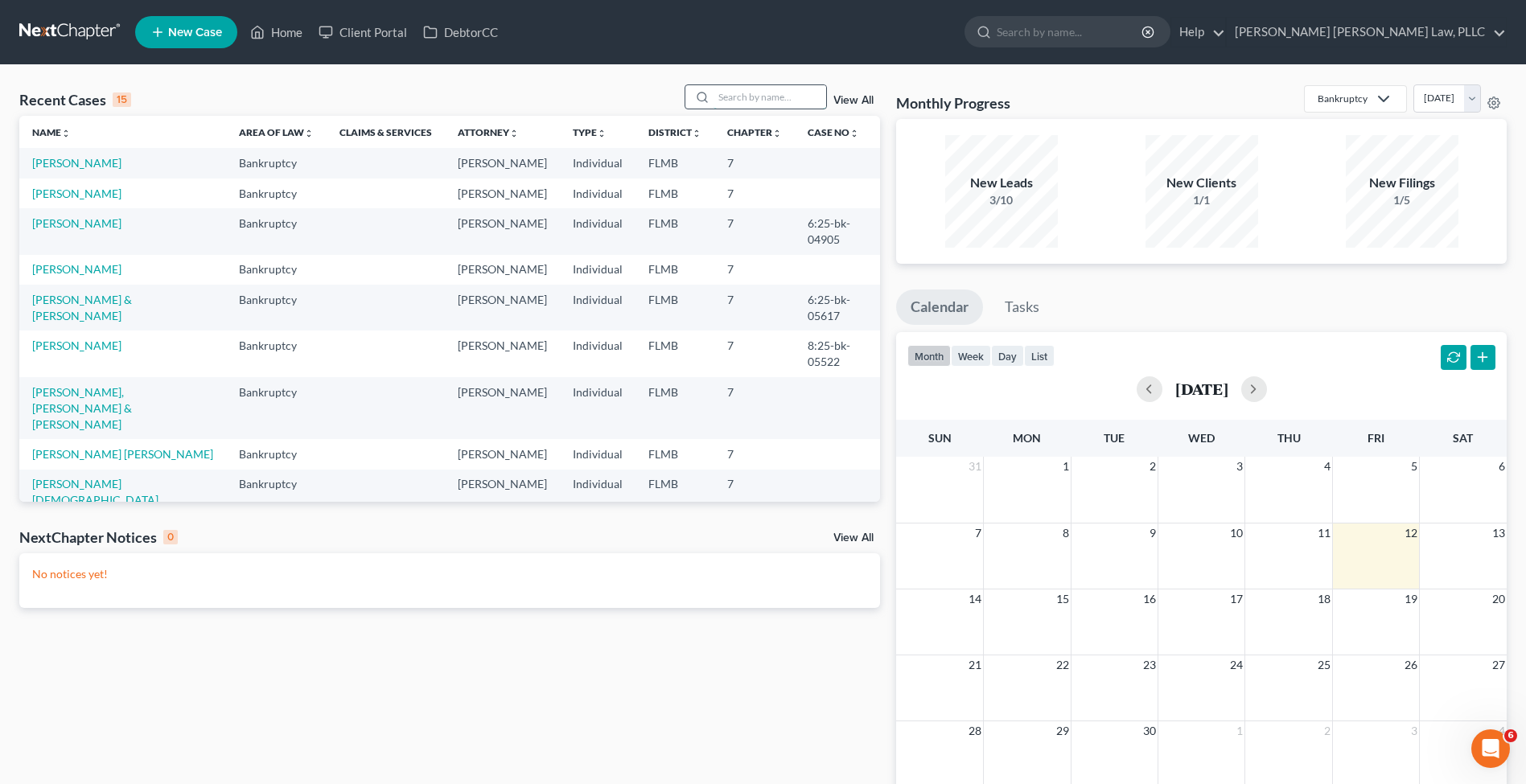
click at [731, 94] on input "search" at bounding box center [769, 96] width 113 height 24
type input "[PERSON_NAME]"
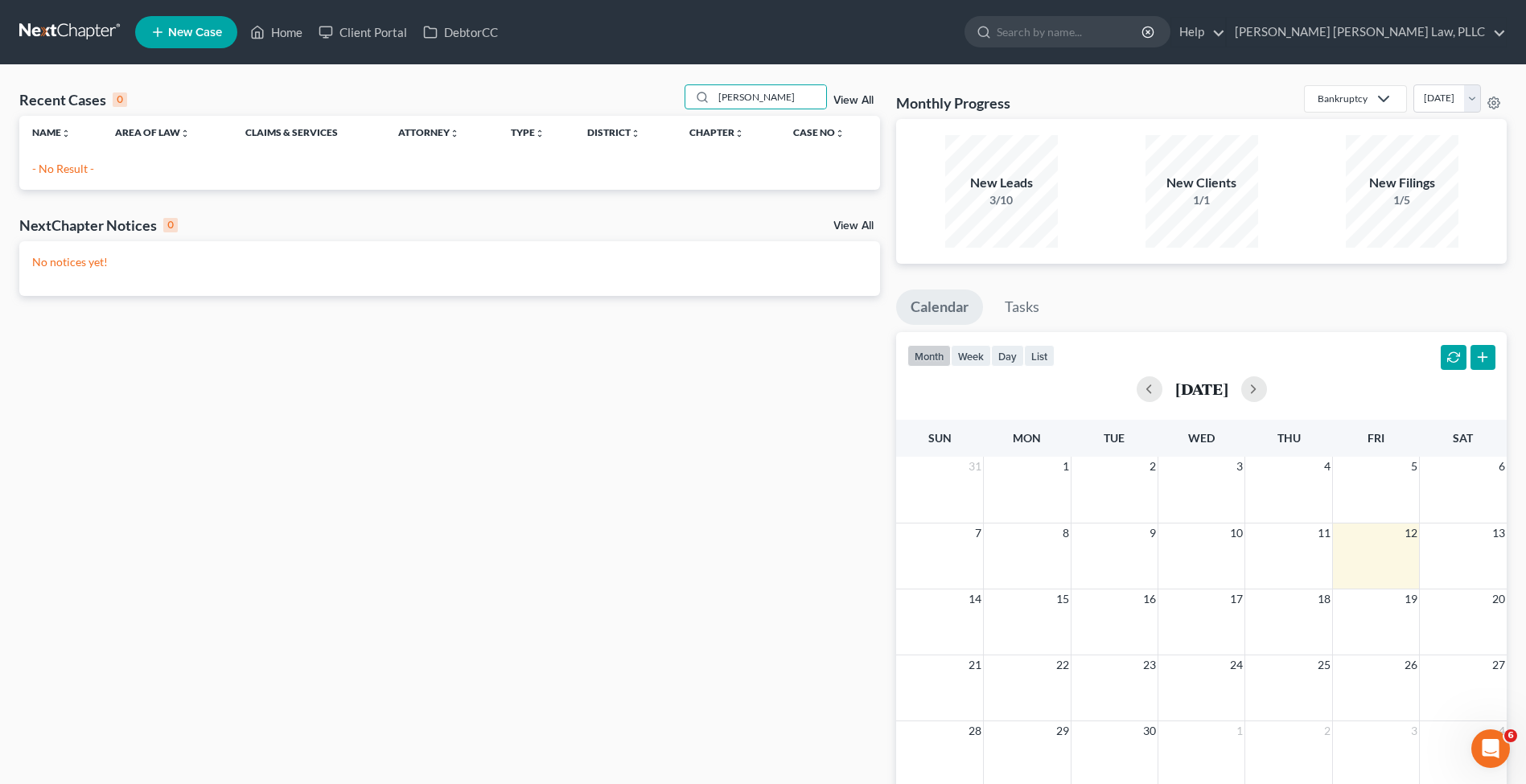
click at [191, 29] on span "New Case" at bounding box center [195, 32] width 54 height 12
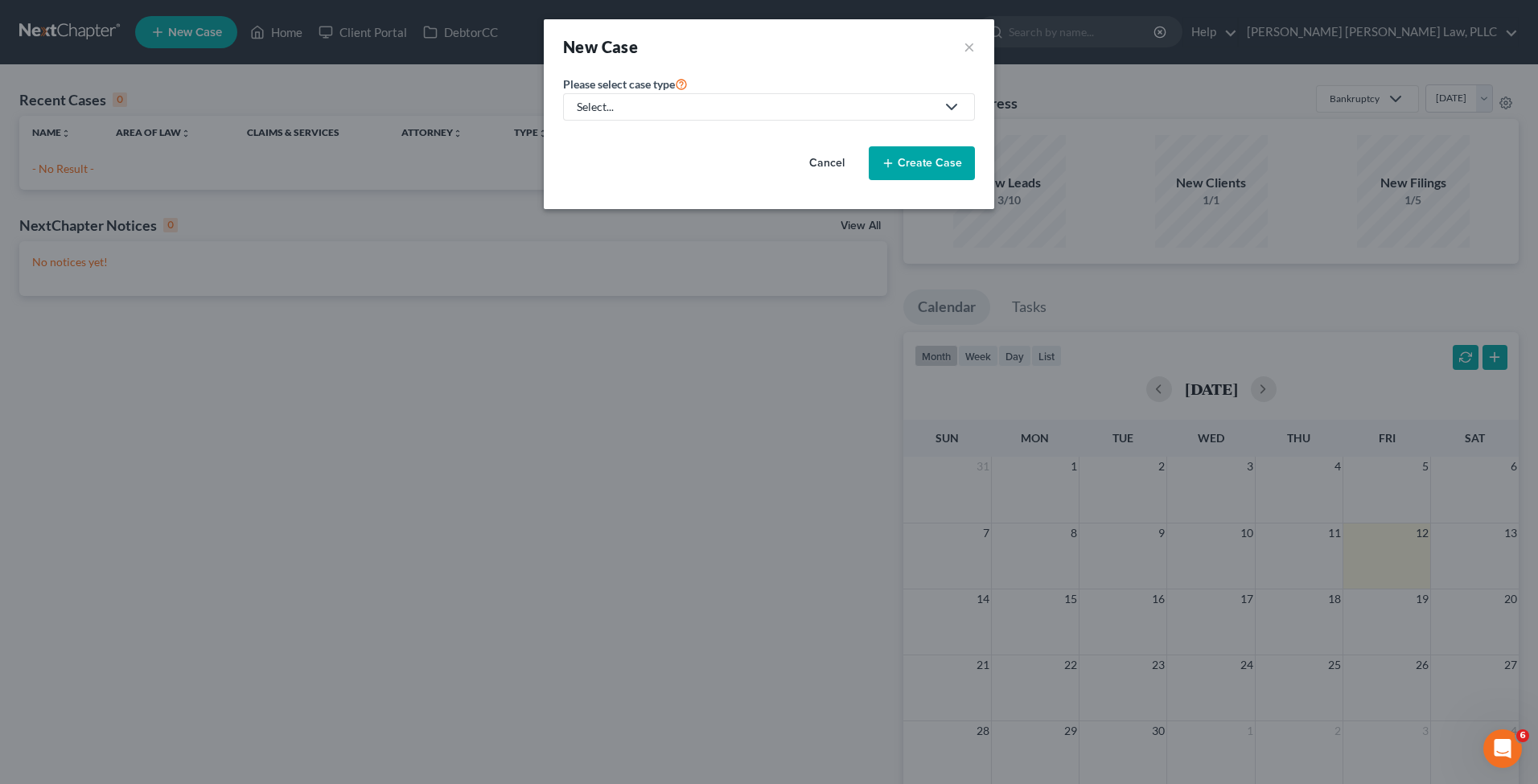
click at [647, 102] on div "Select..." at bounding box center [756, 107] width 359 height 16
click at [642, 144] on div "Bankruptcy" at bounding box center [621, 139] width 85 height 16
select select "15"
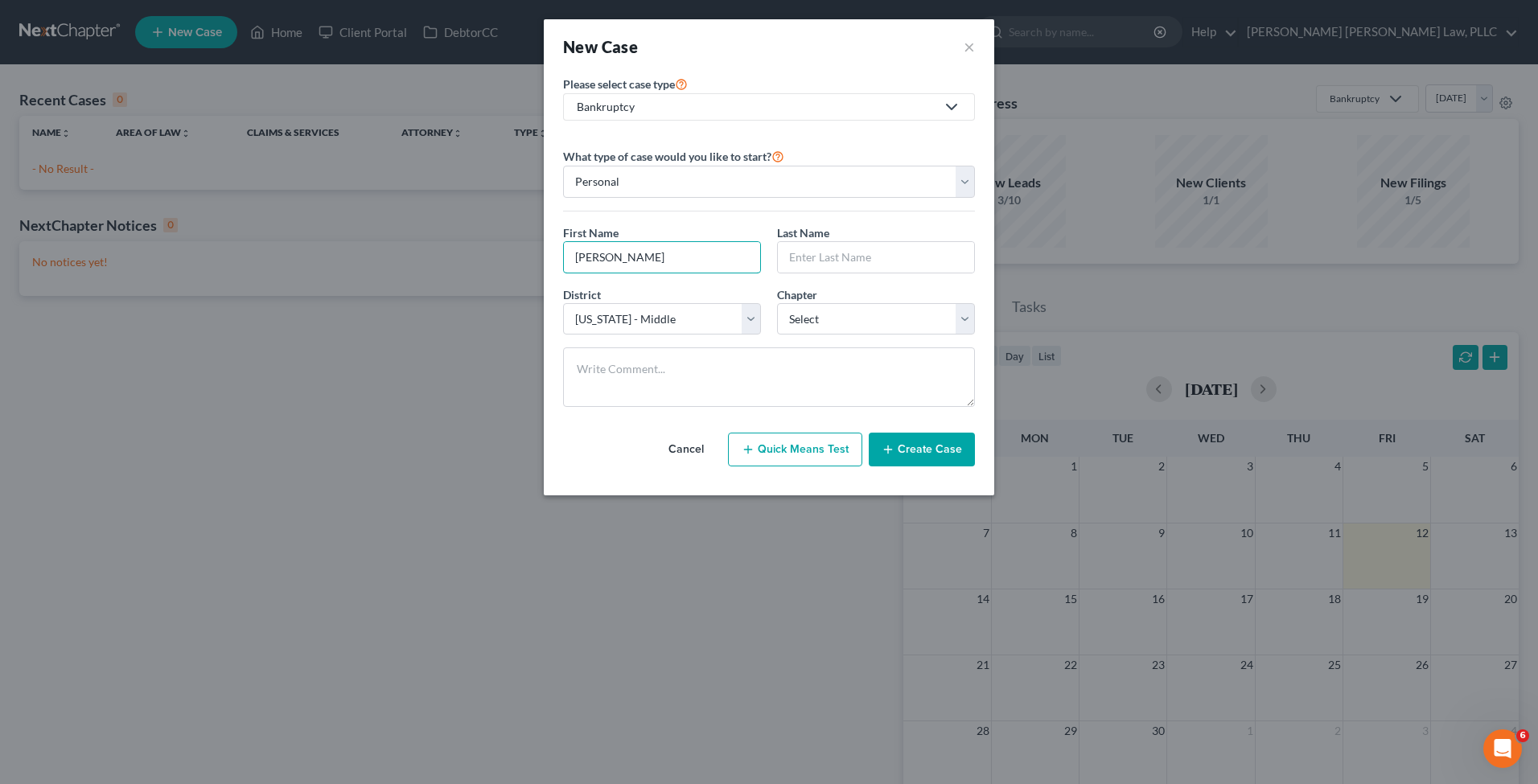
type input "[PERSON_NAME]"
select select "0"
click at [910, 456] on button "Create Case" at bounding box center [922, 449] width 106 height 34
